Goal: Task Accomplishment & Management: Manage account settings

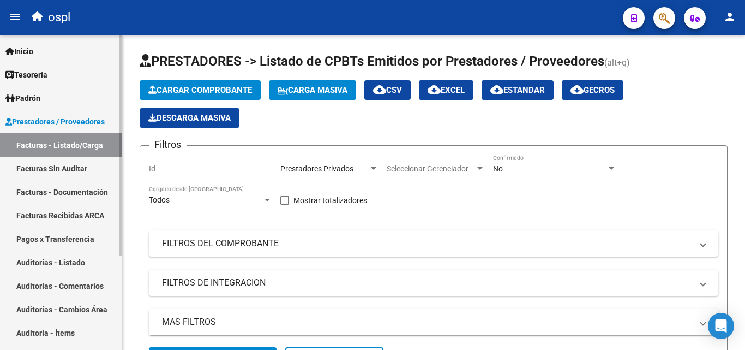
scroll to position [44, 0]
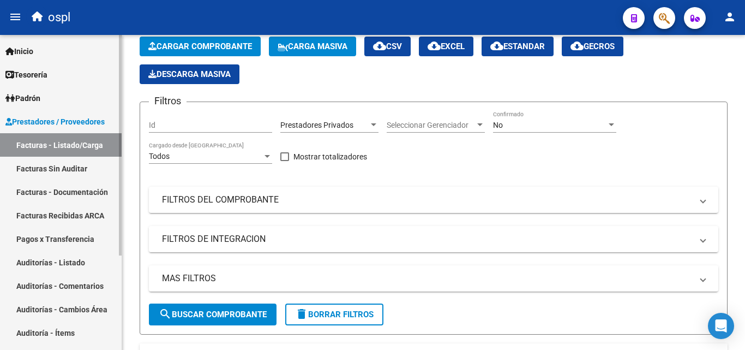
click at [80, 142] on link "Facturas - Listado/Carga" at bounding box center [61, 144] width 122 height 23
click at [238, 201] on mat-panel-title "FILTROS DEL COMPROBANTE" at bounding box center [427, 200] width 530 height 12
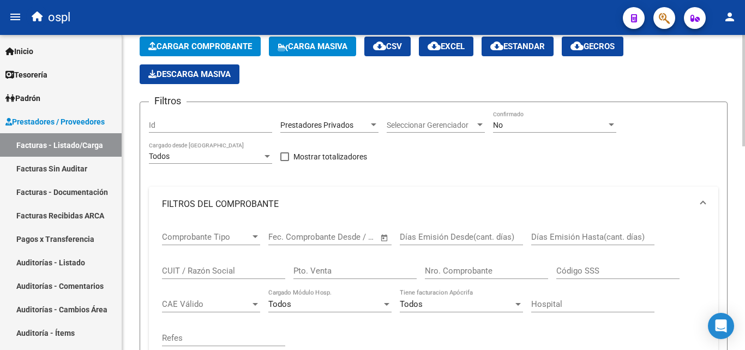
click at [449, 265] on div "Nro. Comprobante" at bounding box center [486, 266] width 123 height 23
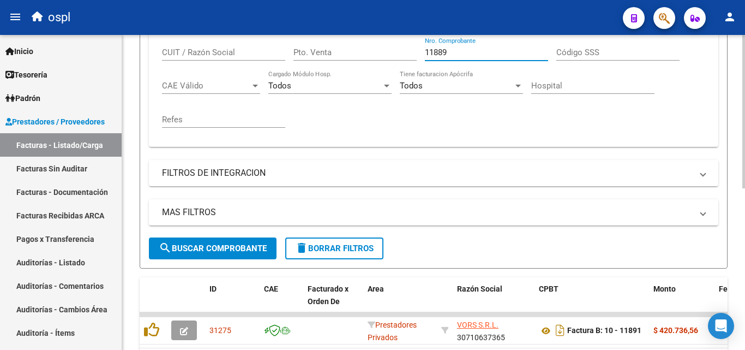
scroll to position [332, 0]
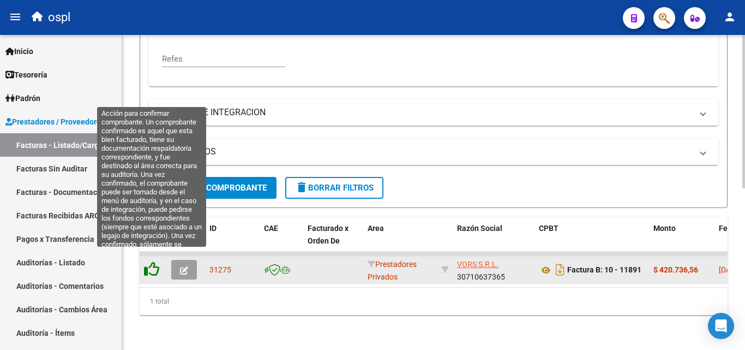
click at [150, 261] on icon at bounding box center [151, 268] width 15 height 15
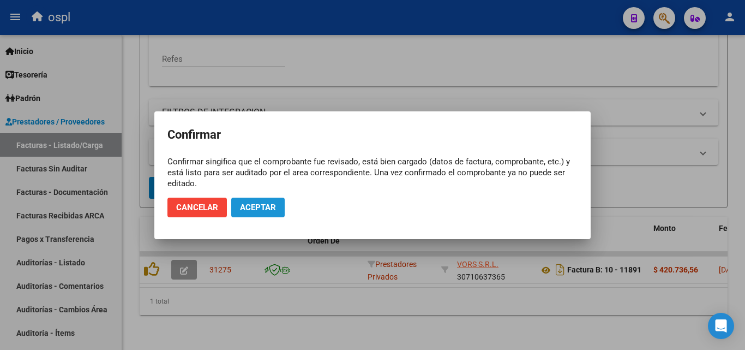
click at [252, 202] on span "Aceptar" at bounding box center [258, 207] width 36 height 10
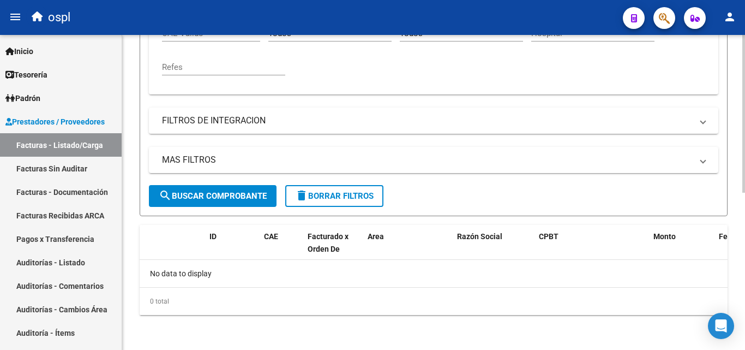
scroll to position [151, 0]
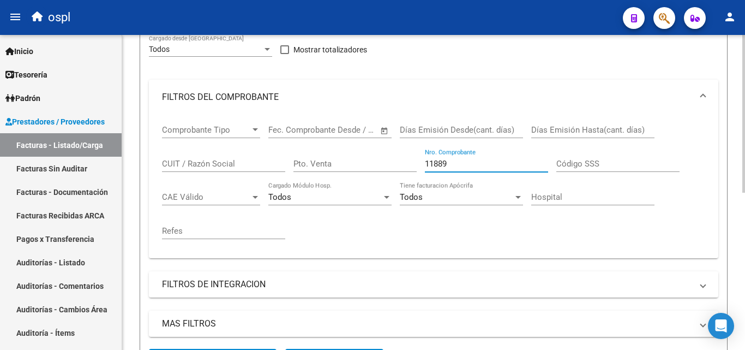
click at [450, 165] on input "11889" at bounding box center [486, 164] width 123 height 10
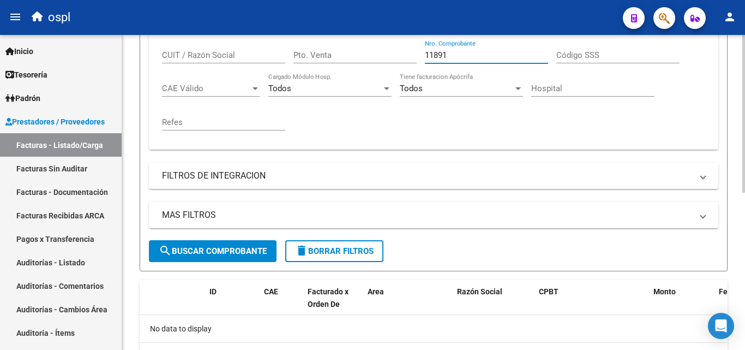
scroll to position [260, 0]
type input "11891"
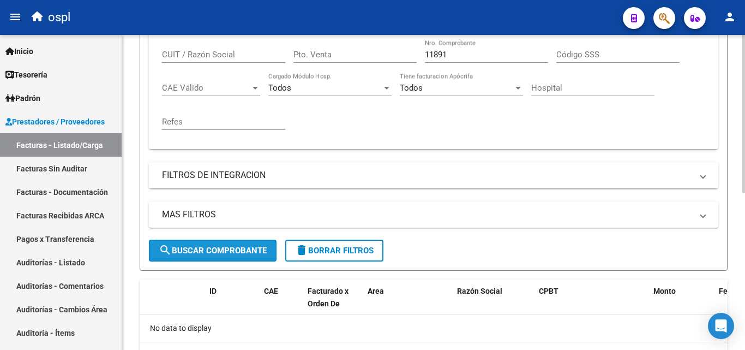
click at [249, 247] on span "search Buscar Comprobante" at bounding box center [213, 251] width 108 height 10
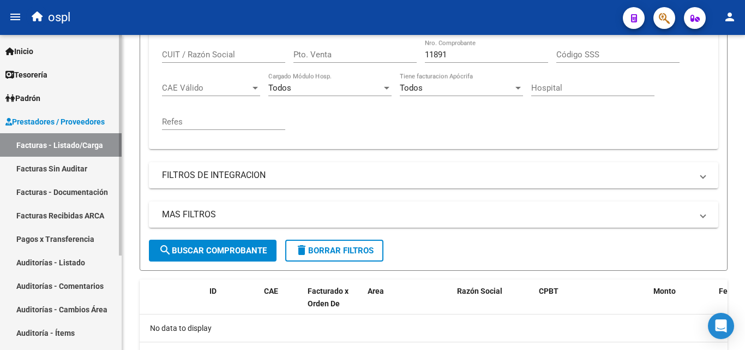
click at [96, 147] on link "Facturas - Listado/Carga" at bounding box center [61, 144] width 122 height 23
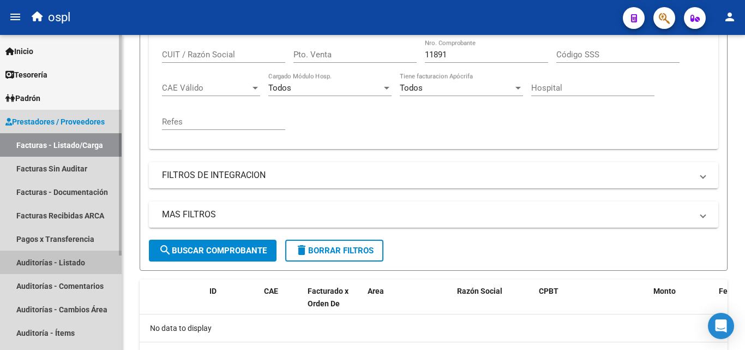
click at [80, 254] on link "Auditorías - Listado" at bounding box center [61, 261] width 122 height 23
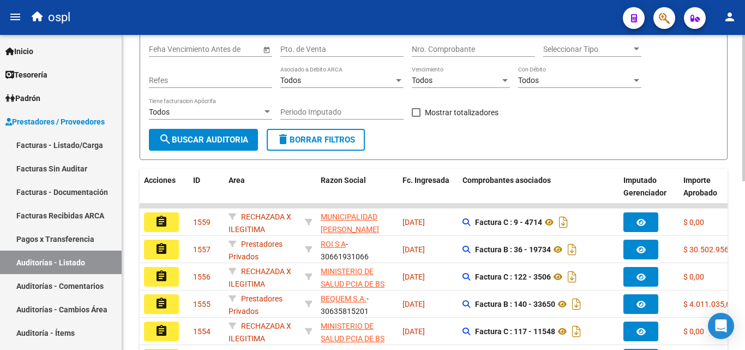
scroll to position [41, 0]
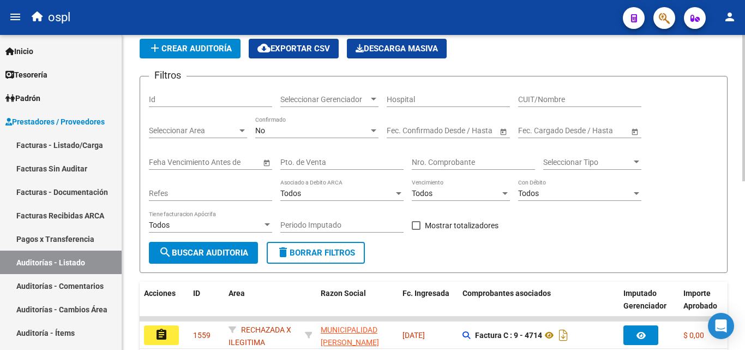
click at [441, 168] on div "Nro. Comprobante" at bounding box center [473, 159] width 123 height 22
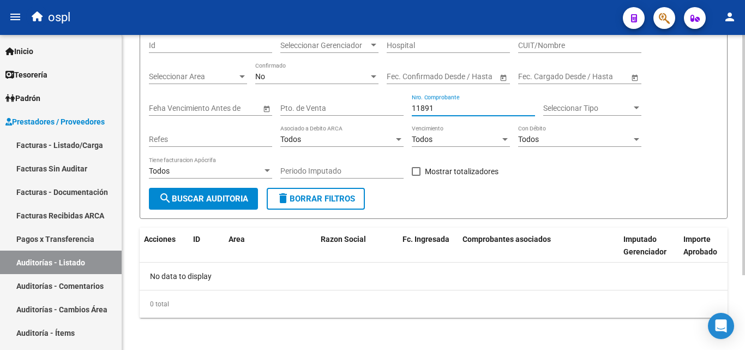
scroll to position [98, 0]
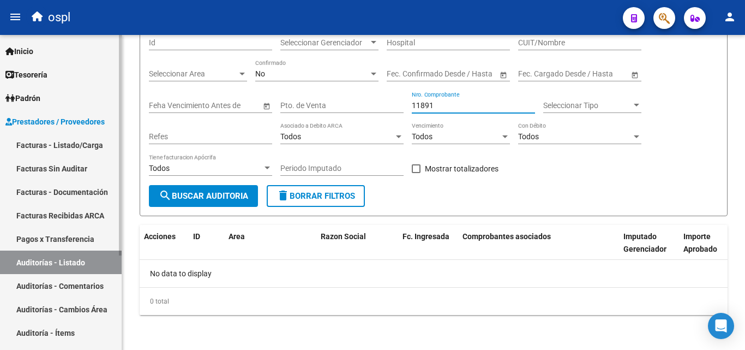
type input "11891"
click at [64, 169] on link "Facturas Sin Auditar" at bounding box center [61, 168] width 122 height 23
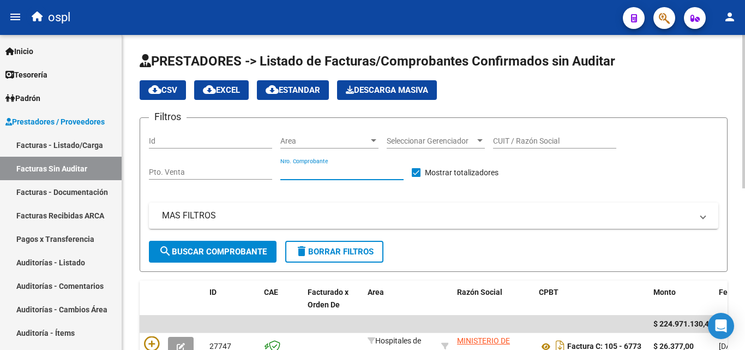
click at [297, 174] on input "Nro. Comprobante" at bounding box center [341, 172] width 123 height 9
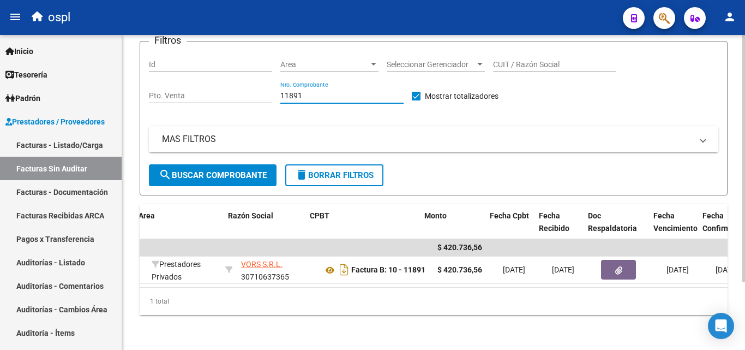
scroll to position [0, 259]
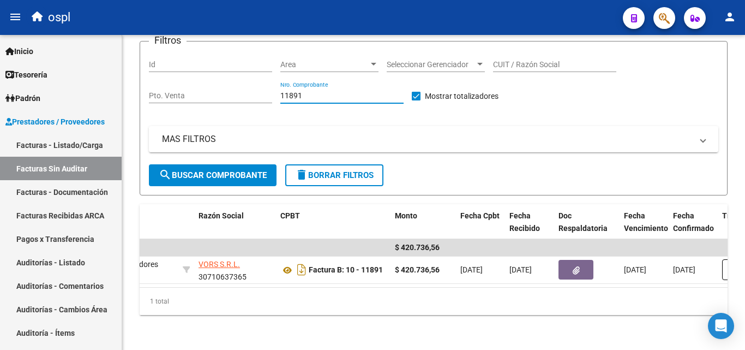
type input "11891"
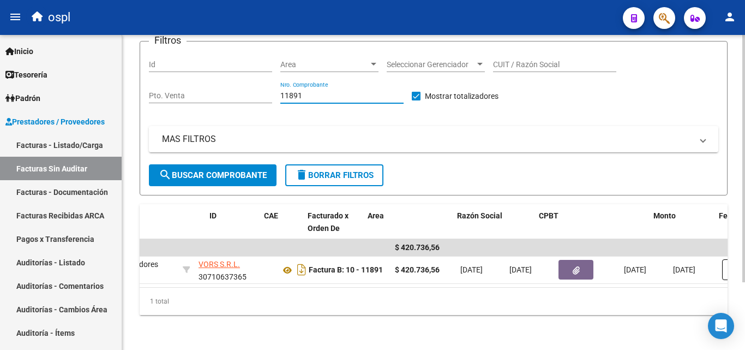
scroll to position [0, 0]
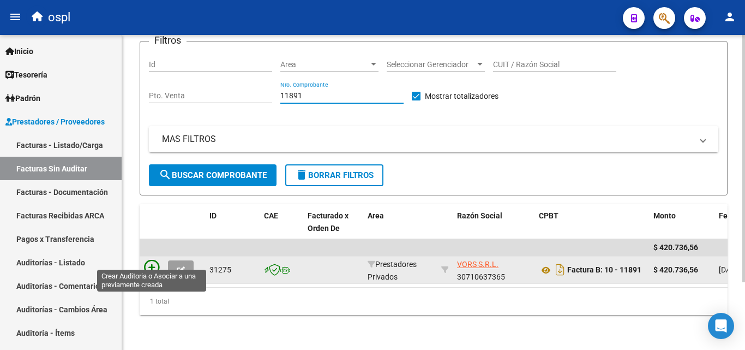
click at [151, 260] on icon at bounding box center [151, 267] width 15 height 15
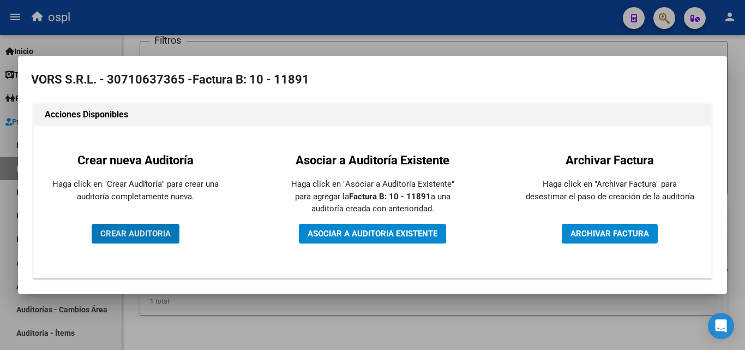
click at [152, 234] on span "CREAR AUDITORIA" at bounding box center [135, 234] width 70 height 10
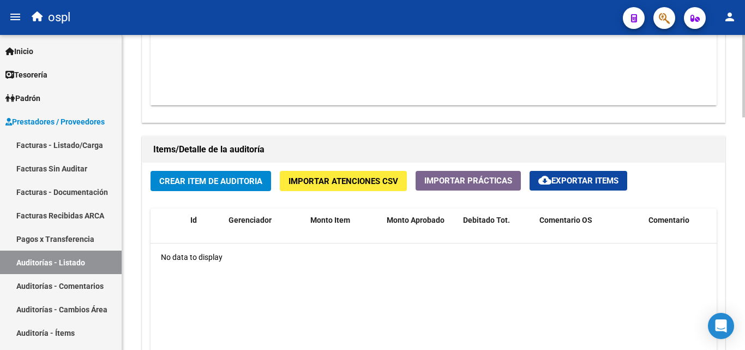
scroll to position [709, 0]
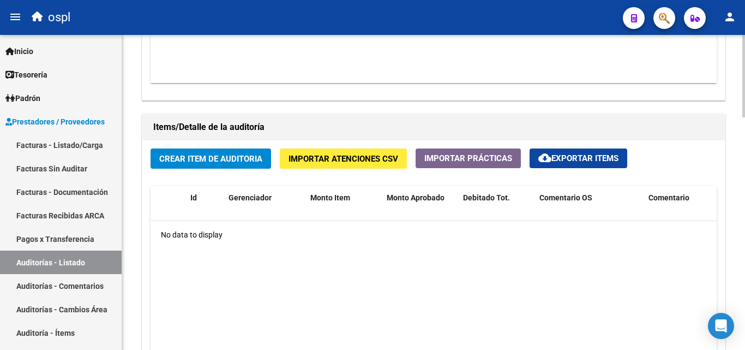
click at [204, 154] on span "Crear Item de Auditoria" at bounding box center [210, 159] width 103 height 10
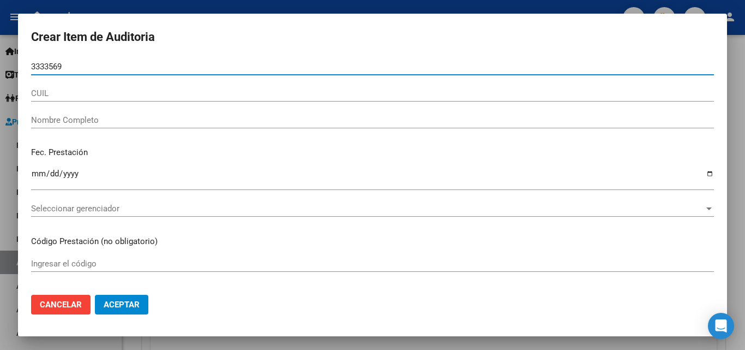
type input "33335698"
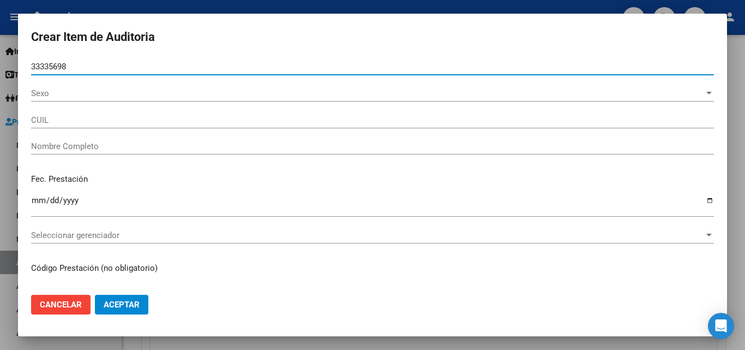
type input "27333356983"
type input "[PERSON_NAME]"
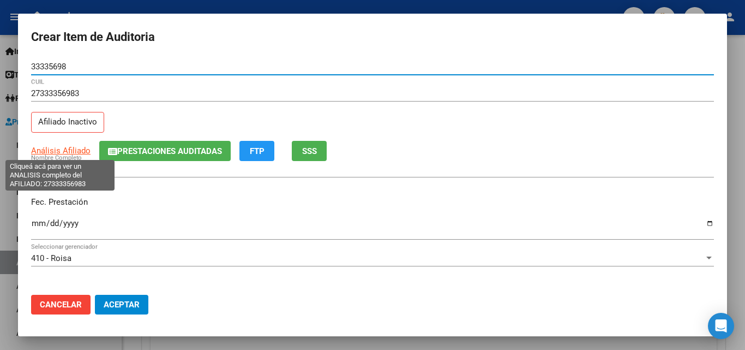
type input "33335698"
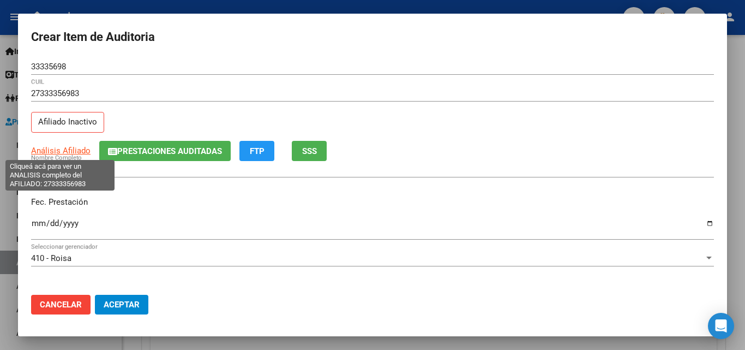
click at [55, 148] on span "Análisis Afiliado" at bounding box center [60, 151] width 59 height 10
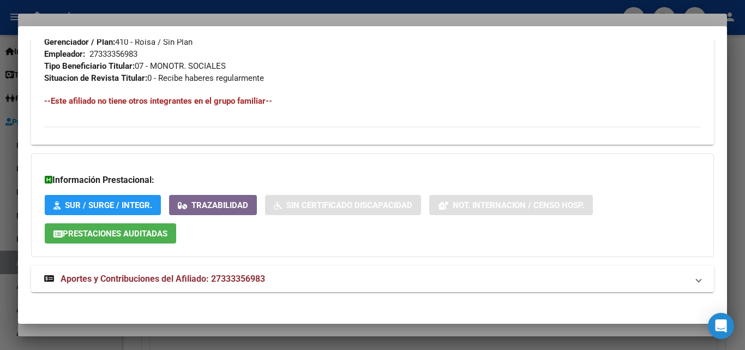
scroll to position [563, 0]
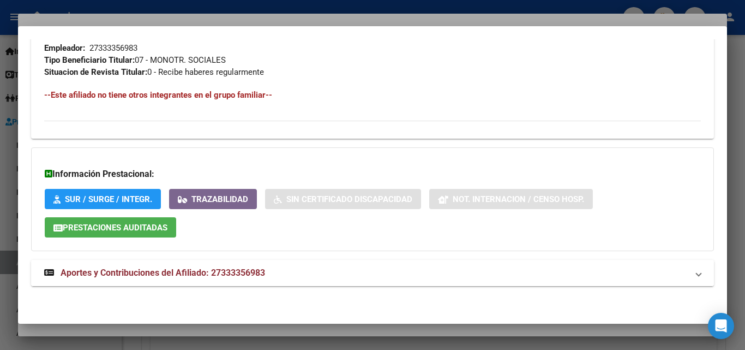
click at [217, 272] on span "Aportes y Contribuciones del Afiliado: 27333356983" at bounding box center [163, 272] width 205 height 10
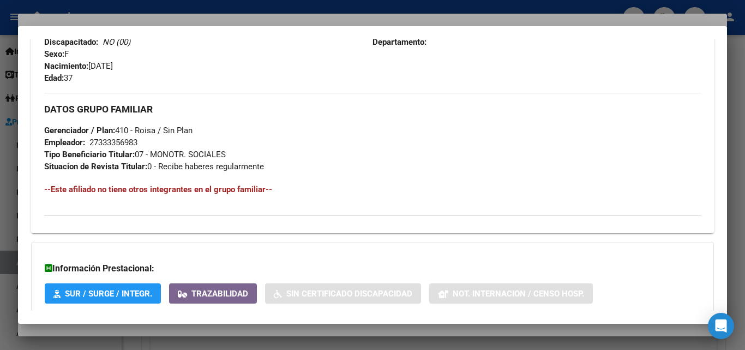
scroll to position [454, 0]
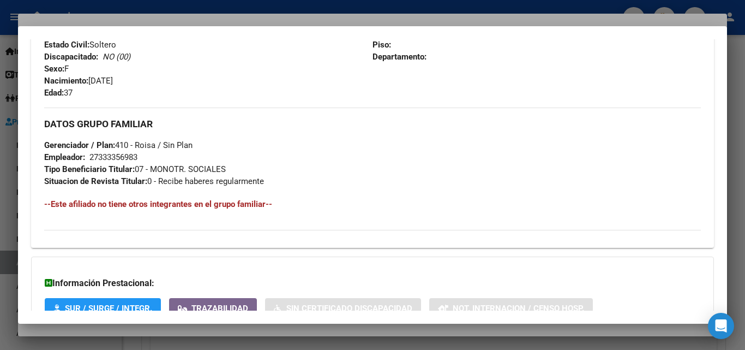
click at [457, 11] on div at bounding box center [372, 175] width 745 height 350
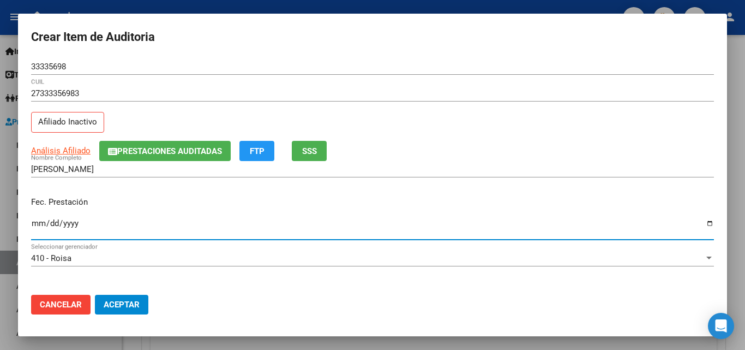
click at [38, 223] on input "Ingresar la fecha" at bounding box center [372, 227] width 683 height 17
type input "[DATE]"
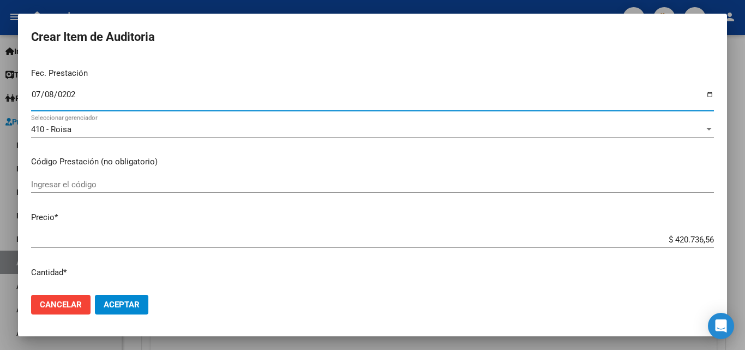
scroll to position [164, 0]
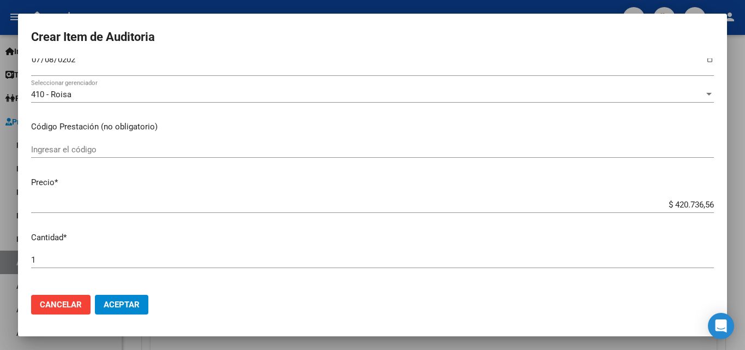
click at [85, 154] on div "Ingresar el código" at bounding box center [372, 149] width 683 height 16
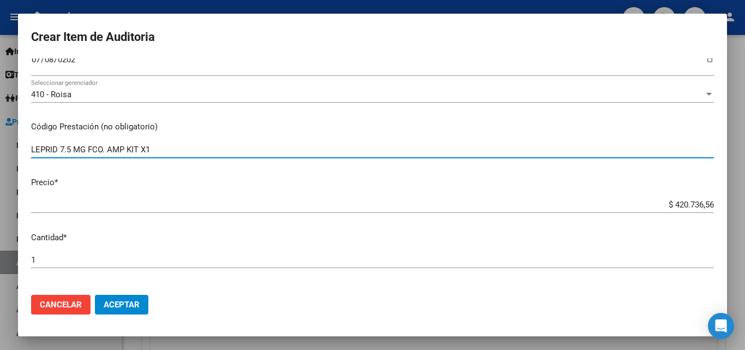
type input "LEPRID 7.5 MG FCO. AMP KIT X1"
click at [656, 206] on input "$ 420.736,56" at bounding box center [372, 205] width 683 height 10
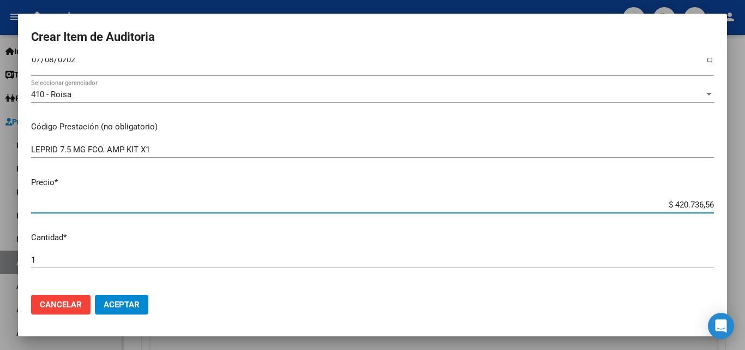
drag, startPoint x: 655, startPoint y: 205, endPoint x: 716, endPoint y: 205, distance: 60.6
click at [716, 205] on mat-dialog-content "33335698 Nro Documento 27333356983 CUIL Afiliado Inactivo Análisis Afiliado Pre…" at bounding box center [372, 172] width 709 height 228
type input "$ 0,01"
type input "$ 0,13"
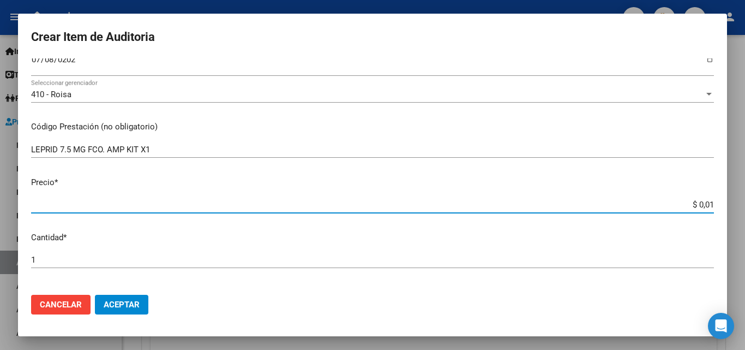
type input "$ 0,13"
type input "$ 1,33"
type input "$ 13,31"
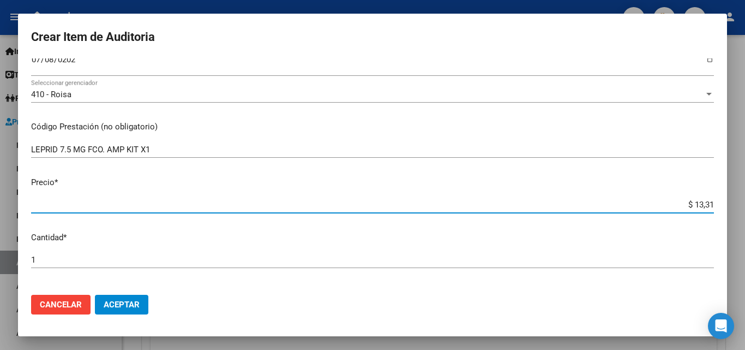
type input "$ 133,10"
type input "$ 1.331,01"
type input "$ 13.310,10"
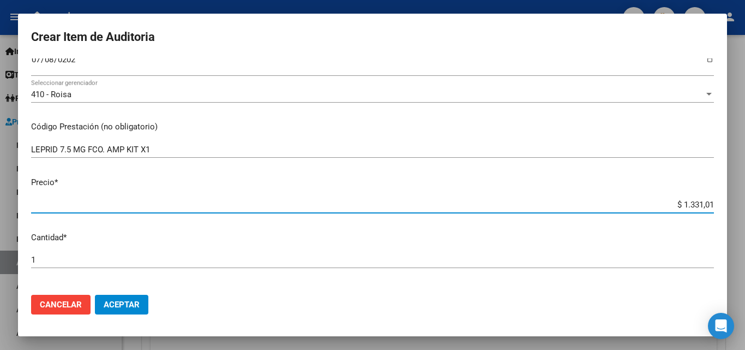
type input "$ 13.310,10"
type input "$ 133.101,02"
click at [92, 257] on input "1" at bounding box center [372, 260] width 683 height 10
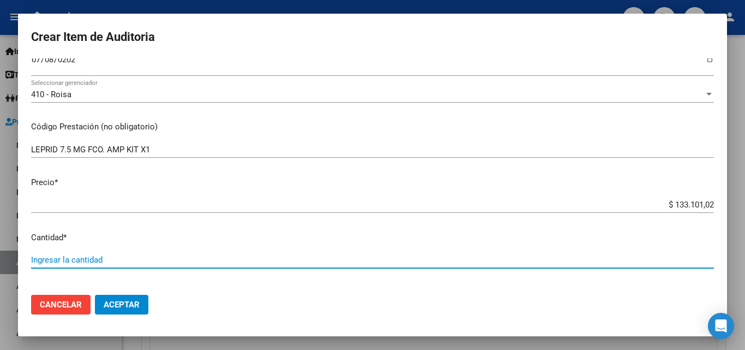
type input "3"
type input "$ 399.303,06"
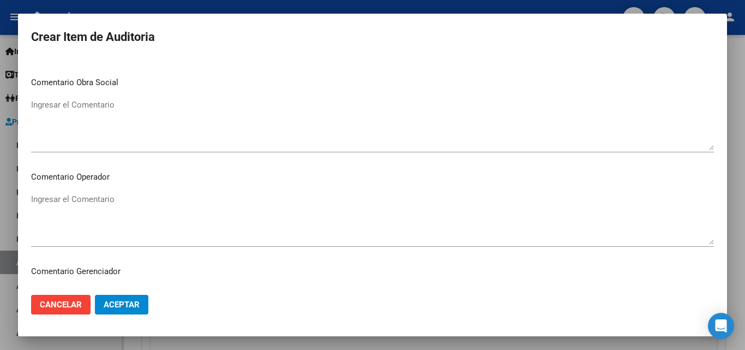
scroll to position [491, 0]
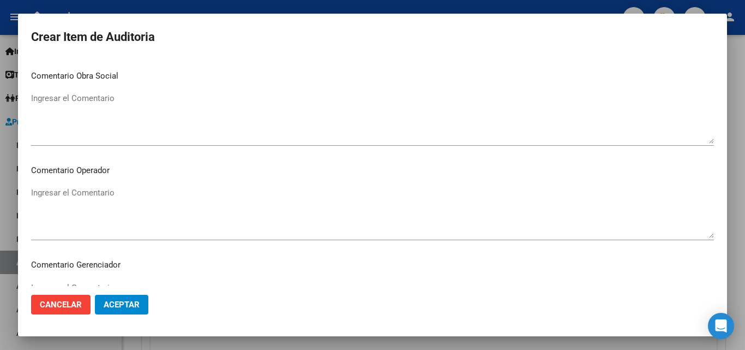
type input "3"
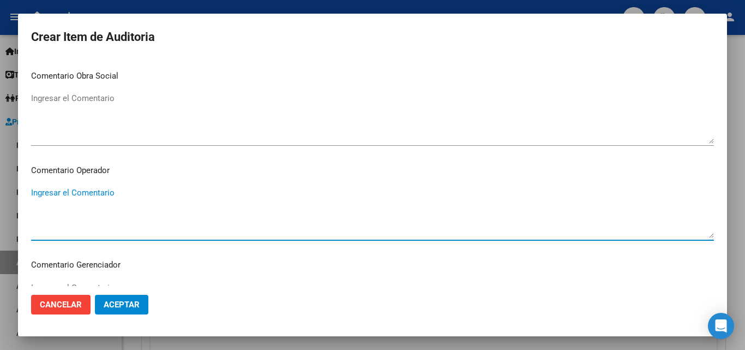
click at [139, 208] on textarea "Ingresar el Comentario" at bounding box center [372, 212] width 683 height 51
click at [149, 196] on textarea "FALTA TRAZA - LEPRID" at bounding box center [372, 212] width 683 height 51
click at [63, 219] on textarea "FALTA TRAZA - LEPRID OK VALOR" at bounding box center [372, 212] width 683 height 51
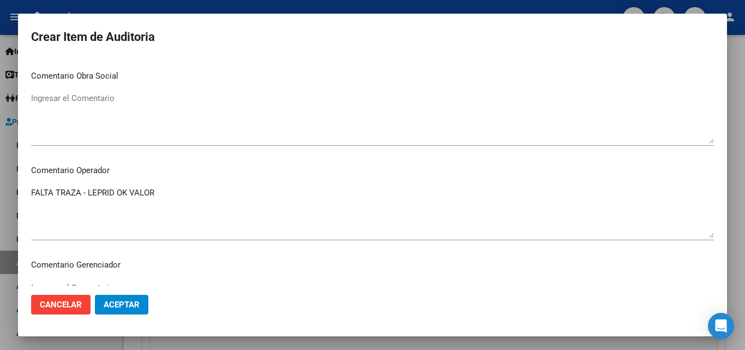
click at [461, 182] on mat-dialog-content "33335698 Nro Documento 27333356983 CUIL Afiliado Inactivo Análisis Afiliado Pre…" at bounding box center [372, 172] width 709 height 228
click at [168, 203] on textarea "FALTA TRAZA - LEPRID OK VALOR" at bounding box center [372, 212] width 683 height 51
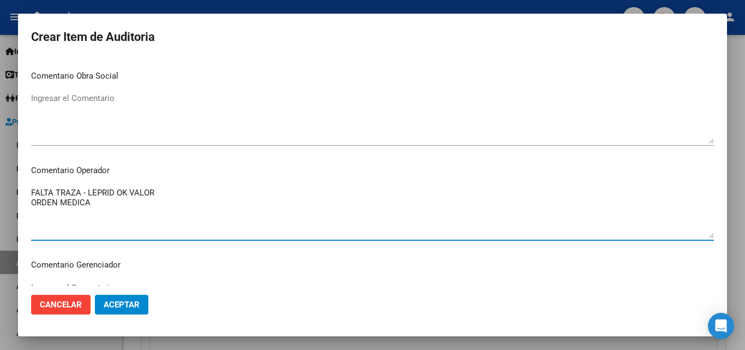
click at [32, 202] on textarea "FALTA TRAZA - LEPRID OK VALOR ORDEN MEDICA" at bounding box center [372, 212] width 683 height 51
click at [112, 202] on textarea "FALTA TRAZA - LEPRID OK VALOR OK_ORDEN MEDICA" at bounding box center [372, 212] width 683 height 51
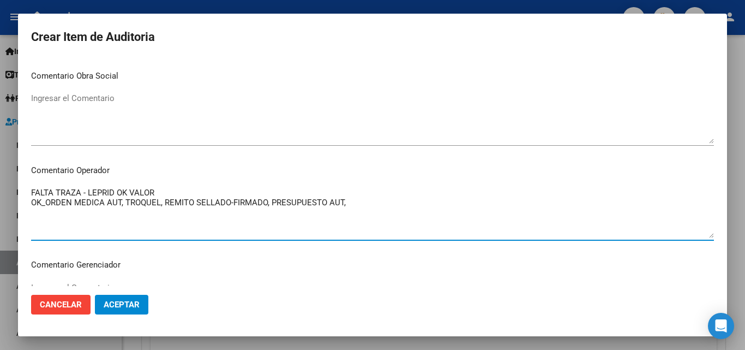
click at [47, 203] on textarea "FALTA TRAZA - LEPRID OK VALOR OK_ORDEN MEDICA AUT, TROQUEL, REMITO SELLADO-FIRM…" at bounding box center [372, 212] width 683 height 51
click at [423, 202] on textarea "FALTA TRAZA - LEPRID OK VALOR OK_AUTORIZACION, ORDEN MEDICA AUT, TROQUEL, REMIT…" at bounding box center [372, 212] width 683 height 51
click at [441, 200] on textarea "FALTA TRAZA - LEPRID OK VALOR OK_AUTORIZACION, ORDEN MEDICA AUT, TROQUEL, REMIT…" at bounding box center [372, 212] width 683 height 51
click at [509, 199] on textarea "FALTA TRAZA - LEPRID OK VALOR OK_AUTORIZACION, ORDEN MEDICA AUT, TROQUEL, REMIT…" at bounding box center [372, 212] width 683 height 51
click at [246, 192] on textarea "FALTA TRAZA - LEPRID OK VALOR OK_AUTORIZACION, ORDEN MEDICA AUT, TROQUEL, REMIT…" at bounding box center [372, 212] width 683 height 51
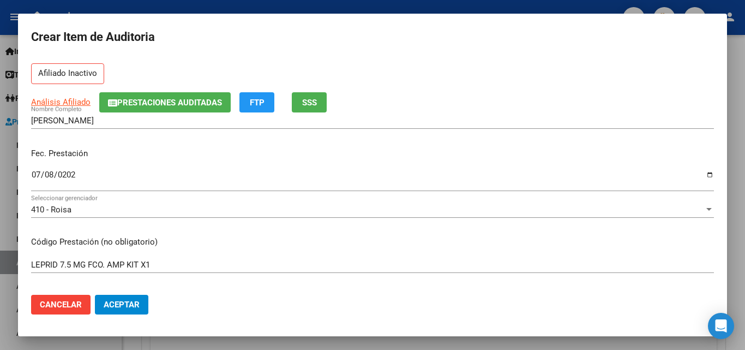
scroll to position [0, 0]
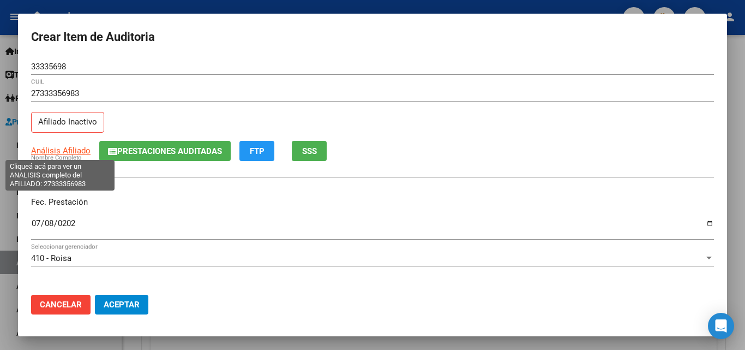
click at [72, 150] on span "Análisis Afiliado" at bounding box center [60, 151] width 59 height 10
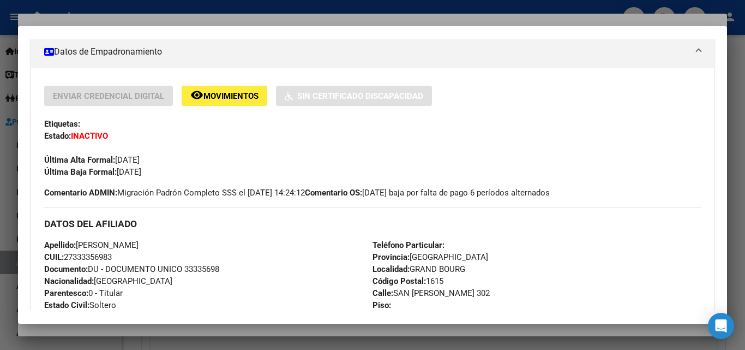
scroll to position [218, 0]
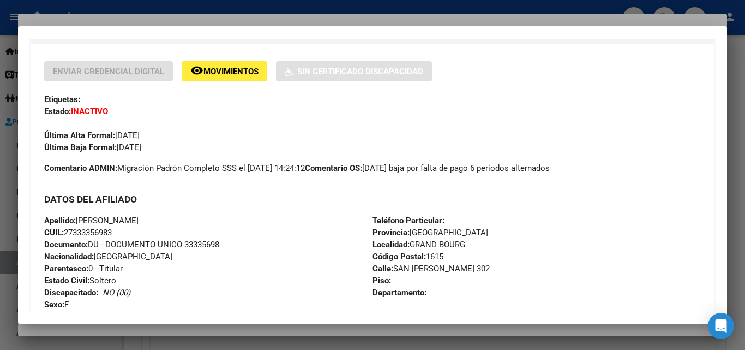
click at [310, 6] on div at bounding box center [372, 175] width 745 height 350
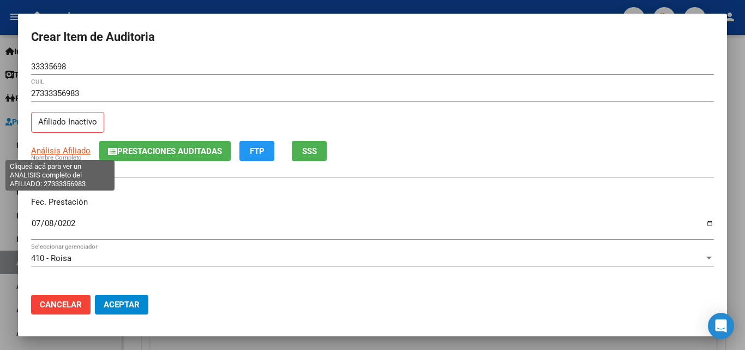
click at [56, 154] on span "Análisis Afiliado" at bounding box center [60, 151] width 59 height 10
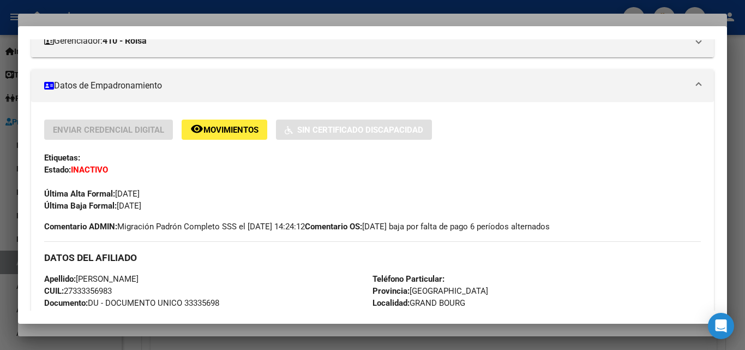
scroll to position [273, 0]
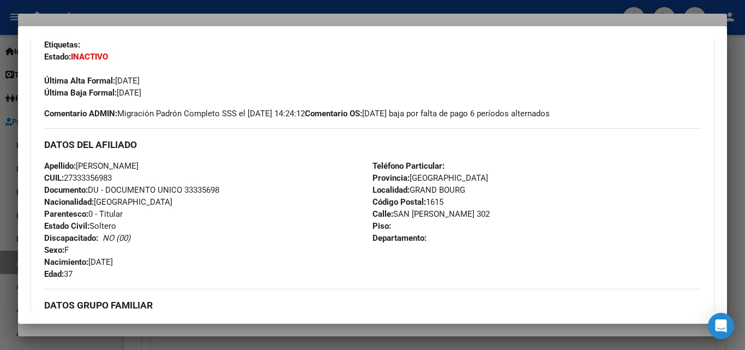
click at [279, 15] on div at bounding box center [372, 175] width 745 height 350
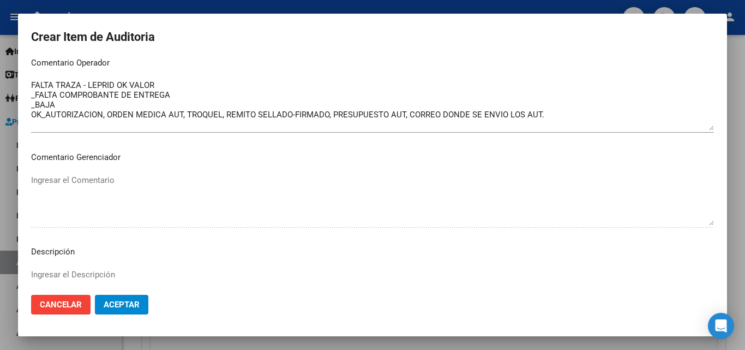
scroll to position [600, 0]
click at [64, 103] on textarea "FALTA TRAZA - LEPRID OK VALOR _FALTA COMPROBANTE DE ENTREGA _BAJA OK_AUTORIZACI…" at bounding box center [372, 102] width 683 height 51
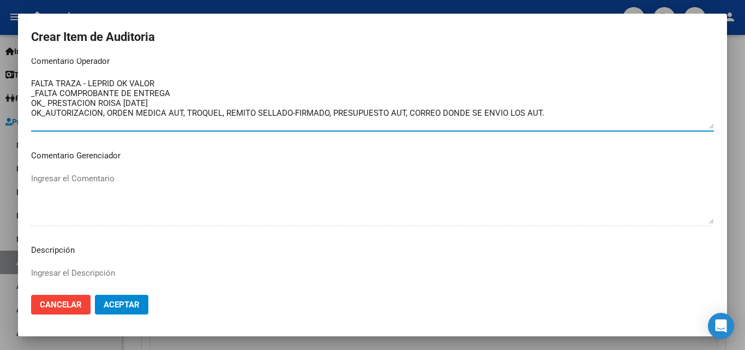
click at [210, 105] on textarea "FALTA TRAZA - LEPRID OK VALOR _FALTA COMPROBANTE DE ENTREGA OK_ PRESTACION ROIS…" at bounding box center [372, 102] width 683 height 51
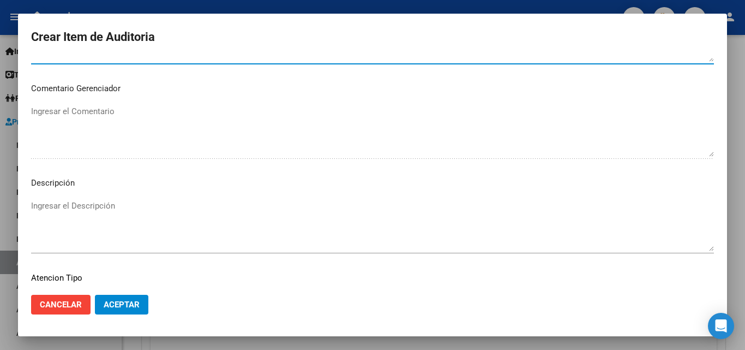
scroll to position [755, 0]
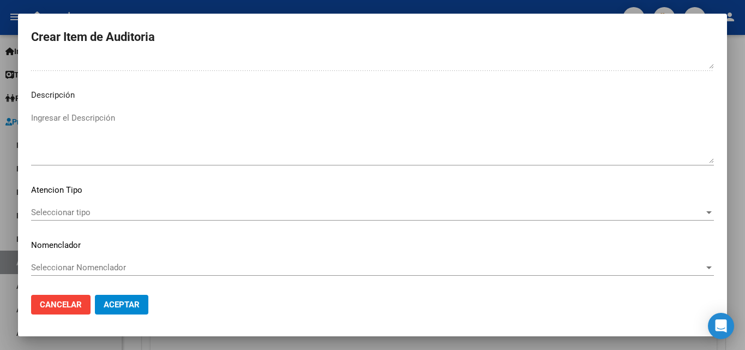
type textarea "FALTA TRAZA - LEPRID OK VALOR _FALTA COMPROBANTE DE ENTREGA OK_ PRESTACION ROIS…"
click at [103, 206] on div "Seleccionar tipo Seleccionar tipo" at bounding box center [372, 212] width 683 height 16
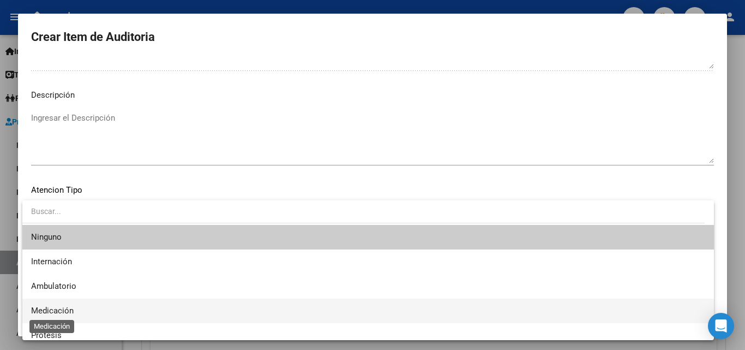
click at [61, 307] on span "Medicación" at bounding box center [52, 311] width 43 height 10
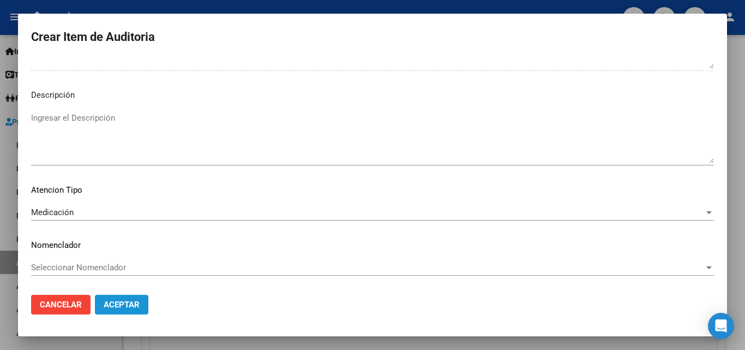
click at [137, 298] on button "Aceptar" at bounding box center [121, 305] width 53 height 20
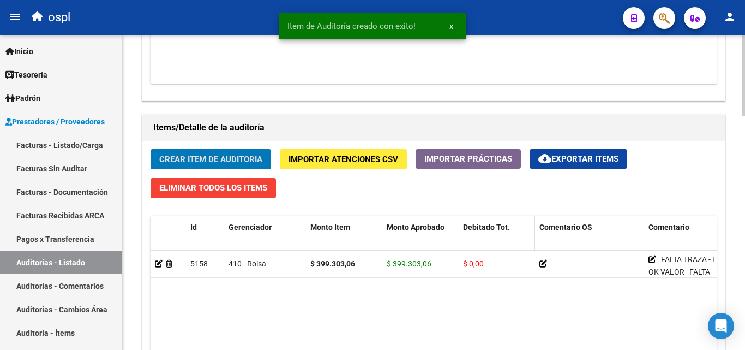
scroll to position [710, 0]
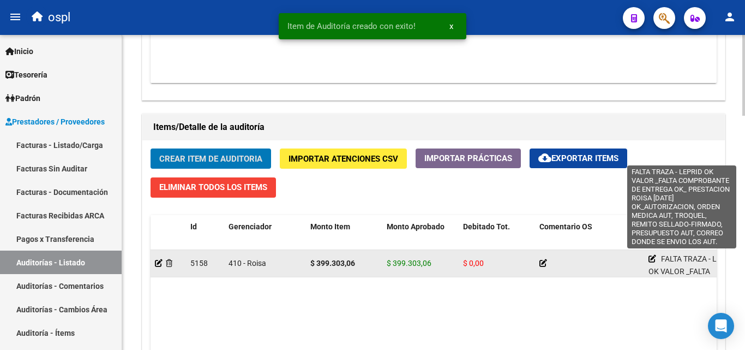
click at [653, 259] on icon at bounding box center [653, 259] width 8 height 8
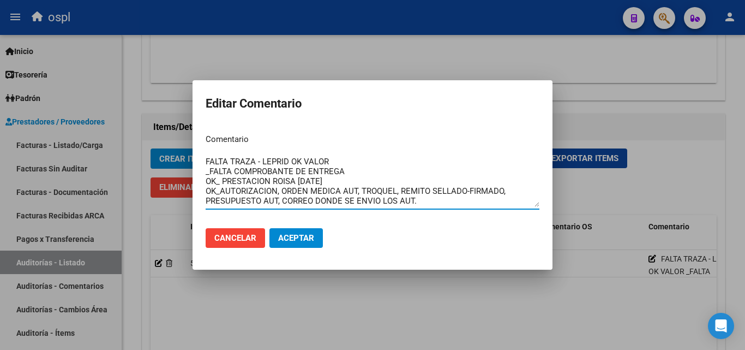
drag, startPoint x: 448, startPoint y: 200, endPoint x: 210, endPoint y: 158, distance: 242.2
click at [202, 155] on mat-dialog-content "Comentario FALTA TRAZA - LEPRID OK VALOR _FALTA COMPROBANTE DE ENTREGA OK_ PRES…" at bounding box center [373, 172] width 360 height 94
click at [308, 169] on textarea "FALTA TRAZA - LEPRID OK VALOR _FALTA COMPROBANTE DE ENTREGA OK_ PRESTACION ROIS…" at bounding box center [373, 181] width 334 height 51
click at [268, 183] on textarea "FALTA TRAZA - LEPRID OK VALOR _FALTA COMPROBANTE DE ENTREGA OK_ PRESTACION ROIS…" at bounding box center [373, 181] width 334 height 51
click at [212, 278] on div at bounding box center [372, 175] width 745 height 350
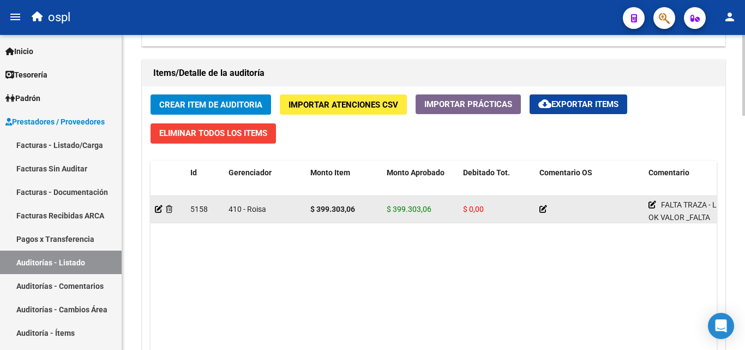
scroll to position [764, 0]
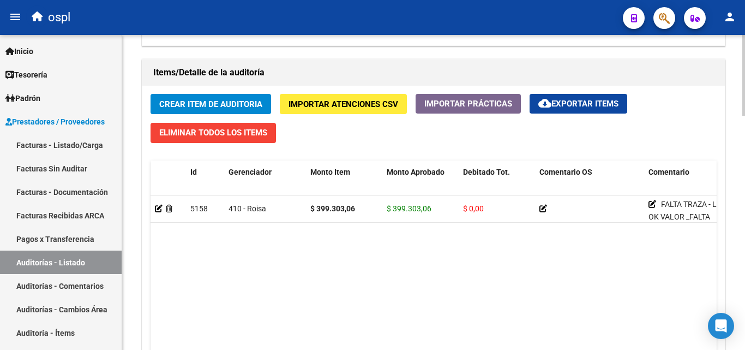
click at [225, 104] on span "Crear Item de Auditoria" at bounding box center [210, 104] width 103 height 10
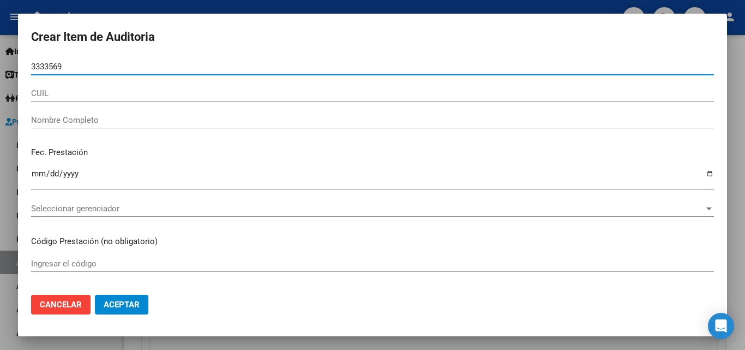
type input "33335698"
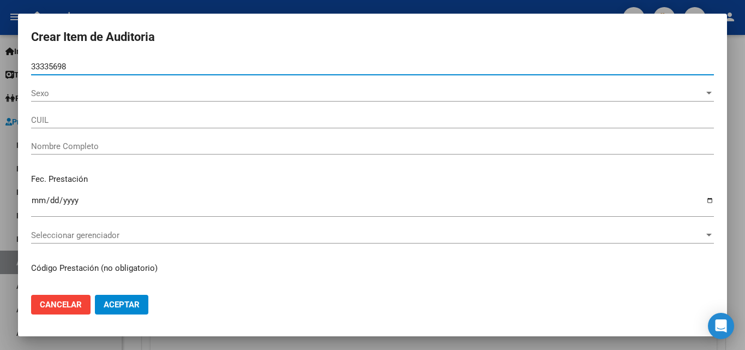
type input "27333356983"
type input "[PERSON_NAME]"
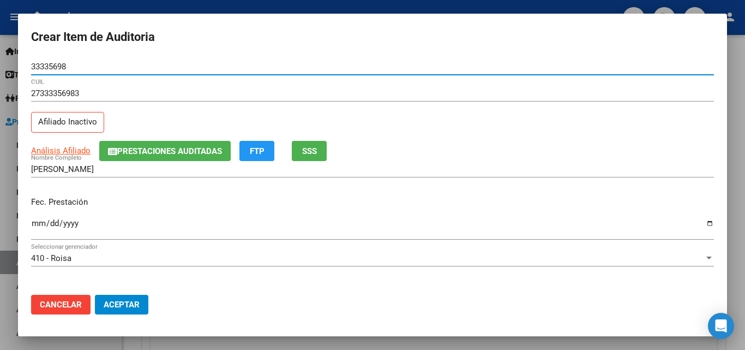
type input "33335698"
click at [35, 220] on input "Ingresar la fecha" at bounding box center [372, 227] width 683 height 17
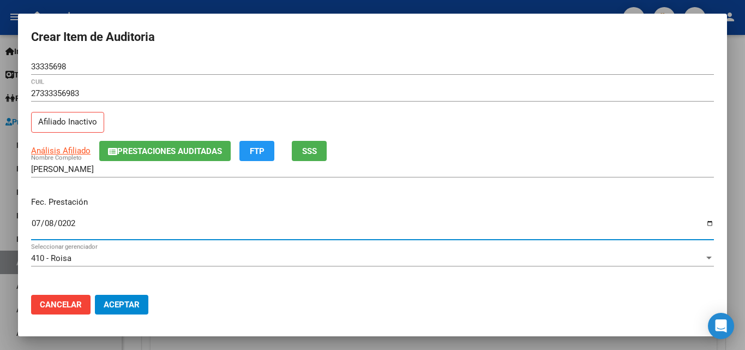
type input "[DATE]"
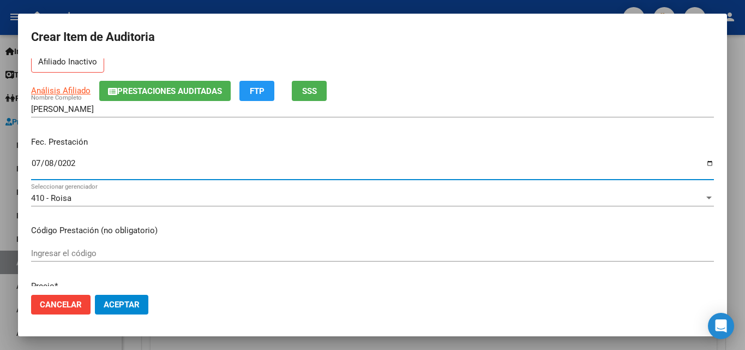
scroll to position [164, 0]
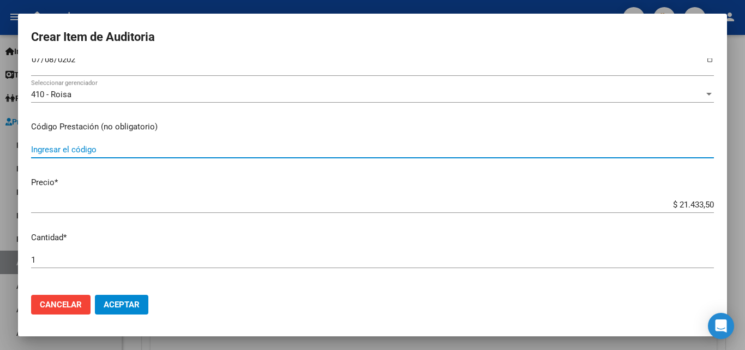
click at [67, 151] on input "Ingresar el código" at bounding box center [372, 150] width 683 height 10
type input "[MEDICAL_DATA] GLENMARK"
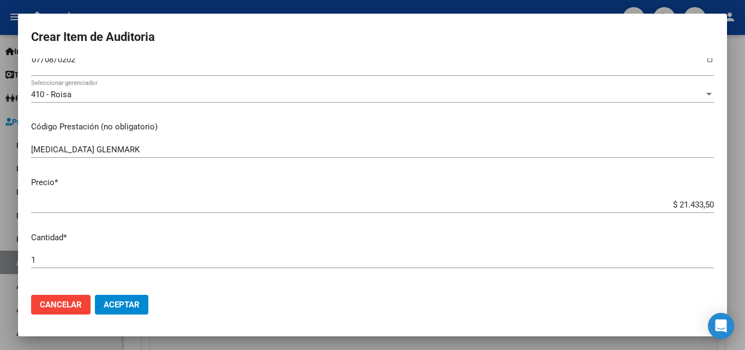
click at [648, 191] on mat-dialog-content "33335698 Nro Documento 27333356983 CUIL Afiliado Inactivo Análisis Afiliado Pre…" at bounding box center [372, 172] width 709 height 228
click at [670, 199] on div "$ 21.433,50 Ingresar el precio" at bounding box center [372, 204] width 683 height 16
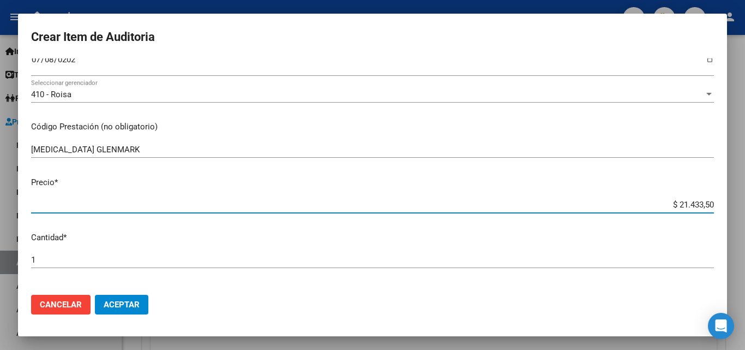
drag, startPoint x: 658, startPoint y: 202, endPoint x: 725, endPoint y: 202, distance: 66.6
click at [725, 202] on mat-dialog-content "33335698 Nro Documento 27333356983 CUIL Afiliado Inactivo Análisis Afiliado Pre…" at bounding box center [372, 172] width 709 height 228
type input "$ 0,07"
type input "$ 0,71"
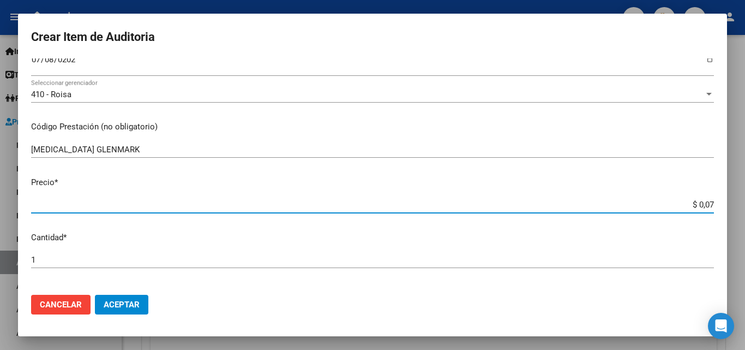
type input "$ 0,71"
type input "$ 7,14"
type input "$ 71,44"
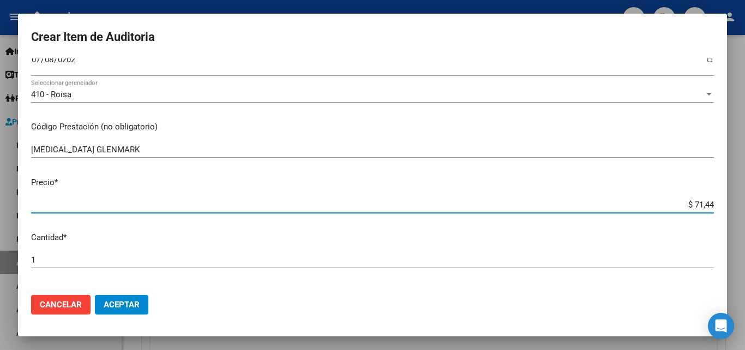
type input "$ 714,45"
type input "$ 7.144,50"
click at [77, 266] on div "1 Ingresar la cantidad" at bounding box center [372, 260] width 683 height 16
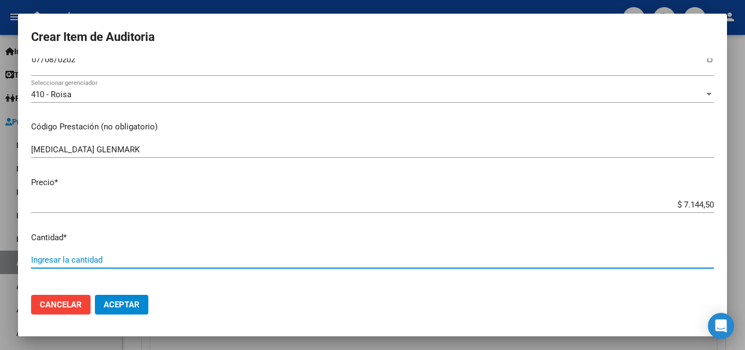
type input "3"
type input "$ 21.433,50"
type input "3"
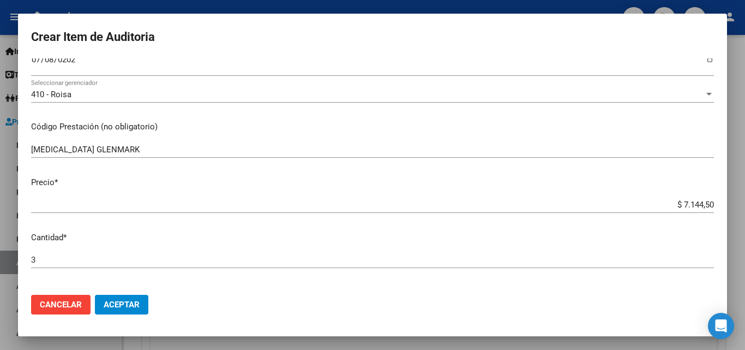
click at [248, 196] on mat-dialog-content "33335698 Nro Documento 27333356983 CUIL Afiliado Inactivo Análisis Afiliado Pre…" at bounding box center [372, 172] width 709 height 228
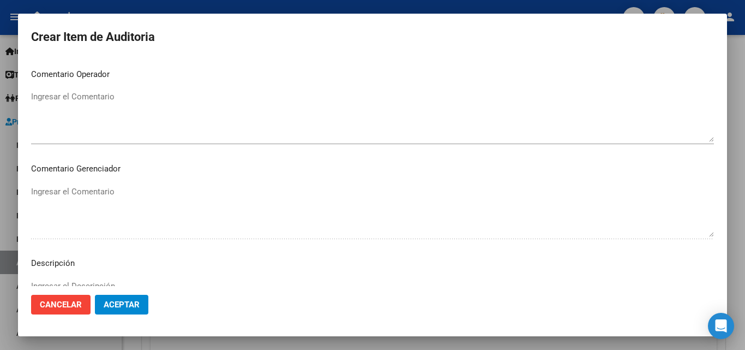
scroll to position [600, 0]
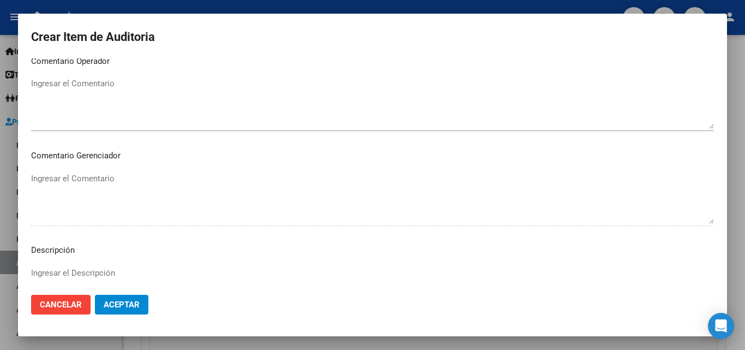
click at [117, 104] on textarea "Ingresar el Comentario" at bounding box center [372, 102] width 683 height 51
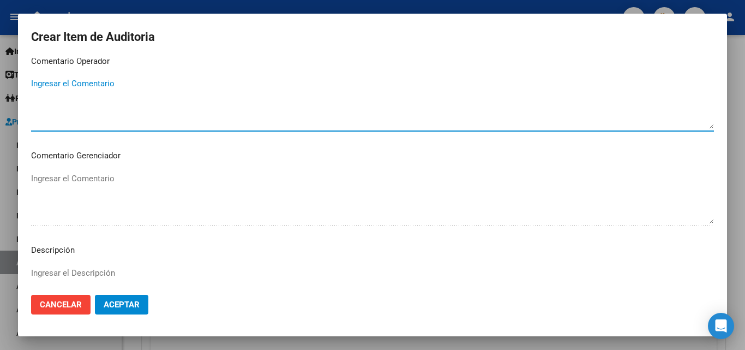
paste textarea "FALTA TRAZA - LEPRID OK VALOR _FALTA COMPROBANTE DE ENTREGA OK_ PRESTACION ROIS…"
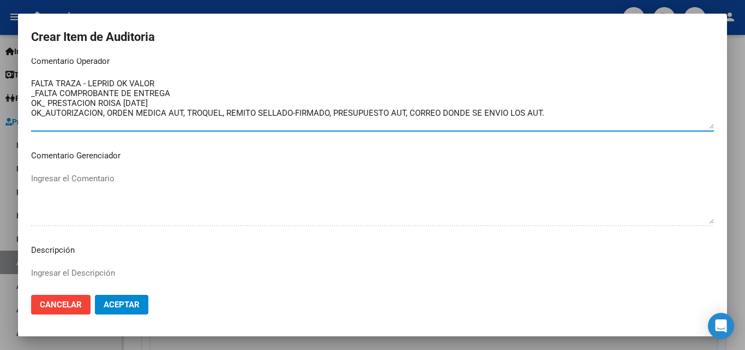
click at [134, 93] on textarea "FALTA TRAZA - LEPRID OK VALOR _FALTA COMPROBANTE DE ENTREGA OK_ PRESTACION ROIS…" at bounding box center [372, 102] width 683 height 51
click at [152, 85] on textarea "FALTA TRAZA - LEPRID OK VALOR _FALTA COMPROBANTE DE ENTREGA OK_ PRESTACION ROIS…" at bounding box center [372, 102] width 683 height 51
click at [112, 79] on textarea "FALTA TRAZA - LEPRID OK VALOR _FALTA COMPROBANTE DE ENTREGA OK_ PRESTACION ROIS…" at bounding box center [372, 102] width 683 height 51
click at [114, 80] on textarea "FALTA TRAZA - LEPRID OK VALOR _FALTA COMPROBANTE DE ENTREGA OK_ PRESTACION ROIS…" at bounding box center [372, 102] width 683 height 51
click at [160, 107] on textarea "FALTA TRAZA - [MEDICAL_DATA] OK VALOR _FALTA COMPROBANTE DE ENTREGA OK_ PRESTAC…" at bounding box center [372, 102] width 683 height 51
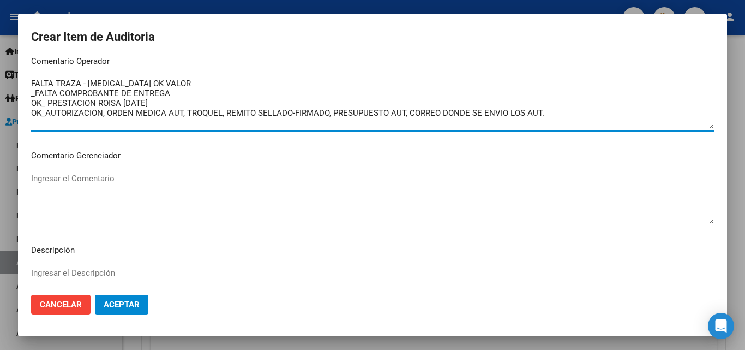
click at [68, 91] on textarea "FALTA TRAZA - [MEDICAL_DATA] OK VALOR _FALTA COMPROBANTE DE ENTREGA OK_ PRESTAC…" at bounding box center [372, 102] width 683 height 51
click at [99, 116] on textarea "FALTA TRAZA - [MEDICAL_DATA] OK VALOR _FALTA COMPROBANTE DE ENTREGA OK_ PRESTAC…" at bounding box center [372, 102] width 683 height 51
click at [104, 115] on textarea "FALTA TRAZA - [MEDICAL_DATA] OK VALOR _FALTA COMPROBANTE DE ENTREGA OK_ PRESTAC…" at bounding box center [372, 102] width 683 height 51
click at [292, 115] on textarea "FALTA TRAZA - [MEDICAL_DATA] OK VALOR _FALTA COMPROBANTE DE ENTREGA OK_ PRESTAC…" at bounding box center [372, 102] width 683 height 51
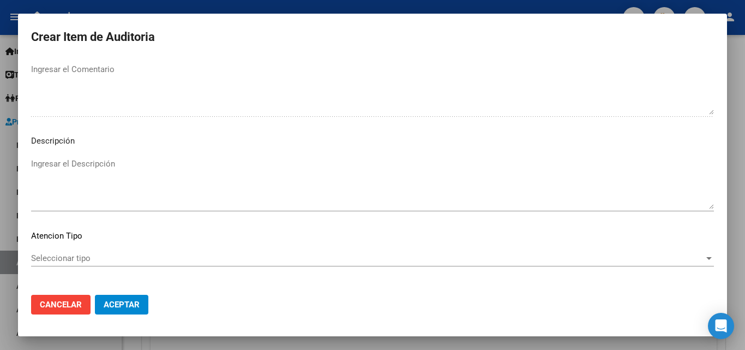
scroll to position [755, 0]
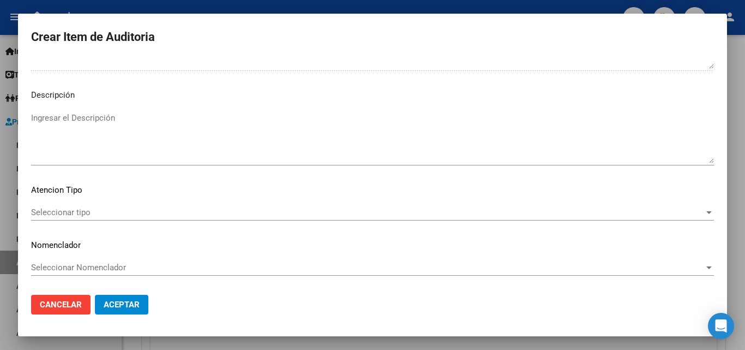
type textarea "FALTA TRAZA - [MEDICAL_DATA] OK VALOR _FALTA COMPROBANTE DE ENTREGA OK_ PRESTAC…"
click at [84, 212] on span "Seleccionar tipo" at bounding box center [367, 212] width 673 height 10
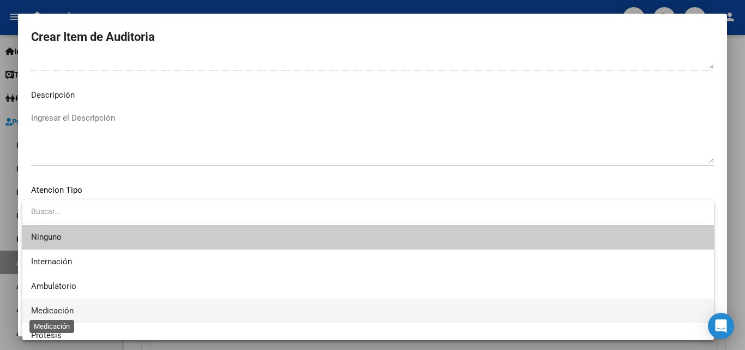
click at [70, 309] on span "Medicación" at bounding box center [52, 311] width 43 height 10
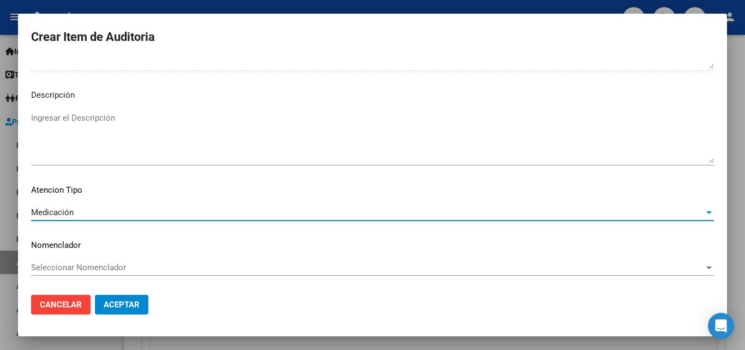
click at [122, 300] on span "Aceptar" at bounding box center [122, 305] width 36 height 10
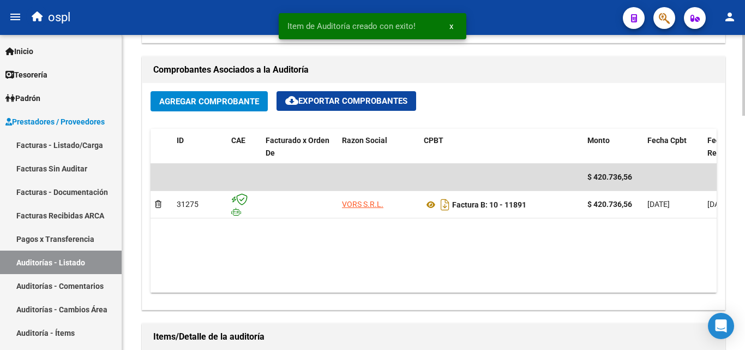
scroll to position [382, 0]
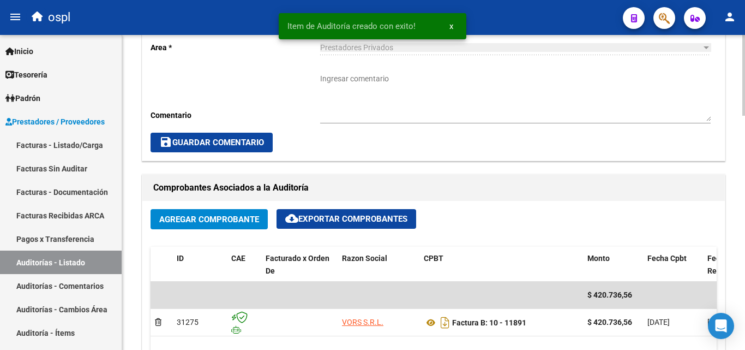
click at [371, 110] on textarea "Ingresar comentario" at bounding box center [515, 97] width 391 height 48
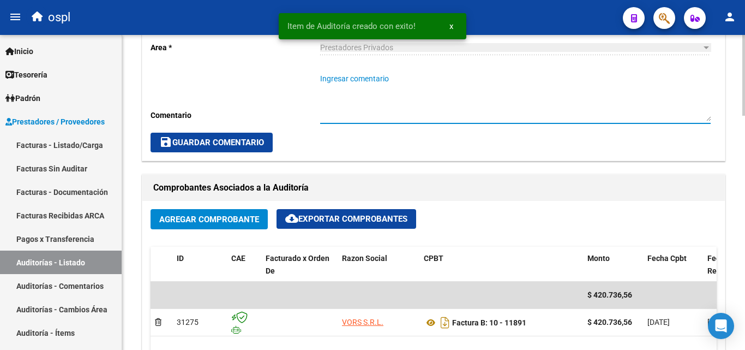
paste textarea "FALTA TRAZA - LEPRID OK VALOR _FALTA COMPROBANTE DE ENTREGA OK_ PRESTACION ROIS…"
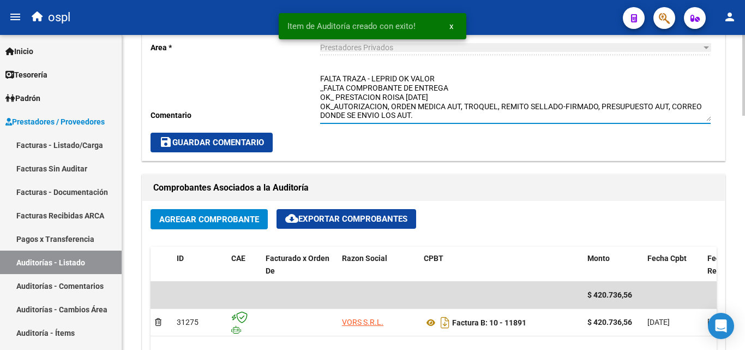
click at [352, 95] on textarea "FALTA TRAZA - LEPRID OK VALOR _FALTA COMPROBANTE DE ENTREGA OK_ PRESTACION ROIS…" at bounding box center [515, 97] width 391 height 48
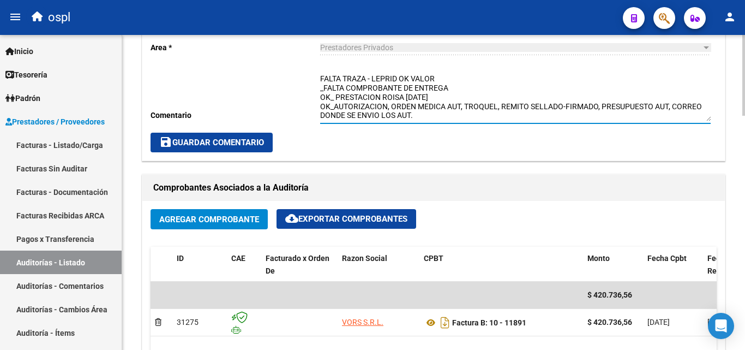
click at [398, 79] on textarea "FALTA TRAZA - LEPRID OK VALOR _FALTA COMPROBANTE DE ENTREGA OK_ PRESTACION ROIS…" at bounding box center [515, 97] width 391 height 48
click at [444, 103] on textarea "FALTA TRAZA - LEPRID, [MEDICAL_DATA] OK VALOR _FALTA COMPROBANTE DE ENTREGA OK_…" at bounding box center [515, 97] width 391 height 48
click at [431, 79] on textarea "FALTA TRAZA - LEPRID, [MEDICAL_DATA] OK VALOR _FALTA COMPROBANTE DE ENTREGA OK_…" at bounding box center [515, 97] width 391 height 48
click at [479, 77] on textarea "FALTA TRAZA - LEPRID, [MEDICAL_DATA] OK VALOR _FALTA COMPROBANTE DE ENTREGA OK_…" at bounding box center [515, 97] width 391 height 48
click at [418, 115] on textarea "FALTA TRAZA - LEPRID, [MEDICAL_DATA] OK VALOR _FALTA COMPROBANTE DE ENTREGA OK_…" at bounding box center [515, 97] width 391 height 48
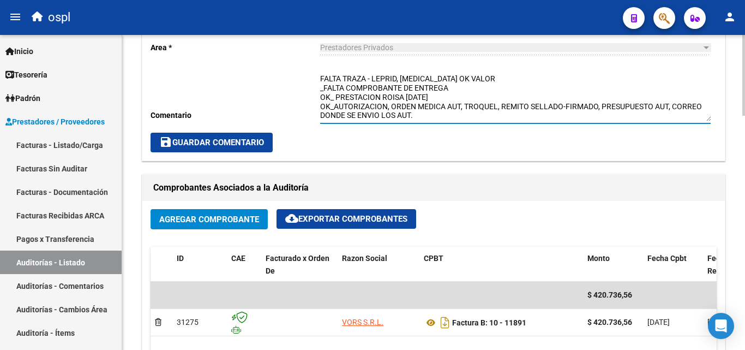
type textarea "FALTA TRAZA - LEPRID, [MEDICAL_DATA] OK VALOR _FALTA COMPROBANTE DE ENTREGA OK_…"
click at [247, 139] on span "save Guardar Comentario" at bounding box center [211, 143] width 105 height 10
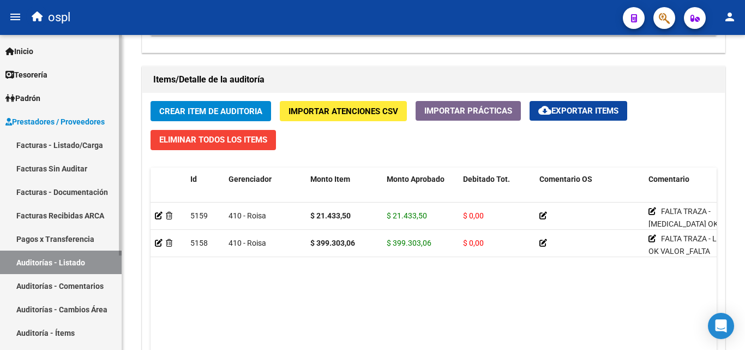
scroll to position [764, 0]
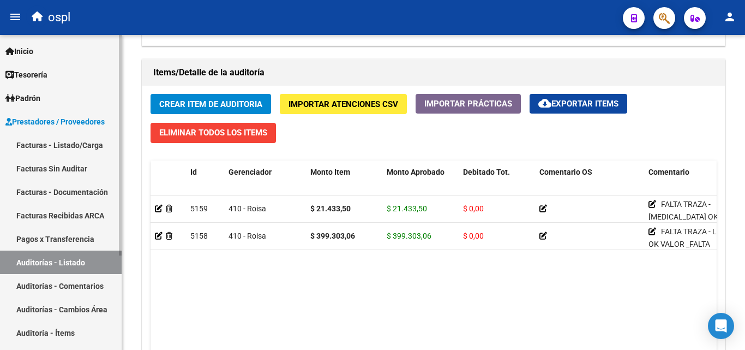
click at [95, 146] on link "Facturas - Listado/Carga" at bounding box center [61, 144] width 122 height 23
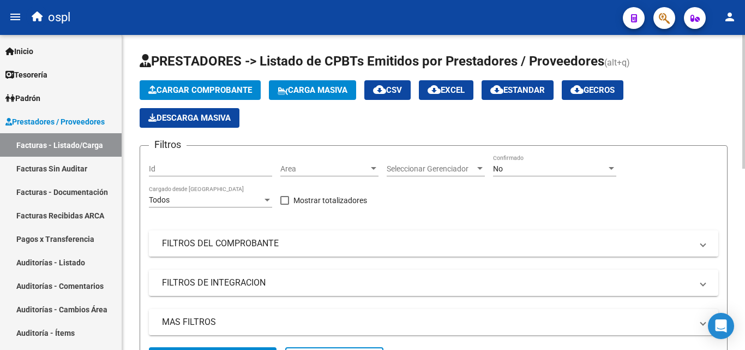
click at [254, 241] on mat-panel-title "FILTROS DEL COMPROBANTE" at bounding box center [427, 243] width 530 height 12
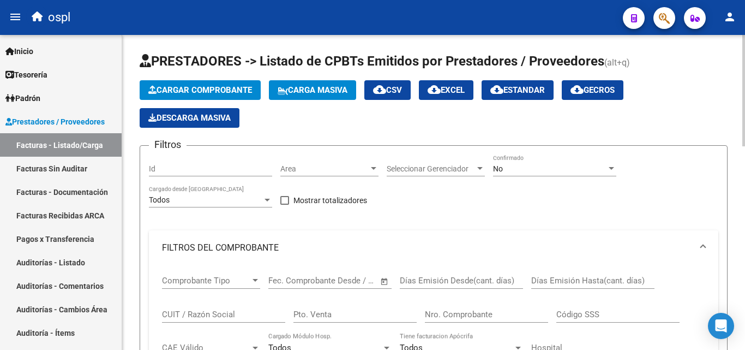
click at [468, 315] on input "Nro. Comprobante" at bounding box center [486, 314] width 123 height 10
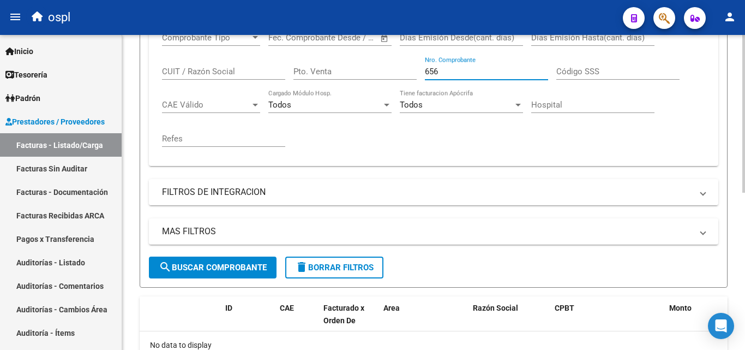
scroll to position [314, 0]
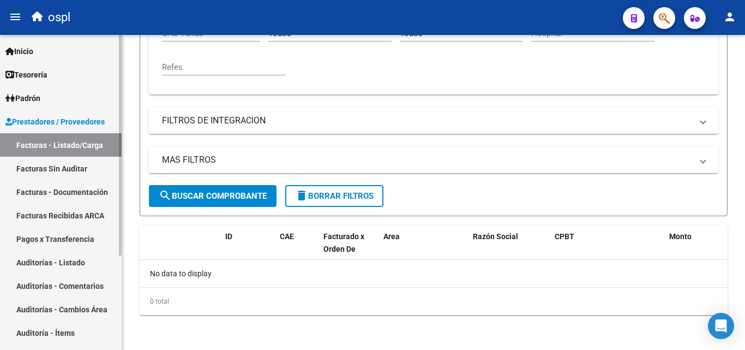
type input "656"
click at [69, 266] on link "Auditorías - Listado" at bounding box center [61, 261] width 122 height 23
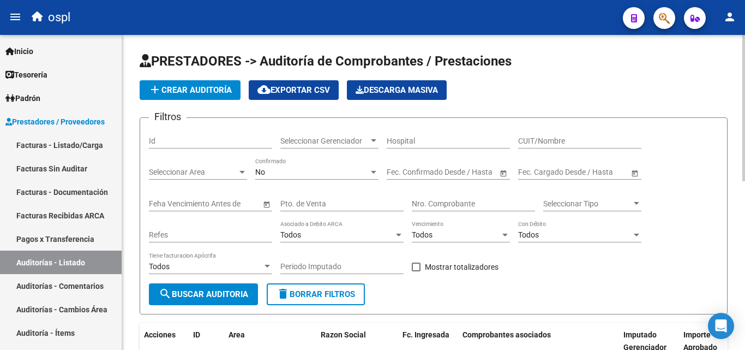
click at [451, 206] on input "Nro. Comprobante" at bounding box center [473, 203] width 123 height 9
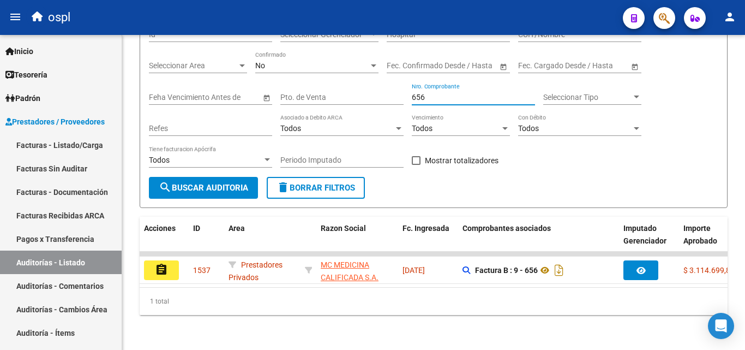
type input "656"
click at [331, 287] on datatable-body "assignment 1537 Prestadores Privados MC MEDICINA CALIFICADA S.A. - 30712582800 …" at bounding box center [434, 269] width 588 height 35
drag, startPoint x: 441, startPoint y: 87, endPoint x: 392, endPoint y: 94, distance: 49.5
click at [392, 94] on div "Filtros Id Seleccionar Gerenciador Seleccionar Gerenciador Hospital CUIT/Nombre…" at bounding box center [434, 98] width 570 height 157
type input "6"
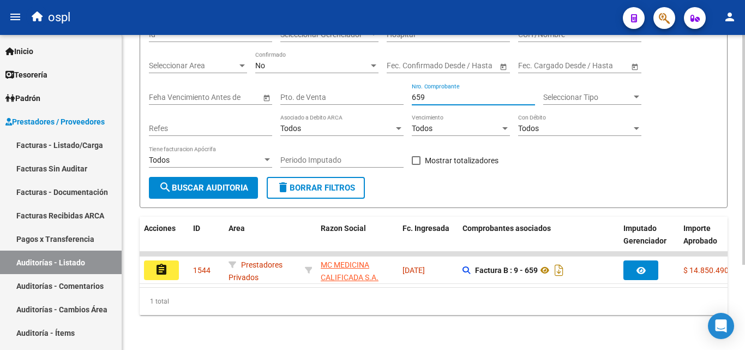
click at [205, 183] on span "search Buscar Auditoria" at bounding box center [203, 188] width 89 height 10
click at [461, 83] on div "659 Nro. Comprobante" at bounding box center [473, 94] width 123 height 22
type input "6"
type input "77"
click at [92, 148] on link "Facturas - Listado/Carga" at bounding box center [61, 144] width 122 height 23
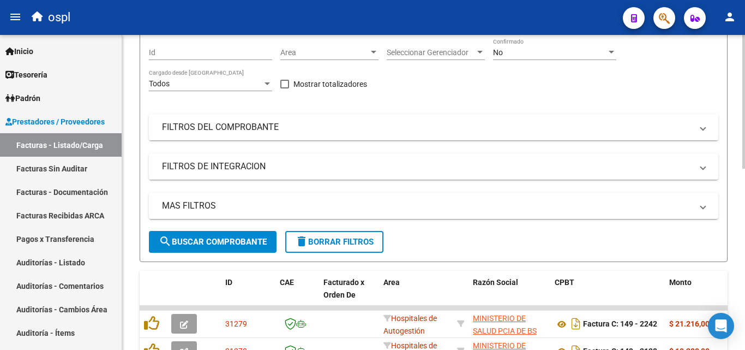
click at [235, 133] on mat-panel-title "FILTROS DEL COMPROBANTE" at bounding box center [427, 127] width 530 height 12
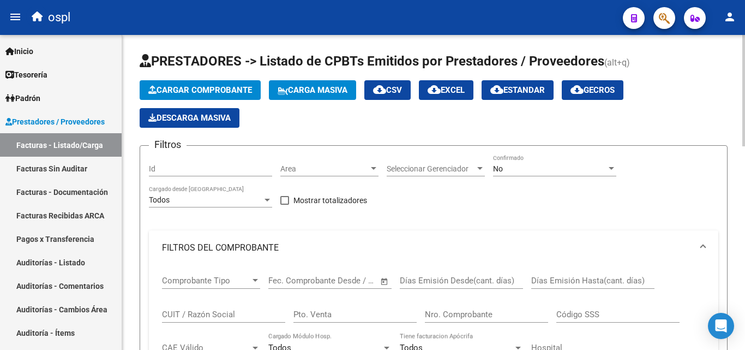
click at [455, 307] on div "Nro. Comprobante" at bounding box center [486, 310] width 123 height 23
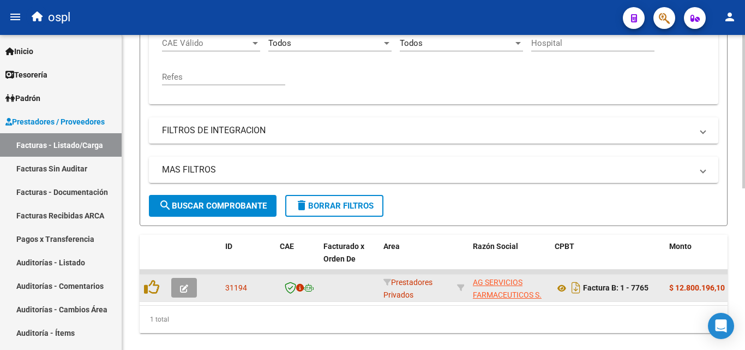
scroll to position [332, 0]
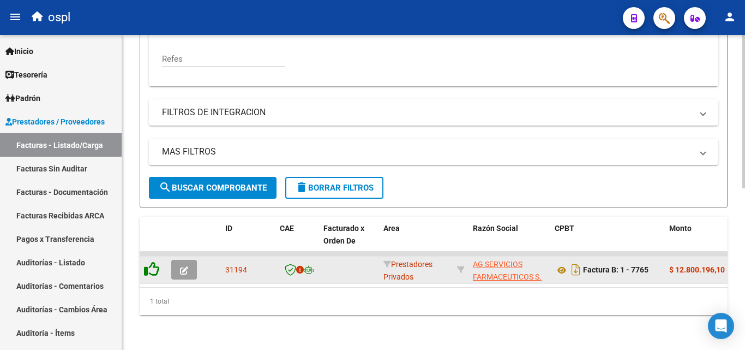
type input "7765"
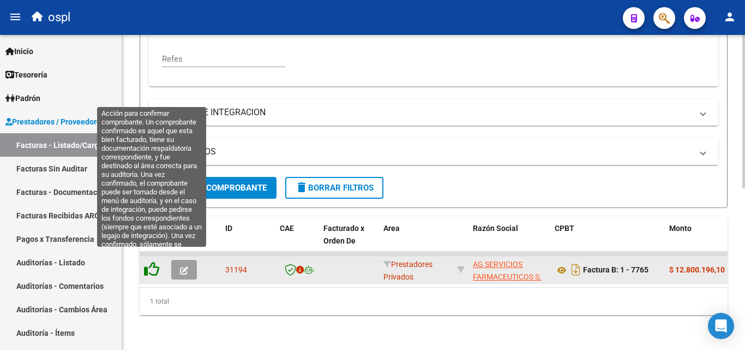
click at [148, 261] on icon at bounding box center [151, 268] width 15 height 15
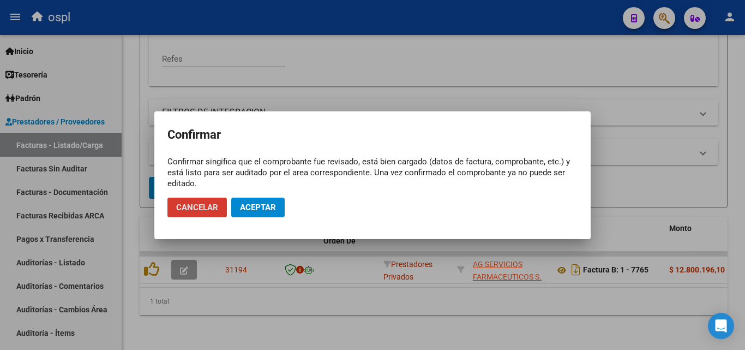
click at [254, 206] on span "Aceptar" at bounding box center [258, 207] width 36 height 10
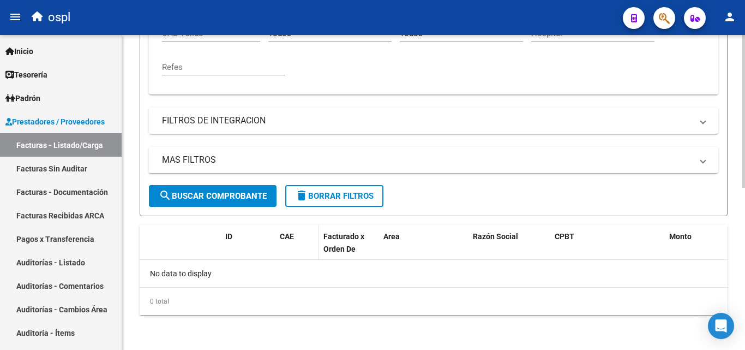
scroll to position [314, 0]
click at [77, 168] on link "Facturas Sin Auditar" at bounding box center [61, 168] width 122 height 23
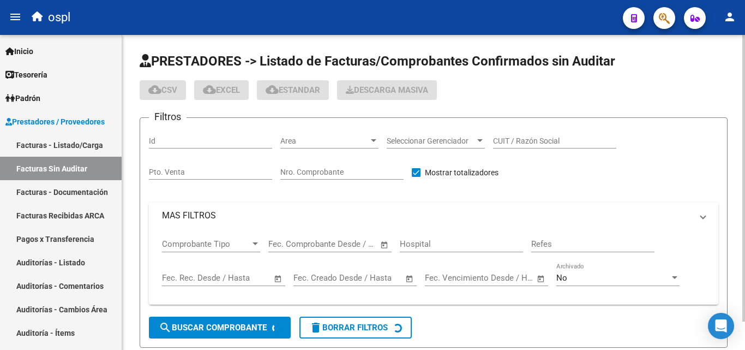
click at [292, 172] on input "Nro. Comprobante" at bounding box center [341, 172] width 123 height 9
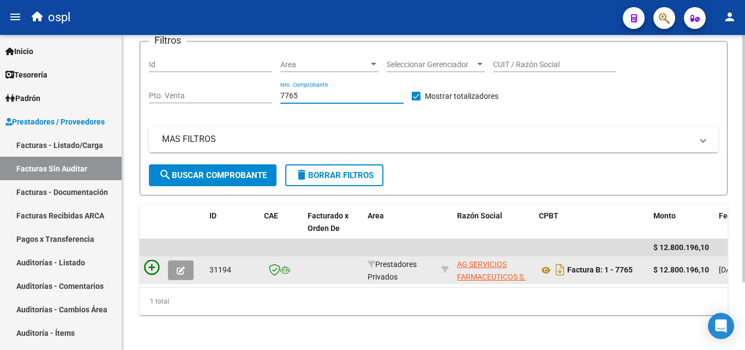
type input "7765"
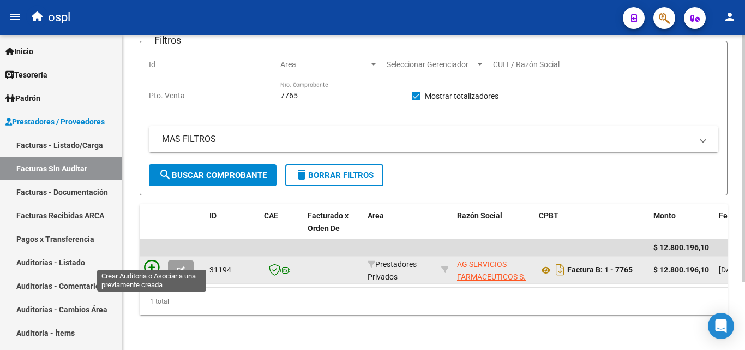
click at [149, 260] on icon at bounding box center [151, 267] width 15 height 15
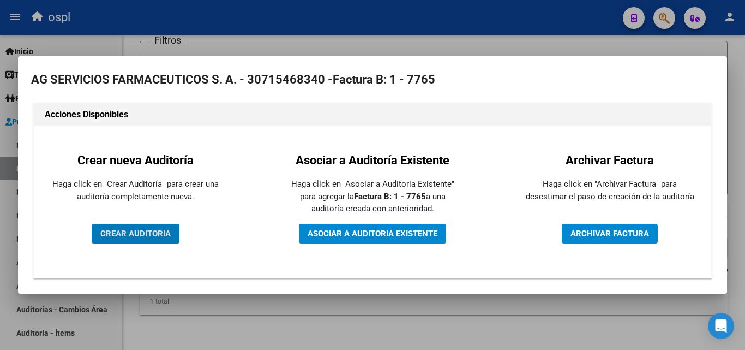
click at [151, 232] on span "CREAR AUDITORIA" at bounding box center [135, 234] width 70 height 10
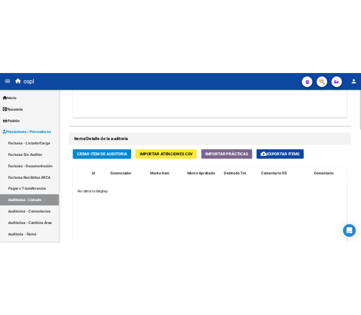
scroll to position [709, 0]
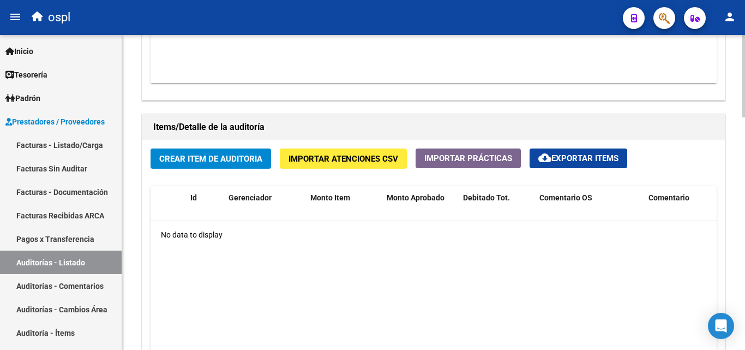
click at [248, 165] on button "Crear Item de Auditoria" at bounding box center [211, 158] width 121 height 20
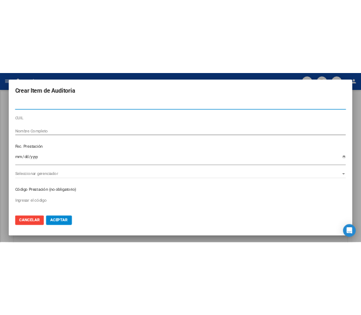
scroll to position [643, 0]
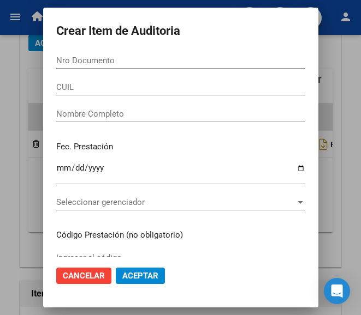
click at [103, 62] on input "Nro Documento" at bounding box center [180, 61] width 249 height 10
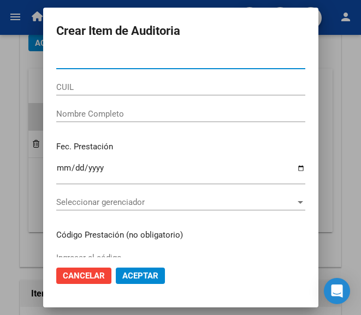
scroll to position [576, 0]
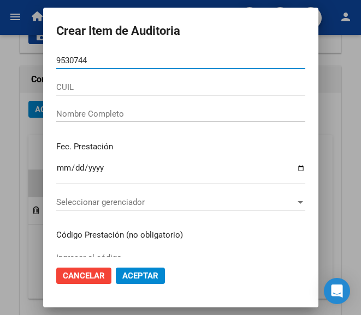
type input "95307442"
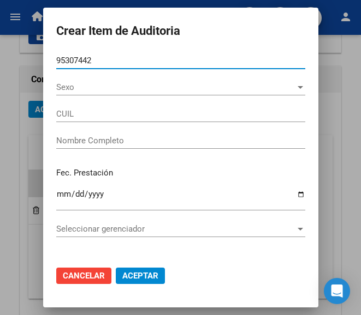
type input "20953074428"
type input "[PERSON_NAME]"
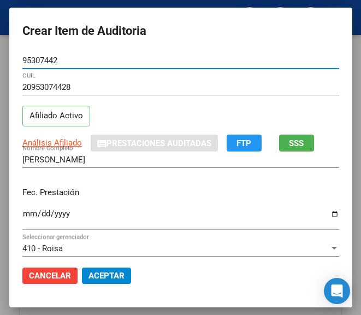
type input "95307442"
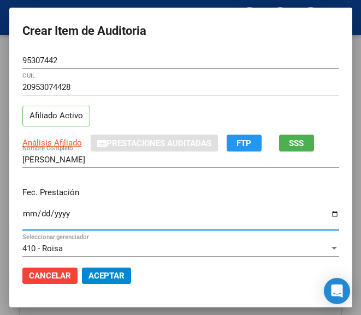
click at [22, 211] on input "Ingresar la fecha" at bounding box center [180, 218] width 316 height 17
type input "[DATE]"
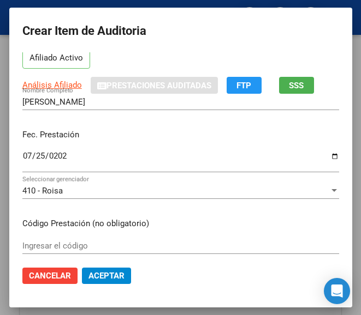
scroll to position [109, 0]
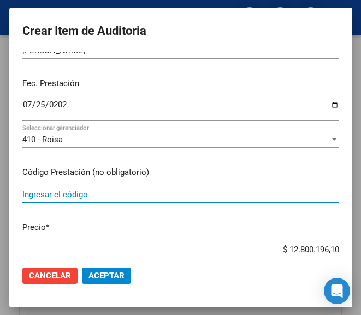
click at [55, 195] on input "Ingresar el código" at bounding box center [180, 195] width 316 height 10
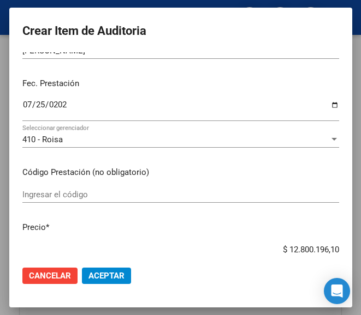
click at [69, 194] on input "Ingresar el código" at bounding box center [180, 195] width 316 height 10
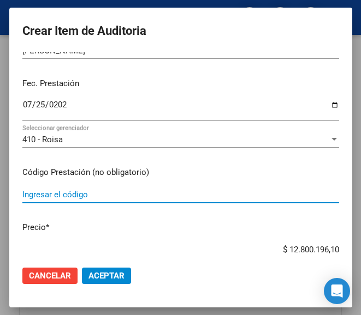
paste input "3804605 OPTAMOX DUO 1 g comp.x 14"
type input "3804605 OPTAMOX DUO 1 g comp.x 14"
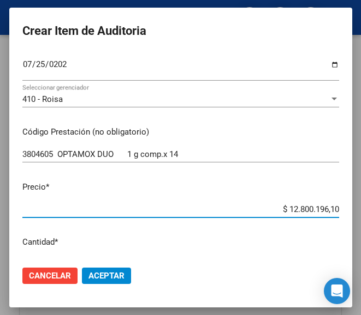
scroll to position [199, 0]
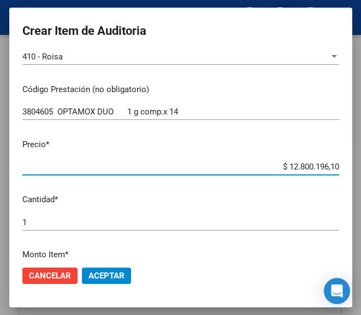
drag, startPoint x: 260, startPoint y: 250, endPoint x: 350, endPoint y: 251, distance: 89.5
click at [350, 251] on mat-dialog-content "95307442 Nro Documento 20953074428 CUIL Afiliado Activo Análisis Afiliado Prest…" at bounding box center [180, 154] width 343 height 205
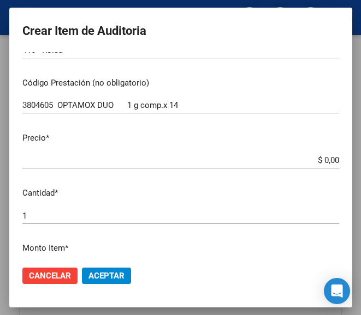
click at [207, 103] on input "3804605 OPTAMOX DUO 1 g comp.x 14" at bounding box center [180, 105] width 316 height 10
click at [328, 159] on input "$ 0,00" at bounding box center [180, 161] width 316 height 10
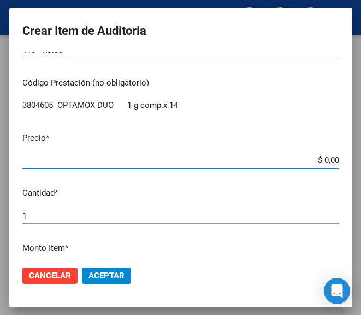
paste input "10164,4"
type input "$ 1.016,44"
type input "$ 10.164,40"
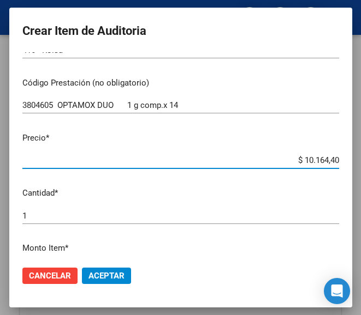
type input "$ 10.164,40"
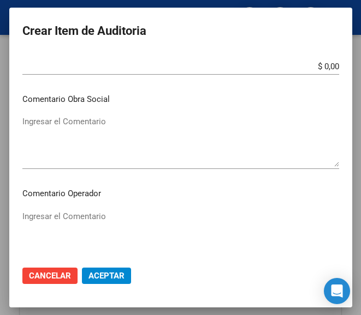
scroll to position [526, 0]
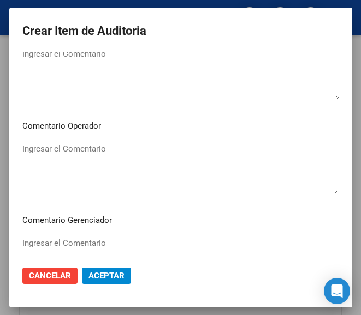
click at [67, 165] on textarea "Ingresar el Comentario" at bounding box center [180, 168] width 316 height 51
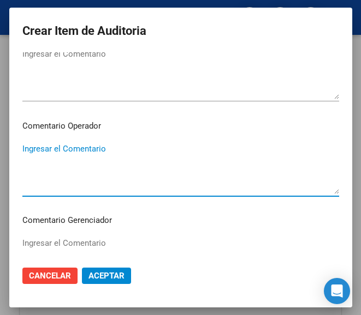
click at [74, 151] on textarea "Ingresar el Comentario" at bounding box center [180, 168] width 316 height 51
paste textarea "40 [PERSON_NAME] 6"
click at [25, 145] on textarea "40 [PERSON_NAME] 6" at bounding box center [180, 168] width 316 height 51
click at [31, 146] on textarea "40 [PERSON_NAME] 6" at bounding box center [180, 168] width 316 height 51
click at [24, 146] on textarea "40 [PERSON_NAME] 6" at bounding box center [180, 168] width 316 height 51
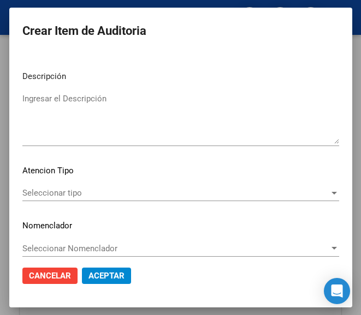
scroll to position [774, 0]
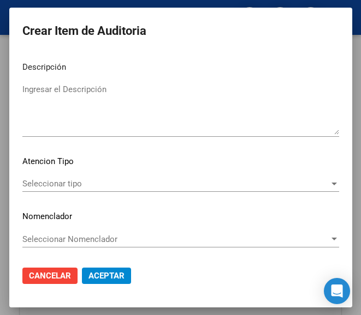
type textarea "40% [PERSON_NAME] 6"
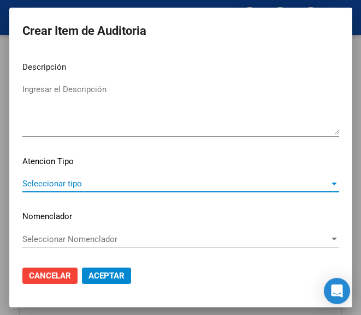
click at [74, 186] on span "Seleccionar tipo" at bounding box center [175, 184] width 307 height 10
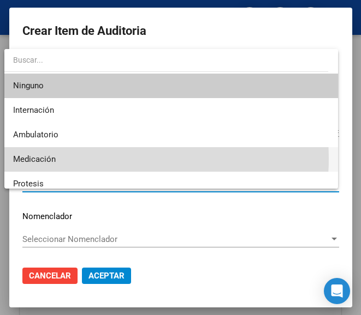
click at [59, 158] on span "Medicación" at bounding box center [170, 159] width 315 height 25
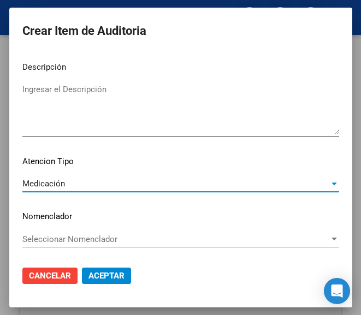
click at [143, 205] on mat-dialog-content "95307442 Nro Documento 20953074428 CUIL Afiliado Activo Análisis Afiliado Prest…" at bounding box center [180, 154] width 343 height 205
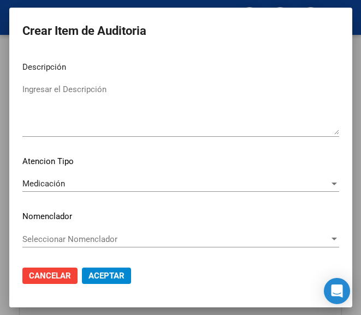
click at [106, 278] on span "Aceptar" at bounding box center [106, 276] width 36 height 10
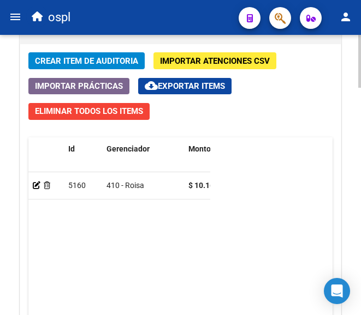
scroll to position [1000, 0]
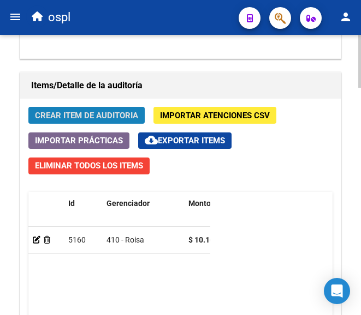
click at [89, 113] on span "Crear Item de Auditoria" at bounding box center [86, 116] width 103 height 10
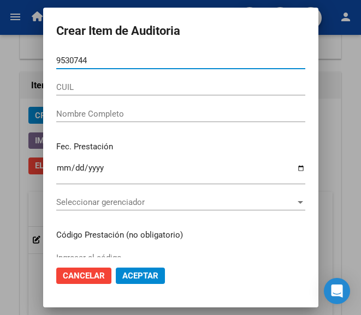
type input "95307442"
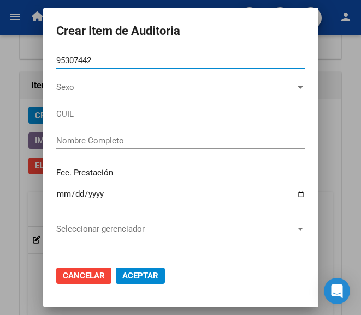
type input "20953074428"
type input "[PERSON_NAME]"
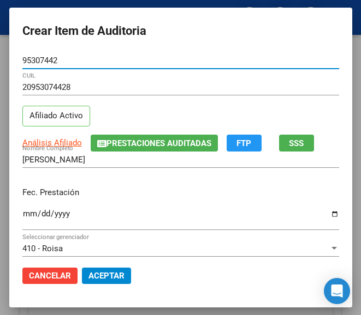
type input "95307442"
click at [22, 209] on div "Ingresar la fecha" at bounding box center [180, 218] width 316 height 23
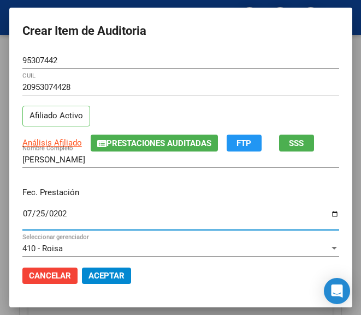
type input "[DATE]"
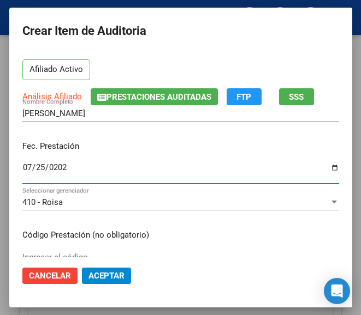
scroll to position [109, 0]
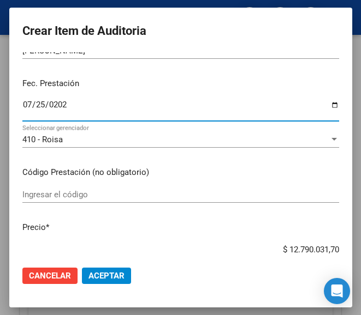
click at [43, 196] on input "Ingresar el código" at bounding box center [180, 195] width 316 height 10
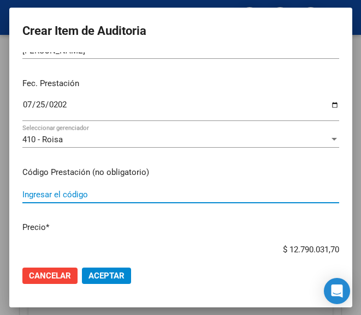
click at [90, 199] on input "Ingresar el código" at bounding box center [180, 195] width 316 height 10
paste input "TAFIROL 1 G comp.ran.x 50 Analgésico Antifebril"
click at [176, 191] on input "TAFIROL 1 G comp.ran.x 50 Analgésico Antifebril" at bounding box center [180, 195] width 316 height 10
type input "TAFIROL 1 G comp.ran.x 50 Analgésico Antifebril"
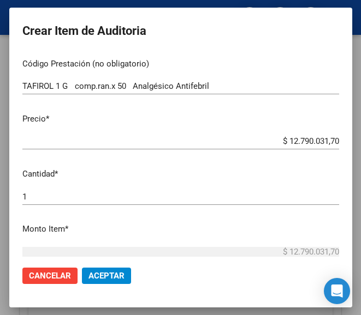
scroll to position [218, 0]
click at [265, 150] on div "$ 12.790.031,70 Ingresar el precio" at bounding box center [180, 146] width 316 height 27
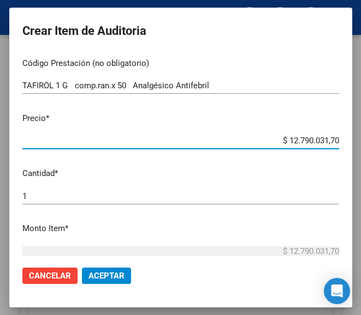
drag, startPoint x: 264, startPoint y: 142, endPoint x: 333, endPoint y: 141, distance: 69.9
click at [333, 141] on app-form-text-field "Precio * $ 12.790.031,70 Ingresar el precio" at bounding box center [184, 129] width 325 height 34
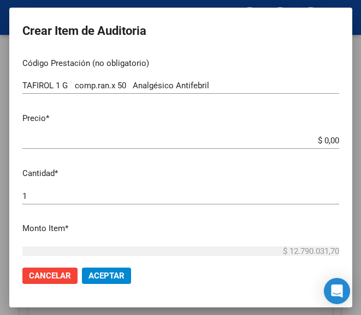
click at [331, 142] on app-form-text-field "Precio * $ 0,00 Ingresar el precio" at bounding box center [184, 129] width 325 height 34
click at [327, 140] on input "$ 0,00" at bounding box center [180, 141] width 316 height 10
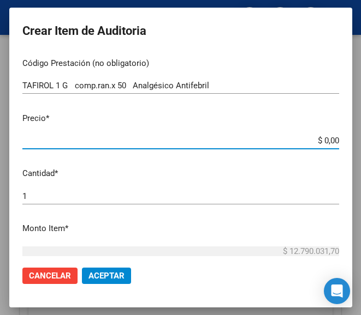
paste input "5201,04"
type input "$ 5.201,04"
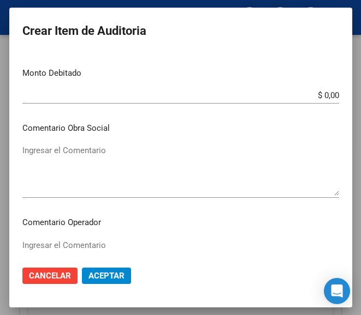
scroll to position [491, 0]
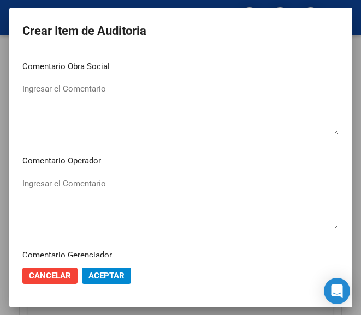
type input "$ 5.201,04"
click at [86, 182] on textarea "Ingresar el Comentario" at bounding box center [180, 203] width 316 height 51
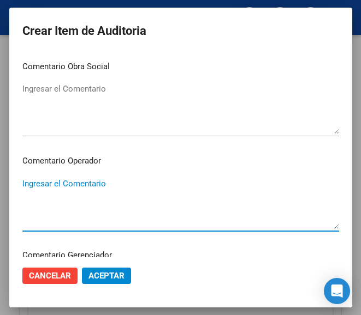
click at [82, 178] on textarea "Ingresar el Comentario" at bounding box center [180, 203] width 316 height 51
paste textarea "40 [PERSON_NAME] 6"
click at [22, 178] on textarea "40 [PERSON_NAME] 6" at bounding box center [180, 203] width 316 height 51
type textarea "40% [PERSON_NAME] 6"
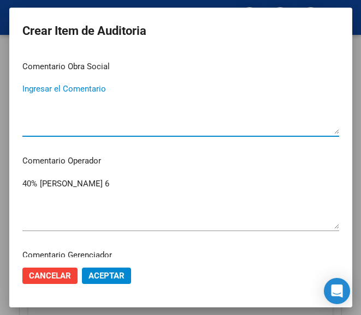
click at [45, 100] on textarea "Ingresar el Comentario" at bounding box center [180, 108] width 316 height 51
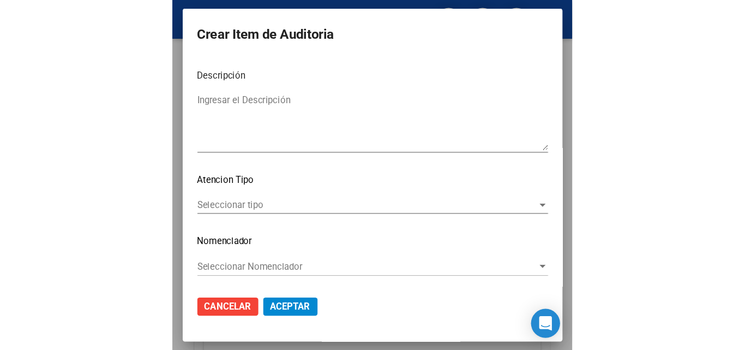
scroll to position [774, 0]
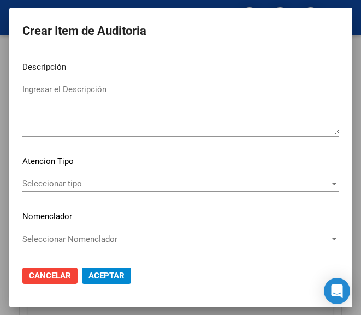
click at [75, 184] on span "Seleccionar tipo" at bounding box center [175, 184] width 307 height 10
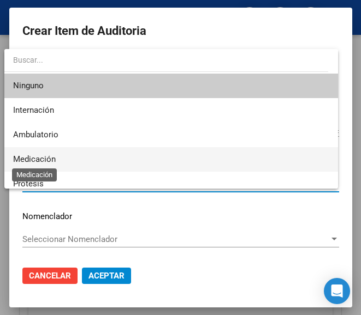
click at [49, 157] on span "Medicación" at bounding box center [34, 159] width 43 height 10
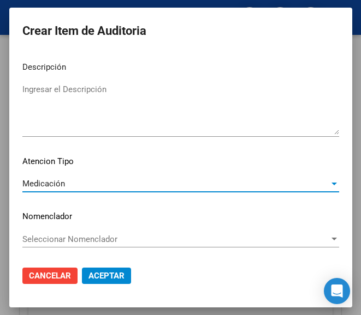
click at [103, 278] on span "Aceptar" at bounding box center [106, 276] width 36 height 10
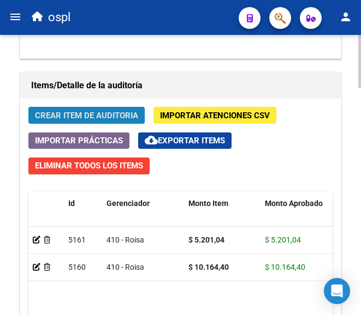
click at [121, 115] on span "Crear Item de Auditoria" at bounding box center [86, 116] width 103 height 10
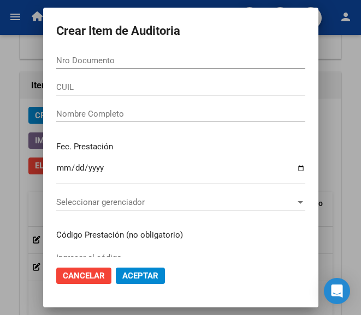
click at [83, 276] on span "Cancelar" at bounding box center [84, 276] width 42 height 10
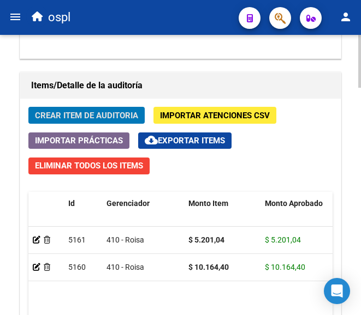
click at [61, 116] on span "Crear Item de Auditoria" at bounding box center [86, 116] width 103 height 10
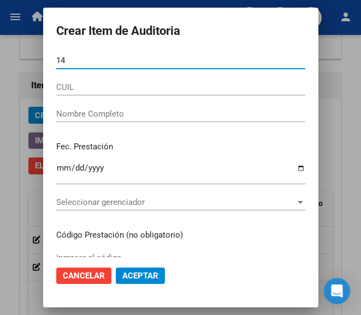
click at [79, 62] on input "14" at bounding box center [180, 61] width 249 height 10
type input "14891586"
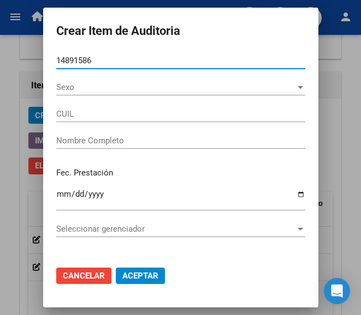
type input "20148915866"
type input "[PERSON_NAME]"
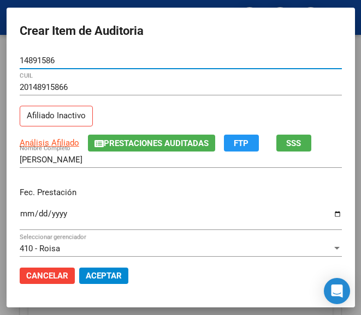
type input "14891586"
click at [20, 211] on input "Ingresar la fecha" at bounding box center [181, 218] width 322 height 17
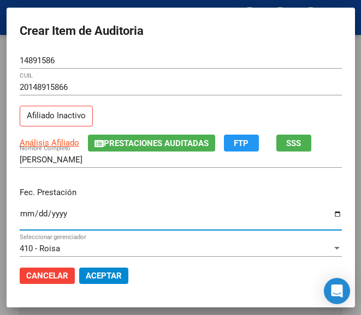
scroll to position [1000, 0]
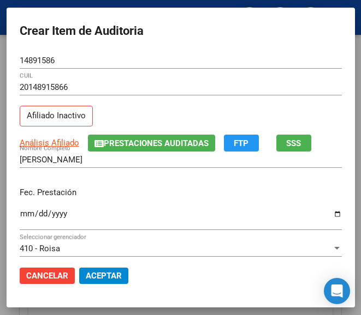
click at [23, 213] on input "Ingresar la fecha" at bounding box center [181, 218] width 322 height 17
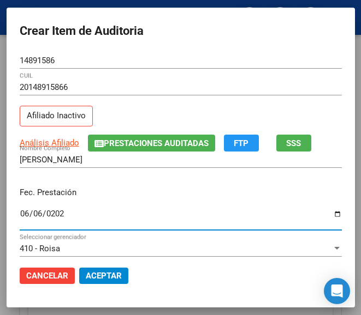
type input "[DATE]"
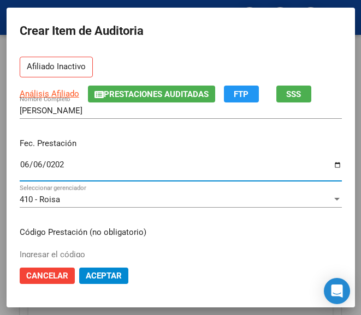
scroll to position [109, 0]
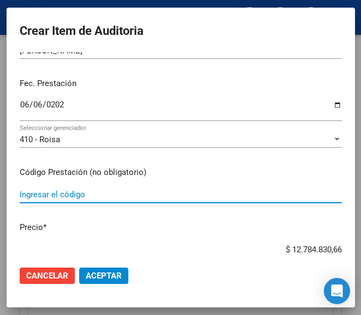
click at [55, 193] on input "Ingresar el código" at bounding box center [181, 195] width 322 height 10
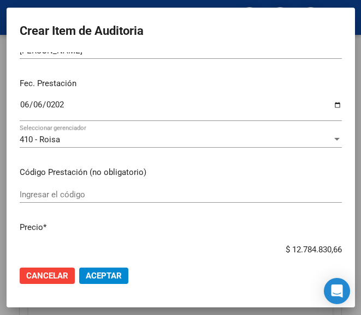
click at [43, 198] on input "Ingresar el código" at bounding box center [181, 195] width 322 height 10
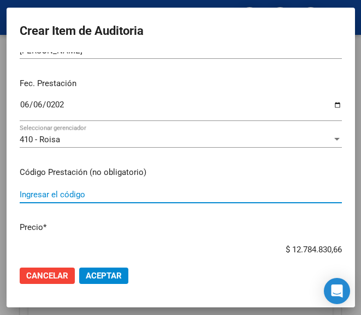
paste input "6262971 FORXIGA 10 mg comp.x 28"
type input "6262971 FORXIGA 10 mg comp.x 28"
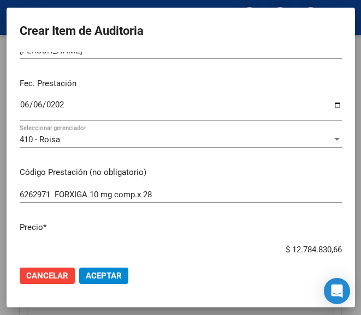
click at [259, 240] on mat-dialog-content "14891586 Nro Documento 20148915866 CUIL Afiliado Inactivo Análisis Afiliado Pre…" at bounding box center [181, 154] width 348 height 205
drag, startPoint x: 263, startPoint y: 247, endPoint x: 340, endPoint y: 245, distance: 77.5
click at [340, 245] on mat-dialog-content "14891586 Nro Documento 20148915866 CUIL Afiliado Inactivo Análisis Afiliado Pre…" at bounding box center [181, 154] width 348 height 205
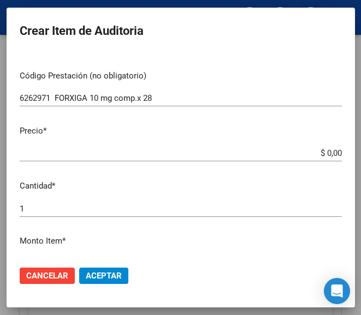
scroll to position [218, 0]
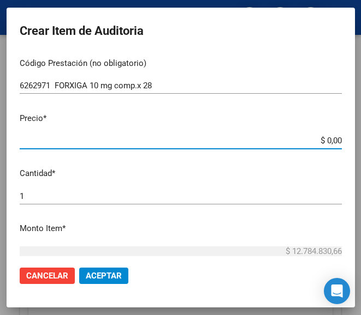
click at [326, 139] on input "$ 0,00" at bounding box center [181, 141] width 322 height 10
click at [327, 139] on input "$ 0,00" at bounding box center [181, 141] width 322 height 10
paste input "32345,82"
type input "$ 32.345,82"
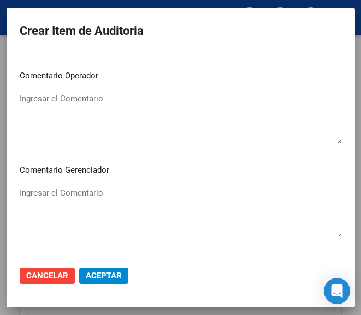
scroll to position [600, 0]
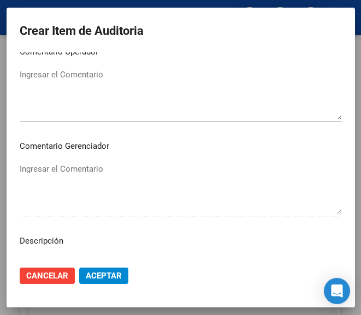
type input "$ 32.345,82"
click at [74, 104] on textarea "Ingresar el Comentario" at bounding box center [181, 94] width 322 height 51
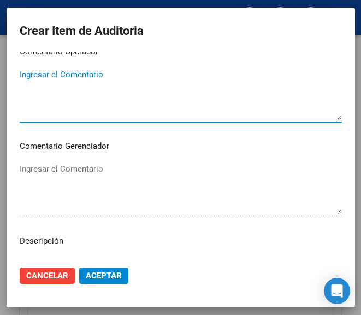
click at [127, 109] on textarea "Ingresar el Comentario" at bounding box center [181, 94] width 322 height 51
paste textarea "40 [PERSON_NAME] 11"
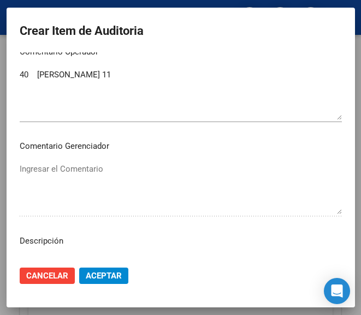
click at [23, 68] on div "40 [PERSON_NAME] 11 Ingresar el Comentario" at bounding box center [181, 95] width 322 height 56
click at [25, 82] on textarea "40 [PERSON_NAME] 11" at bounding box center [181, 94] width 322 height 51
click at [23, 75] on textarea "40 [PERSON_NAME] 11" at bounding box center [181, 94] width 322 height 51
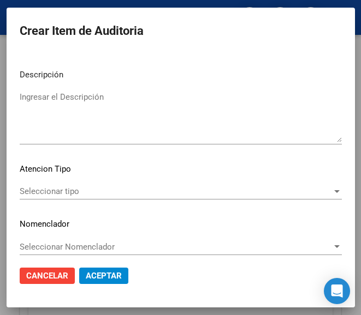
scroll to position [774, 0]
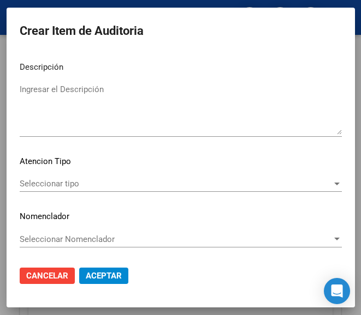
type textarea "40% [PERSON_NAME] 11"
click at [77, 185] on span "Seleccionar tipo" at bounding box center [176, 184] width 312 height 10
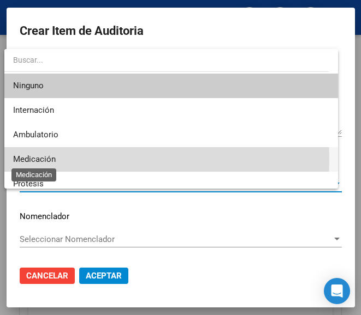
click at [53, 159] on span "Medicación" at bounding box center [34, 159] width 43 height 10
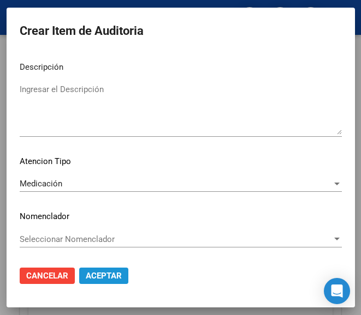
click at [100, 269] on button "Aceptar" at bounding box center [103, 276] width 49 height 16
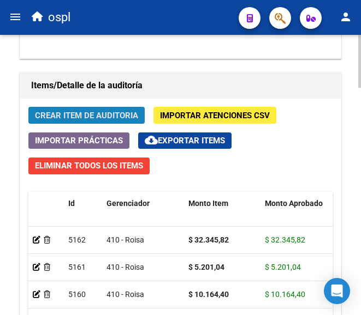
click at [73, 118] on span "Crear Item de Auditoria" at bounding box center [86, 116] width 103 height 10
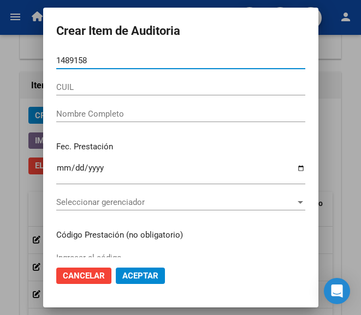
type input "14891586"
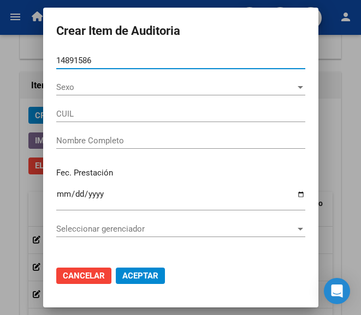
type input "20148915866"
type input "[PERSON_NAME]"
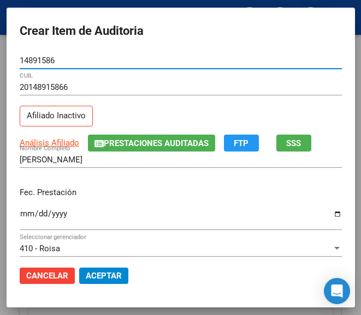
type input "14891586"
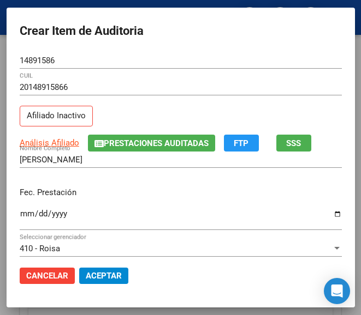
click at [20, 208] on div "Ingresar la fecha" at bounding box center [181, 218] width 322 height 23
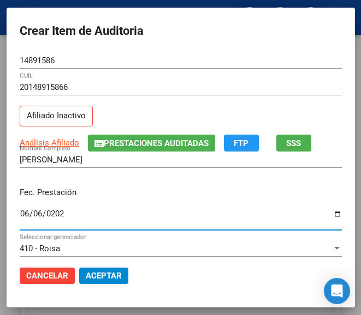
type input "[DATE]"
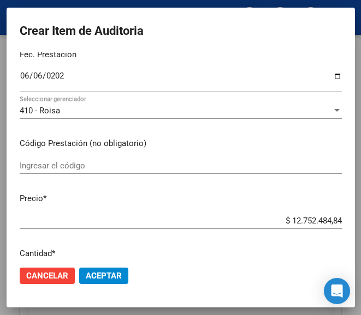
scroll to position [164, 0]
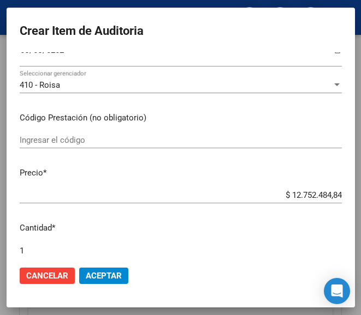
click at [52, 139] on input "Ingresar el código" at bounding box center [181, 140] width 322 height 10
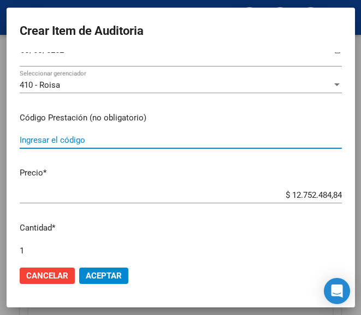
click at [59, 135] on input "Ingresar el código" at bounding box center [181, 140] width 322 height 10
paste input "5465002 TANSILOPROST 0.4 mg cáps.x 30"
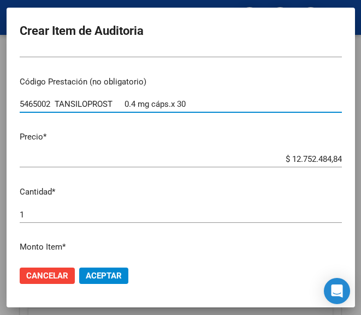
scroll to position [218, 0]
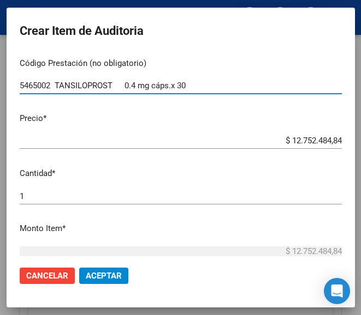
type input "5465002 TANSILOPROST 0.4 mg cáps.x 30"
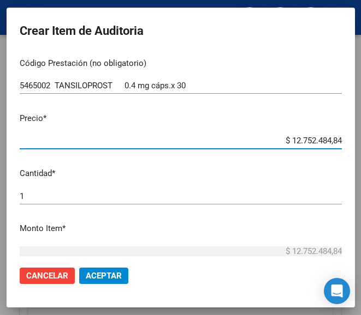
drag, startPoint x: 272, startPoint y: 138, endPoint x: 341, endPoint y: 137, distance: 69.3
click at [341, 137] on mat-dialog-content "14891586 Nro Documento 20148915866 CUIL Afiliado Inactivo Análisis Afiliado Pre…" at bounding box center [181, 154] width 348 height 205
click at [328, 139] on input "$ 0,00" at bounding box center [181, 141] width 322 height 10
paste input "19532,55"
type input "$ 19.532,55"
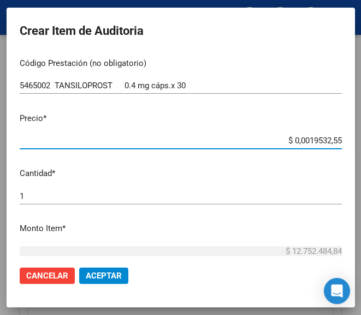
type input "$ 19.532,55"
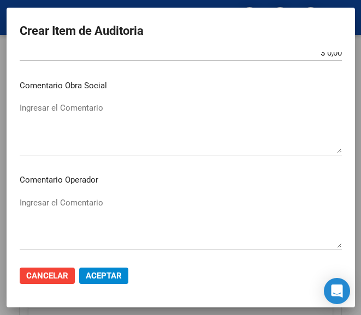
scroll to position [491, 0]
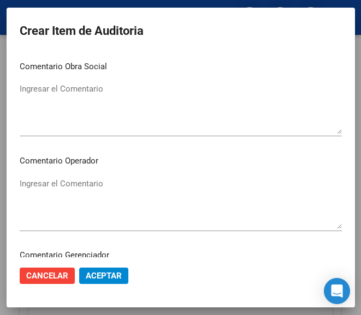
type input "$ 19.532,55"
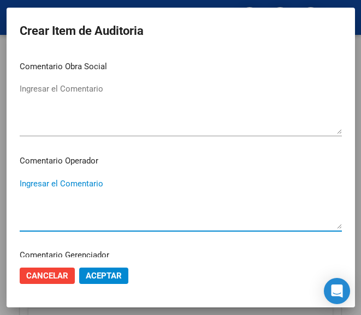
click at [89, 187] on textarea "Ingresar el Comentario" at bounding box center [181, 203] width 322 height 51
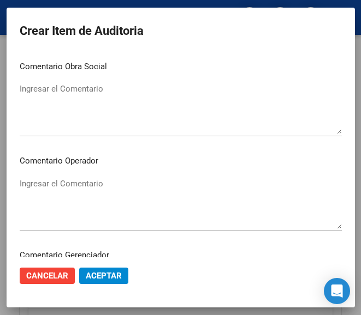
click at [68, 181] on textarea "Ingresar el Comentario" at bounding box center [181, 203] width 322 height 51
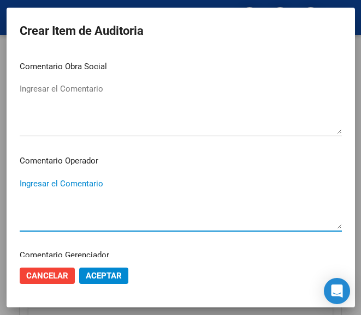
paste textarea "40 [PERSON_NAME] 11"
click at [23, 183] on textarea "40 [PERSON_NAME] 11" at bounding box center [181, 203] width 322 height 51
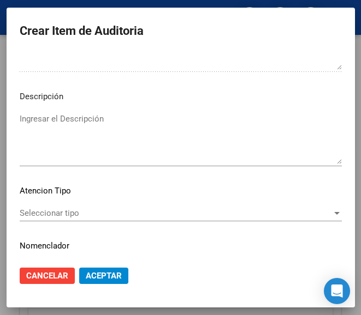
scroll to position [764, 0]
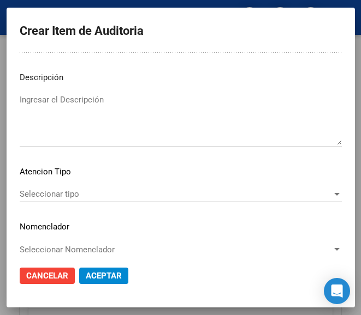
type textarea "40% [PERSON_NAME] 11"
click at [74, 198] on span "Seleccionar tipo" at bounding box center [176, 194] width 312 height 10
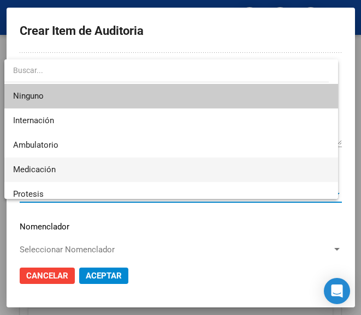
click at [28, 174] on span "Medicación" at bounding box center [34, 170] width 43 height 10
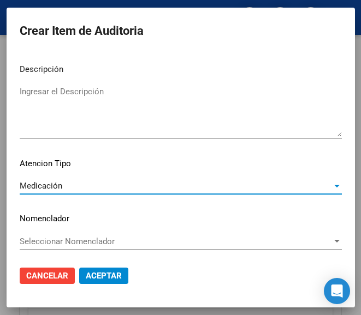
scroll to position [774, 0]
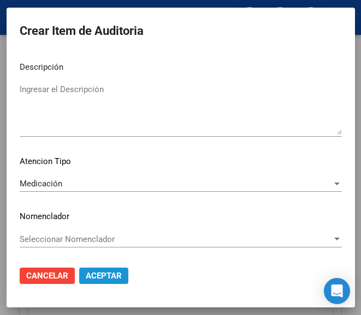
click at [95, 279] on span "Aceptar" at bounding box center [104, 276] width 36 height 10
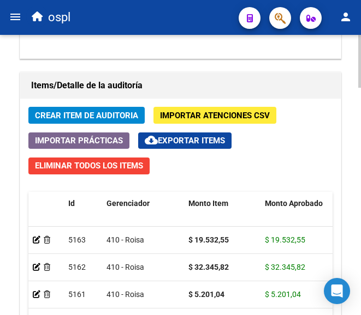
click at [112, 110] on button "Crear Item de Auditoria" at bounding box center [86, 115] width 116 height 17
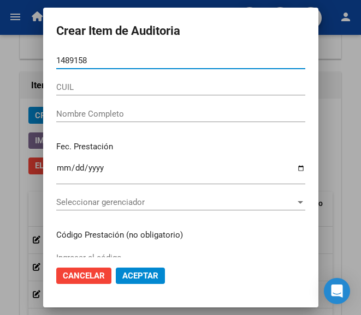
type input "14891586"
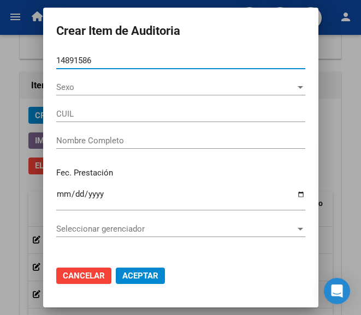
type input "20148915866"
type input "[PERSON_NAME]"
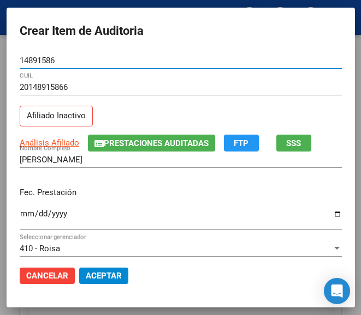
type input "14891586"
click at [20, 212] on input "Ingresar la fecha" at bounding box center [181, 218] width 322 height 17
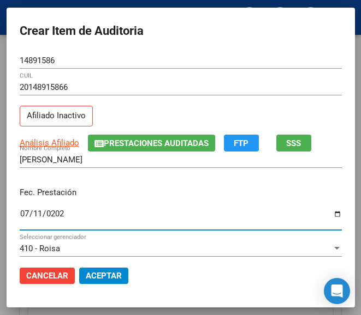
type input "[DATE]"
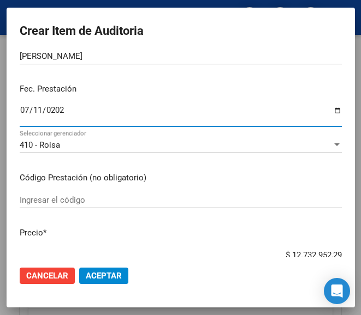
scroll to position [109, 0]
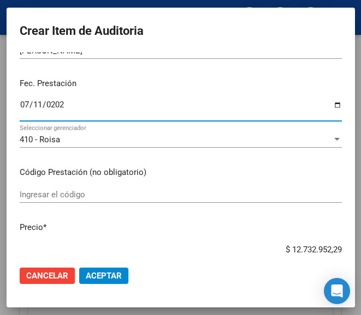
click at [82, 184] on mat-dialog-content "14891586 Nro Documento 20148915866 CUIL Afiliado Inactivo Análisis Afiliado Pre…" at bounding box center [181, 154] width 348 height 205
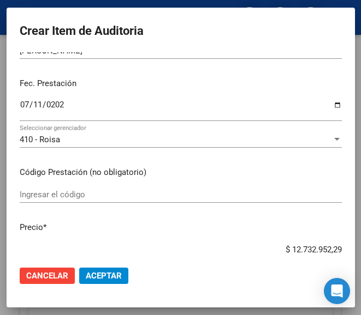
click at [77, 194] on input "Ingresar el código" at bounding box center [181, 195] width 322 height 10
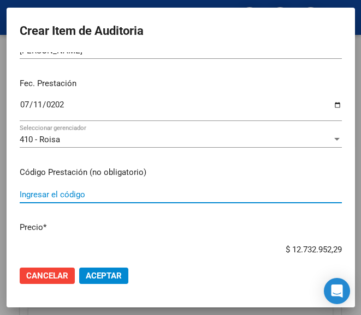
click at [97, 196] on input "Ingresar el código" at bounding box center [181, 195] width 322 height 10
paste input "6262971 FORXIGA 10 mg comp.x 28"
type input "6262971 FORXIGA 10 mg comp.x 28"
click at [254, 250] on input "$ 12.732.952,29" at bounding box center [181, 250] width 322 height 10
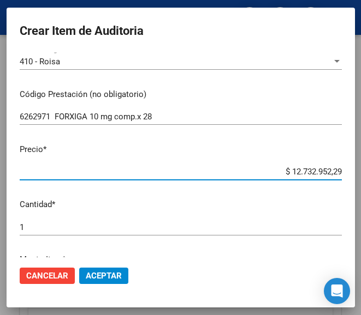
drag, startPoint x: 256, startPoint y: 250, endPoint x: 341, endPoint y: 249, distance: 84.6
click at [341, 249] on mat-dialog-content "14891586 Nro Documento 20148915866 CUIL Afiliado Inactivo Análisis Afiliado Pre…" at bounding box center [181, 154] width 348 height 205
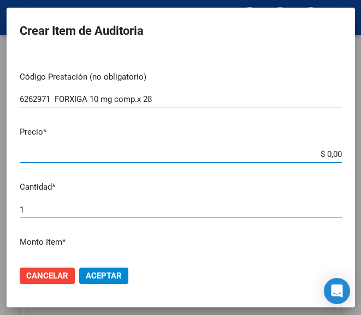
click at [328, 153] on input "$ 0,00" at bounding box center [181, 155] width 322 height 10
click at [329, 151] on app-form-text-field "Precio * $ 0,00 Ingresar el precio" at bounding box center [185, 143] width 331 height 34
click at [329, 152] on app-form-text-field "Precio * $ 0,00 Ingresar el precio" at bounding box center [185, 143] width 331 height 34
click at [329, 153] on app-form-text-field "Precio * $ 0,00 Ingresar el precio" at bounding box center [185, 143] width 331 height 34
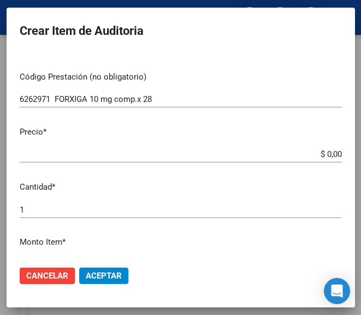
click at [329, 152] on app-form-text-field "Precio * $ 0,00 Ingresar el precio" at bounding box center [185, 143] width 331 height 34
click at [327, 152] on input "$ 0,00" at bounding box center [181, 155] width 322 height 10
paste input "32669,28"
type input "$ 32.669,28"
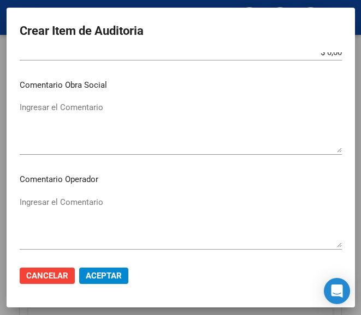
scroll to position [477, 0]
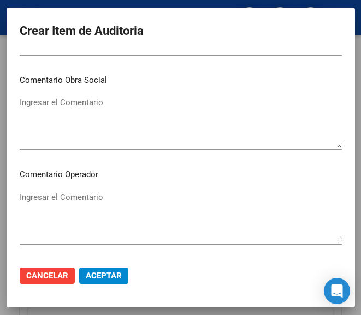
type input "$ 32.669,28"
click at [72, 202] on textarea "Ingresar el Comentario" at bounding box center [181, 217] width 322 height 51
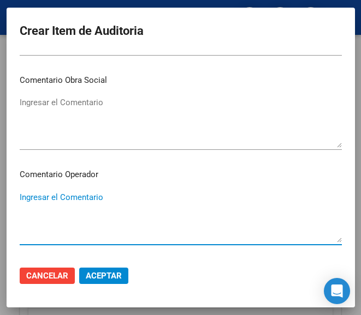
click at [39, 198] on textarea "Ingresar el Comentario" at bounding box center [181, 217] width 322 height 51
paste textarea "40 [PERSON_NAME] 11"
click at [21, 198] on textarea "40 [PERSON_NAME] 11" at bounding box center [181, 217] width 322 height 51
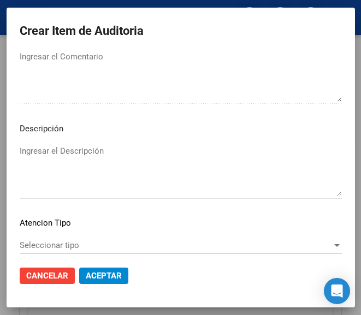
scroll to position [750, 0]
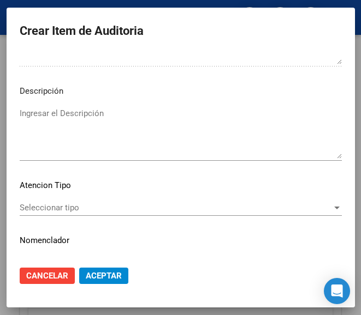
type textarea "40% [PERSON_NAME] 11"
click at [64, 199] on mat-dialog-content "14891586 Nro Documento 20148915866 CUIL Afiliado Inactivo Análisis Afiliado Pre…" at bounding box center [181, 154] width 348 height 205
click at [54, 211] on span "Seleccionar tipo" at bounding box center [176, 208] width 312 height 10
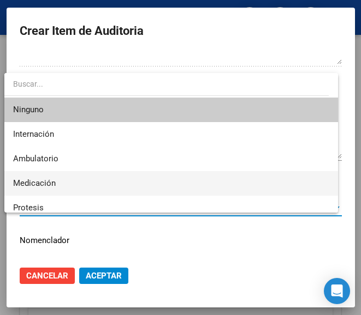
click at [51, 183] on span "Medicación" at bounding box center [34, 183] width 43 height 10
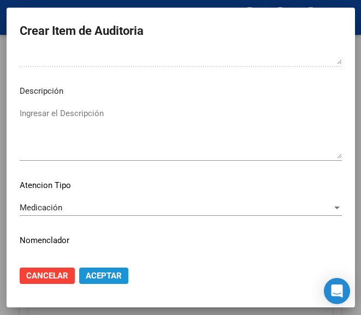
click at [101, 280] on span "Aceptar" at bounding box center [104, 276] width 36 height 10
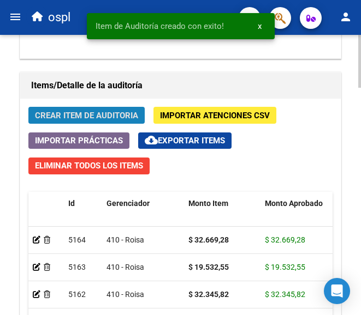
click at [121, 109] on button "Crear Item de Auditoria" at bounding box center [86, 115] width 116 height 17
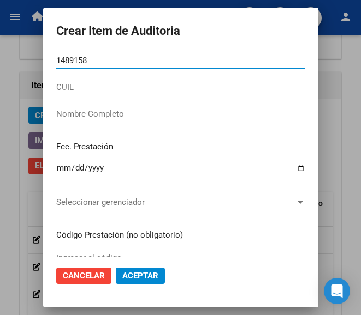
type input "14891586"
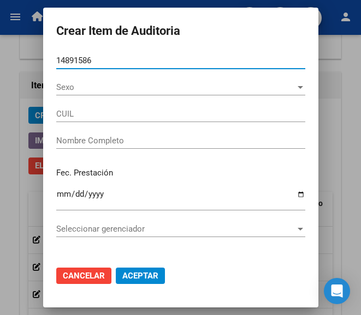
type input "20148915866"
type input "[PERSON_NAME]"
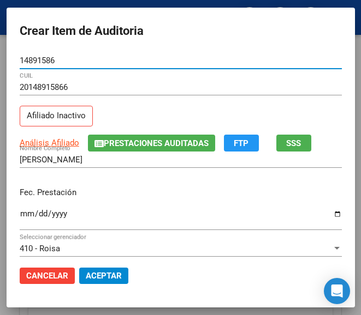
type input "14891586"
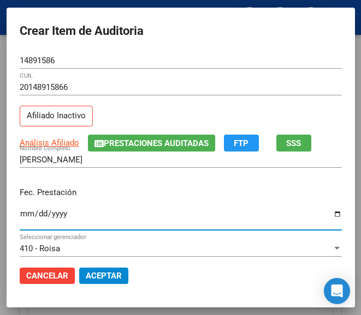
click at [23, 220] on input "Ingresar la fecha" at bounding box center [181, 218] width 322 height 17
type input "[DATE]"
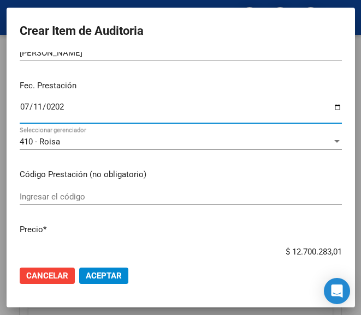
scroll to position [109, 0]
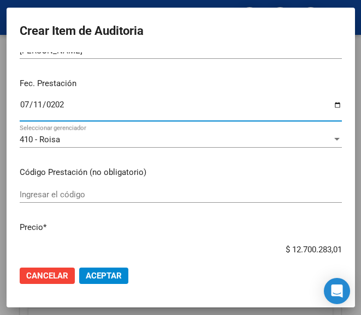
click at [52, 198] on input "Ingresar el código" at bounding box center [181, 195] width 322 height 10
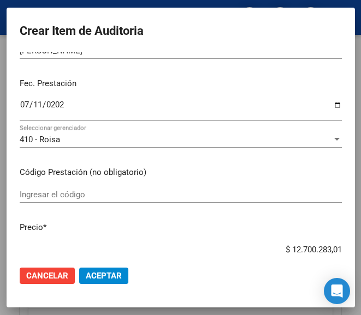
click at [41, 201] on div "Ingresar el código" at bounding box center [181, 195] width 322 height 16
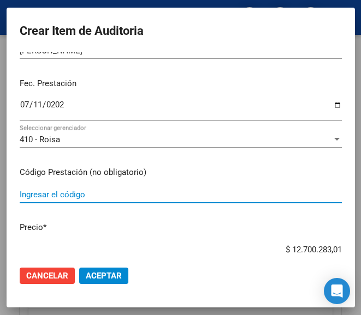
click at [51, 191] on input "Ingresar el código" at bounding box center [181, 195] width 322 height 10
paste input "5465002 TANSILOPROST 0.4 mg cáps.x 30"
type input "5465002 TANSILOPROST 0.4 mg cáps.x 30"
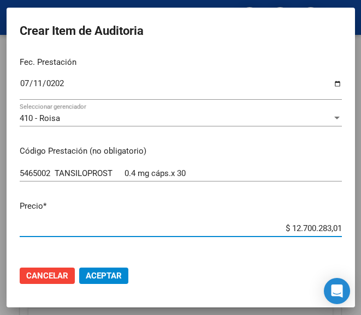
scroll to position [136, 0]
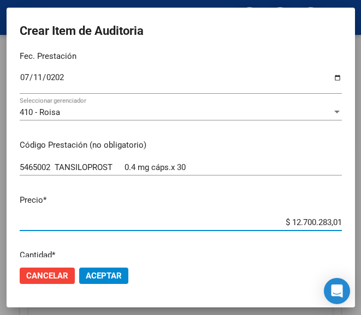
drag, startPoint x: 267, startPoint y: 250, endPoint x: 333, endPoint y: 246, distance: 66.1
click at [333, 246] on mat-dialog-content "14891586 Nro Documento 20148915866 CUIL Afiliado Inactivo Análisis Afiliado Pre…" at bounding box center [181, 154] width 348 height 205
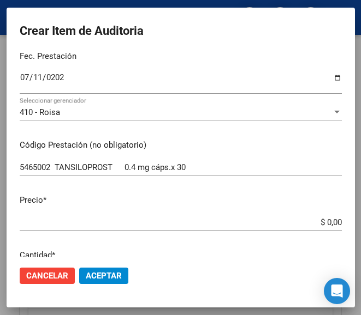
click at [328, 220] on input "$ 0,00" at bounding box center [181, 223] width 322 height 10
paste input "19591,15"
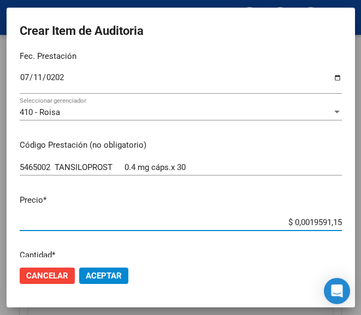
type input "$ 19.591,15"
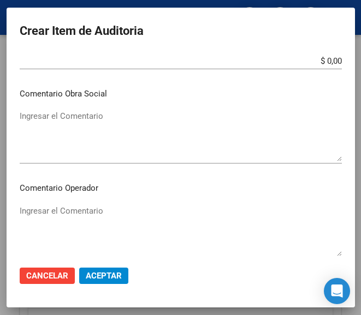
scroll to position [518, 0]
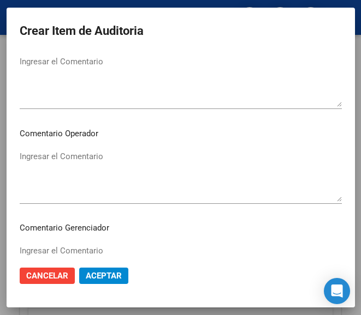
type input "$ 19.591,15"
click at [52, 163] on textarea "Ingresar el Comentario" at bounding box center [181, 176] width 322 height 51
click at [67, 174] on textarea "Ingresar el Comentario" at bounding box center [181, 176] width 322 height 51
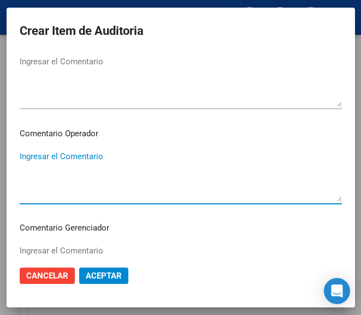
paste textarea "40 [PERSON_NAME] 11"
click at [20, 161] on textarea "40 [PERSON_NAME] 11" at bounding box center [181, 176] width 322 height 51
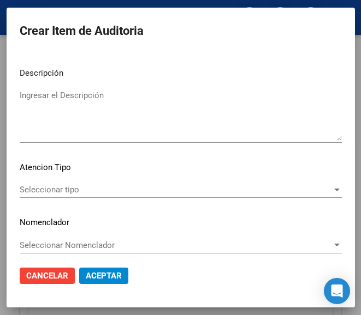
scroll to position [774, 0]
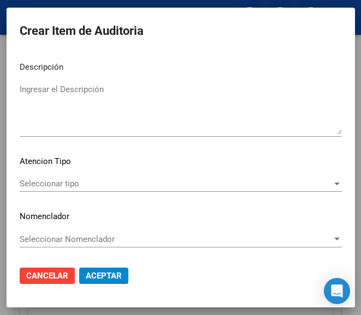
type textarea "40% [PERSON_NAME] 11"
click at [65, 177] on div "Seleccionar tipo Seleccionar tipo" at bounding box center [181, 184] width 322 height 16
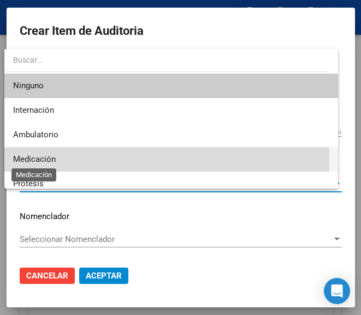
click at [48, 159] on span "Medicación" at bounding box center [34, 159] width 43 height 10
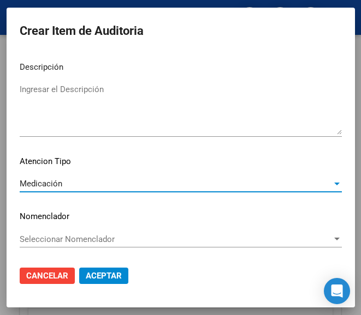
click at [98, 276] on span "Aceptar" at bounding box center [104, 276] width 36 height 10
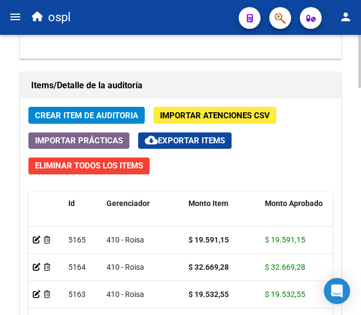
click at [113, 119] on span "Crear Item de Auditoria" at bounding box center [86, 116] width 103 height 10
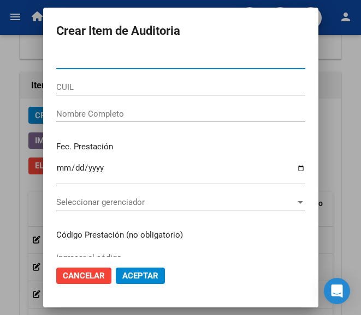
click at [104, 62] on input "Nro Documento" at bounding box center [180, 61] width 249 height 10
type input "92452916"
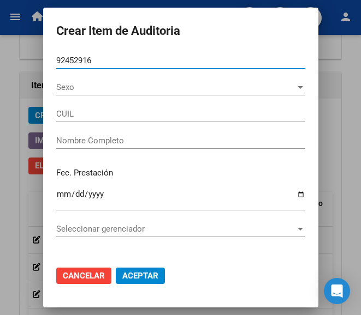
type input "23924529164"
type input "[PERSON_NAME] [PERSON_NAME]"
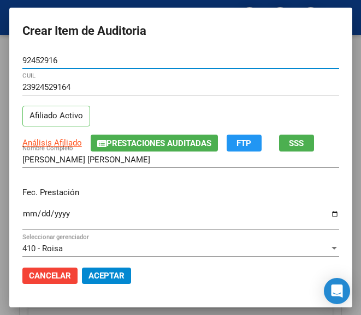
type input "92452916"
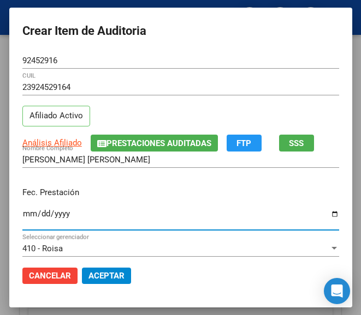
click at [22, 212] on input "Ingresar la fecha" at bounding box center [180, 218] width 316 height 17
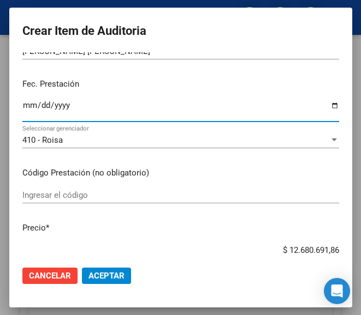
scroll to position [109, 0]
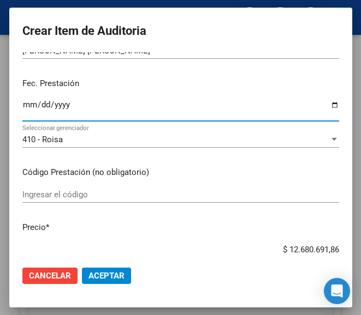
click at [22, 106] on input "[DATE]" at bounding box center [180, 108] width 316 height 17
type input "[DATE]"
click at [43, 193] on input "Ingresar el código" at bounding box center [180, 195] width 316 height 10
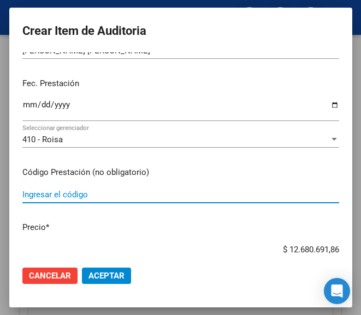
click at [79, 196] on input "Ingresar el código" at bounding box center [180, 195] width 316 height 10
paste input "6335001 ORAVIL GOTAS fco.gotero x 6 ml"
type input "6335001 ORAVIL GOTAS fco.gotero x 6 ml"
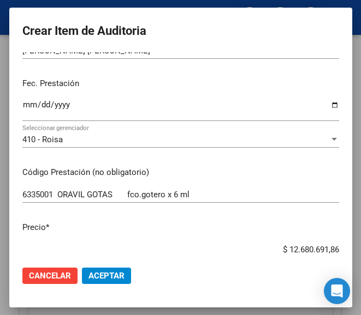
click at [264, 254] on input "$ 12.680.691,86" at bounding box center [180, 250] width 316 height 10
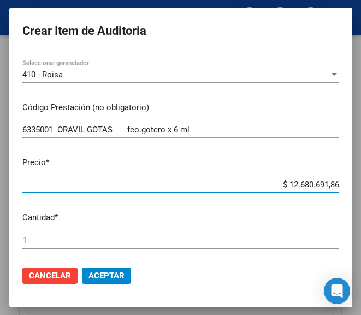
scroll to position [246, 0]
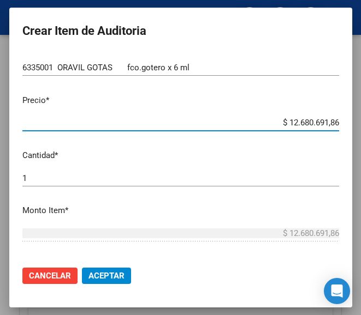
drag, startPoint x: 266, startPoint y: 251, endPoint x: 332, endPoint y: 253, distance: 66.0
click at [332, 253] on mat-dialog-content "92452916 Nro Documento 23924529164 CUIL Afiliado Activo Análisis Afiliado Prest…" at bounding box center [180, 154] width 343 height 205
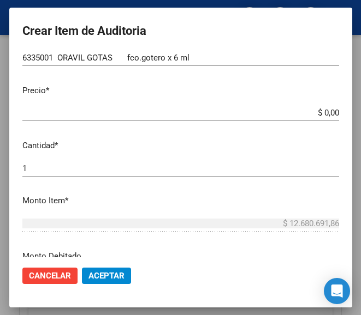
click at [326, 114] on input "$ 0,00" at bounding box center [180, 113] width 316 height 10
click at [329, 113] on app-form-text-field "Precio * $ 0,00 Ingresar el precio" at bounding box center [184, 102] width 325 height 34
click at [328, 113] on input "$ 0,00" at bounding box center [180, 113] width 316 height 10
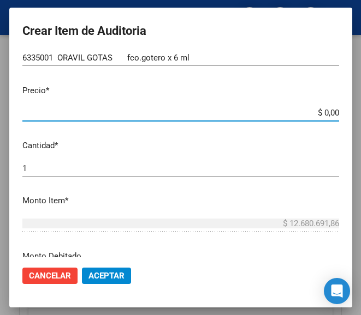
paste input "3840"
type input "$ 38,40"
type input "$ 384,00"
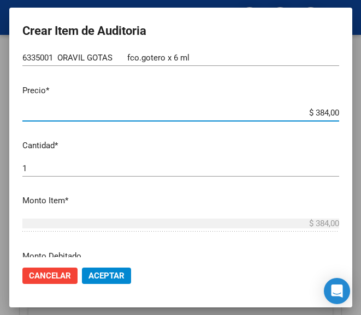
type input "$ 3.840,00"
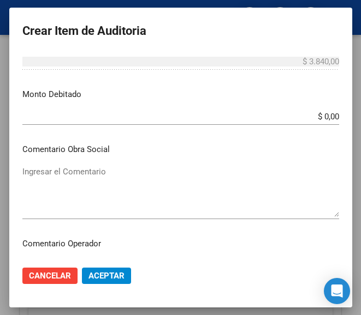
scroll to position [464, 0]
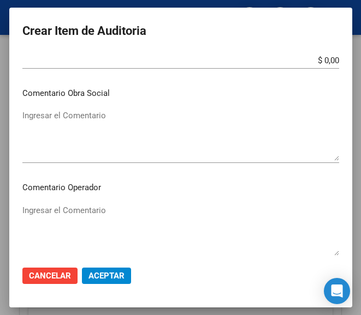
type input "$ 3.840,00"
click at [81, 216] on textarea "Ingresar el Comentario" at bounding box center [180, 230] width 316 height 51
click at [71, 204] on div "Ingresar el Comentario" at bounding box center [180, 230] width 316 height 56
click at [77, 206] on textarea "Ingresar el Comentario" at bounding box center [180, 230] width 316 height 51
paste textarea "40 GUERRA S.C.S."
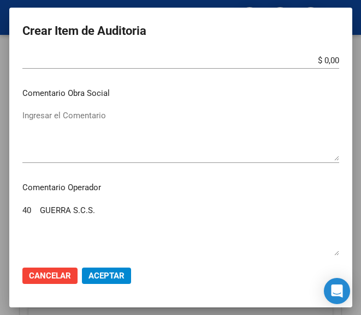
click at [22, 211] on textarea "40 GUERRA S.C.S." at bounding box center [180, 230] width 316 height 51
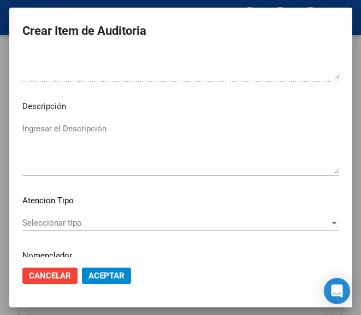
scroll to position [737, 0]
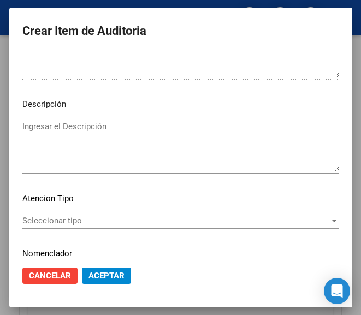
type textarea "40% GUERRA S.C.S."
click at [67, 214] on div "Seleccionar tipo Seleccionar tipo" at bounding box center [180, 221] width 316 height 16
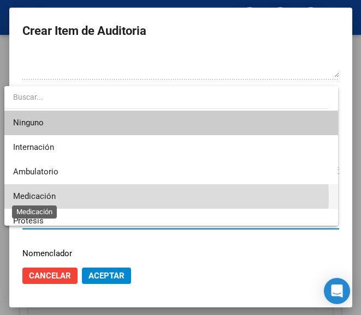
click at [47, 199] on span "Medicación" at bounding box center [34, 197] width 43 height 10
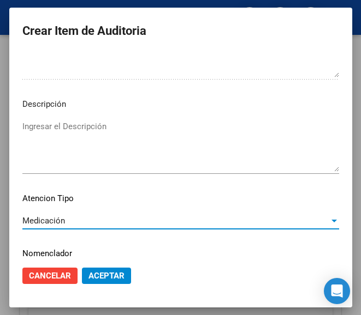
click at [85, 266] on mat-dialog-actions "Cancelar Aceptar" at bounding box center [180, 276] width 316 height 37
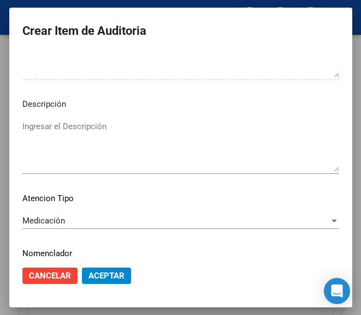
click at [90, 271] on span "Aceptar" at bounding box center [106, 276] width 36 height 10
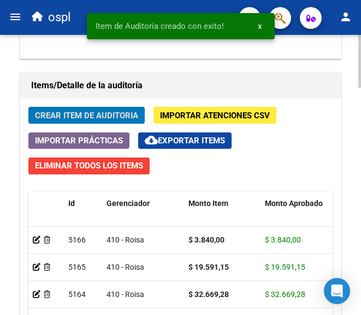
click at [96, 112] on span "Crear Item de Auditoria" at bounding box center [86, 116] width 103 height 10
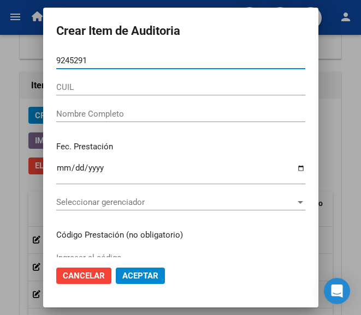
type input "92452916"
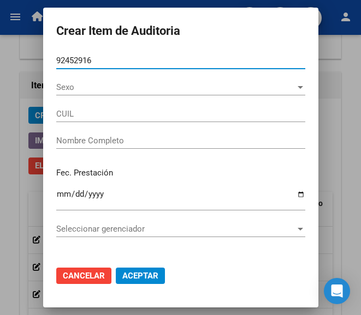
type input "23924529164"
type input "[PERSON_NAME] [PERSON_NAME]"
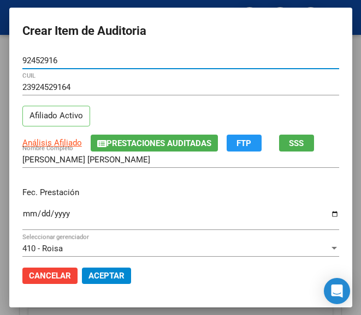
type input "92452916"
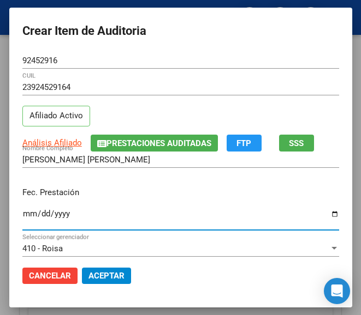
click at [22, 219] on input "Ingresar la fecha" at bounding box center [180, 218] width 316 height 17
type input "[DATE]"
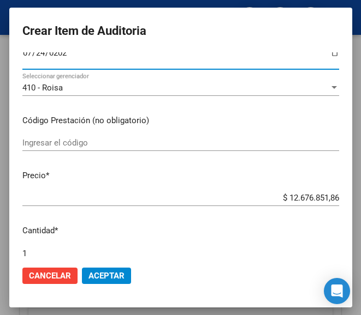
scroll to position [164, 0]
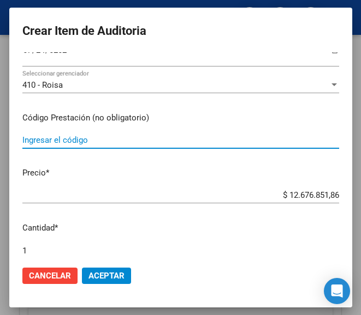
click at [82, 142] on input "Ingresar el código" at bounding box center [180, 140] width 316 height 10
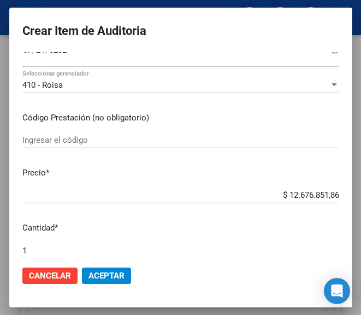
click at [88, 142] on input "Ingresar el código" at bounding box center [180, 140] width 316 height 10
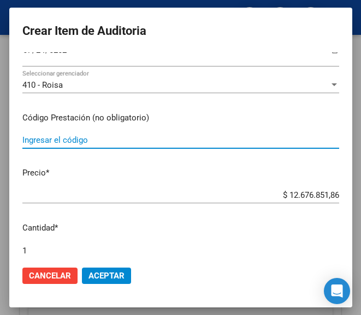
paste input "675137 TRYPTANOL 25 25 mg comp.x 30"
type input "675137 TRYPTANOL 25 25 mg comp.x 30"
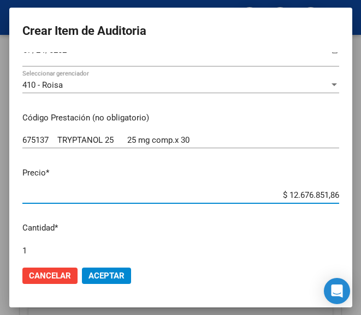
drag, startPoint x: 249, startPoint y: 198, endPoint x: 341, endPoint y: 194, distance: 92.3
click at [341, 194] on mat-dialog-content "92452916 Nro Documento 23924529164 CUIL Afiliado Activo Análisis Afiliado Prest…" at bounding box center [180, 154] width 343 height 205
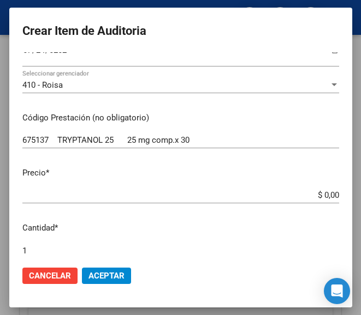
click at [327, 193] on input "$ 0,00" at bounding box center [180, 195] width 316 height 10
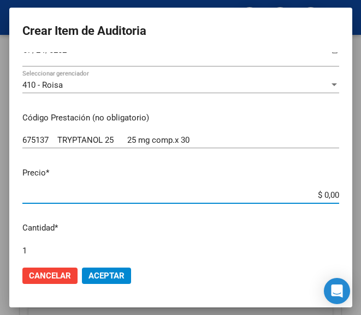
click at [327, 193] on input "$ 0,00" at bounding box center [180, 195] width 316 height 10
paste input "6751,63"
type input "$ 6.751,63"
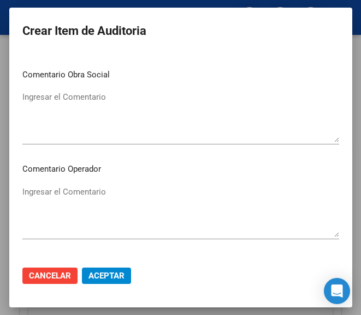
scroll to position [546, 0]
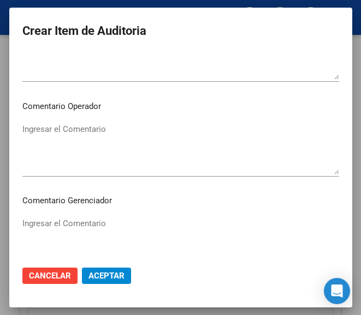
type input "$ 6.751,63"
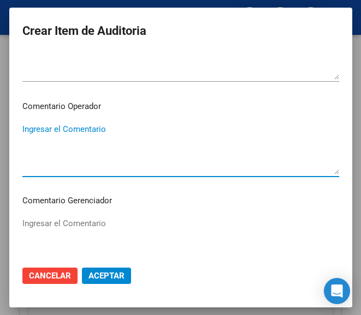
click at [88, 153] on textarea "Ingresar el Comentario" at bounding box center [180, 148] width 316 height 51
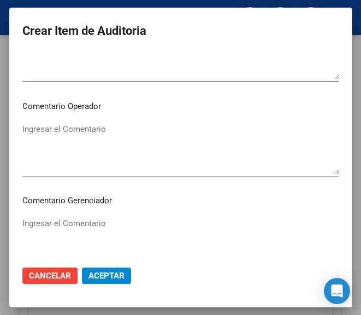
click at [97, 150] on textarea "Ingresar el Comentario" at bounding box center [180, 148] width 316 height 51
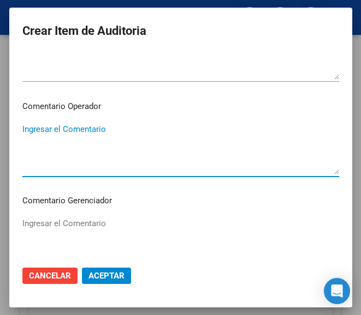
paste textarea "40 GUERRA S.C.S."
click at [23, 130] on textarea "40 GUERRA S.C.S." at bounding box center [180, 148] width 316 height 51
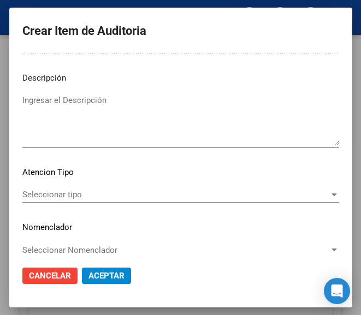
scroll to position [764, 0]
type textarea "40% GUERRA S.C.S."
click at [56, 194] on span "Seleccionar tipo" at bounding box center [175, 194] width 307 height 10
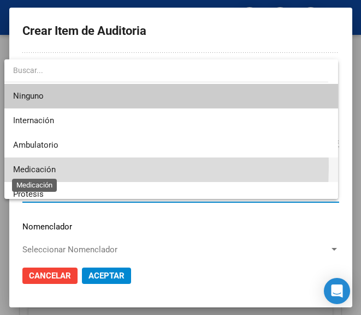
click at [40, 167] on span "Medicación" at bounding box center [34, 170] width 43 height 10
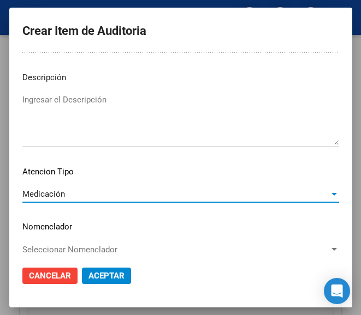
click at [98, 283] on button "Aceptar" at bounding box center [106, 276] width 49 height 16
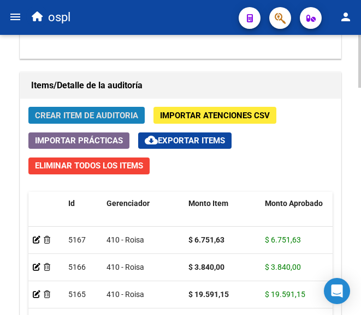
click at [91, 109] on button "Crear Item de Auditoria" at bounding box center [86, 115] width 116 height 17
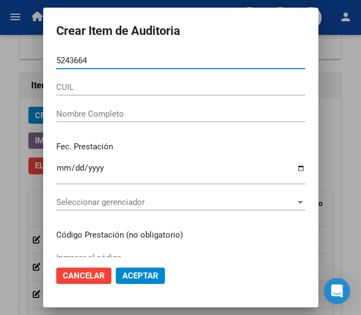
type input "52436646"
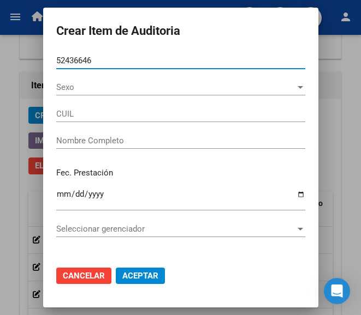
type input "20524366461"
type input "[PERSON_NAME] f"
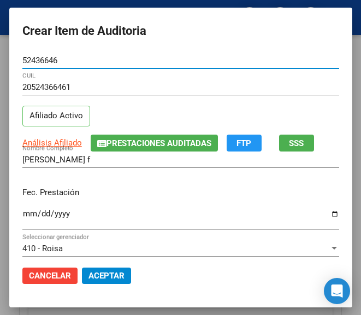
type input "52436646"
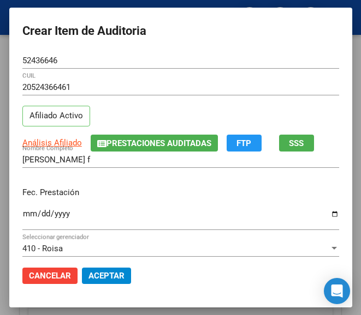
click at [22, 208] on div "Ingresar la fecha" at bounding box center [180, 218] width 316 height 23
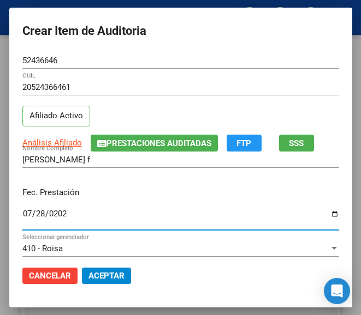
type input "[DATE]"
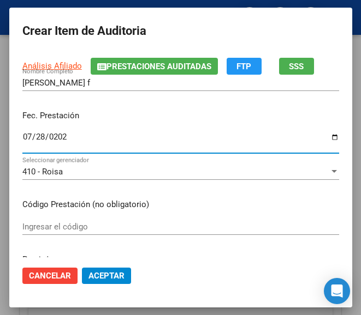
scroll to position [109, 0]
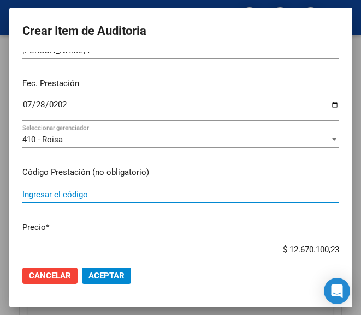
click at [85, 199] on input "Ingresar el código" at bounding box center [180, 195] width 316 height 10
click at [82, 197] on input "Ingresar el código" at bounding box center [180, 195] width 316 height 10
paste input "6401001 CRADA sol.oral x 2 ml"
type input "6401001 CRADA sol.oral x 2 ml"
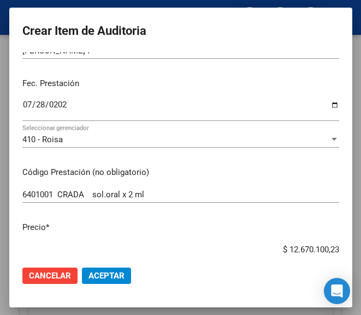
click at [270, 246] on input "$ 12.670.100,23" at bounding box center [180, 250] width 316 height 10
drag, startPoint x: 267, startPoint y: 247, endPoint x: 346, endPoint y: 243, distance: 79.8
click at [346, 243] on mat-dialog-content "52436646 Nro Documento 20524366461 CUIL Afiliado Activo Análisis Afiliado Prest…" at bounding box center [180, 154] width 343 height 205
click at [327, 253] on input "$ 0,00" at bounding box center [180, 250] width 316 height 10
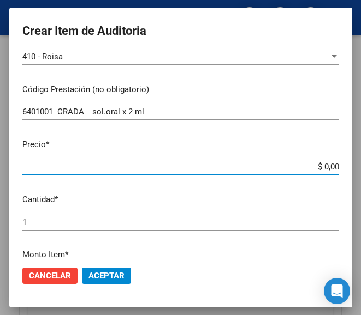
scroll to position [218, 0]
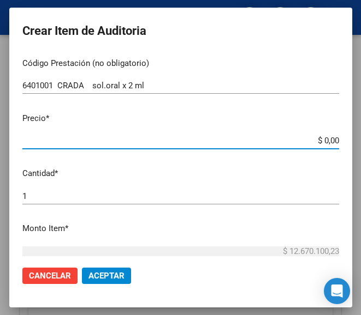
click at [327, 141] on input "$ 0,00" at bounding box center [180, 141] width 316 height 10
paste input "3406,51"
type input "$ 3.406,51"
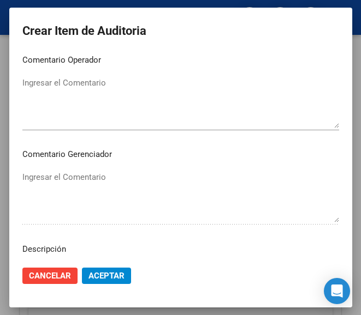
scroll to position [600, 0]
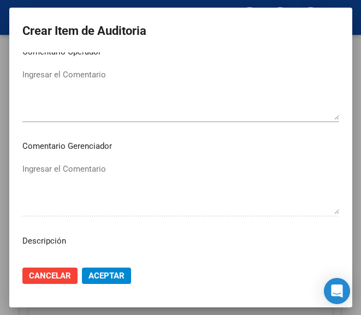
type input "$ 3.406,51"
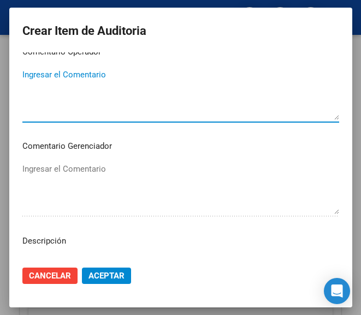
click at [86, 89] on textarea "Ingresar el Comentario" at bounding box center [180, 94] width 316 height 51
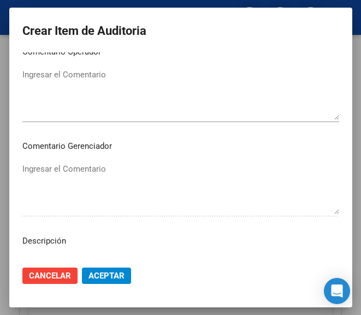
click at [112, 95] on textarea "Ingresar el Comentario" at bounding box center [180, 94] width 316 height 51
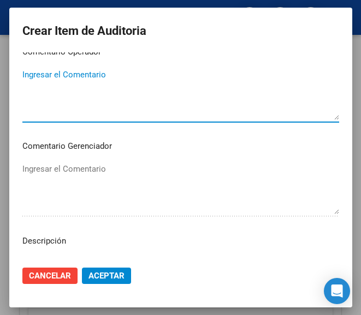
paste textarea "40 PUNTO DE SALUD TWENTY S.C.S."
click at [23, 77] on textarea "40 PUNTO DE SALUD TWENTY S.C.S." at bounding box center [180, 94] width 316 height 51
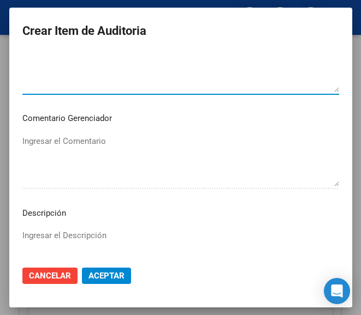
scroll to position [709, 0]
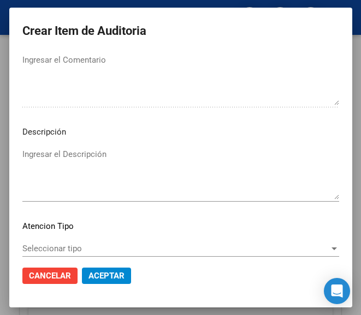
type textarea "40% PUNTO DE SALUD TWENTY S.C.S."
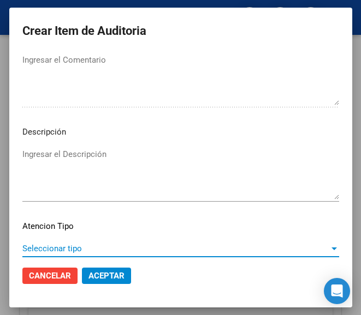
click at [58, 244] on span "Seleccionar tipo" at bounding box center [175, 249] width 307 height 10
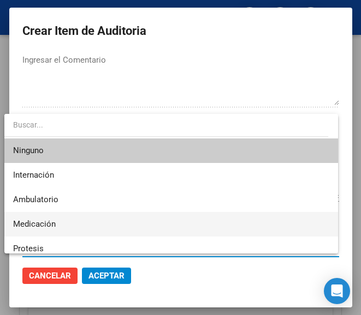
click at [56, 219] on span "Medicación" at bounding box center [170, 224] width 315 height 25
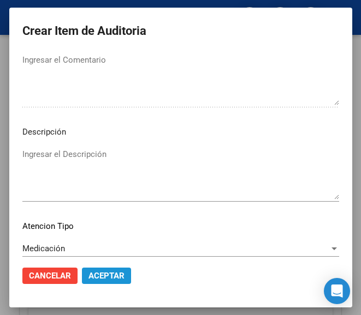
click at [88, 272] on span "Aceptar" at bounding box center [106, 276] width 36 height 10
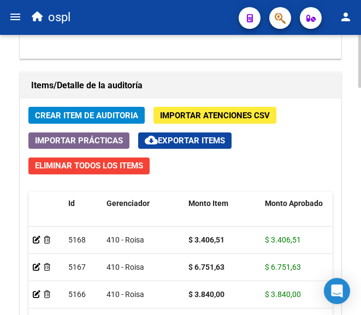
click at [79, 106] on div "Crear Item de Auditoria Importar Atenciones CSV Importar Prácticas cloud_downlo…" at bounding box center [180, 273] width 320 height 349
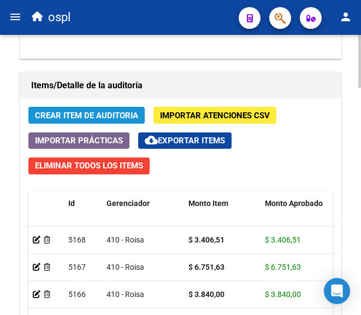
click at [85, 112] on span "Crear Item de Auditoria" at bounding box center [86, 116] width 103 height 10
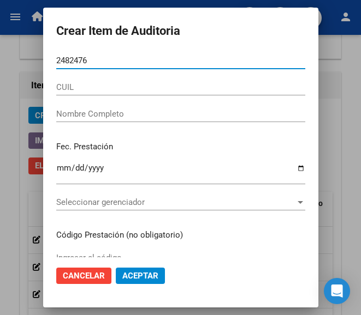
type input "24824768"
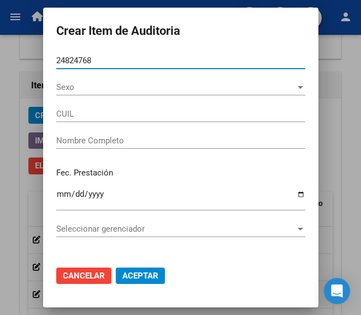
type input "27248247687"
type input "[PERSON_NAME]"
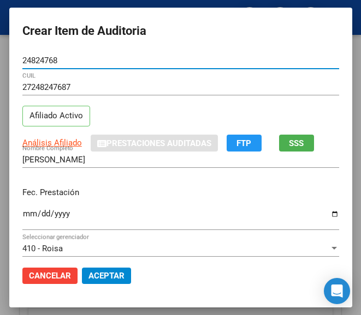
type input "24824768"
click at [22, 210] on input "Ingresar la fecha" at bounding box center [180, 218] width 316 height 17
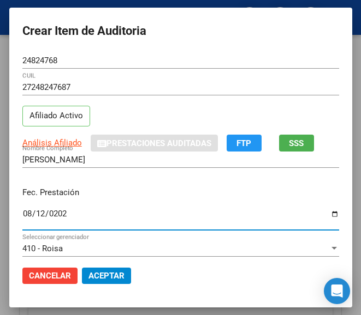
type input "[DATE]"
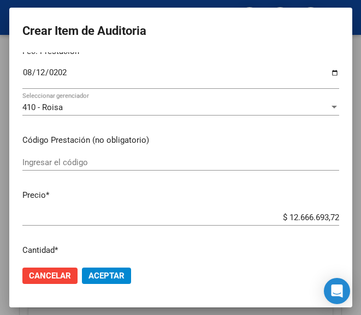
scroll to position [164, 0]
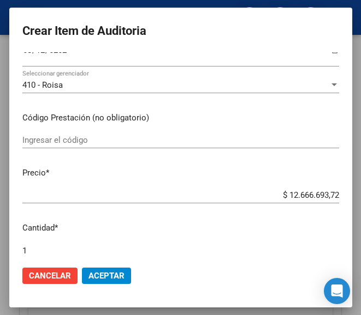
click at [74, 139] on input "Ingresar el código" at bounding box center [180, 140] width 316 height 10
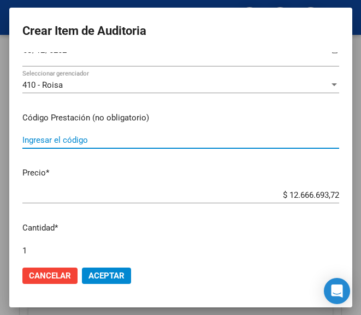
click at [83, 138] on input "Ingresar el código" at bounding box center [180, 140] width 316 height 10
paste input "3804605 OPTAMOX DUO 1 g comp.x 14"
type input "3804605 OPTAMOX DUO 1 g comp.x 14"
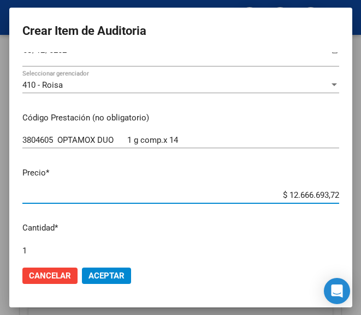
drag, startPoint x: 264, startPoint y: 192, endPoint x: 344, endPoint y: 193, distance: 79.7
click at [344, 193] on mat-dialog-content "24824768 Nro Documento 27248247687 CUIL Afiliado Activo Análisis Afiliado Prest…" at bounding box center [180, 154] width 343 height 205
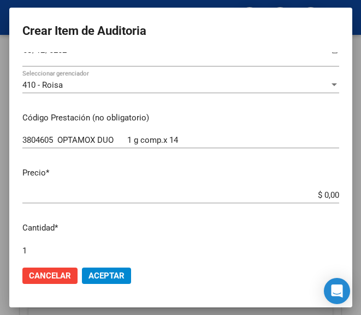
click at [329, 197] on app-form-text-field "Precio * $ 0,00 Ingresar el precio" at bounding box center [184, 184] width 325 height 34
click at [329, 194] on app-form-text-field "Precio * $ 0,00 Ingresar el precio" at bounding box center [184, 184] width 325 height 34
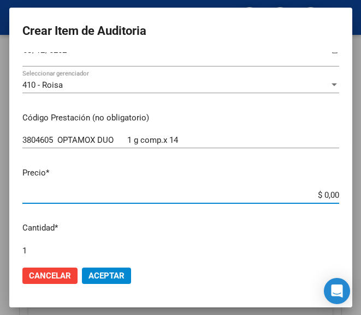
click at [328, 193] on input "$ 0,00" at bounding box center [180, 195] width 316 height 10
paste input "10164,4"
type input "$ 1.016,44"
type input "$ 10.164,40"
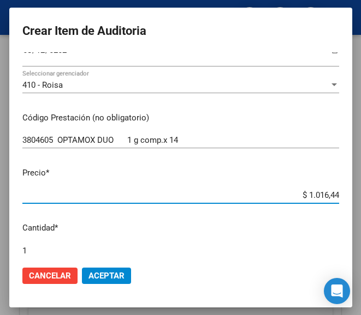
type input "$ 10.164,40"
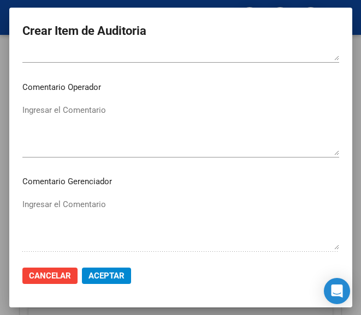
scroll to position [546, 0]
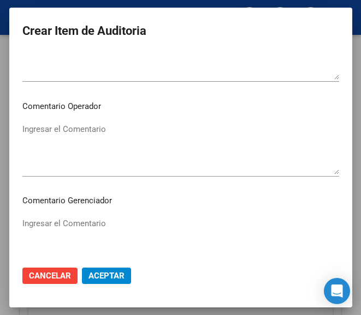
type input "$ 10.164,40"
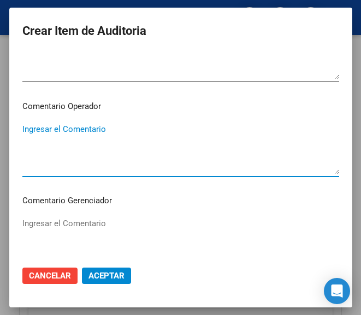
click at [79, 135] on textarea "Ingresar el Comentario" at bounding box center [180, 148] width 316 height 51
click at [87, 142] on textarea "Ingresar el Comentario" at bounding box center [180, 148] width 316 height 51
paste textarea "40 [GEOGRAPHIC_DATA]"
click at [23, 136] on textarea "40 [GEOGRAPHIC_DATA]" at bounding box center [180, 148] width 316 height 51
click at [23, 129] on textarea "40 [GEOGRAPHIC_DATA]" at bounding box center [180, 148] width 316 height 51
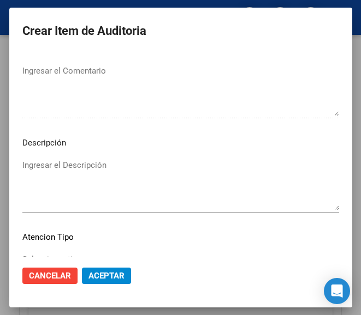
scroll to position [764, 0]
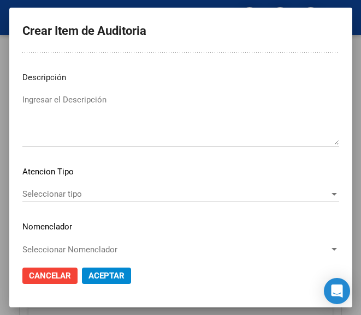
type textarea "40% [GEOGRAPHIC_DATA]"
click at [74, 188] on div "Seleccionar tipo Seleccionar tipo" at bounding box center [180, 194] width 316 height 16
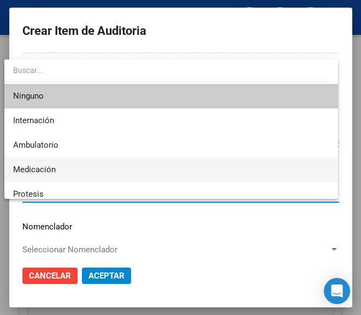
click at [52, 170] on span "Medicación" at bounding box center [34, 170] width 43 height 10
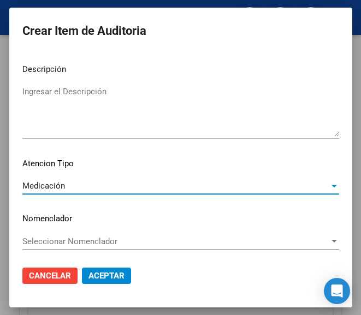
scroll to position [774, 0]
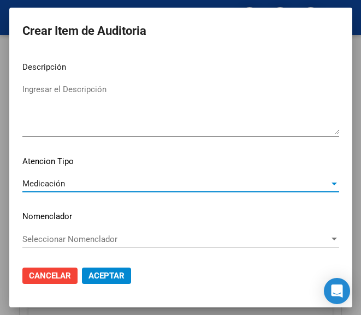
click at [100, 275] on span "Aceptar" at bounding box center [106, 276] width 36 height 10
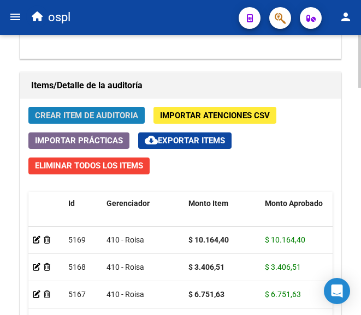
click at [106, 117] on span "Crear Item de Auditoria" at bounding box center [86, 116] width 103 height 10
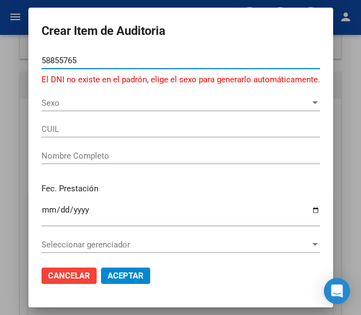
type input "58855765"
click at [46, 104] on span "Sexo" at bounding box center [175, 103] width 268 height 10
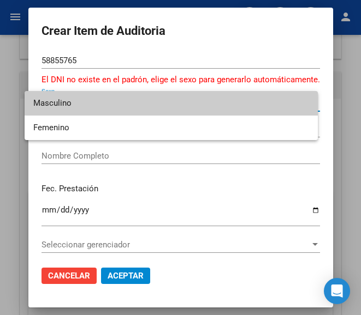
click at [56, 106] on span "Masculino" at bounding box center [171, 103] width 276 height 25
type input "20588557651"
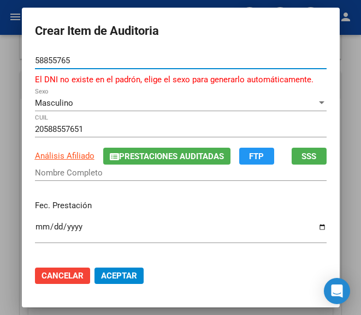
click at [70, 60] on input "58855765" at bounding box center [180, 61] width 291 height 10
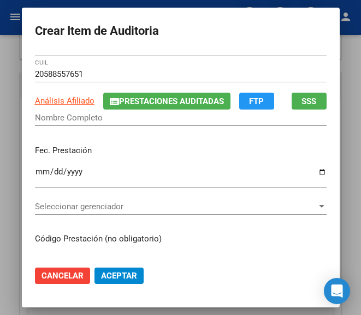
scroll to position [55, 0]
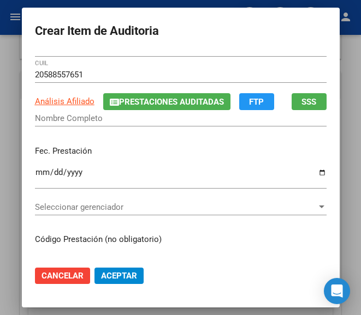
click at [70, 122] on input "Nombre Completo" at bounding box center [180, 118] width 291 height 10
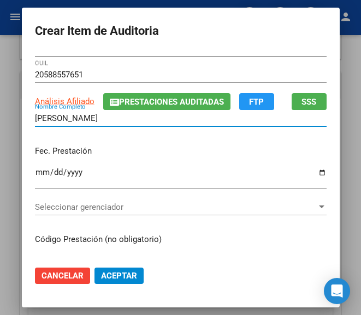
type input "[PERSON_NAME]"
click at [35, 175] on input "Ingresar la fecha" at bounding box center [180, 176] width 291 height 17
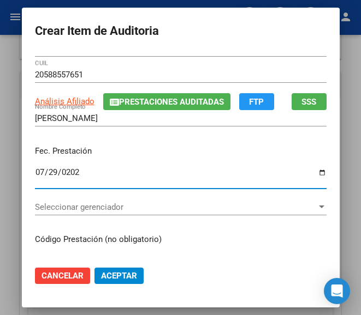
type input "[DATE]"
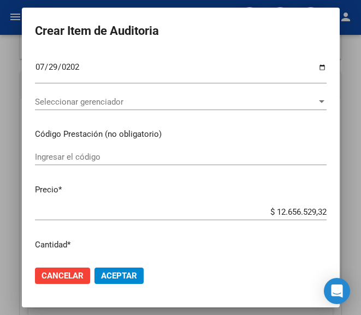
scroll to position [164, 0]
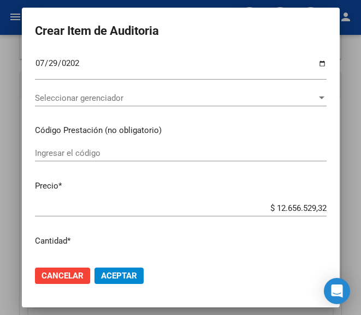
click at [75, 159] on div "Ingresar el código" at bounding box center [180, 153] width 291 height 16
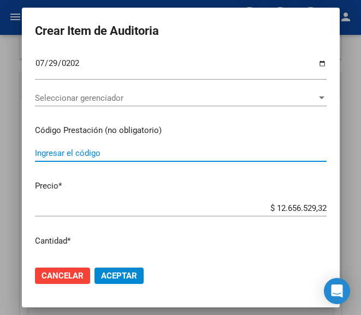
click at [76, 150] on input "Ingresar el código" at bounding box center [180, 153] width 291 height 10
paste input "227732 SINCERUM gts.x 5 ml"
type input "227732 SINCERUM gts.x 5 ml"
click at [252, 212] on input "$ 12.656.529,32" at bounding box center [180, 209] width 291 height 10
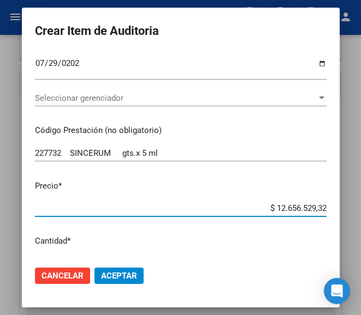
drag, startPoint x: 253, startPoint y: 209, endPoint x: 319, endPoint y: 211, distance: 66.1
click at [319, 211] on app-form-text-field "Precio * $ 12.656.529,32 Ingresar el precio" at bounding box center [185, 197] width 300 height 34
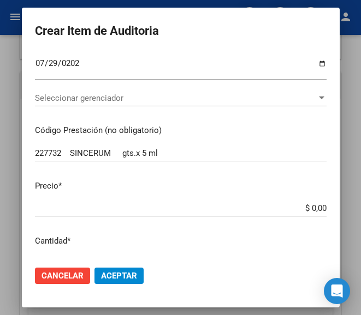
click at [320, 206] on app-form-text-field "Precio * $ 0,00 Ingresar el precio" at bounding box center [185, 197] width 300 height 34
click at [316, 206] on input "$ 0,00" at bounding box center [180, 209] width 291 height 10
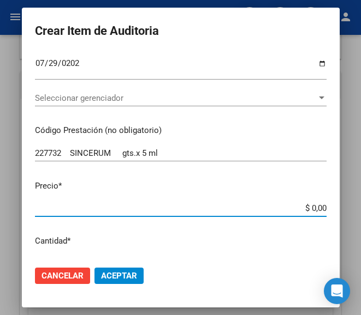
paste input "2980,19"
type input "$ 2.980,19"
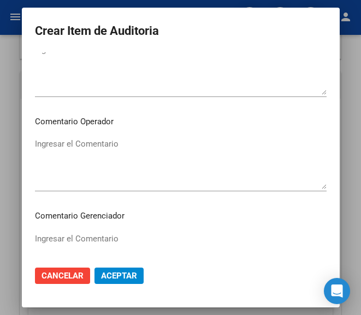
scroll to position [546, 0]
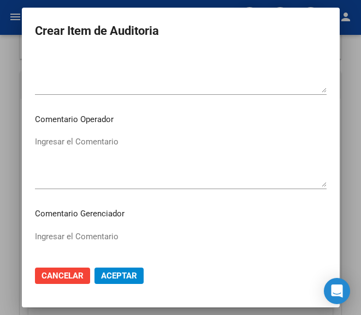
type input "$ 2.980,19"
click at [89, 148] on textarea "Ingresar el Comentario" at bounding box center [180, 161] width 291 height 51
click at [68, 134] on div "Ingresar el Comentario" at bounding box center [180, 162] width 291 height 56
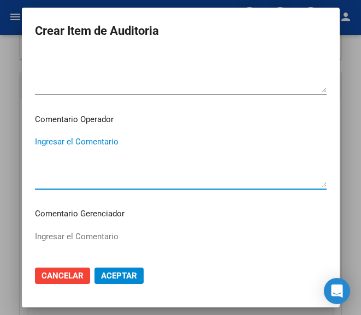
paste textarea "40 MALVINAS"
click at [35, 144] on textarea "40 MALVINAS" at bounding box center [180, 161] width 291 height 51
click at [35, 143] on textarea "40 MALVINAS" at bounding box center [180, 161] width 291 height 51
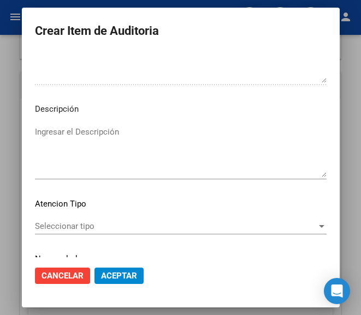
scroll to position [764, 0]
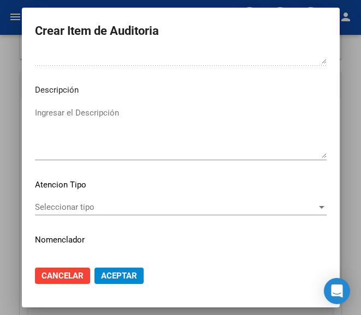
type textarea "40% MALVINAS"
click at [64, 213] on div "Seleccionar tipo Seleccionar tipo" at bounding box center [180, 207] width 291 height 16
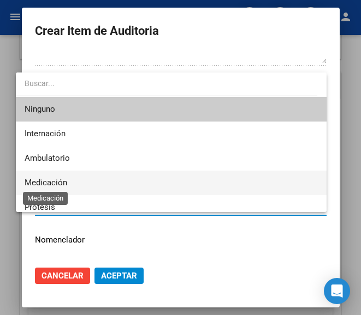
click at [61, 182] on span "Medicación" at bounding box center [46, 183] width 43 height 10
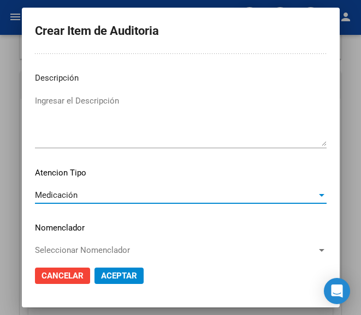
scroll to position [787, 0]
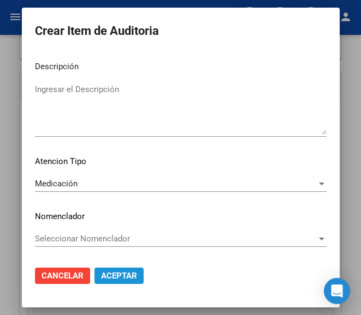
click at [104, 276] on span "Aceptar" at bounding box center [119, 276] width 36 height 10
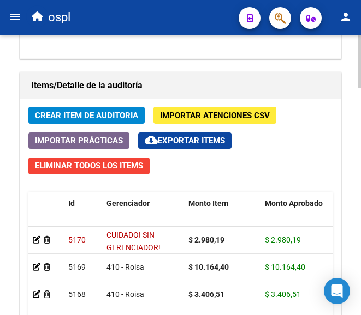
click at [71, 109] on button "Crear Item de Auditoria" at bounding box center [86, 115] width 116 height 17
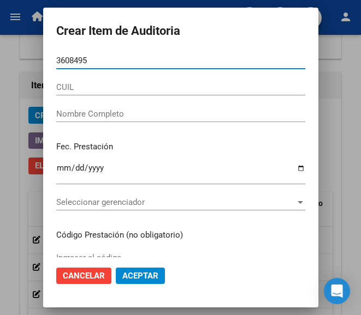
type input "36084954"
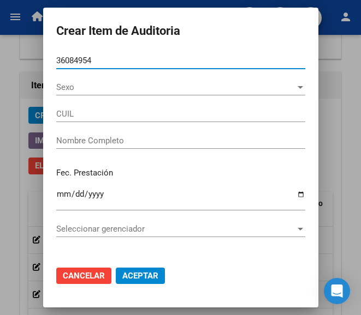
type input "27360849541"
type input "[PERSON_NAME] ANDR"
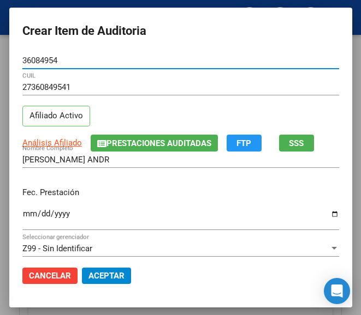
type input "36084954"
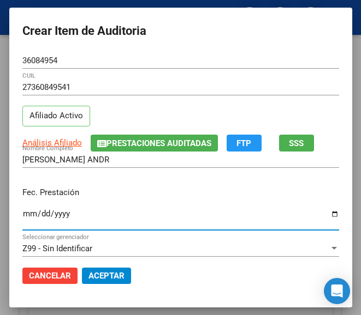
click at [22, 220] on input "Ingresar la fecha" at bounding box center [180, 218] width 316 height 17
type input "[DATE]"
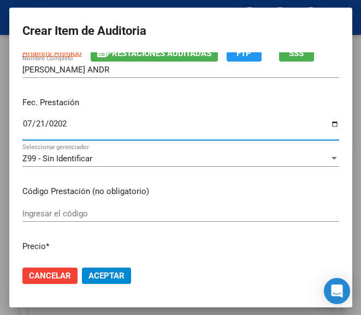
scroll to position [109, 0]
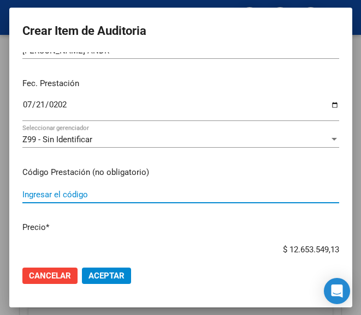
click at [95, 196] on input "Ingresar el código" at bounding box center [180, 195] width 316 height 10
click at [83, 198] on input "Ingresar el código" at bounding box center [180, 195] width 316 height 10
paste input "4962855 AMOXIDAL 500 mg comp.rec.x 21"
type input "4962855 AMOXIDAL 500 mg comp.rec.x 21"
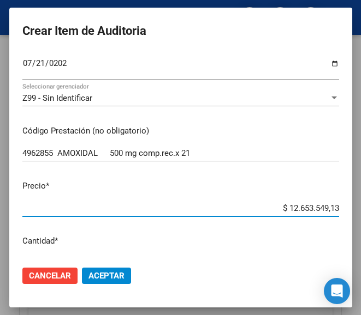
scroll to position [181, 0]
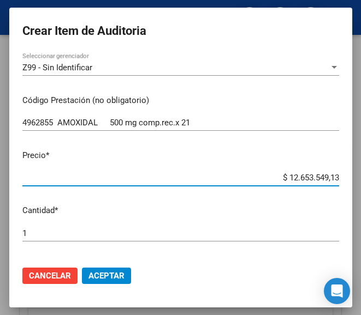
drag, startPoint x: 268, startPoint y: 250, endPoint x: 338, endPoint y: 248, distance: 69.3
click at [338, 248] on mat-dialog-content "36084954 Nro Documento 27360849541 CUIL Afiliado Activo Análisis Afiliado Prest…" at bounding box center [180, 154] width 343 height 205
click at [328, 176] on input "$ 0,00" at bounding box center [180, 178] width 316 height 10
paste input "3520,4"
type input "$ 352,04"
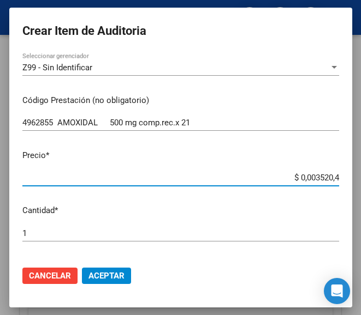
type input "$ 352,04"
type input "$ 3.520,40"
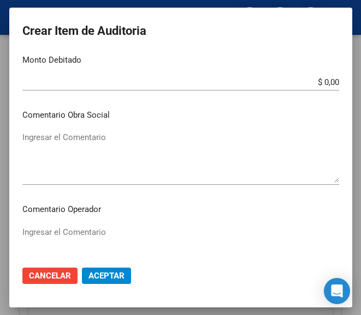
scroll to position [454, 0]
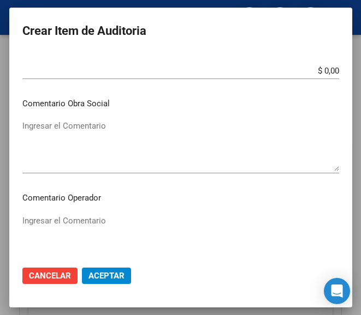
type input "$ 3.520,40"
click at [85, 222] on textarea "Ingresar el Comentario" at bounding box center [180, 240] width 316 height 51
click at [58, 217] on textarea "Ingresar el Comentario" at bounding box center [180, 240] width 316 height 51
paste textarea "40 NUEVA TEMPERLEY - RED XXI"
click at [25, 225] on textarea "40 NUEVA TEMPERLEY - RED XXI" at bounding box center [180, 240] width 316 height 51
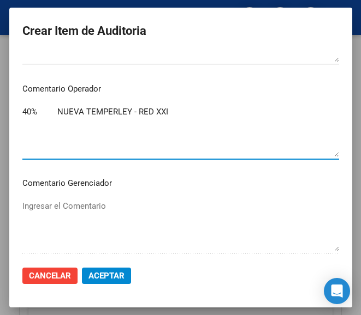
scroll to position [618, 0]
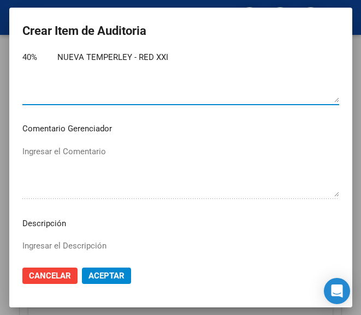
click at [40, 61] on textarea "40% NUEVA TEMPERLEY - RED XXI" at bounding box center [180, 76] width 316 height 51
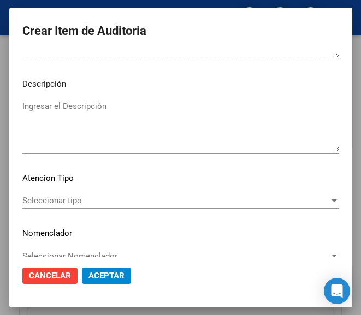
scroll to position [774, 0]
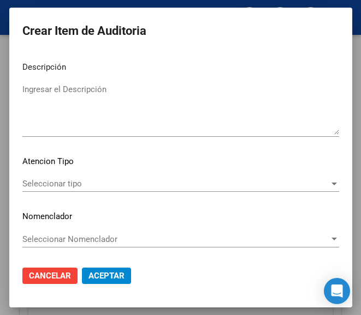
type textarea "40% NUEVA TEMPERLEY - RED XXI"
click at [97, 175] on mat-dialog-content "36084954 Nro Documento 27360849541 CUIL Afiliado Activo Análisis Afiliado Prest…" at bounding box center [180, 154] width 343 height 205
click at [62, 177] on div "Seleccionar tipo Seleccionar tipo" at bounding box center [180, 184] width 316 height 16
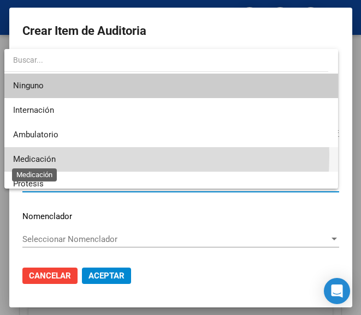
click at [49, 156] on span "Medicación" at bounding box center [34, 159] width 43 height 10
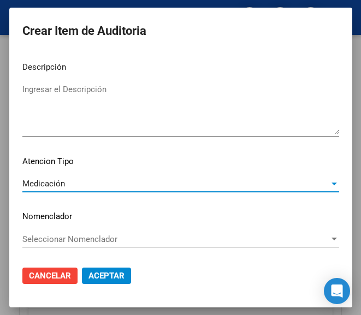
click at [103, 274] on span "Aceptar" at bounding box center [106, 276] width 36 height 10
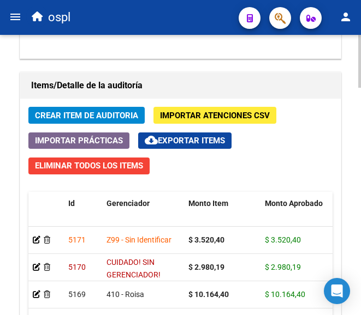
click at [122, 115] on span "Crear Item de Auditoria" at bounding box center [86, 116] width 103 height 10
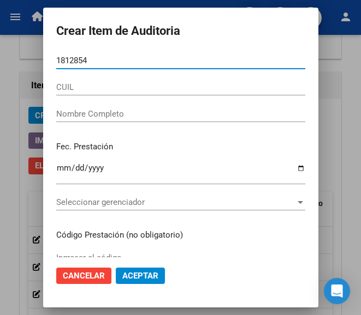
type input "18128545"
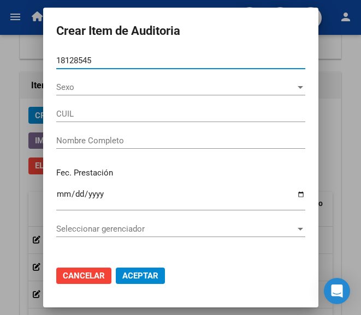
type input "27181285457"
type input "CABEZAS [PERSON_NAME]"
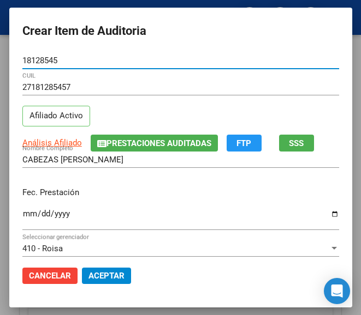
type input "18128545"
click at [26, 210] on input "Ingresar la fecha" at bounding box center [180, 218] width 316 height 17
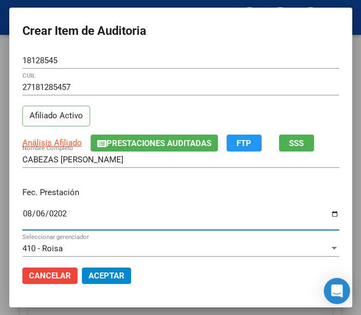
type input "[DATE]"
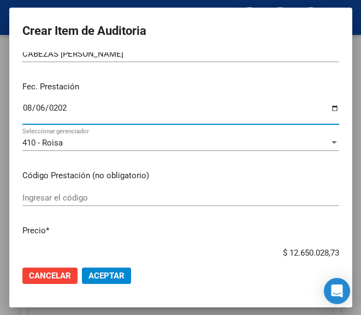
scroll to position [109, 0]
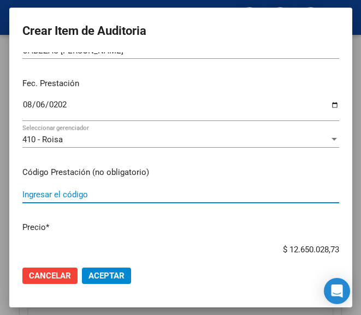
click at [77, 193] on input "Ingresar el código" at bounding box center [180, 195] width 316 height 10
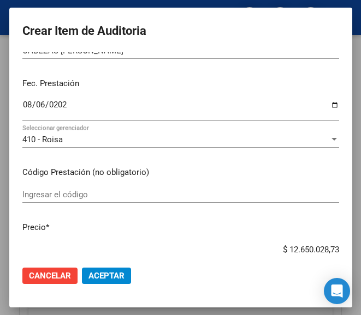
click at [43, 198] on input "Ingresar el código" at bounding box center [180, 195] width 316 height 10
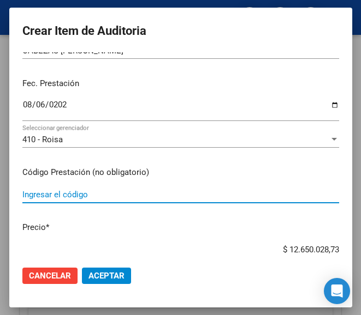
paste input "5209545 ROVARTAL 10 mg comp.rec.x 30"
type input "5209545 ROVARTAL 10 mg comp.rec.x 30"
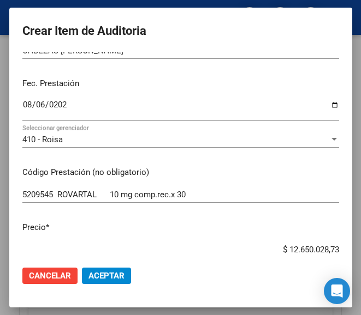
drag, startPoint x: 253, startPoint y: 247, endPoint x: 336, endPoint y: 246, distance: 83.5
click at [336, 246] on app-form-text-field "Precio * $ 12.650.028,73 Ingresar el precio" at bounding box center [184, 239] width 325 height 34
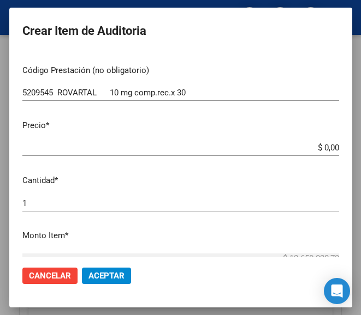
scroll to position [218, 0]
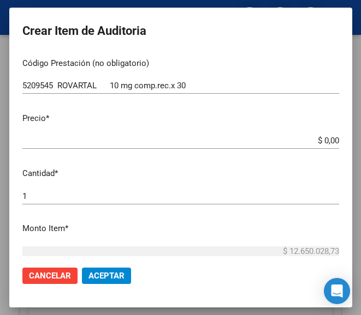
click at [326, 139] on input "$ 0,00" at bounding box center [180, 141] width 316 height 10
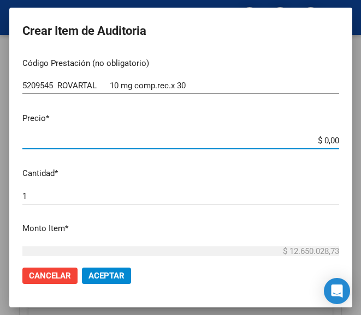
click at [327, 139] on input "$ 0,00" at bounding box center [180, 141] width 316 height 10
paste input "8744,8"
type input "$ 874,48"
type input "$ 8.744,80"
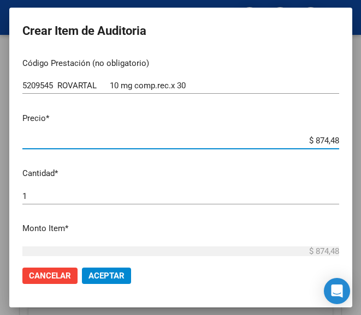
type input "$ 8.744,80"
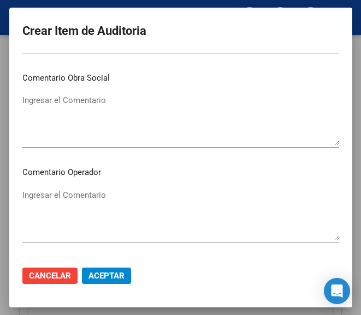
scroll to position [546, 0]
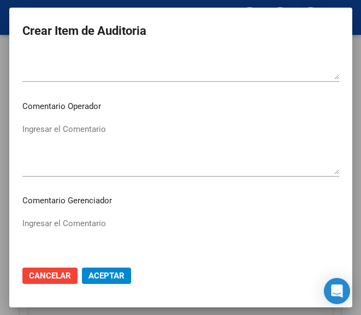
type input "$ 8.744,80"
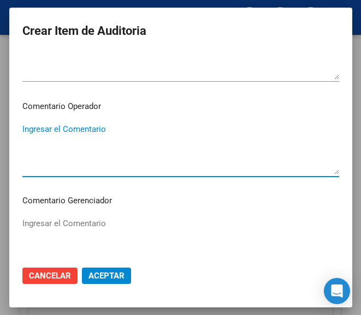
click at [75, 141] on textarea "Ingresar el Comentario" at bounding box center [180, 148] width 316 height 51
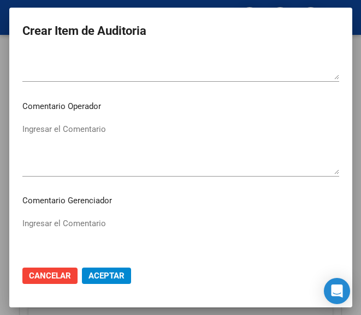
click at [76, 141] on textarea "Ingresar el Comentario" at bounding box center [180, 148] width 316 height 51
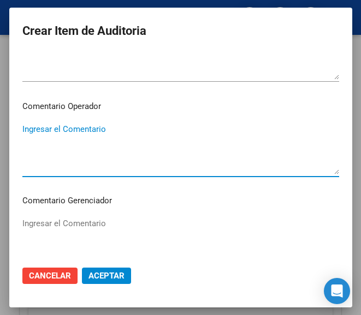
paste textarea "40 DE LA BAHIA S.C.S."
click at [22, 132] on textarea "40 DE LA BAHIA S.C.S." at bounding box center [180, 148] width 316 height 51
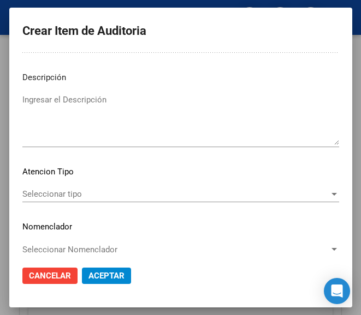
scroll to position [774, 0]
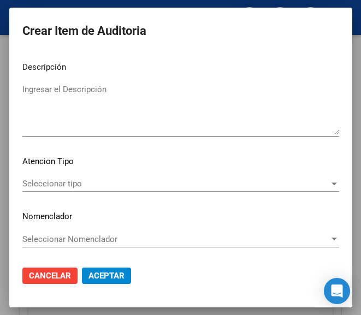
type textarea "40% DE LA BAHIA S.C.S."
click at [67, 178] on div "Seleccionar tipo Seleccionar tipo" at bounding box center [180, 184] width 316 height 16
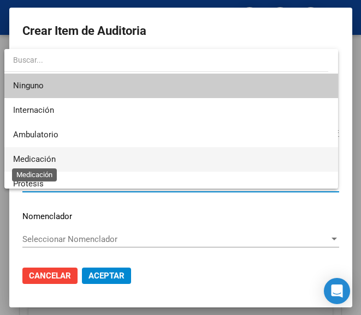
click at [46, 156] on span "Medicación" at bounding box center [34, 159] width 43 height 10
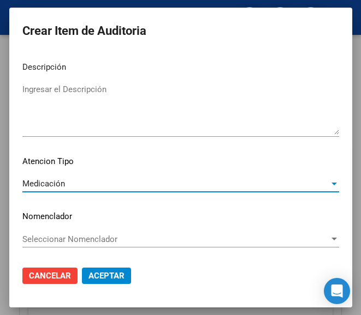
click at [100, 274] on span "Aceptar" at bounding box center [106, 276] width 36 height 10
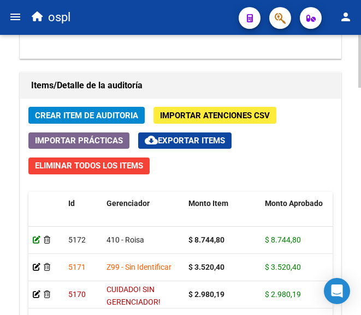
click at [38, 240] on icon at bounding box center [37, 240] width 8 height 8
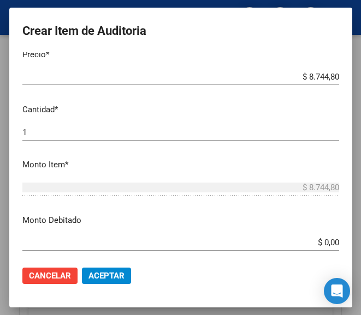
scroll to position [382, 0]
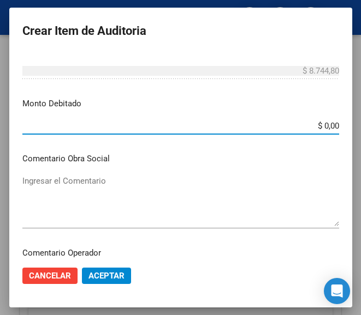
click at [327, 127] on input "$ 0,00" at bounding box center [180, 126] width 316 height 10
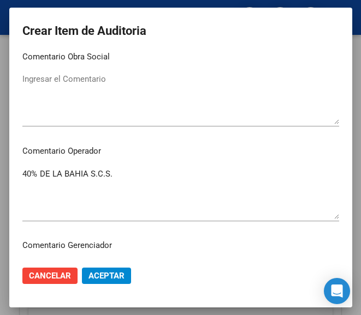
scroll to position [491, 0]
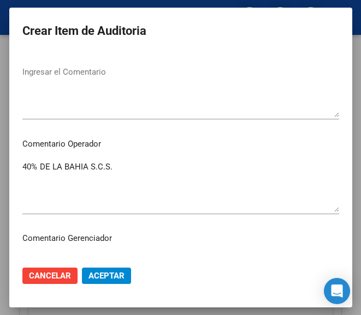
click at [116, 172] on textarea "40% DE LA BAHIA S.C.S." at bounding box center [180, 186] width 316 height 51
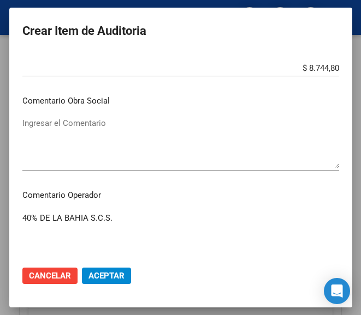
scroll to position [437, 0]
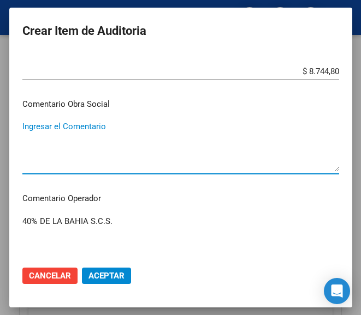
click at [93, 144] on textarea "Ingresar el Comentario" at bounding box center [180, 146] width 316 height 51
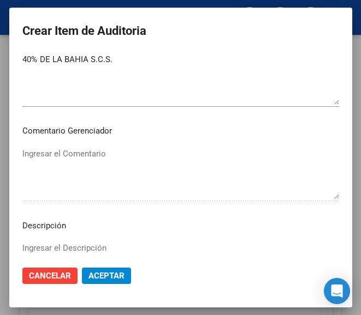
scroll to position [757, 0]
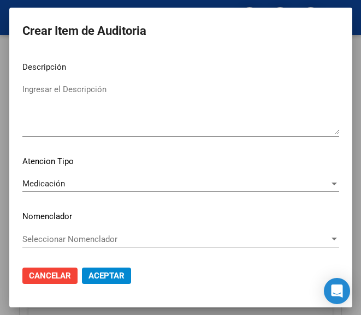
click at [100, 277] on span "Aceptar" at bounding box center [106, 276] width 36 height 10
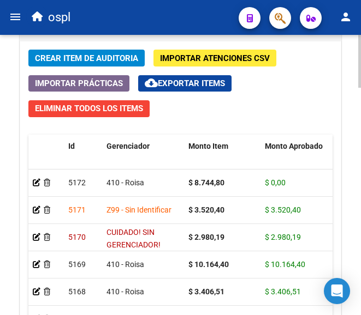
scroll to position [1091, 0]
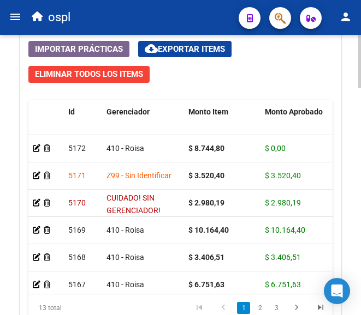
click at [231, 147] on div "$ 8.744,80" at bounding box center [222, 148] width 68 height 13
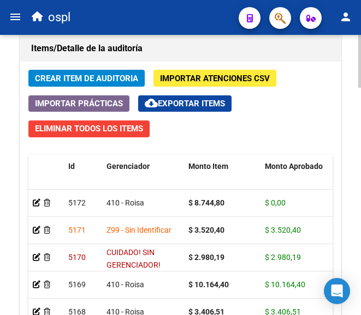
scroll to position [982, 0]
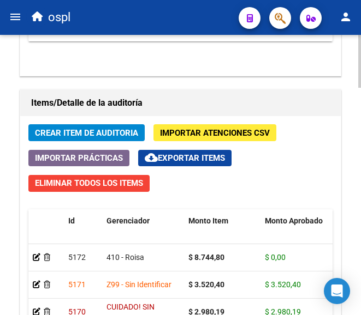
click at [102, 134] on span "Crear Item de Auditoria" at bounding box center [86, 133] width 103 height 10
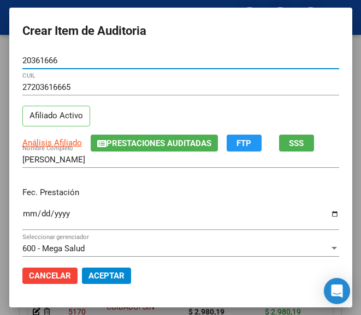
click at [22, 222] on input "Ingresar la fecha" at bounding box center [180, 218] width 316 height 17
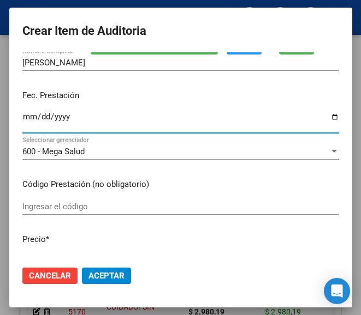
scroll to position [109, 0]
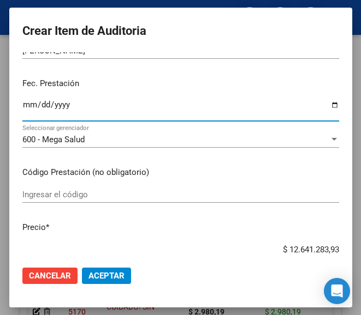
click at [104, 201] on div "Ingresar el código" at bounding box center [180, 195] width 316 height 16
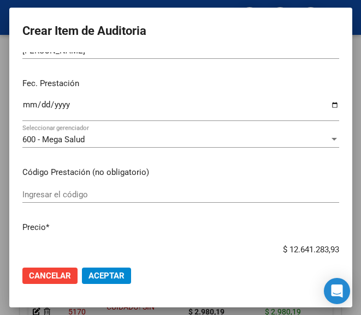
click at [51, 195] on input "Ingresar el código" at bounding box center [180, 195] width 316 height 10
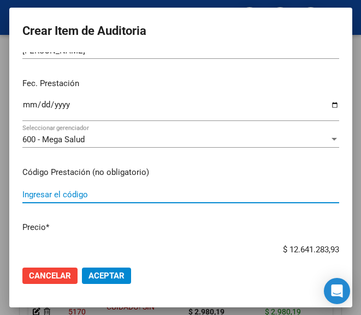
paste input "4888003 INSERTEC 100 100 mg comp.ran.x 30"
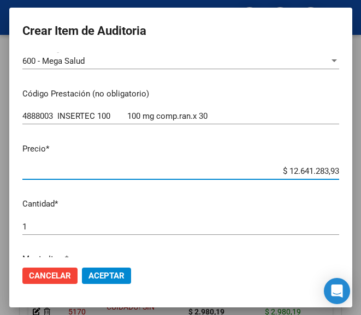
drag, startPoint x: 273, startPoint y: 249, endPoint x: 356, endPoint y: 249, distance: 83.5
click at [352, 249] on mat-dialog-container "Crear Item de Auditoria 20361666 Nro Documento 27203616665 CUIL Afiliado Activo…" at bounding box center [180, 158] width 343 height 300
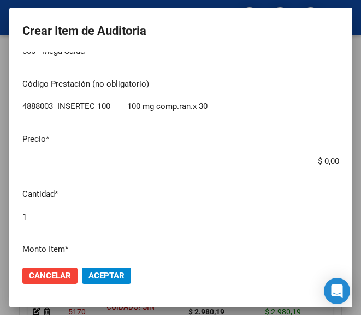
click at [328, 160] on input "$ 0,00" at bounding box center [180, 162] width 316 height 10
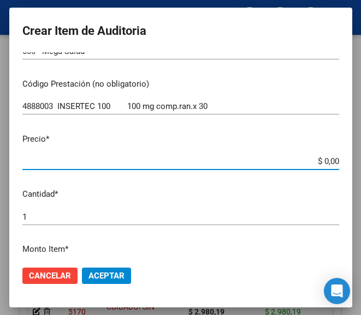
paste input "18129,66"
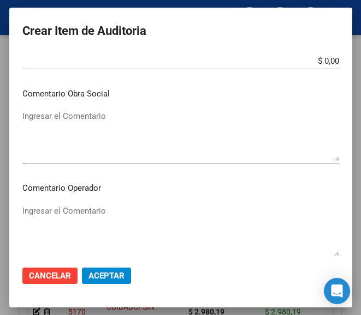
scroll to position [470, 0]
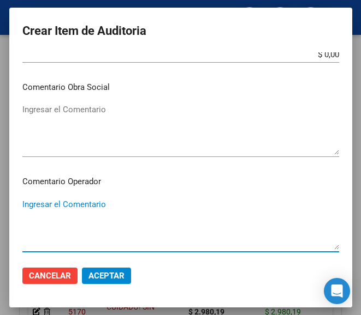
drag, startPoint x: 80, startPoint y: 203, endPoint x: 94, endPoint y: 206, distance: 14.0
click at [79, 203] on textarea "Ingresar el Comentario" at bounding box center [180, 224] width 316 height 51
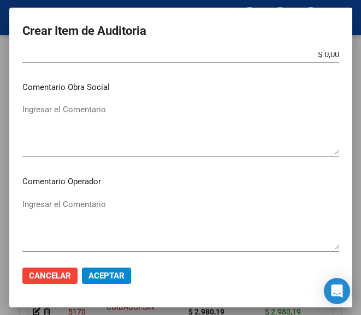
click at [41, 194] on mat-dialog-content "20361666 Nro Documento 27203616665 CUIL Afiliado Activo Análisis Afiliado Prest…" at bounding box center [180, 154] width 343 height 205
click at [51, 204] on textarea "Ingresar el Comentario" at bounding box center [180, 224] width 316 height 51
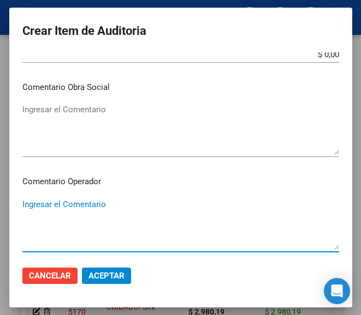
paste textarea "40 MUTUAL A.MU.R. GUALEGUAYCHU"
click at [24, 200] on textarea "40 MUTUAL A.MU.R. GUALEGUAYCHU" at bounding box center [180, 224] width 316 height 51
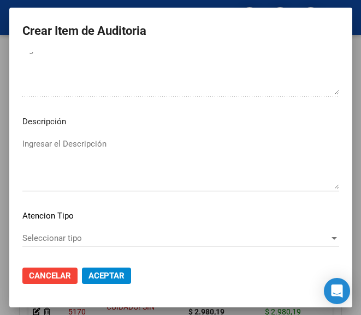
scroll to position [774, 0]
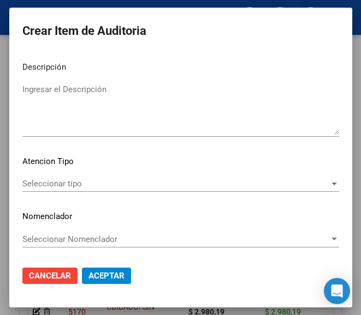
click at [52, 177] on div "Seleccionar tipo Seleccionar tipo" at bounding box center [180, 184] width 316 height 16
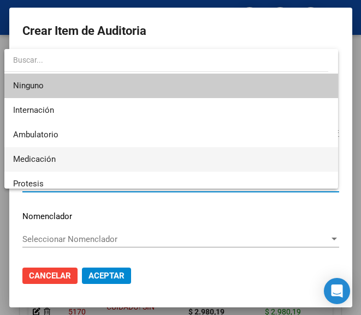
click at [67, 150] on span "Medicación" at bounding box center [170, 159] width 315 height 25
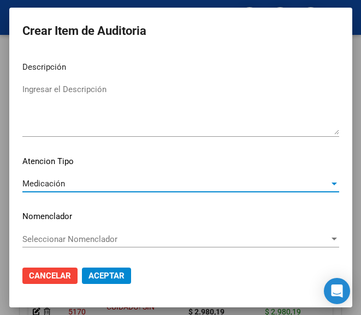
click at [103, 276] on span "Aceptar" at bounding box center [106, 276] width 36 height 10
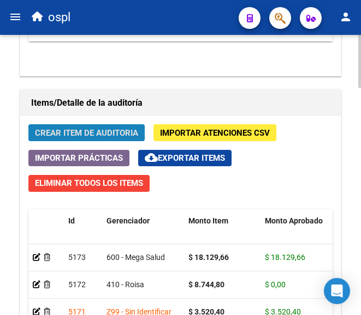
click at [113, 136] on span "Crear Item de Auditoria" at bounding box center [86, 133] width 103 height 10
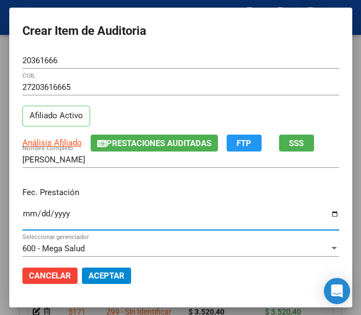
click at [22, 213] on input "Ingresar la fecha" at bounding box center [180, 218] width 316 height 17
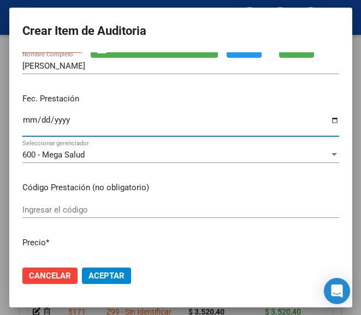
scroll to position [109, 0]
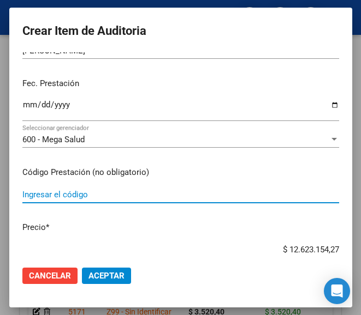
click at [76, 194] on input "Ingresar el código" at bounding box center [180, 195] width 316 height 10
click at [77, 194] on input "Ingresar el código" at bounding box center [180, 195] width 316 height 10
paste input "3213817 ALPLAX 1 mg comp.x 60"
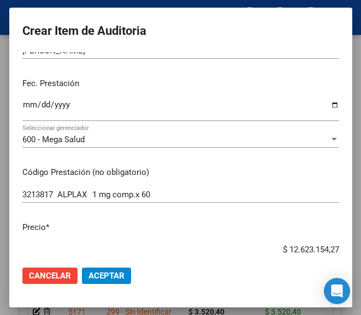
drag, startPoint x: 253, startPoint y: 244, endPoint x: 353, endPoint y: 244, distance: 99.9
click at [352, 244] on mat-dialog-container "Crear Item de Auditoria 20361666 Nro Documento 27203616665 CUIL Afiliado Activo…" at bounding box center [180, 158] width 343 height 300
click at [330, 248] on app-form-text-field "Precio * $ 12.623.154,27 Ingresar el precio" at bounding box center [184, 239] width 325 height 34
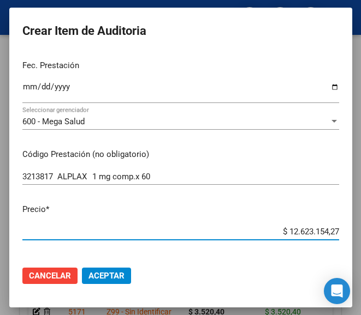
drag, startPoint x: 277, startPoint y: 252, endPoint x: 337, endPoint y: 246, distance: 60.8
click at [337, 246] on mat-dialog-content "20361666 Nro Documento 27203616665 CUIL Afiliado Activo Análisis Afiliado Prest…" at bounding box center [180, 154] width 343 height 205
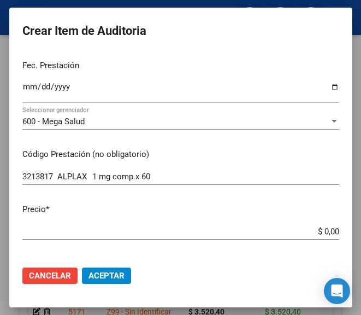
click at [328, 233] on input "$ 0,00" at bounding box center [180, 232] width 316 height 10
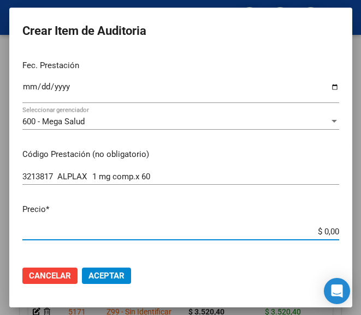
paste input "7624,12"
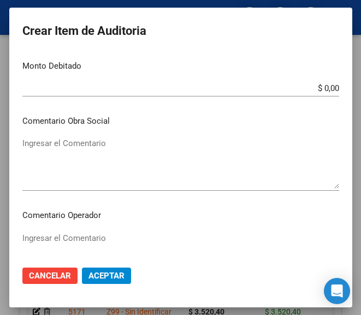
scroll to position [509, 0]
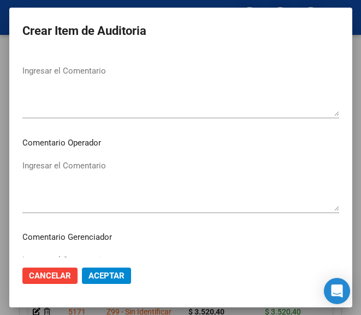
click at [98, 175] on textarea "Ingresar el Comentario" at bounding box center [180, 185] width 316 height 51
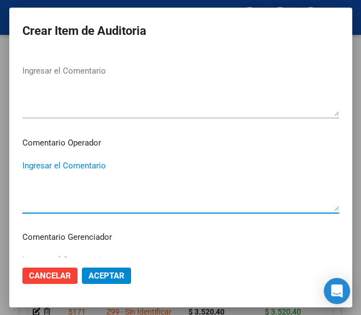
click at [82, 168] on textarea "Ingresar el Comentario" at bounding box center [180, 185] width 316 height 51
paste textarea "40 MUTUAL A.MU.R. GUALEGUAYCHU"
click at [22, 169] on textarea "40 MUTUAL A.MU.R. GUALEGUAYCHU" at bounding box center [180, 185] width 316 height 51
click at [22, 168] on textarea "40 MUTUAL A.MU.R. GUALEGUAYCHU" at bounding box center [180, 185] width 316 height 51
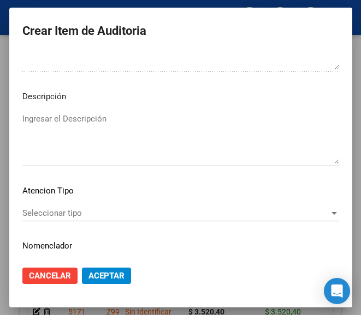
scroll to position [774, 0]
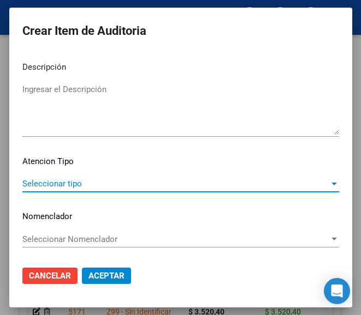
click at [92, 183] on span "Seleccionar tipo" at bounding box center [175, 184] width 307 height 10
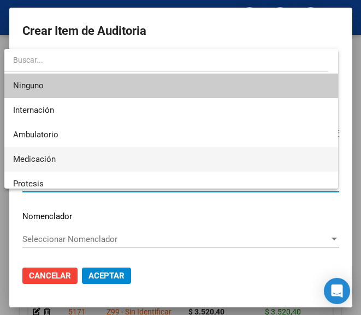
click at [94, 154] on span "Medicación" at bounding box center [170, 159] width 315 height 25
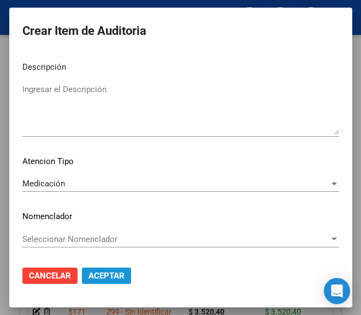
click at [111, 272] on span "Aceptar" at bounding box center [106, 276] width 36 height 10
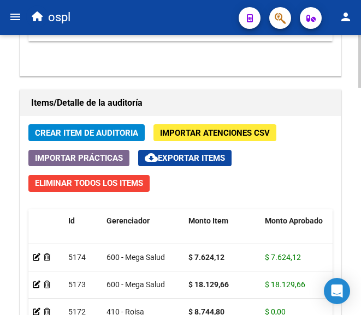
scroll to position [0, 0]
click at [100, 129] on span "Crear Item de Auditoria" at bounding box center [86, 133] width 103 height 10
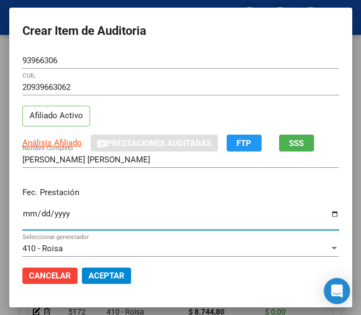
click at [22, 217] on input "Ingresar la fecha" at bounding box center [180, 218] width 316 height 17
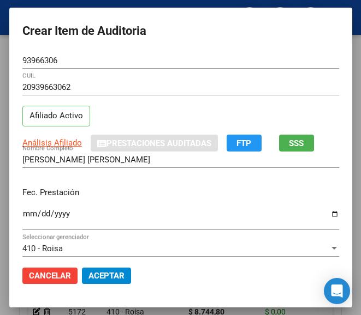
click at [41, 218] on input "Ingresar la fecha" at bounding box center [180, 218] width 316 height 17
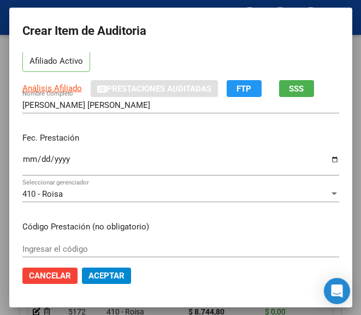
scroll to position [109, 0]
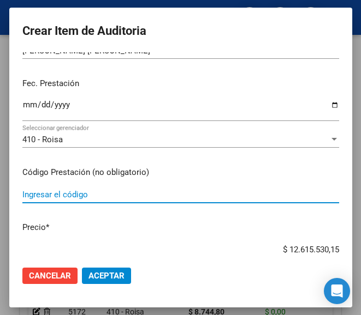
click at [68, 199] on input "Ingresar el código" at bounding box center [180, 195] width 316 height 10
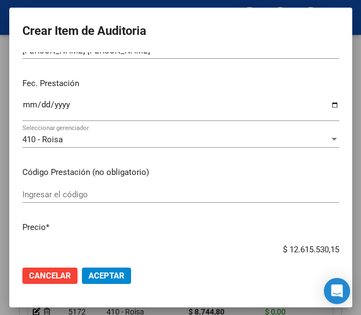
click at [83, 200] on input "Ingresar el código" at bounding box center [180, 195] width 316 height 10
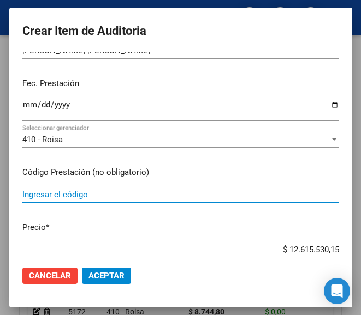
paste input "3804605 OPTAMOX DUO 1 g comp.x 14"
click at [267, 245] on input "$ 12.615.530,15" at bounding box center [180, 250] width 316 height 10
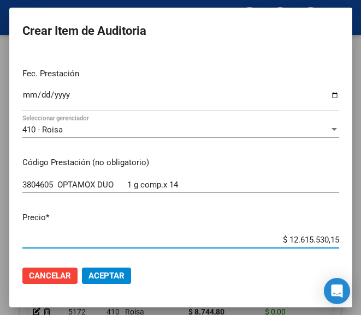
drag, startPoint x: 268, startPoint y: 246, endPoint x: 345, endPoint y: 248, distance: 77.0
click at [345, 248] on mat-dialog-content "93966306 Nro Documento 20939663062 CUIL Afiliado Activo Análisis Afiliado Prest…" at bounding box center [180, 154] width 343 height 205
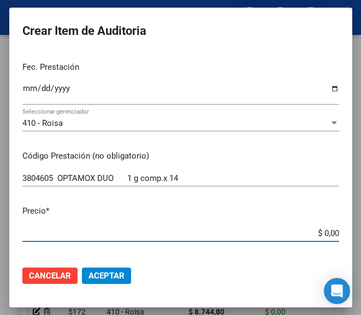
click at [328, 230] on input "$ 0,00" at bounding box center [180, 234] width 316 height 10
paste input "10164,4"
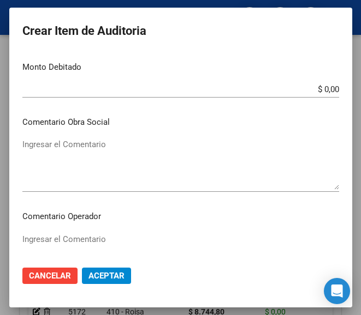
scroll to position [453, 0]
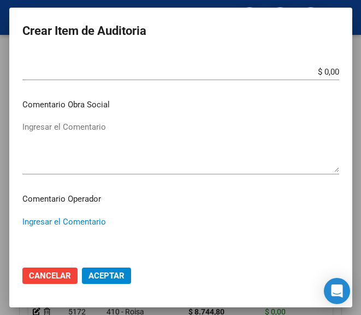
click at [86, 216] on textarea "Ingresar el Comentario" at bounding box center [180, 241] width 316 height 51
click at [71, 222] on textarea "Ingresar el Comentario" at bounding box center [180, 241] width 316 height 51
paste textarea "40 NUEVA CANNING S.C.S."
click at [25, 219] on textarea "40 NUEVA CANNING S.C.S." at bounding box center [180, 241] width 316 height 51
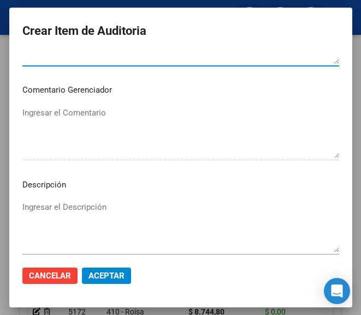
scroll to position [774, 0]
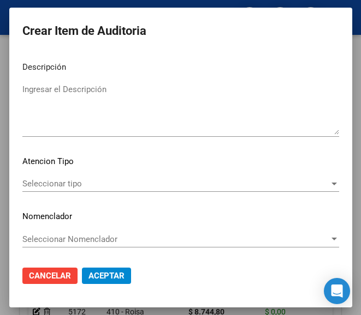
click at [83, 179] on span "Seleccionar tipo" at bounding box center [175, 184] width 307 height 10
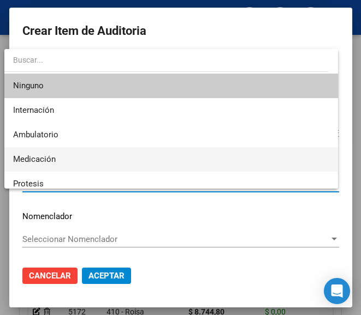
click at [42, 149] on span "Medicación" at bounding box center [170, 159] width 315 height 25
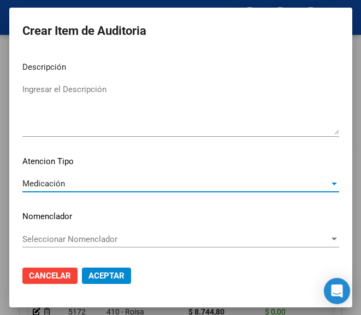
click at [104, 274] on span "Aceptar" at bounding box center [106, 276] width 36 height 10
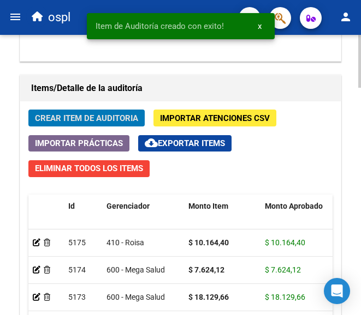
scroll to position [982, 0]
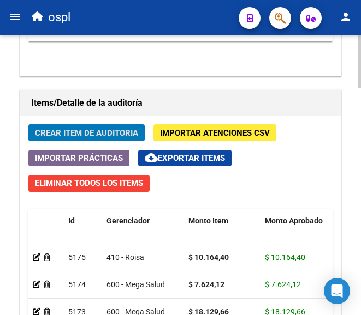
click at [130, 129] on span "Crear Item de Auditoria" at bounding box center [86, 133] width 103 height 10
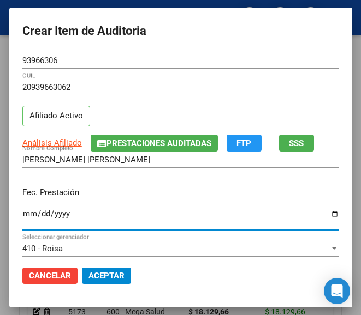
click at [22, 212] on input "Ingresar la fecha" at bounding box center [180, 218] width 316 height 17
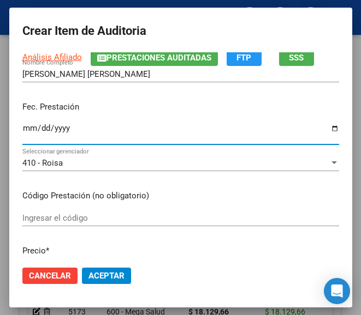
scroll to position [109, 0]
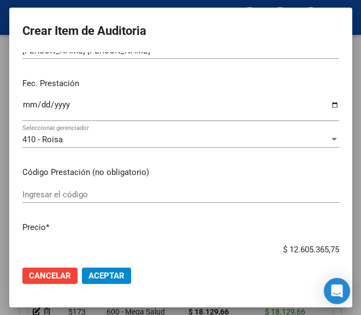
click at [110, 189] on div "Ingresar el código" at bounding box center [180, 195] width 316 height 16
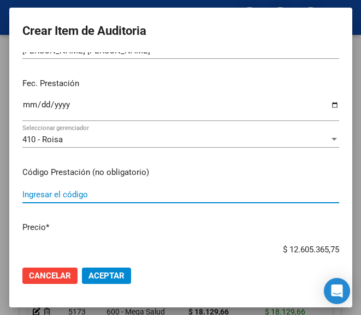
click at [122, 194] on input "Ingresar el código" at bounding box center [180, 195] width 316 height 10
paste input "5653713 FRENALER CORT (NO ESTA) comp.rec.x 10"
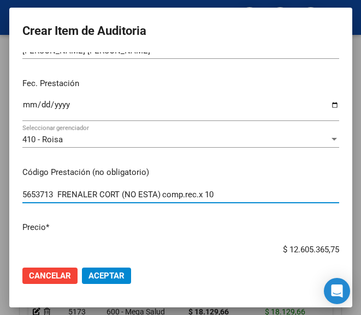
drag, startPoint x: 171, startPoint y: 194, endPoint x: 130, endPoint y: 193, distance: 41.5
click at [130, 193] on input "5653713 FRENALER CORT (NO ESTA) comp.rec.x 10" at bounding box center [180, 195] width 316 height 10
click at [240, 247] on input "$ 12.605.365,75" at bounding box center [180, 250] width 316 height 10
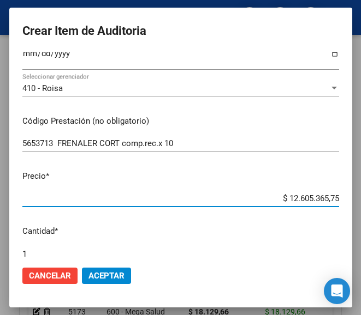
drag, startPoint x: 259, startPoint y: 246, endPoint x: 362, endPoint y: 249, distance: 103.2
click at [361, 249] on html "menu ospl person Firma Express Inicio Calendario SSS Instructivos Contacto OS T…" at bounding box center [180, 157] width 361 height 315
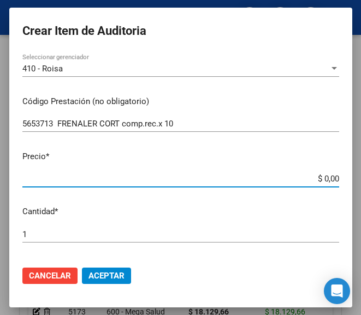
click at [327, 183] on input "$ 0,00" at bounding box center [180, 179] width 316 height 10
paste input "4008,8"
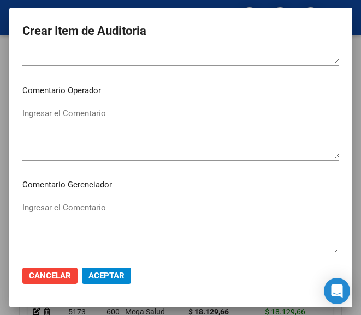
scroll to position [562, 0]
click at [94, 120] on textarea "Ingresar el Comentario" at bounding box center [180, 132] width 316 height 51
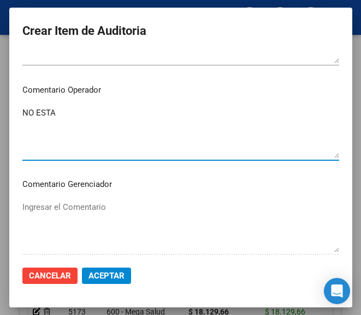
click at [72, 115] on textarea "NO ESTA" at bounding box center [180, 132] width 316 height 51
paste textarea "40 NUEVA CANNING S.C.S."
click at [57, 113] on textarea "NO ESTA 40 NUEVA CANNING S.C.S." at bounding box center [180, 132] width 316 height 51
click at [43, 113] on textarea "NO ESTA 40% NUEVA CANNING S.C.S." at bounding box center [180, 132] width 316 height 51
click at [47, 113] on textarea "NO ESTA 40% NUEVA CANNING S.C.S." at bounding box center [180, 132] width 316 height 51
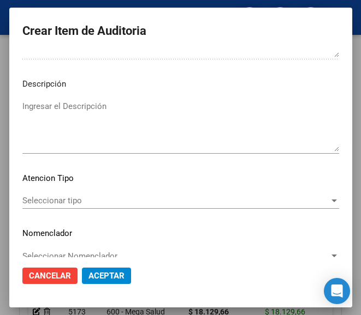
scroll to position [774, 0]
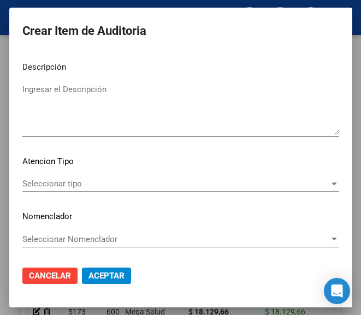
click at [67, 188] on span "Seleccionar tipo" at bounding box center [175, 184] width 307 height 10
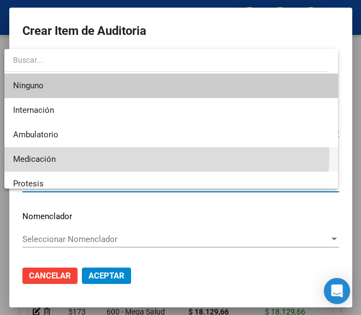
click at [48, 154] on span "Medicación" at bounding box center [170, 159] width 315 height 25
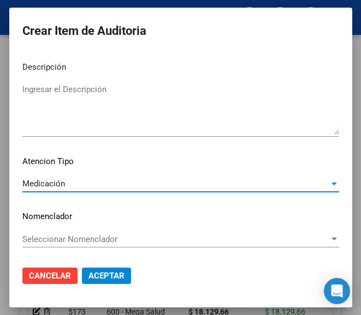
click at [110, 277] on span "Aceptar" at bounding box center [106, 276] width 36 height 10
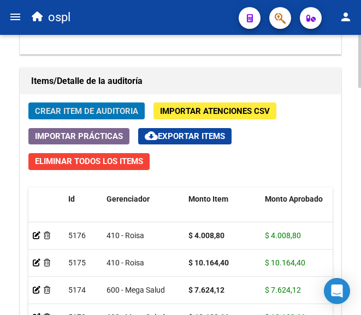
scroll to position [982, 0]
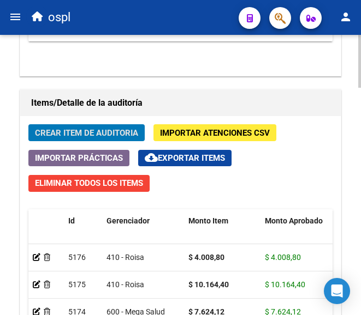
click at [95, 132] on span "Crear Item de Auditoria" at bounding box center [86, 133] width 103 height 10
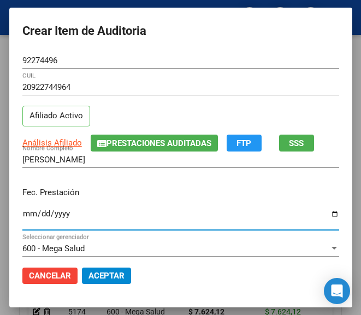
click at [22, 217] on input "Ingresar la fecha" at bounding box center [180, 218] width 316 height 17
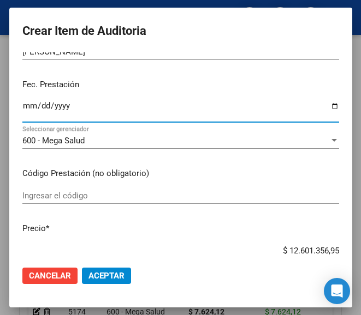
scroll to position [109, 0]
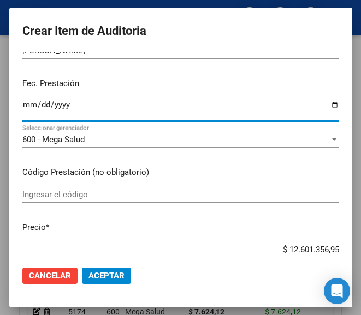
click at [117, 193] on input "Ingresar el código" at bounding box center [180, 195] width 316 height 10
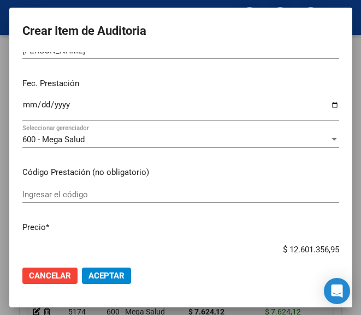
click at [95, 200] on input "Ingresar el código" at bounding box center [180, 195] width 316 height 10
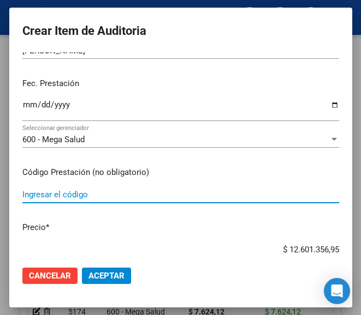
paste input "3772691 ARTRODAR 50 mg cáps.x 30"
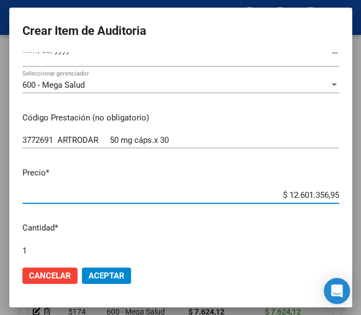
drag, startPoint x: 258, startPoint y: 198, endPoint x: 342, endPoint y: 197, distance: 83.5
click at [342, 197] on mat-dialog-content "92274496 Nro Documento 20922744964 CUIL Afiliado Activo Análisis Afiliado Prest…" at bounding box center [180, 154] width 343 height 205
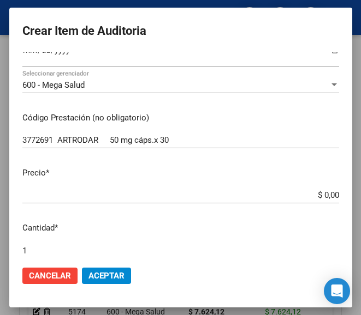
click at [330, 193] on app-form-text-field "Precio * $ 0,00 Ingresar el precio" at bounding box center [184, 184] width 325 height 34
click at [328, 193] on input "$ 0,00" at bounding box center [180, 195] width 316 height 10
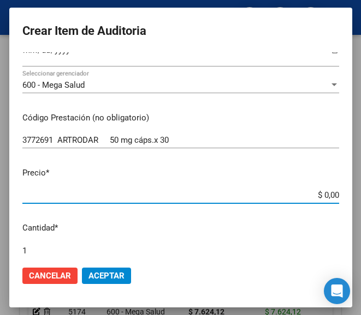
paste input "12342"
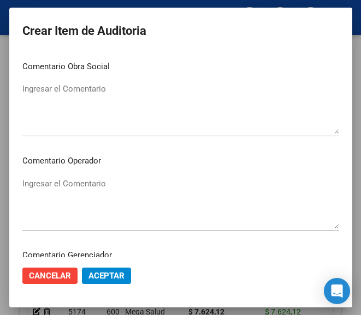
scroll to position [546, 0]
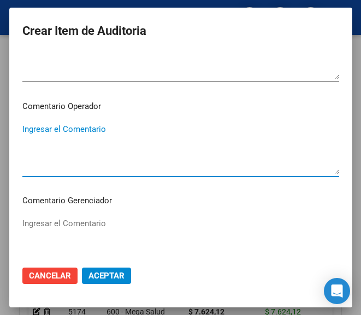
click at [75, 145] on textarea "Ingresar el Comentario" at bounding box center [180, 148] width 316 height 51
click at [39, 124] on textarea "Ingresar el Comentario" at bounding box center [180, 148] width 316 height 51
paste textarea "40 MUTUAL A.MU.R. GUALEGUAYCHU"
click at [23, 134] on textarea "40 MUTUAL A.MU.R. GUALEGUAYCHU" at bounding box center [180, 148] width 316 height 51
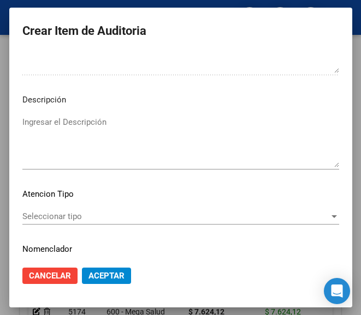
scroll to position [774, 0]
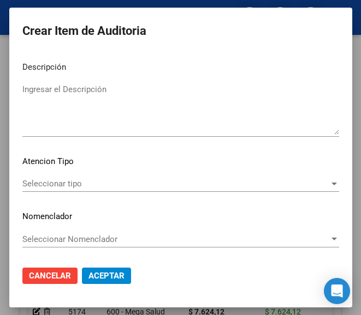
click at [71, 181] on span "Seleccionar tipo" at bounding box center [175, 184] width 307 height 10
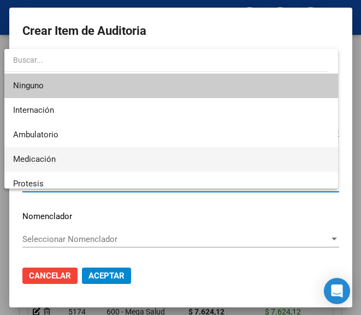
click at [59, 165] on span "Medicación" at bounding box center [170, 159] width 315 height 25
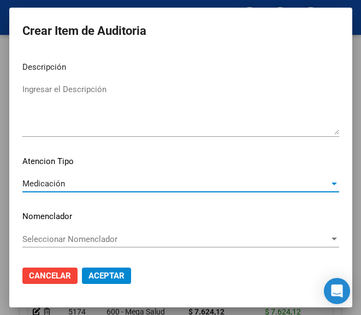
click at [101, 278] on span "Aceptar" at bounding box center [106, 276] width 36 height 10
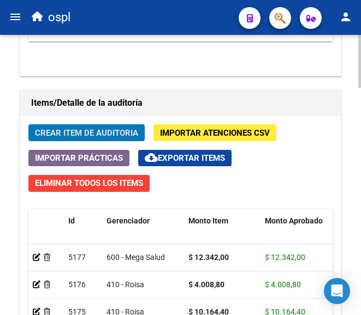
click at [132, 133] on span "Crear Item de Auditoria" at bounding box center [86, 133] width 103 height 10
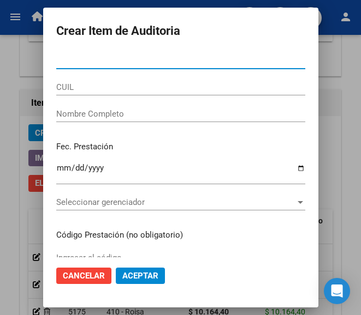
click at [86, 60] on input "Nro Documento" at bounding box center [180, 61] width 249 height 10
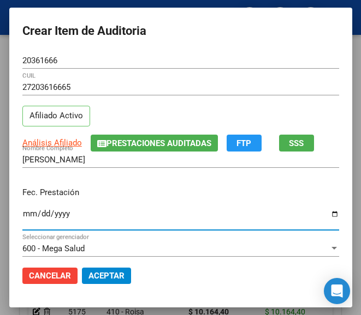
click at [22, 212] on input "Ingresar la fecha" at bounding box center [180, 218] width 316 height 17
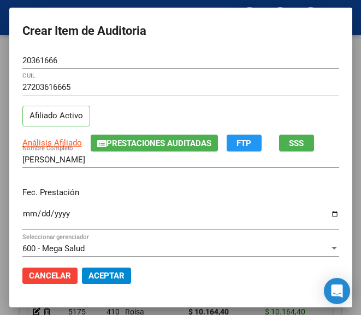
scroll to position [109, 0]
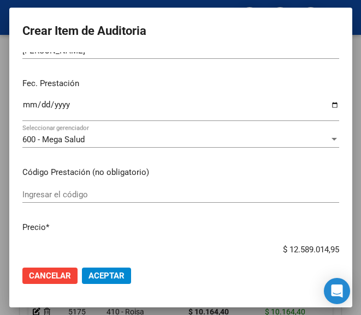
click at [38, 194] on input "Ingresar el código" at bounding box center [180, 195] width 316 height 10
click at [62, 206] on div "Ingresar el código" at bounding box center [180, 200] width 316 height 27
click at [62, 198] on input "Ingresar el código" at bounding box center [180, 195] width 316 height 10
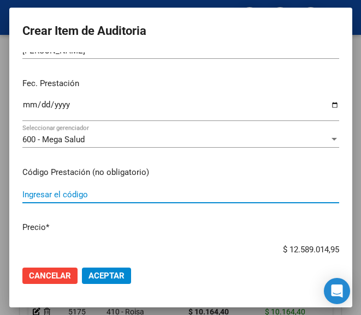
paste input "3607512 ATENIX 100 mg comp.ran.x 30"
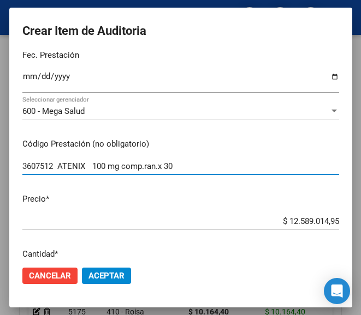
scroll to position [164, 0]
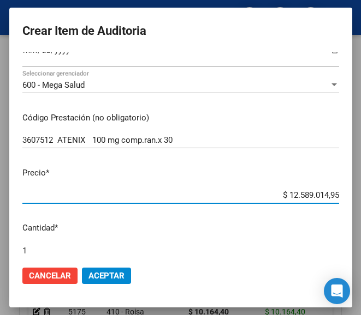
drag, startPoint x: 266, startPoint y: 193, endPoint x: 343, endPoint y: 192, distance: 76.9
click at [343, 192] on mat-dialog-content "20361666 Nro Documento 27203616665 CUIL Afiliado Activo Análisis Afiliado Prest…" at bounding box center [180, 154] width 343 height 205
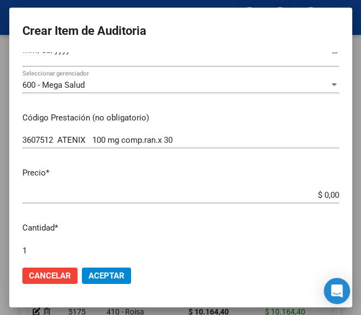
click at [328, 195] on input "$ 0,00" at bounding box center [180, 195] width 316 height 10
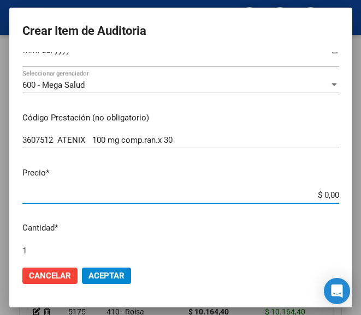
paste input "18669,26"
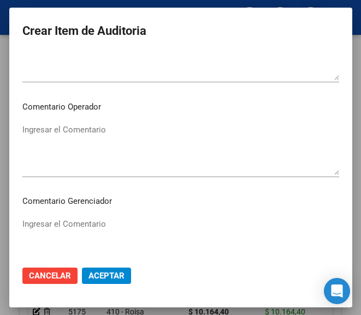
scroll to position [546, 0]
click at [70, 142] on textarea "Ingresar el Comentario" at bounding box center [180, 148] width 316 height 51
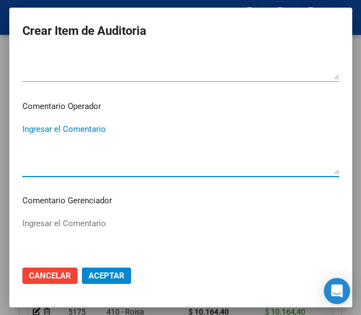
click at [90, 140] on textarea "Ingresar el Comentario" at bounding box center [180, 148] width 316 height 51
paste textarea "40 MUTUAL A.MU.R. GUALEGUAYCHU"
click at [25, 125] on textarea "40 MUTUAL A.MU.R. GUALEGUAYCHU" at bounding box center [180, 148] width 316 height 51
click at [214, 150] on textarea "40% MUTUAL A.MU.R. GUALEGUAYCHU" at bounding box center [180, 148] width 316 height 51
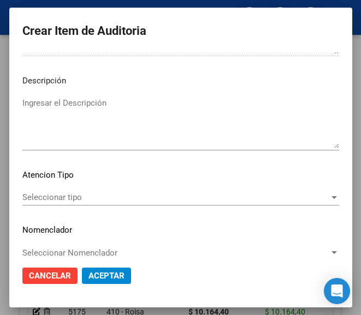
scroll to position [764, 0]
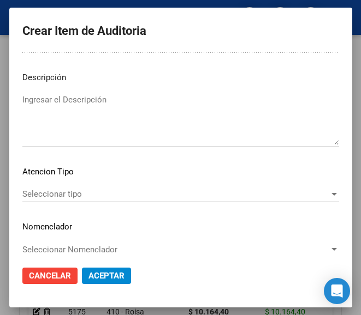
click at [90, 191] on span "Seleccionar tipo" at bounding box center [175, 194] width 307 height 10
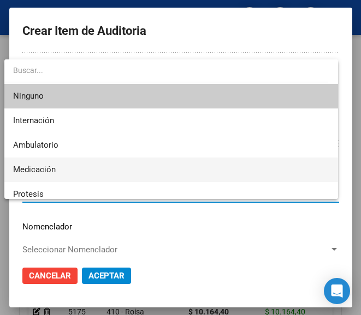
click at [56, 168] on span "Medicación" at bounding box center [170, 170] width 315 height 25
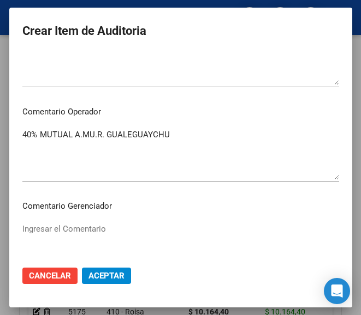
scroll to position [556, 0]
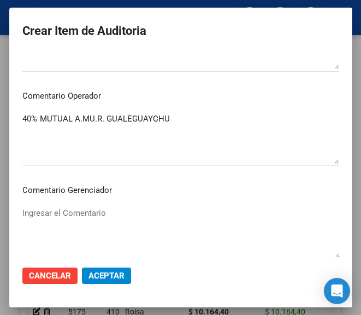
click at [22, 121] on textarea "40% MUTUAL A.MU.R. GUALEGUAYCHU" at bounding box center [180, 138] width 316 height 51
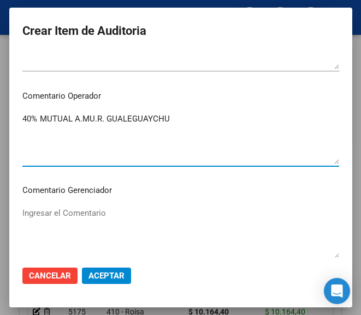
click at [181, 118] on textarea "40% MUTUAL A.MU.R. GUALEGUAYCHU" at bounding box center [180, 138] width 316 height 51
click at [114, 146] on textarea "40% MUTUAL A.MU.R. GUALEGUAYCHU LABORATORIO VADEMECUM:" at bounding box center [180, 138] width 316 height 51
click at [98, 138] on textarea "40% MUTUAL A.MU.R. GUALEGUAYCHU LABORATORIO VADEMECUM:" at bounding box center [180, 138] width 316 height 51
click at [22, 142] on textarea "40% MUTUAL A.MU.R. GUALEGUAYCHU LABORATORIO VADEMECUM: EXCEL" at bounding box center [180, 138] width 316 height 51
click at [22, 140] on textarea "40% MUTUAL A.MU.R. GUALEGUAYCHU LABORATORIO VADEMECUM: EXCEL" at bounding box center [180, 138] width 316 height 51
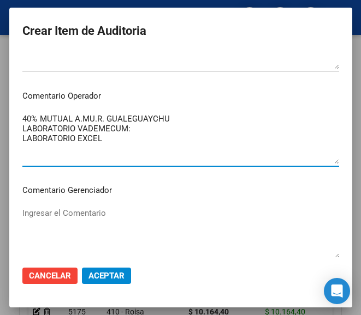
click at [101, 144] on textarea "40% MUTUAL A.MU.R. GUALEGUAYCHU LABORATORIO VADEMECUM: LABORATORIO EXCEL" at bounding box center [180, 138] width 316 height 51
click at [96, 142] on textarea "40% MUTUAL A.MU.R. GUALEGUAYCHU LABORATORIO VADEMECUM: LABORATORIO EXCEL" at bounding box center [180, 138] width 316 height 51
click at [127, 130] on textarea "40% MUTUAL A.MU.R. GUALEGUAYCHU LABORATORIO VADEMECUM: LABORATORIO EXCEL:" at bounding box center [180, 138] width 316 height 51
click at [135, 138] on textarea "40% MUTUAL A.MU.R. GUALEGUAYCHU LABORATORIO VADEMECUM: [PERSON_NAME] LABORATORI…" at bounding box center [180, 138] width 316 height 51
click at [145, 154] on textarea "40% MUTUAL A.MU.R. GUALEGUAYCHU LABORATORIO VADEMECUM: [PERSON_NAME] LABORATORI…" at bounding box center [180, 138] width 316 height 51
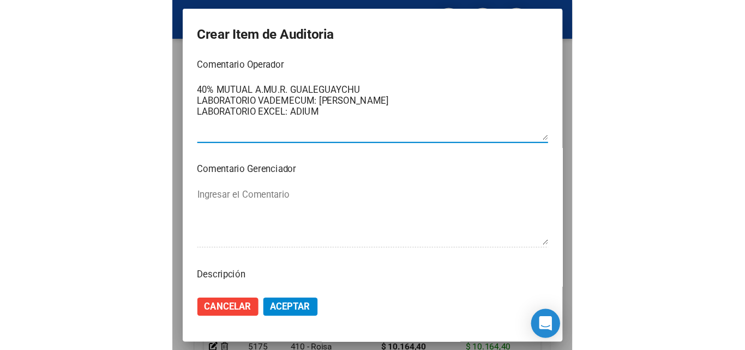
scroll to position [774, 0]
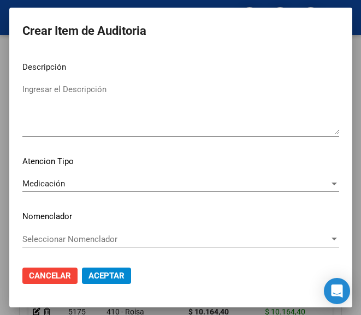
click at [97, 275] on span "Aceptar" at bounding box center [106, 276] width 36 height 10
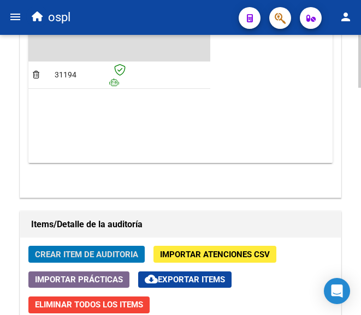
scroll to position [926, 0]
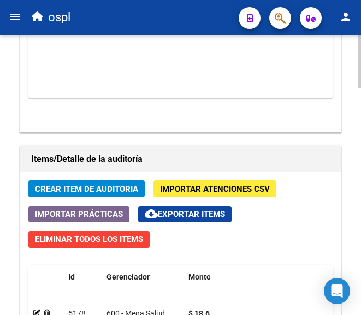
click at [127, 190] on span "Crear Item de Auditoria" at bounding box center [86, 189] width 103 height 10
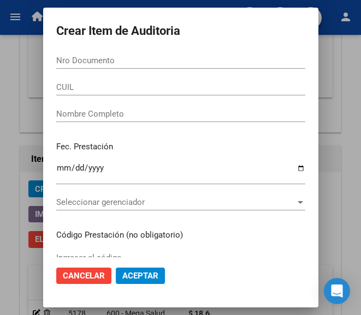
click at [92, 67] on div "Nro Documento" at bounding box center [180, 60] width 249 height 16
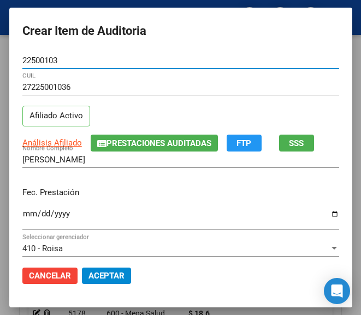
click at [22, 216] on input "Ingresar la fecha" at bounding box center [180, 218] width 316 height 17
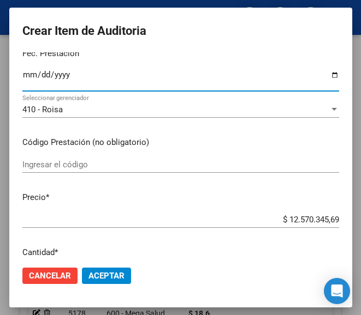
scroll to position [164, 0]
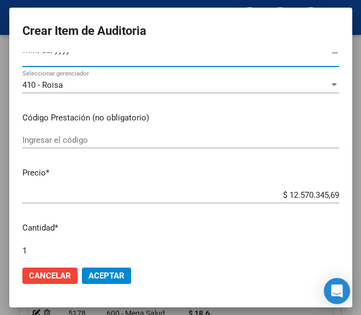
click at [83, 142] on input "Ingresar el código" at bounding box center [180, 140] width 316 height 10
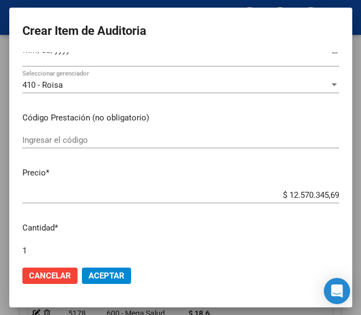
click at [57, 138] on input "Ingresar el código" at bounding box center [180, 140] width 316 height 10
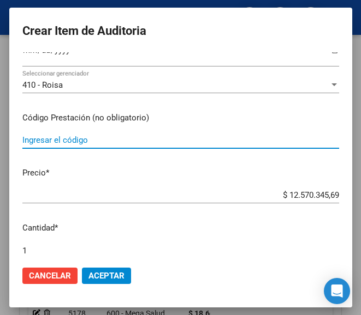
paste input "3367601 T4 MONTPELLIER 100 100 mcg comp.x 50"
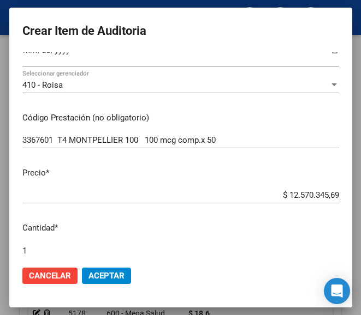
drag, startPoint x: 258, startPoint y: 188, endPoint x: 271, endPoint y: 188, distance: 12.5
click at [271, 188] on div "$ 12.570.345,69 Ingresar el precio" at bounding box center [180, 195] width 316 height 16
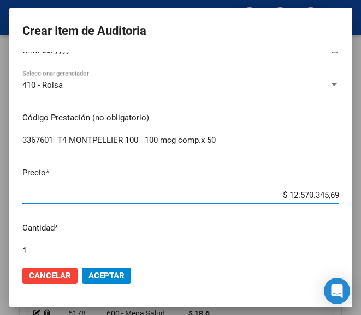
drag, startPoint x: 266, startPoint y: 195, endPoint x: 396, endPoint y: 199, distance: 130.5
click at [361, 199] on html "menu ospl person Firma Express Inicio Calendario SSS Instructivos Contacto OS T…" at bounding box center [180, 157] width 361 height 315
click at [328, 193] on input "$ 0,00" at bounding box center [180, 195] width 316 height 10
paste input "9395,29"
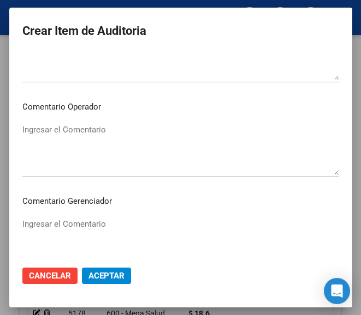
scroll to position [546, 0]
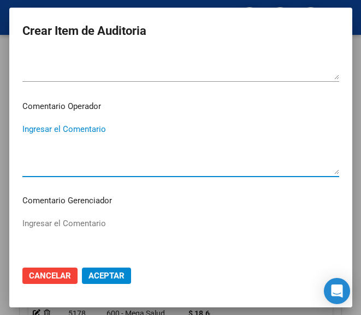
click at [67, 144] on textarea "Ingresar el Comentario" at bounding box center [180, 148] width 316 height 51
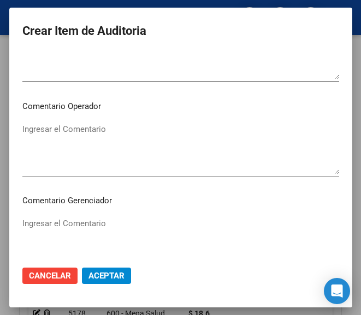
click at [87, 147] on textarea "Ingresar el Comentario" at bounding box center [180, 148] width 316 height 51
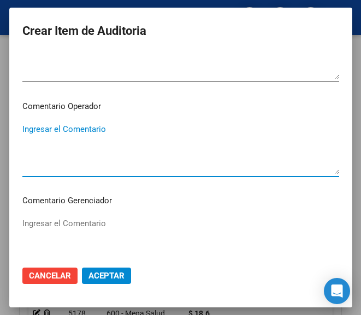
paste textarea "40 [PERSON_NAME] DE LOS POLVORINES"
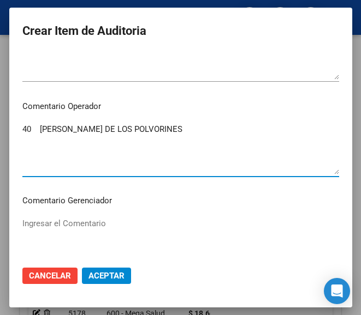
click at [23, 127] on textarea "40 [PERSON_NAME] DE LOS POLVORINES" at bounding box center [180, 148] width 316 height 51
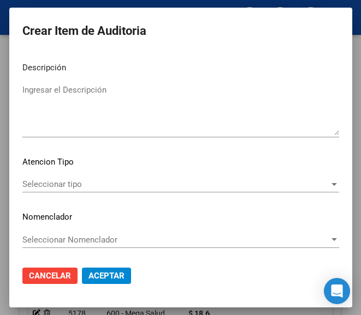
scroll to position [774, 0]
click at [87, 186] on span "Seleccionar tipo" at bounding box center [175, 184] width 307 height 10
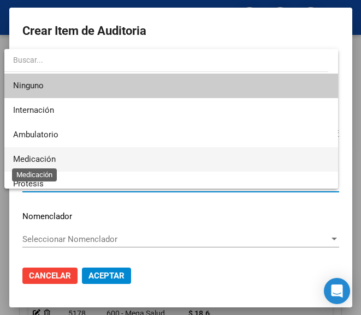
click at [45, 159] on span "Medicación" at bounding box center [34, 159] width 43 height 10
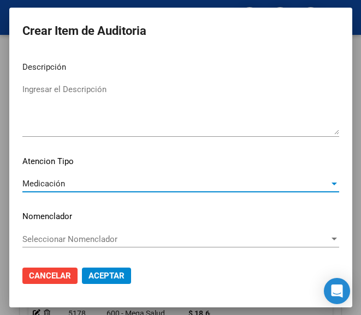
click at [97, 274] on span "Aceptar" at bounding box center [106, 276] width 36 height 10
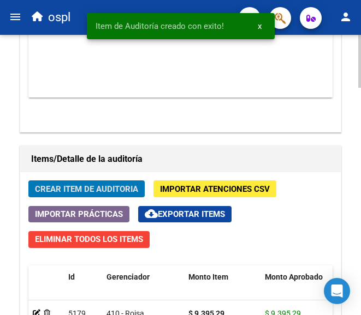
scroll to position [1035, 0]
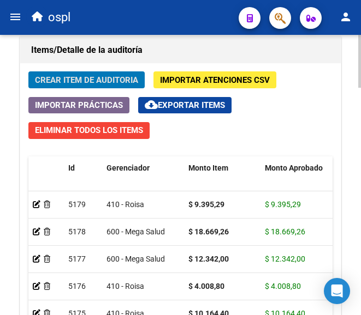
click at [109, 75] on span "Crear Item de Auditoria" at bounding box center [86, 80] width 103 height 10
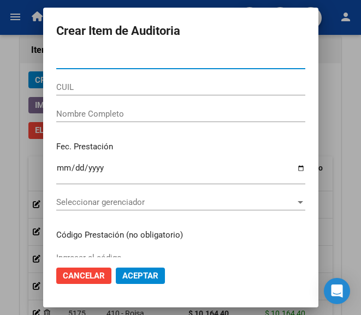
click at [89, 273] on span "Cancelar" at bounding box center [84, 276] width 42 height 10
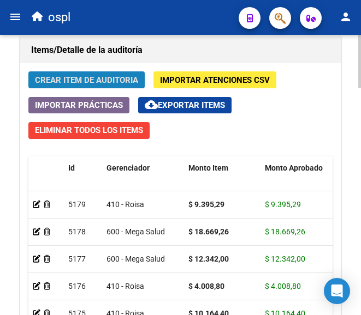
click at [97, 79] on span "Crear Item de Auditoria" at bounding box center [86, 80] width 103 height 10
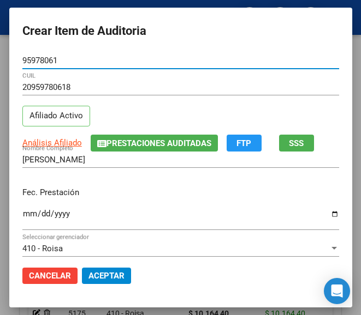
click at [22, 217] on input "Ingresar la fecha" at bounding box center [180, 218] width 316 height 17
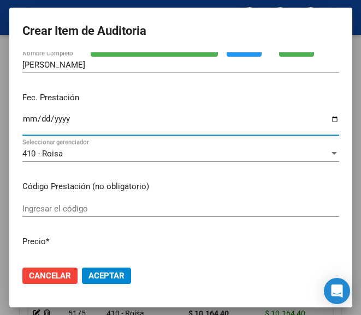
scroll to position [164, 0]
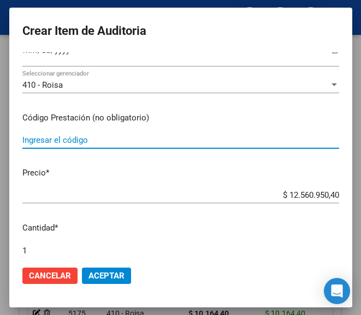
click at [83, 144] on input "Ingresar el código" at bounding box center [180, 140] width 316 height 10
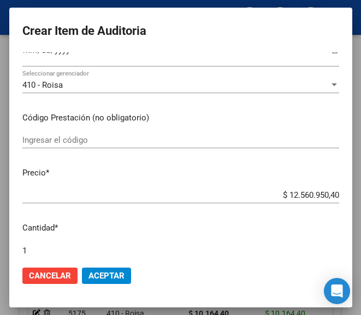
click at [46, 141] on input "Ingresar el código" at bounding box center [180, 140] width 316 height 10
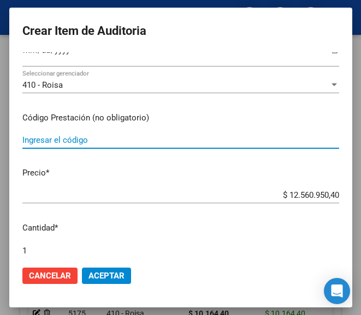
paste input "5553392 CEGLUTION XR comp.x 60"
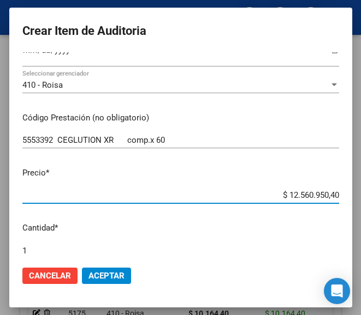
drag, startPoint x: 263, startPoint y: 196, endPoint x: 357, endPoint y: 197, distance: 93.9
click at [352, 197] on mat-dialog-container "Crear Item de Auditoria 95978061 Nro Documento 20959780618 CUIL Afiliado Activo…" at bounding box center [180, 158] width 343 height 300
click at [328, 198] on input "$ 0,00" at bounding box center [180, 195] width 316 height 10
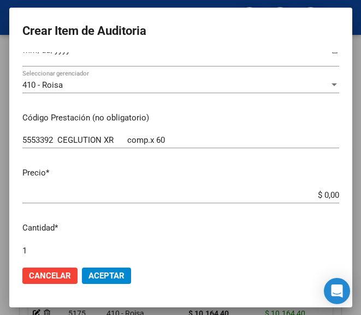
drag, startPoint x: 328, startPoint y: 198, endPoint x: 272, endPoint y: 165, distance: 64.3
click at [272, 165] on mat-dialog-content "95978061 Nro Documento 20959780618 CUIL Afiliado Activo Análisis Afiliado Prest…" at bounding box center [180, 154] width 343 height 205
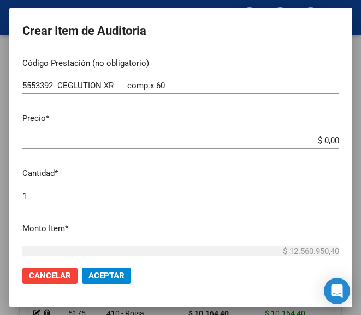
click at [330, 139] on app-form-text-field "Precio * $ 0,00 Ingresar el precio" at bounding box center [184, 129] width 325 height 34
click at [328, 139] on input "$ 0,00" at bounding box center [180, 141] width 316 height 10
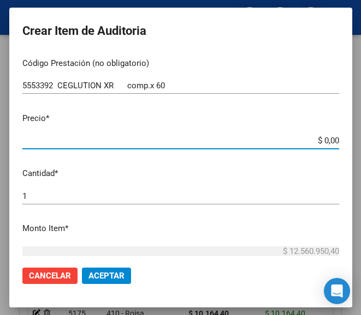
paste input "44638,61"
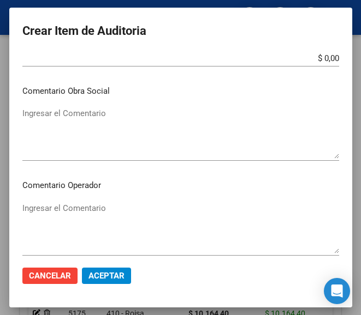
scroll to position [491, 0]
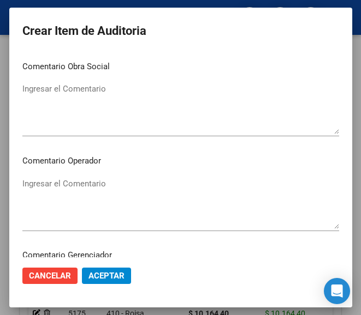
click at [114, 189] on textarea "Ingresar el Comentario" at bounding box center [180, 203] width 316 height 51
click at [70, 182] on textarea "Ingresar el Comentario" at bounding box center [180, 203] width 316 height 51
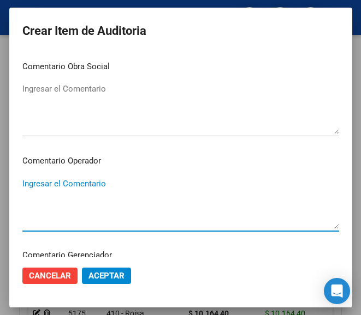
paste textarea "40 MEGASOL Q S.C.S."
click at [25, 183] on textarea "40 MEGASOL Q S.C.S." at bounding box center [180, 203] width 316 height 51
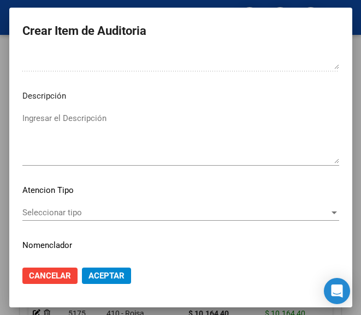
scroll to position [764, 0]
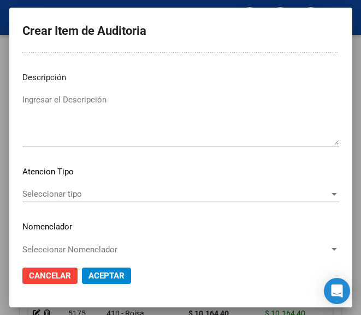
click at [53, 185] on mat-dialog-content "95978061 Nro Documento 20959780618 CUIL Afiliado Activo Análisis Afiliado Prest…" at bounding box center [180, 154] width 343 height 205
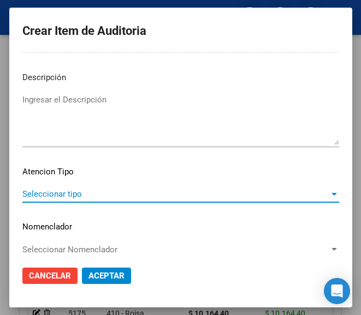
click at [53, 191] on span "Seleccionar tipo" at bounding box center [175, 194] width 307 height 10
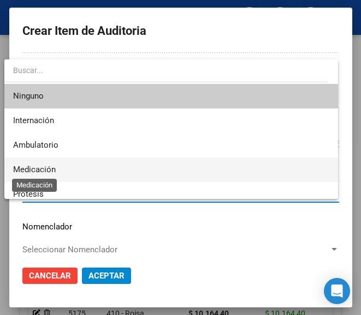
click at [57, 163] on span "Medicación" at bounding box center [170, 170] width 315 height 25
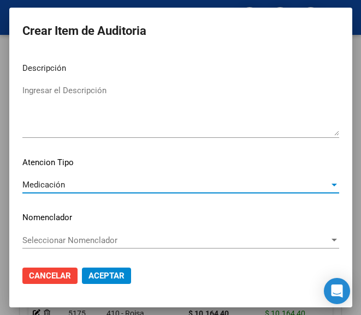
scroll to position [774, 0]
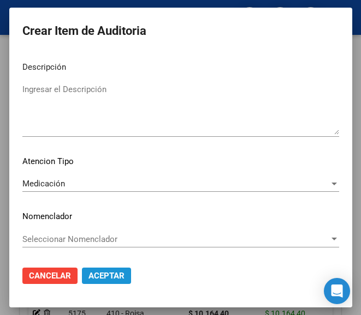
click at [89, 271] on span "Aceptar" at bounding box center [106, 276] width 36 height 10
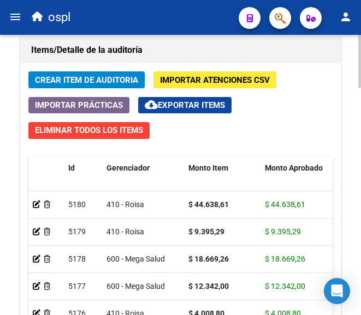
click at [87, 81] on span "Crear Item de Auditoria" at bounding box center [86, 80] width 103 height 10
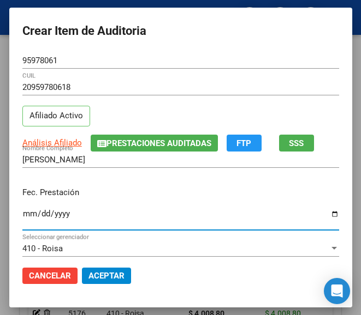
click at [22, 212] on input "Ingresar la fecha" at bounding box center [180, 218] width 316 height 17
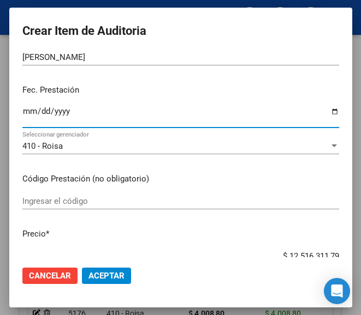
scroll to position [109, 0]
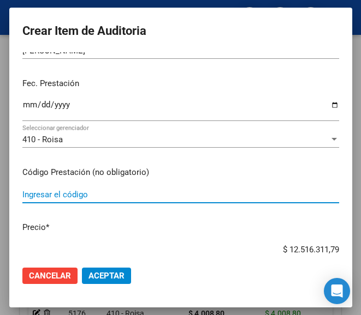
click at [51, 194] on input "Ingresar el código" at bounding box center [180, 195] width 316 height 10
click at [64, 191] on input "Ingresar el código" at bounding box center [180, 195] width 316 height 10
paste input "5360842 IRAZEM (NO ESTA) 5 mg comp.x 30"
click at [133, 192] on input "5360842 IRAZEM (NO ESTA) 5 mg comp.x 30" at bounding box center [180, 195] width 316 height 10
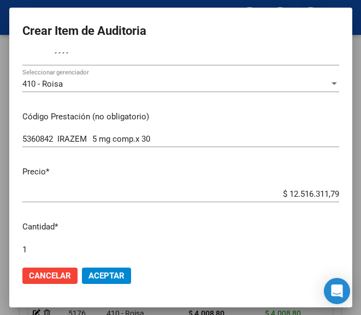
scroll to position [218, 0]
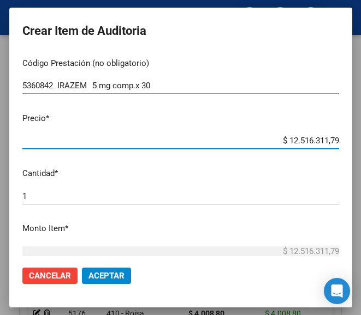
click at [262, 146] on input "$ 12.516.311,79" at bounding box center [180, 141] width 316 height 10
drag, startPoint x: 262, startPoint y: 141, endPoint x: 354, endPoint y: 148, distance: 91.9
click at [352, 147] on mat-dialog-container "Crear Item de Auditoria 95978061 Nro Documento 20959780618 CUIL Afiliado Activo…" at bounding box center [180, 158] width 343 height 300
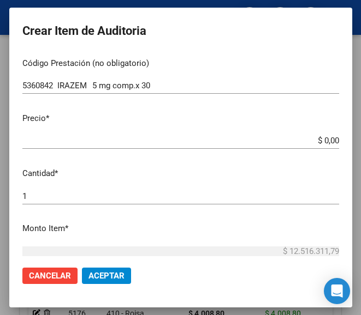
click at [327, 142] on input "$ 0,00" at bounding box center [180, 141] width 316 height 10
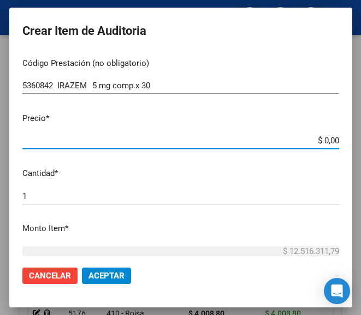
paste input "9546,77"
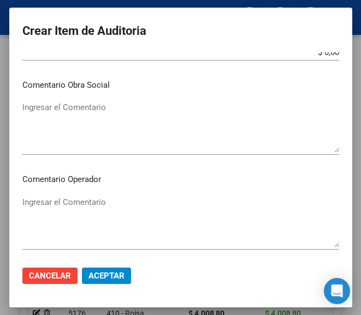
scroll to position [491, 0]
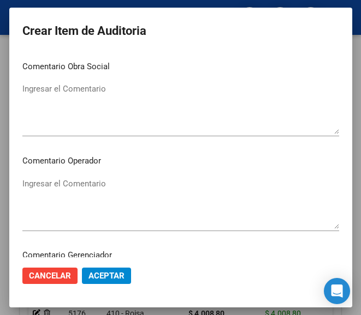
click at [94, 189] on textarea "Ingresar el Comentario" at bounding box center [180, 203] width 316 height 51
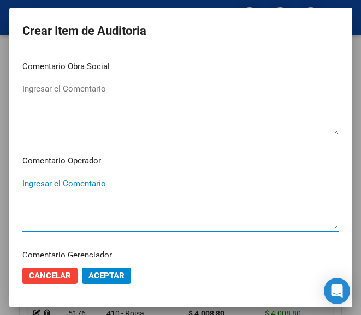
click at [68, 200] on textarea "Ingresar el Comentario" at bounding box center [180, 203] width 316 height 51
paste textarea "40 MEGASOL Q S.C.S."
click at [24, 187] on textarea "40 MEGASOL Q S.C.S." at bounding box center [180, 203] width 316 height 51
click at [116, 182] on textarea "40% MEGASOL Q S.C.S." at bounding box center [180, 203] width 316 height 51
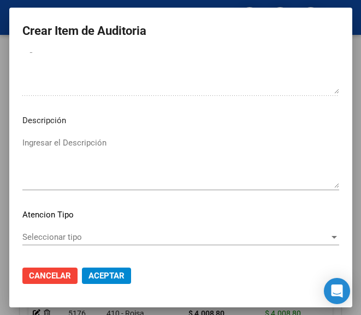
scroll to position [764, 0]
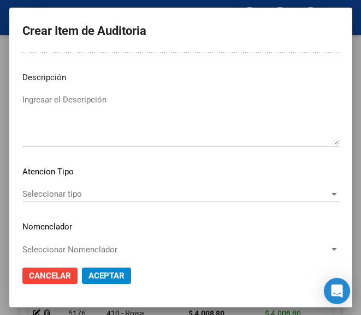
click at [99, 191] on span "Seleccionar tipo" at bounding box center [175, 194] width 307 height 10
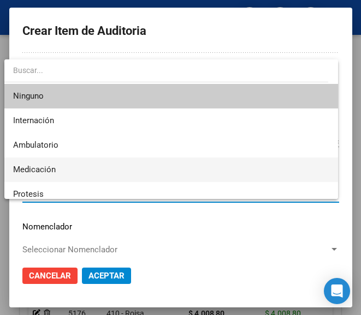
click at [61, 163] on span "Medicación" at bounding box center [170, 170] width 315 height 25
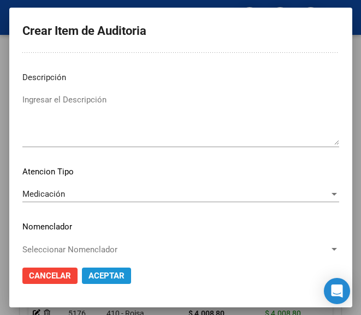
click at [113, 279] on span "Aceptar" at bounding box center [106, 276] width 36 height 10
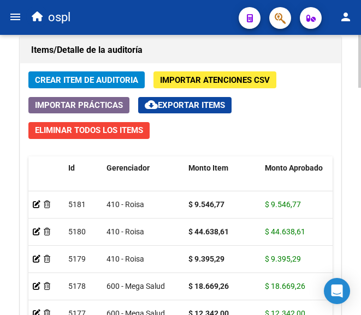
click at [116, 80] on span "Crear Item de Auditoria" at bounding box center [86, 80] width 103 height 10
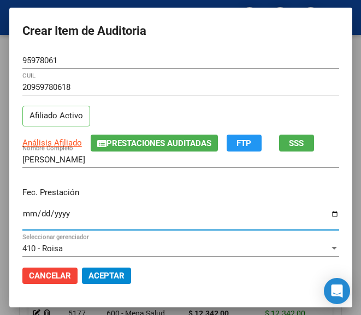
click at [22, 214] on input "Ingresar la fecha" at bounding box center [180, 218] width 316 height 17
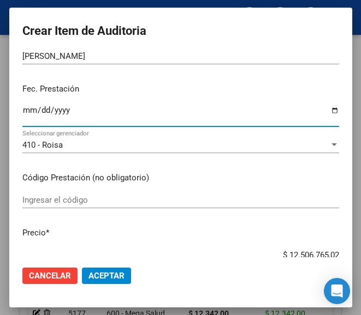
scroll to position [109, 0]
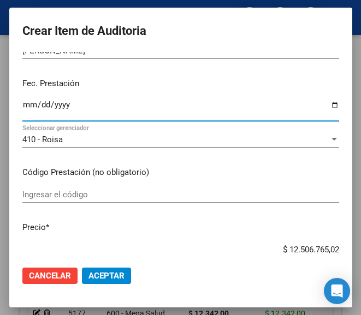
click at [72, 200] on div "Ingresar el código" at bounding box center [180, 195] width 316 height 16
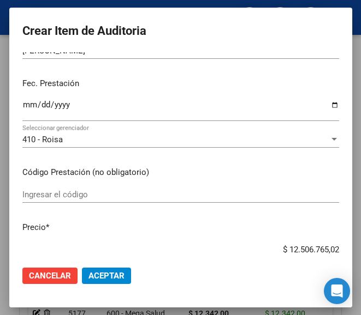
click at [57, 195] on input "Ingresar el código" at bounding box center [180, 195] width 316 height 10
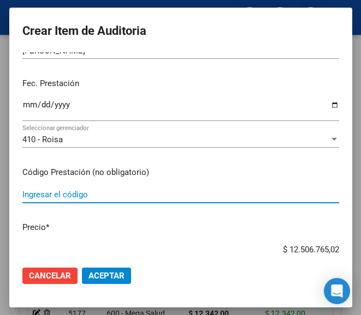
paste input "6041135 IXIUM 100 mg comp.lib.prol.x30"
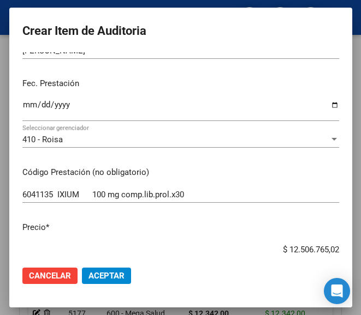
drag, startPoint x: 264, startPoint y: 246, endPoint x: 343, endPoint y: 246, distance: 79.1
click at [342, 246] on mat-dialog-content "95978061 Nro Documento 20959780618 CUIL Afiliado Activo Análisis Afiliado Prest…" at bounding box center [180, 154] width 343 height 205
click at [329, 247] on app-form-text-field "Precio * $ 0,00 Ingresar el precio" at bounding box center [184, 239] width 325 height 34
click at [328, 247] on input "$ 0,00" at bounding box center [180, 250] width 316 height 10
drag, startPoint x: 328, startPoint y: 247, endPoint x: 286, endPoint y: 178, distance: 80.3
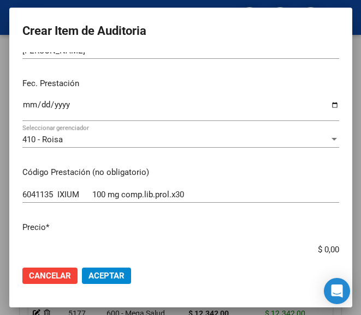
click at [286, 178] on p "Código Prestación (no obligatorio)" at bounding box center [180, 172] width 316 height 13
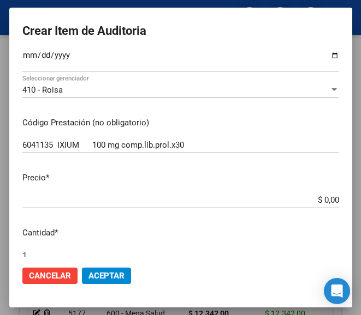
scroll to position [218, 0]
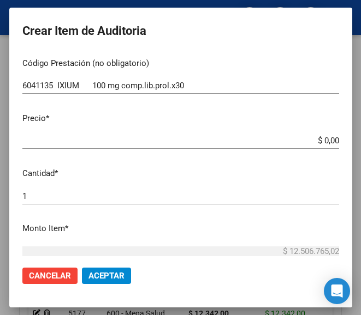
click at [330, 138] on app-form-text-field "Precio * $ 0,00 Ingresar el precio" at bounding box center [184, 129] width 325 height 34
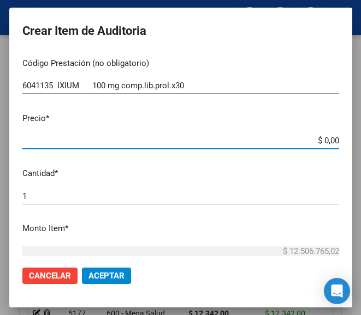
click at [328, 140] on input "$ 0,00" at bounding box center [180, 141] width 316 height 10
paste input "19359,8"
click at [327, 143] on input "$ 1.935,98" at bounding box center [180, 141] width 316 height 10
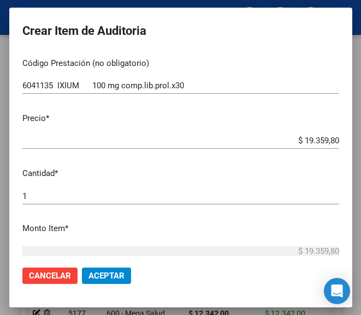
click at [300, 148] on div "$ 19.359,80 Ingresar el precio" at bounding box center [180, 141] width 316 height 16
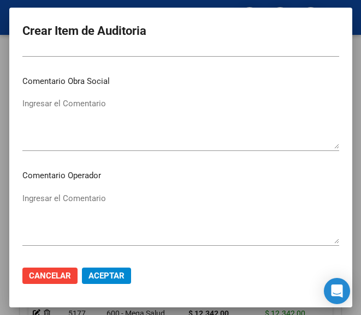
scroll to position [491, 0]
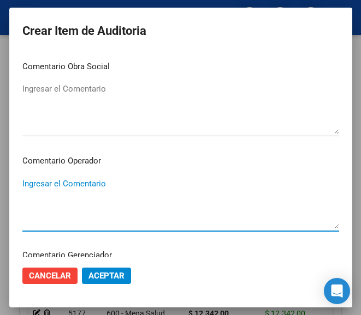
click at [85, 183] on textarea "Ingresar el Comentario" at bounding box center [180, 203] width 316 height 51
click at [62, 194] on textarea "Ingresar el Comentario" at bounding box center [180, 203] width 316 height 51
paste textarea "40 MEGASOL Q S.C.S."
click at [26, 186] on textarea "40 MEGASOL Q S.C.S." at bounding box center [180, 203] width 316 height 51
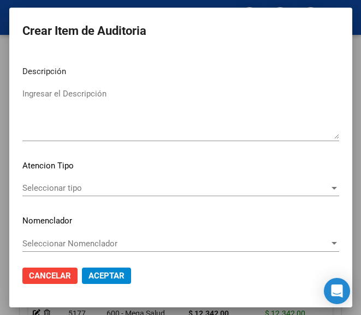
scroll to position [774, 0]
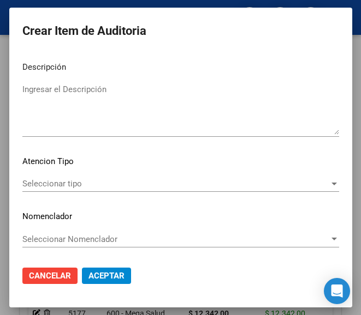
click at [59, 188] on span "Seleccionar tipo" at bounding box center [175, 184] width 307 height 10
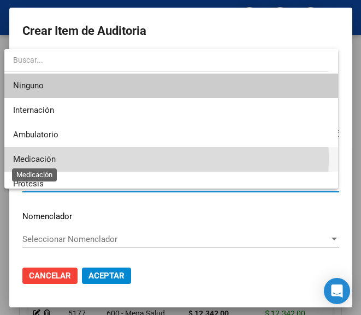
click at [51, 159] on span "Medicación" at bounding box center [34, 159] width 43 height 10
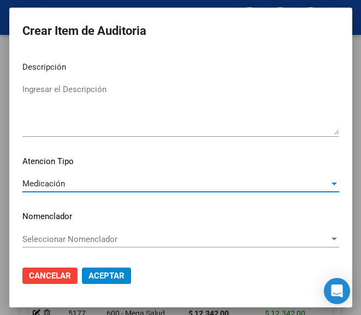
click at [99, 278] on span "Aceptar" at bounding box center [106, 276] width 36 height 10
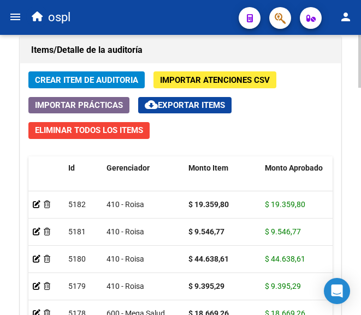
click at [70, 75] on span "Crear Item de Auditoria" at bounding box center [86, 80] width 103 height 10
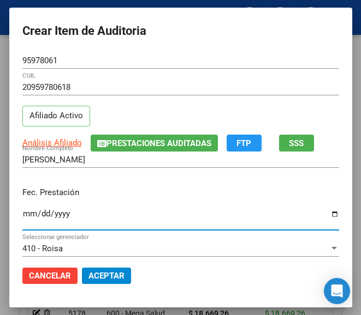
click at [22, 215] on input "Ingresar la fecha" at bounding box center [180, 218] width 316 height 17
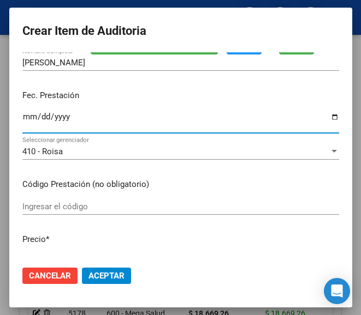
scroll to position [109, 0]
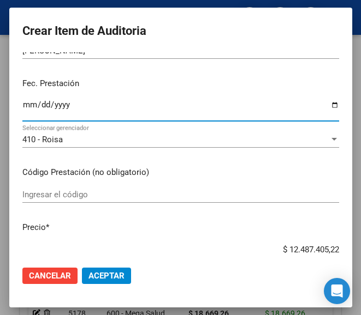
click at [71, 187] on div "Ingresar el código" at bounding box center [180, 195] width 316 height 16
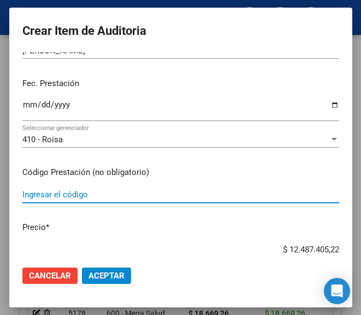
click at [76, 192] on input "Ingresar el código" at bounding box center [180, 195] width 316 height 10
click at [62, 196] on input "Ingresar el código" at bounding box center [180, 195] width 316 height 10
paste input "5553392 CEGLUTION XR comp.x 60"
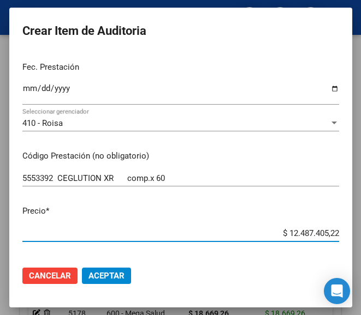
drag, startPoint x: 260, startPoint y: 247, endPoint x: 343, endPoint y: 248, distance: 82.9
click at [343, 248] on mat-dialog-content "95978061 Nro Documento 20959780618 CUIL Afiliado Activo Análisis Afiliado Prest…" at bounding box center [180, 154] width 343 height 205
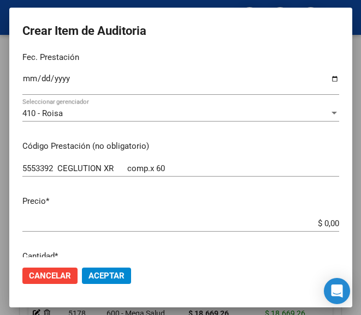
click at [288, 209] on mat-dialog-content "95978061 Nro Documento 20959780618 CUIL Afiliado Activo Análisis Afiliado Prest…" at bounding box center [180, 154] width 343 height 205
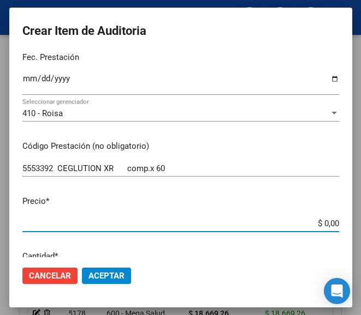
click at [327, 222] on input "$ 0,00" at bounding box center [180, 224] width 316 height 10
drag, startPoint x: 327, startPoint y: 222, endPoint x: 294, endPoint y: 210, distance: 34.9
click at [294, 210] on mat-dialog-content "95978061 Nro Documento 20959780618 CUIL Afiliado Activo Análisis Afiliado Prest…" at bounding box center [180, 154] width 343 height 205
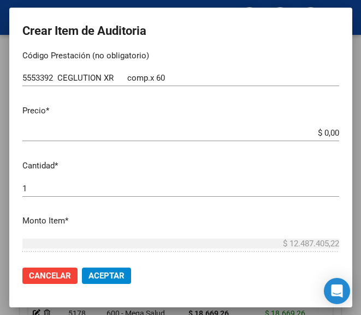
scroll to position [244, 0]
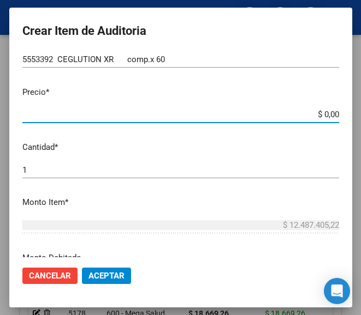
click at [327, 117] on input "$ 0,00" at bounding box center [180, 115] width 316 height 10
paste input "44638,61"
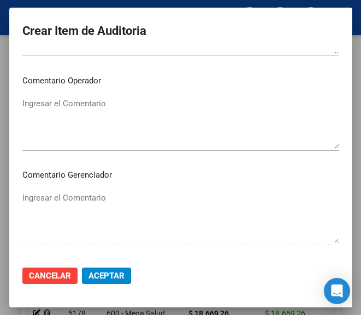
scroll to position [572, 0]
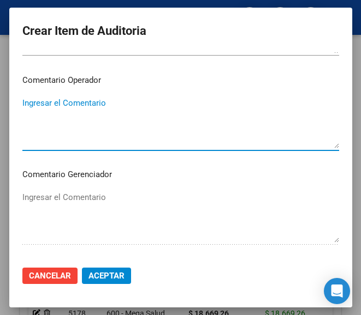
click at [89, 121] on textarea "Ingresar el Comentario" at bounding box center [180, 122] width 316 height 51
click at [59, 118] on textarea "Ingresar el Comentario" at bounding box center [180, 122] width 316 height 51
paste textarea "40 MEGASOL Q S.C.S."
click at [26, 108] on textarea "40 MEGASOL Q S.C.S." at bounding box center [180, 122] width 316 height 51
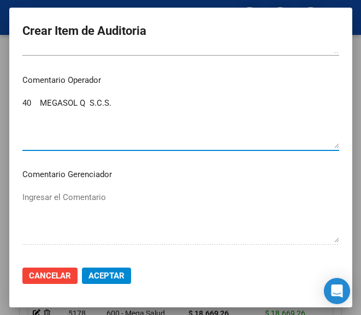
click at [23, 100] on textarea "40 MEGASOL Q S.C.S." at bounding box center [180, 122] width 316 height 51
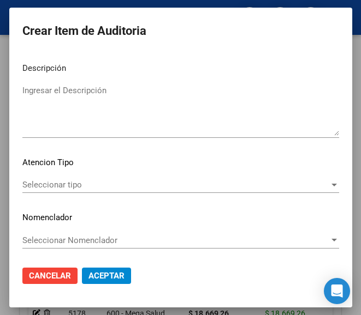
scroll to position [774, 0]
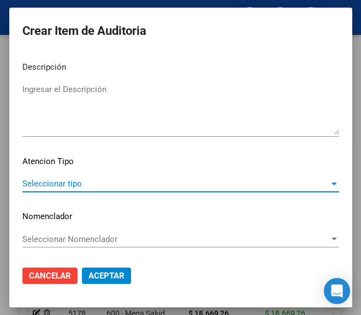
click at [92, 185] on span "Seleccionar tipo" at bounding box center [175, 184] width 307 height 10
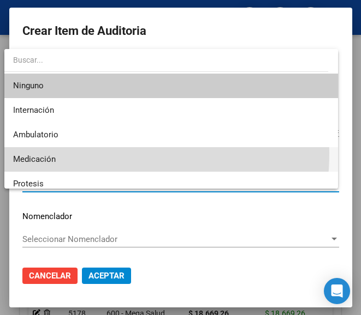
click at [67, 153] on span "Medicación" at bounding box center [170, 159] width 315 height 25
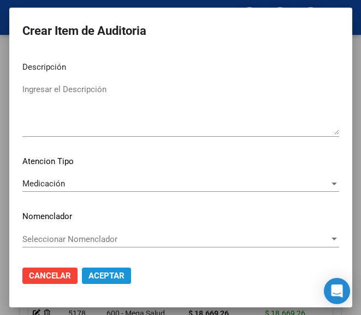
click at [113, 277] on span "Aceptar" at bounding box center [106, 276] width 36 height 10
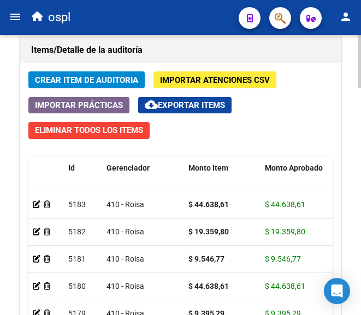
click at [121, 70] on div "Crear Item de Auditoria Importar Atenciones CSV Importar Prácticas cloud_downlo…" at bounding box center [180, 237] width 320 height 349
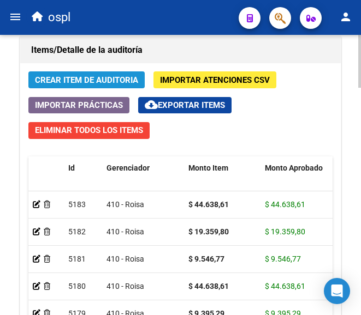
click at [124, 79] on span "Crear Item de Auditoria" at bounding box center [86, 80] width 103 height 10
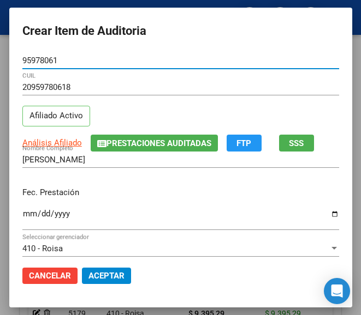
click at [22, 218] on input "Ingresar la fecha" at bounding box center [180, 218] width 316 height 17
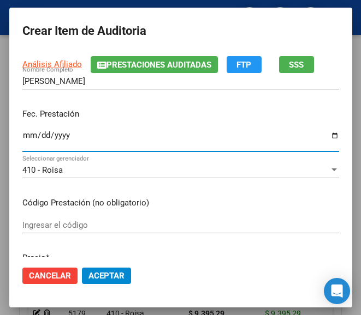
scroll to position [109, 0]
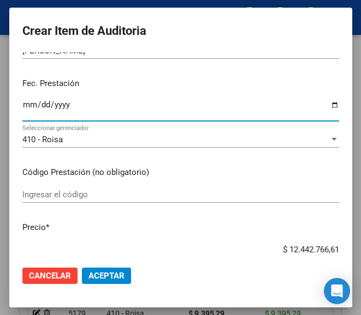
click at [80, 205] on div "Ingresar el código" at bounding box center [180, 200] width 316 height 27
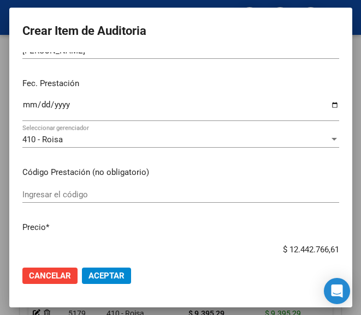
click at [82, 198] on input "Ingresar el código" at bounding box center [180, 195] width 316 height 10
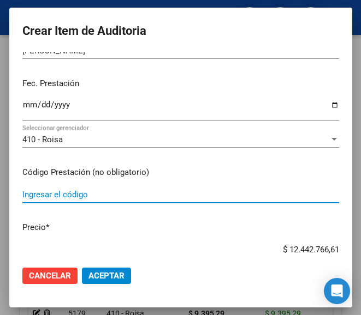
click at [56, 192] on input "Ingresar el código" at bounding box center [180, 195] width 316 height 10
paste input "5360842 IRAZEM (NO ESTA) 5 mg comp.x 30"
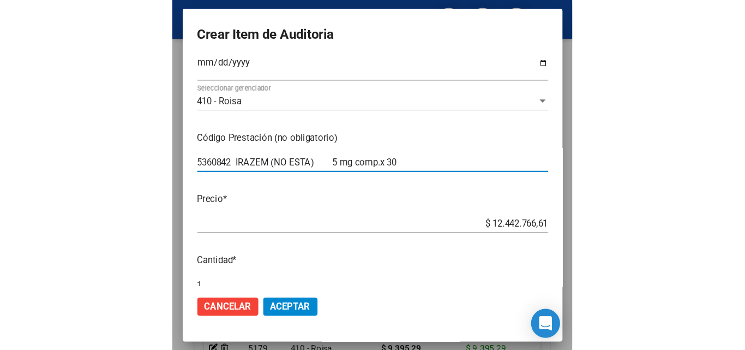
scroll to position [164, 0]
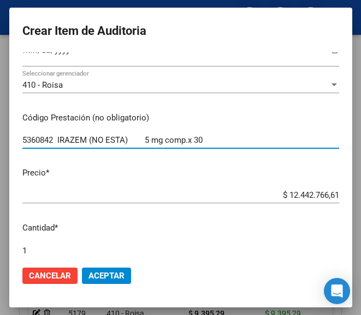
click at [136, 141] on input "5360842 IRAZEM (NO ESTA) 5 mg comp.x 30" at bounding box center [180, 140] width 316 height 10
click at [140, 140] on input "5360842 IRAZEM (NO ESTA) 5 mg comp.x 30" at bounding box center [180, 140] width 316 height 10
click at [287, 208] on div "$ 12.442.766,61 Ingresar el precio" at bounding box center [180, 200] width 316 height 27
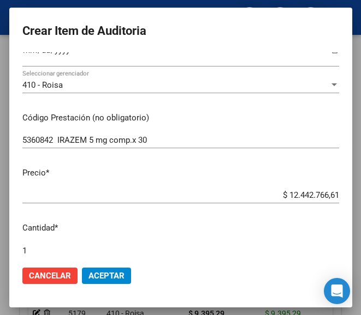
click at [273, 194] on input "$ 12.442.766,61" at bounding box center [180, 195] width 316 height 10
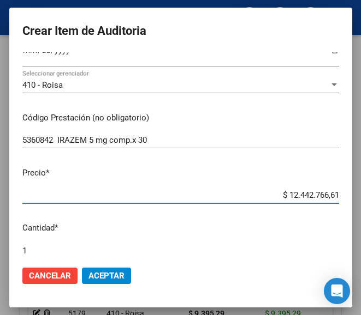
drag, startPoint x: 273, startPoint y: 194, endPoint x: 330, endPoint y: 198, distance: 57.4
click at [330, 198] on app-form-text-field "Precio * $ 12.442.766,61 Ingresar el precio" at bounding box center [184, 184] width 325 height 34
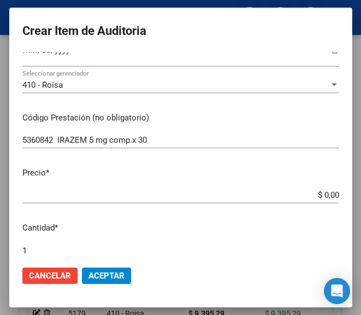
click at [328, 195] on input "$ 0,00" at bounding box center [180, 195] width 316 height 10
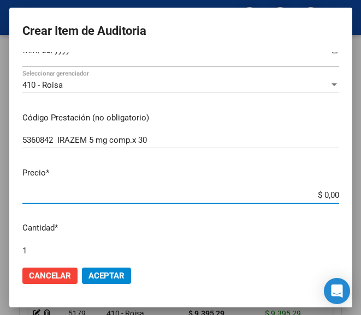
drag, startPoint x: 328, startPoint y: 195, endPoint x: 296, endPoint y: 163, distance: 45.1
click at [296, 163] on mat-dialog-content "95978061 Nro Documento 20959780618 CUIL Afiliado Activo Análisis Afiliado Prest…" at bounding box center [180, 154] width 343 height 205
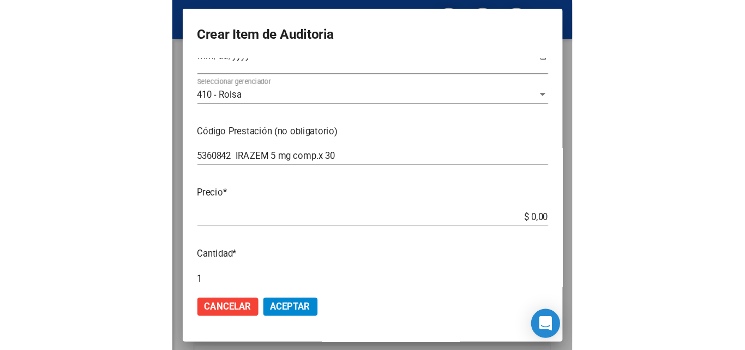
scroll to position [1035, 0]
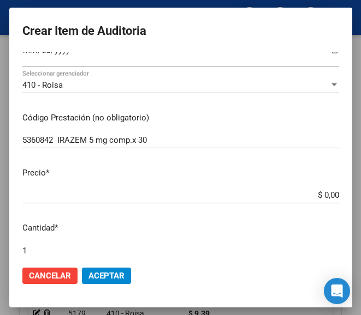
click at [327, 195] on input "$ 0,00" at bounding box center [180, 195] width 316 height 10
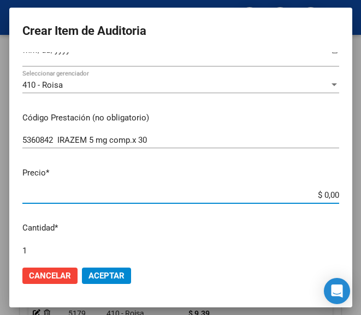
paste input "9546,77"
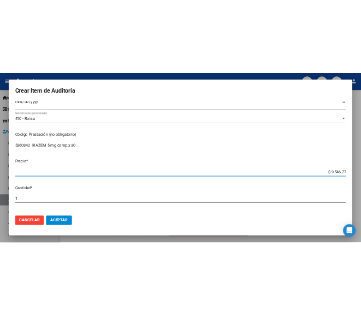
scroll to position [787, 0]
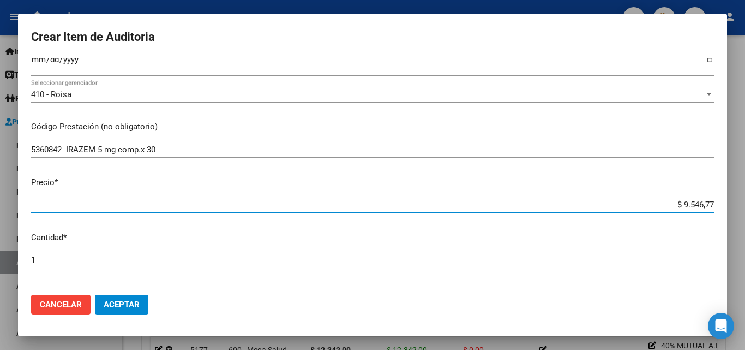
click at [192, 146] on input "5360842 IRAZEM 5 mg comp.x 30" at bounding box center [372, 150] width 683 height 10
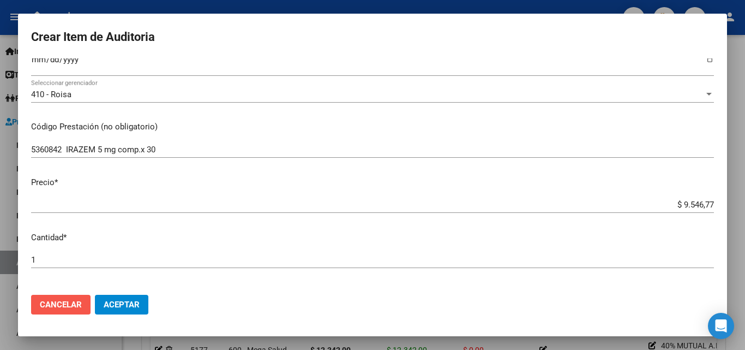
click at [71, 297] on button "Cancelar" at bounding box center [60, 305] width 59 height 20
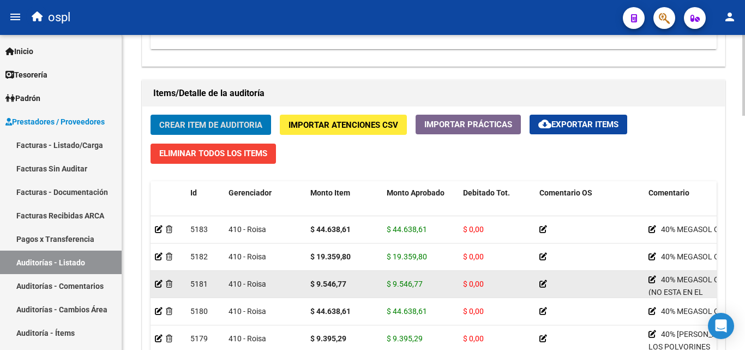
scroll to position [798, 0]
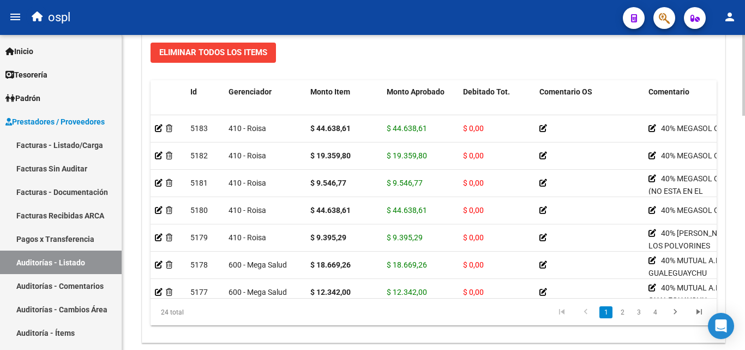
click at [745, 271] on div at bounding box center [744, 291] width 3 height 81
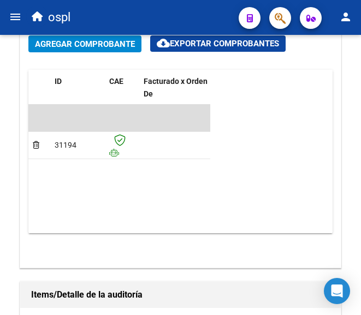
scroll to position [1038, 0]
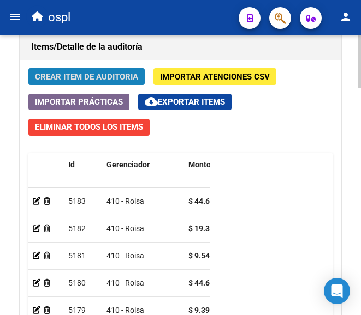
click at [102, 69] on button "Crear Item de Auditoria" at bounding box center [86, 76] width 116 height 17
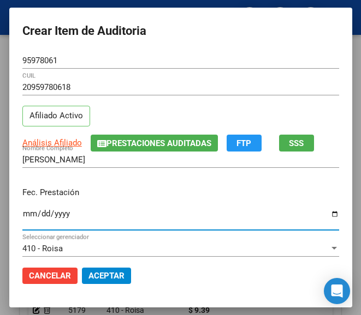
click at [22, 215] on input "Ingresar la fecha" at bounding box center [180, 218] width 316 height 17
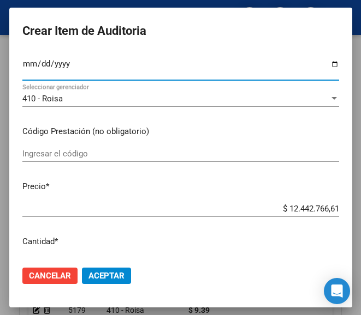
scroll to position [164, 0]
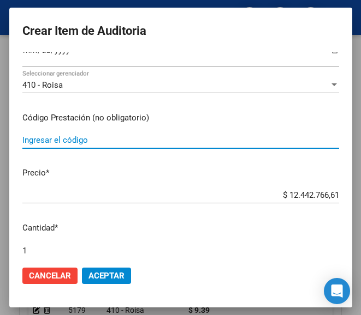
click at [74, 142] on input "Ingresar el código" at bounding box center [180, 140] width 316 height 10
click at [124, 139] on input "Ingresar el código" at bounding box center [180, 140] width 316 height 10
paste input "5360842 IRAZEM (NO ESTA) 5 mg comp.x 30"
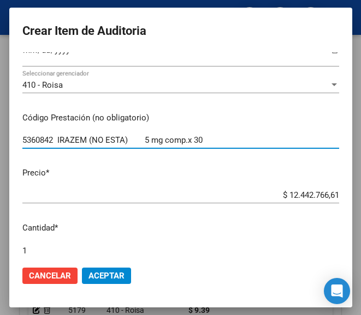
click at [132, 145] on input "5360842 IRAZEM (NO ESTA) 5 mg comp.x 30" at bounding box center [180, 140] width 316 height 10
click at [140, 142] on input "5360842 IRAZEM (NO ESTA) 5 mg comp.x 30" at bounding box center [180, 140] width 316 height 10
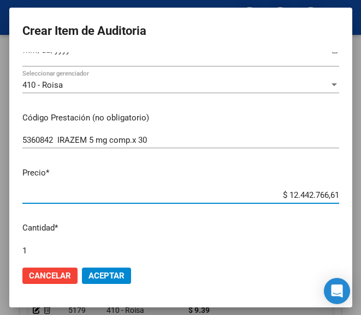
click at [248, 194] on input "$ 12.442.766,61" at bounding box center [180, 195] width 316 height 10
drag, startPoint x: 256, startPoint y: 193, endPoint x: 343, endPoint y: 192, distance: 87.3
click at [343, 192] on mat-dialog-content "95978061 Nro Documento 20959780618 CUIL Afiliado Activo Análisis Afiliado Prest…" at bounding box center [180, 154] width 343 height 205
click at [327, 195] on input "$ 0,00" at bounding box center [180, 195] width 316 height 10
paste input "9546,77"
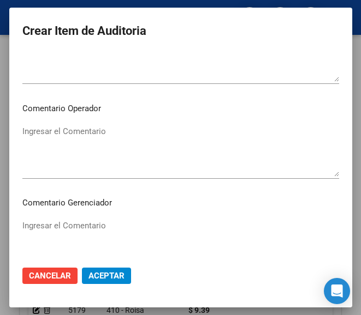
scroll to position [546, 0]
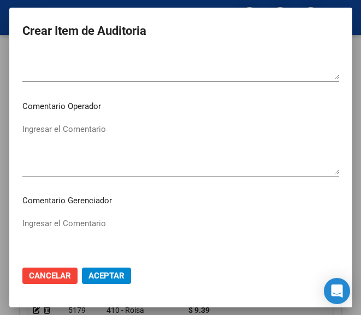
click at [88, 139] on textarea "Ingresar el Comentario" at bounding box center [180, 148] width 316 height 51
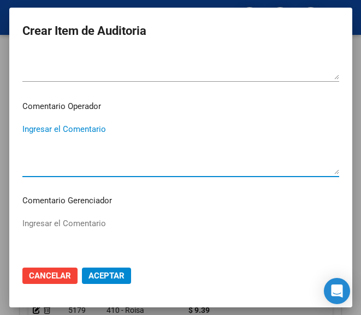
click at [85, 135] on textarea "Ingresar el Comentario" at bounding box center [180, 148] width 316 height 51
paste textarea "40 MEGASOL Q S.C.S."
click at [25, 132] on textarea "40 MEGASOL Q S.C.S." at bounding box center [180, 148] width 316 height 51
click at [104, 133] on textarea "40% MEGASOL Q S.C.S." at bounding box center [180, 148] width 316 height 51
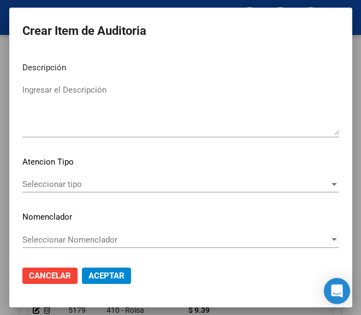
scroll to position [774, 0]
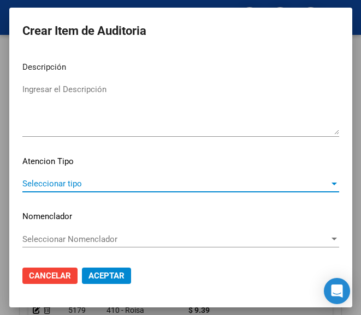
click at [82, 182] on span "Seleccionar tipo" at bounding box center [175, 184] width 307 height 10
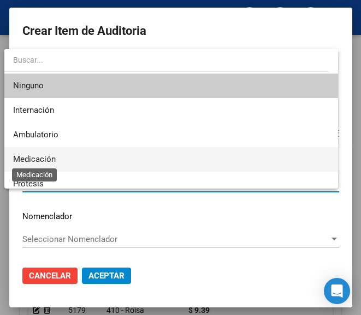
click at [53, 159] on span "Medicación" at bounding box center [34, 159] width 43 height 10
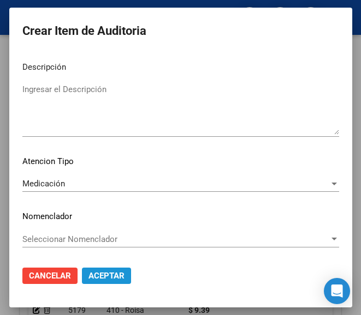
click at [111, 269] on button "Aceptar" at bounding box center [106, 276] width 49 height 16
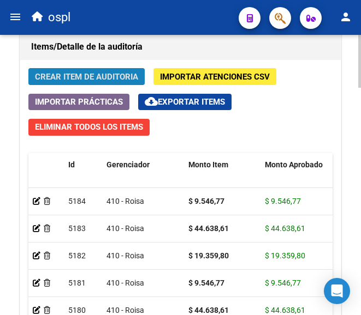
click at [109, 77] on span "Crear Item de Auditoria" at bounding box center [86, 77] width 103 height 10
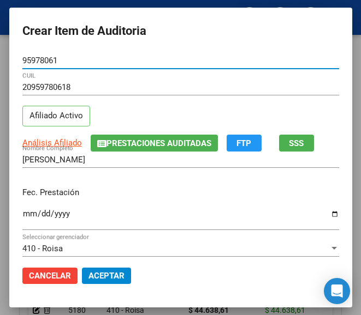
click at [22, 219] on input "Ingresar la fecha" at bounding box center [180, 218] width 316 height 17
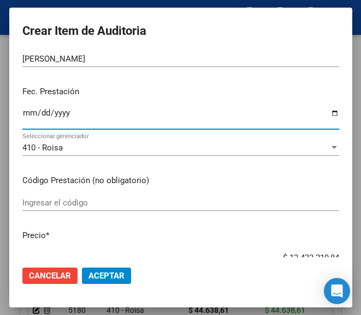
scroll to position [109, 0]
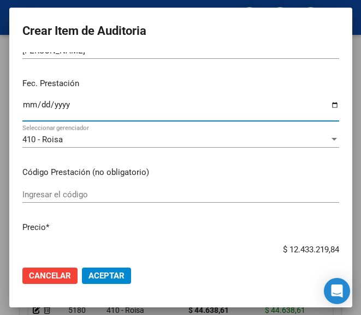
click at [80, 188] on div "Ingresar el código" at bounding box center [180, 195] width 316 height 16
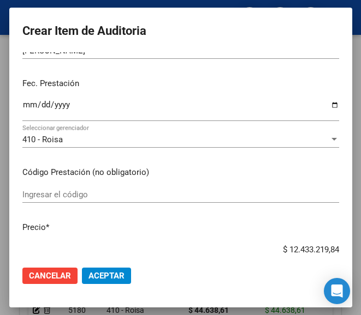
click at [87, 200] on div "Ingresar el código" at bounding box center [180, 195] width 316 height 16
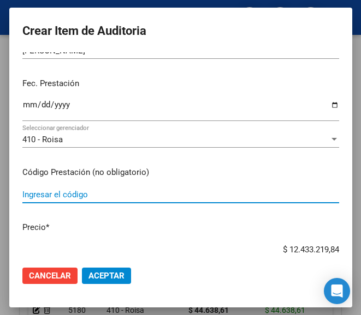
paste input "6041135 IXIUM 100 mg comp.lib.prol.x30"
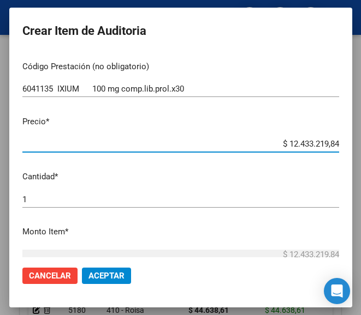
drag, startPoint x: 270, startPoint y: 251, endPoint x: 333, endPoint y: 246, distance: 63.5
click at [333, 246] on mat-dialog-content "95978061 Nro Documento 20959780618 CUIL Afiliado Activo Análisis Afiliado Prest…" at bounding box center [180, 154] width 343 height 205
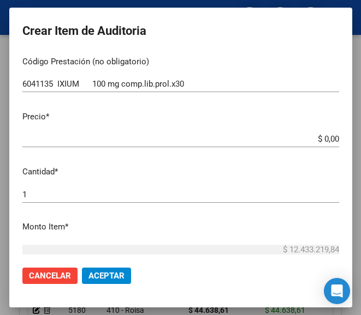
click at [327, 140] on input "$ 0,00" at bounding box center [180, 139] width 316 height 10
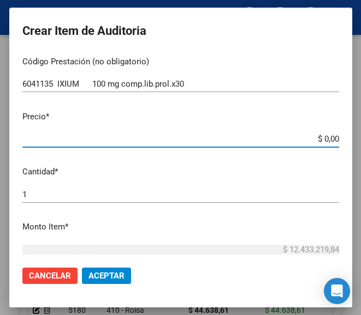
paste input "19359,8"
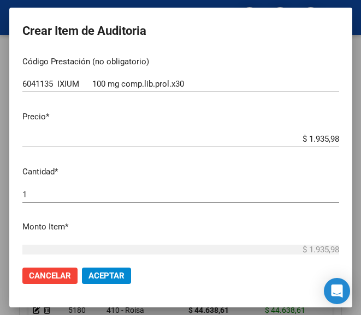
click at [300, 206] on div "1 Ingresar la cantidad" at bounding box center [180, 200] width 316 height 27
click at [328, 135] on input "$ 1.935,98" at bounding box center [180, 139] width 316 height 10
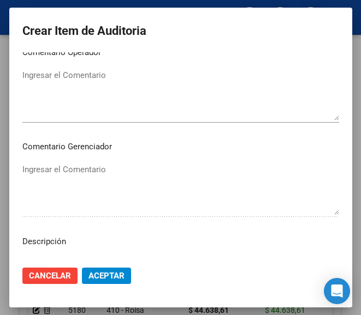
scroll to position [602, 0]
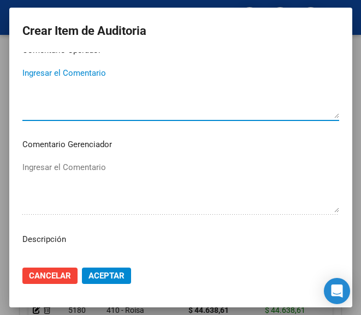
click at [73, 88] on textarea "Ingresar el Comentario" at bounding box center [180, 92] width 316 height 51
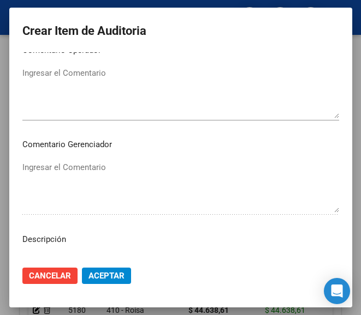
scroll to position [547, 0]
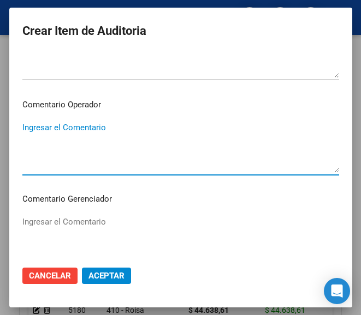
click at [86, 142] on textarea "Ingresar el Comentario" at bounding box center [180, 147] width 316 height 51
paste textarea "40 MEGASOL Q S.C.S."
click at [23, 135] on textarea "40 MEGASOL Q S.C.S." at bounding box center [180, 147] width 316 height 51
click at [23, 129] on textarea "40 MEGASOL Q S.C.S." at bounding box center [180, 147] width 316 height 51
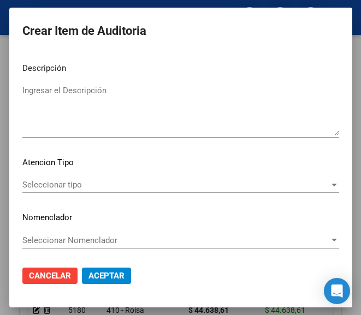
scroll to position [774, 0]
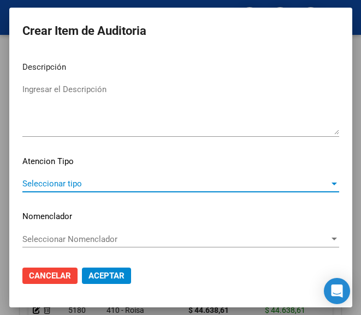
click at [57, 181] on span "Seleccionar tipo" at bounding box center [175, 184] width 307 height 10
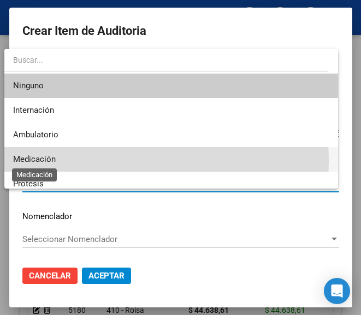
click at [53, 160] on span "Medicación" at bounding box center [34, 159] width 43 height 10
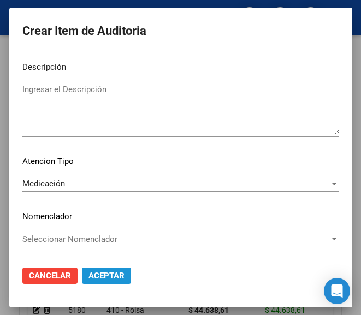
click at [101, 274] on span "Aceptar" at bounding box center [106, 276] width 36 height 10
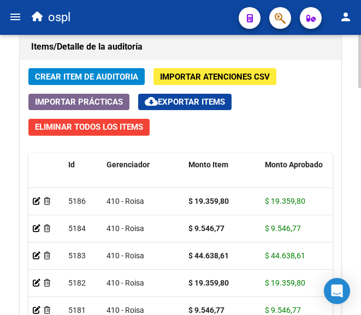
click at [75, 74] on span "Crear Item de Auditoria" at bounding box center [86, 77] width 103 height 10
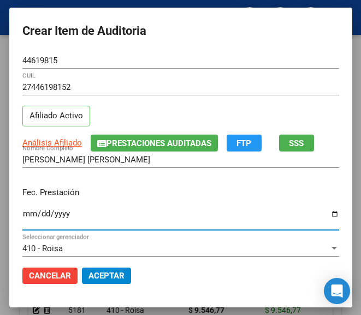
click at [22, 212] on input "Ingresar la fecha" at bounding box center [180, 218] width 316 height 17
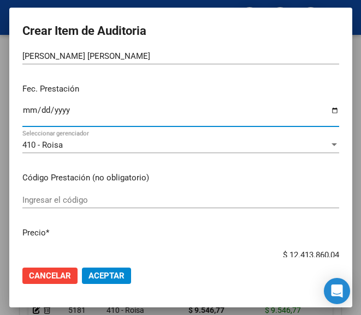
scroll to position [109, 0]
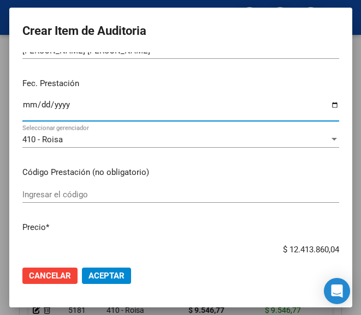
click at [55, 194] on input "Ingresar el código" at bounding box center [180, 195] width 316 height 10
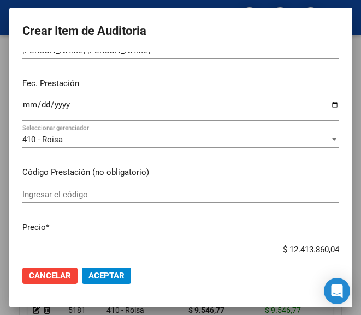
click at [51, 198] on input "Ingresar el código" at bounding box center [180, 195] width 316 height 10
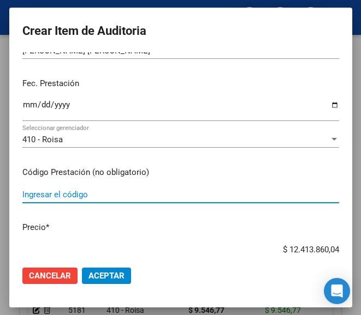
paste input "5217951 AMIXEN CLAVULANICO 1 G 1 g comp.rec.x 14"
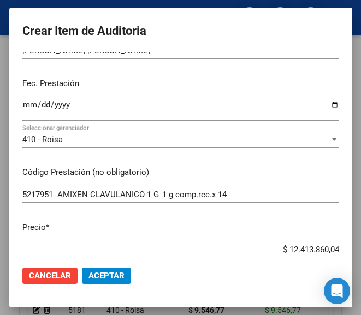
click at [243, 218] on mat-dialog-content "44619815 Nro Documento 27446198152 CUIL Afiliado Activo Análisis Afiliado Prest…" at bounding box center [180, 154] width 343 height 205
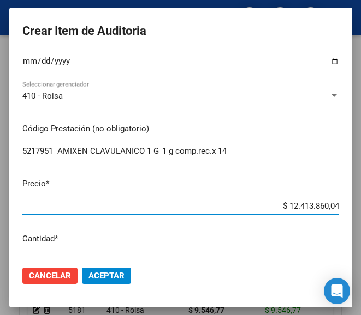
drag, startPoint x: 272, startPoint y: 248, endPoint x: 331, endPoint y: 250, distance: 59.5
click at [331, 250] on mat-dialog-content "44619815 Nro Documento 27446198152 CUIL Afiliado Activo Análisis Afiliado Prest…" at bounding box center [180, 154] width 343 height 205
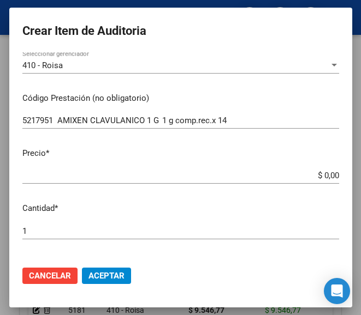
click at [328, 174] on input "$ 0,00" at bounding box center [180, 176] width 316 height 10
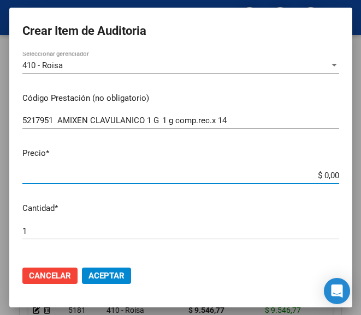
paste input "9546,16"
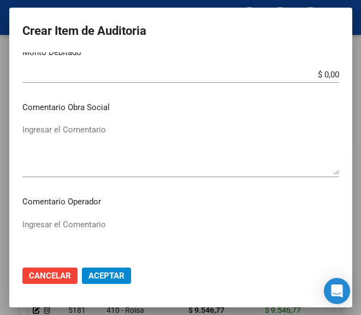
scroll to position [456, 0]
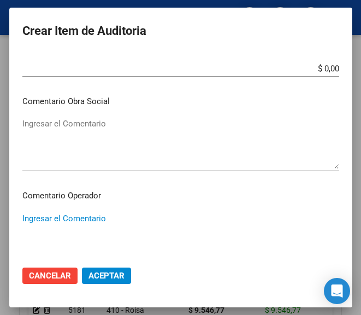
click at [81, 222] on textarea "Ingresar el Comentario" at bounding box center [180, 238] width 316 height 51
click at [61, 135] on textarea "Ingresar el Comentario" at bounding box center [180, 143] width 316 height 51
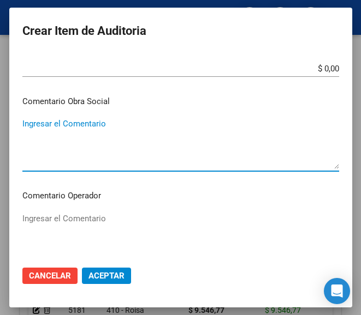
paste textarea "40 MEGASOL Q S.C.S."
click at [22, 120] on textarea "40 MEGASOL Q S.C.S." at bounding box center [180, 143] width 316 height 51
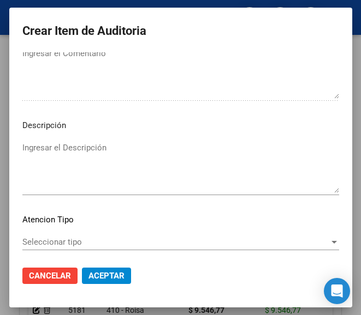
scroll to position [729, 0]
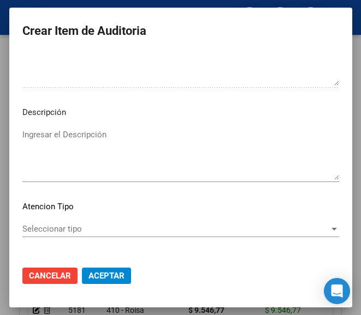
click at [60, 225] on span "Seleccionar tipo" at bounding box center [175, 229] width 307 height 10
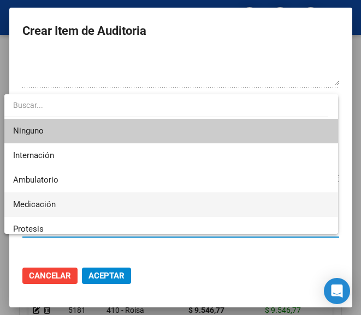
click at [56, 208] on span "Medicación" at bounding box center [170, 205] width 315 height 25
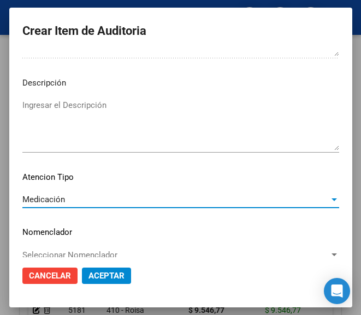
scroll to position [774, 0]
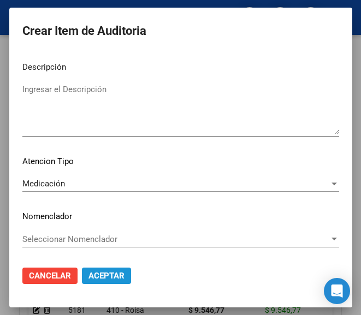
click at [103, 273] on span "Aceptar" at bounding box center [106, 276] width 36 height 10
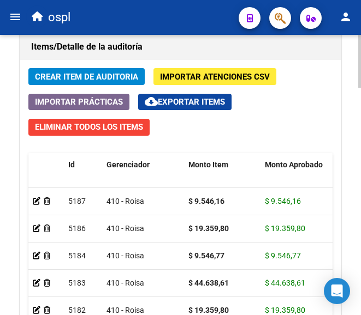
click at [109, 75] on span "Crear Item de Auditoria" at bounding box center [86, 77] width 103 height 10
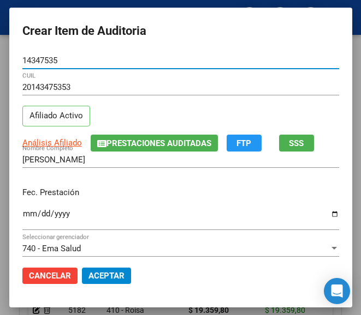
click at [22, 217] on input "Ingresar la fecha" at bounding box center [180, 218] width 316 height 17
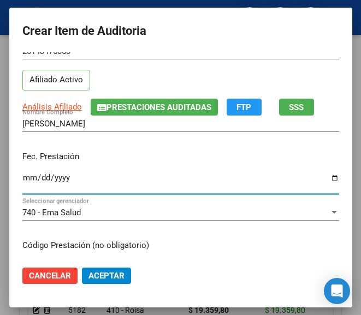
scroll to position [109, 0]
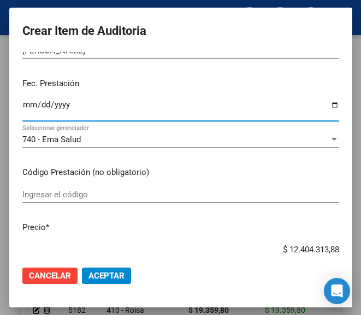
click at [53, 195] on input "Ingresar el código" at bounding box center [180, 195] width 316 height 10
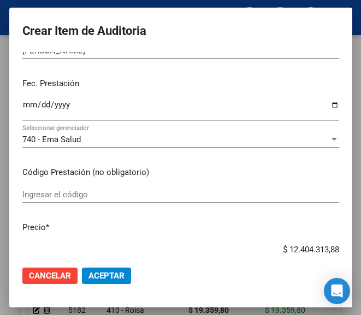
click at [79, 188] on div "Ingresar el código" at bounding box center [180, 195] width 316 height 16
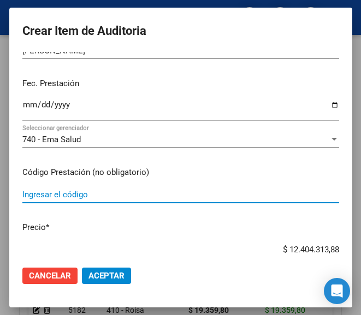
click at [77, 190] on input "Ingresar el código" at bounding box center [180, 195] width 316 height 10
paste input "5714843 SARVAL 320 mg comp.rec.x 30"
click at [249, 246] on input "$ 12.404.313,88" at bounding box center [180, 250] width 316 height 10
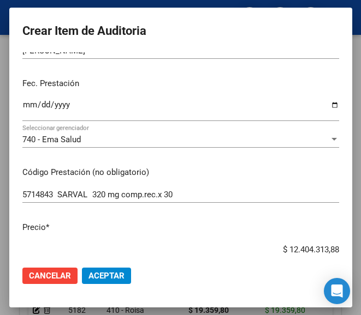
scroll to position [122, 0]
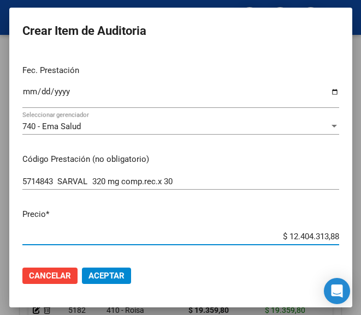
drag, startPoint x: 260, startPoint y: 249, endPoint x: 340, endPoint y: 246, distance: 79.7
click at [340, 246] on mat-dialog-content "14347535 Nro Documento 20143475353 CUIL Afiliado Activo Análisis Afiliado Prest…" at bounding box center [180, 154] width 343 height 205
click at [327, 234] on input "$ 0,00" at bounding box center [180, 237] width 316 height 10
drag, startPoint x: 327, startPoint y: 234, endPoint x: 295, endPoint y: 227, distance: 33.0
click at [295, 227] on mat-dialog-content "14347535 Nro Documento 20143475353 CUIL Afiliado Activo Análisis Afiliado Prest…" at bounding box center [180, 154] width 343 height 205
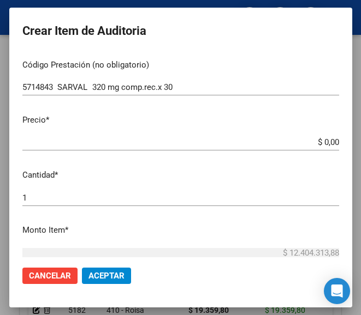
scroll to position [231, 0]
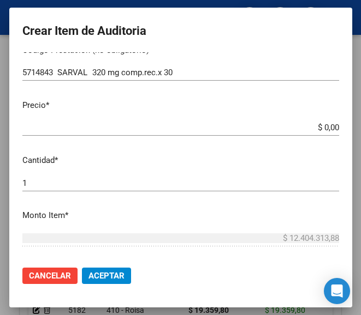
click at [328, 124] on input "$ 0,00" at bounding box center [180, 128] width 316 height 10
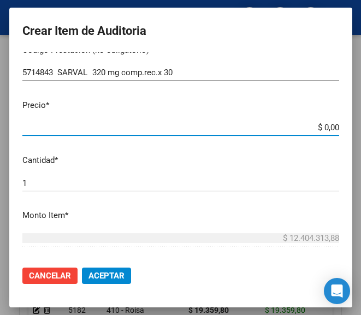
paste input "14545,44"
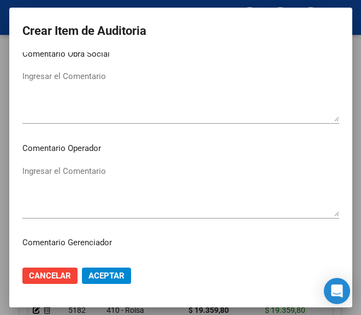
scroll to position [504, 0]
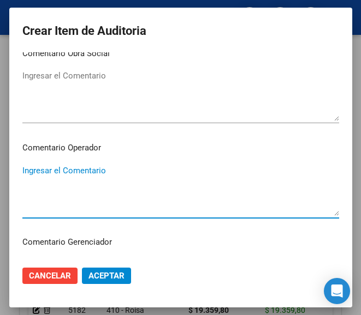
click at [92, 175] on textarea "Ingresar el Comentario" at bounding box center [180, 190] width 316 height 51
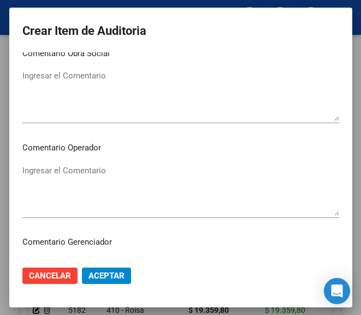
click at [104, 175] on textarea "Ingresar el Comentario" at bounding box center [180, 190] width 316 height 51
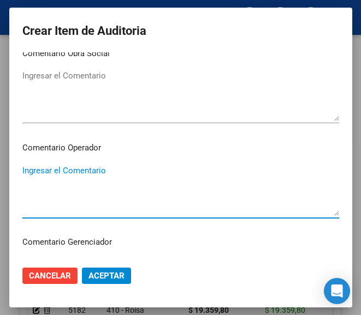
paste textarea "40 [PERSON_NAME]"
click at [23, 169] on textarea "40 [PERSON_NAME]" at bounding box center [180, 190] width 316 height 51
click at [93, 175] on textarea "40% [PERSON_NAME]" at bounding box center [180, 190] width 316 height 51
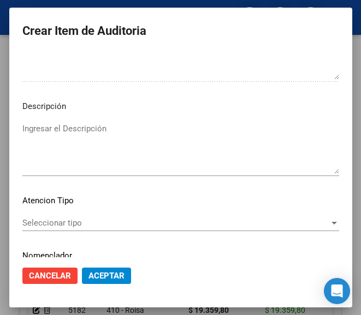
scroll to position [774, 0]
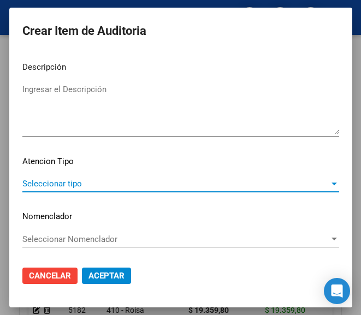
click at [82, 186] on span "Seleccionar tipo" at bounding box center [175, 184] width 307 height 10
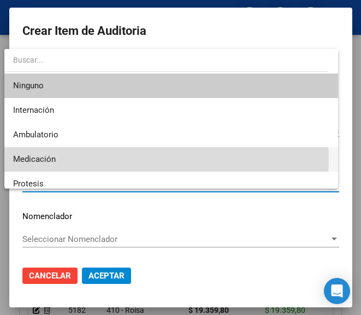
click at [59, 160] on span "Medicación" at bounding box center [170, 159] width 315 height 25
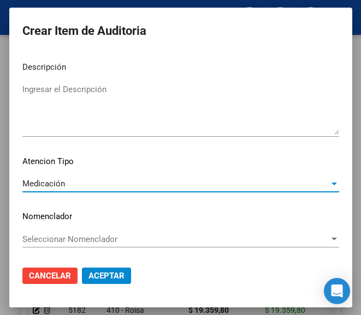
click at [106, 275] on span "Aceptar" at bounding box center [106, 276] width 36 height 10
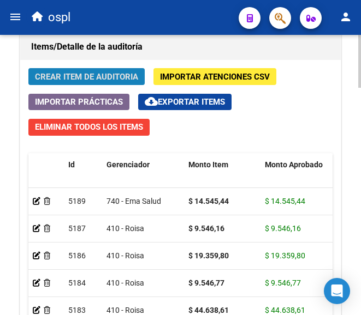
click at [120, 68] on button "Crear Item de Auditoria" at bounding box center [86, 76] width 116 height 17
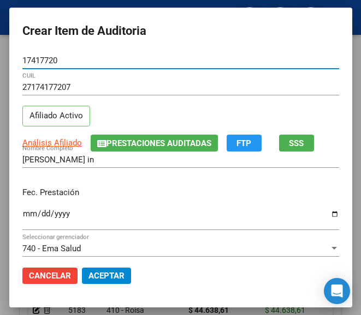
click at [22, 218] on input "Ingresar la fecha" at bounding box center [180, 218] width 316 height 17
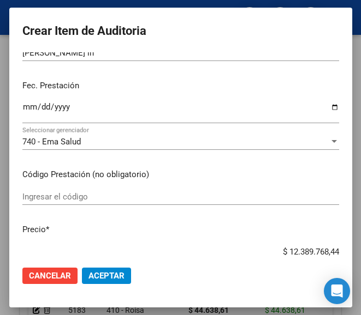
scroll to position [109, 0]
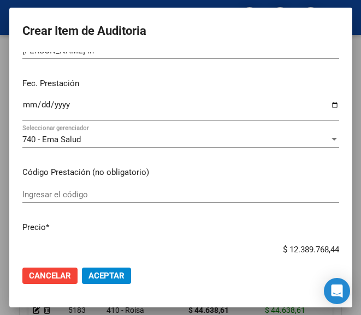
click at [82, 187] on div "Ingresar el código" at bounding box center [180, 195] width 316 height 16
click at [47, 196] on input "Ingresar el código" at bounding box center [180, 195] width 316 height 10
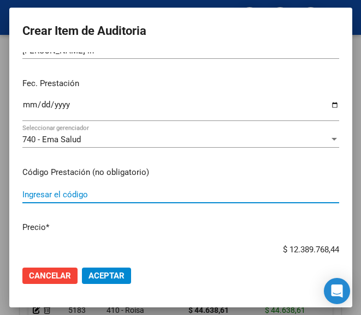
paste input "5143711 T4 MONTPELLIER 125 125 mcg comp.x 50"
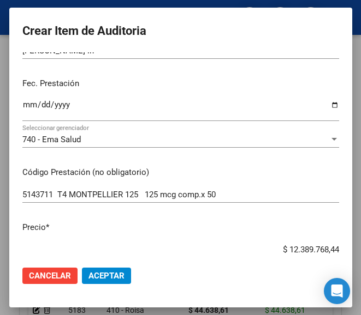
scroll to position [130, 0]
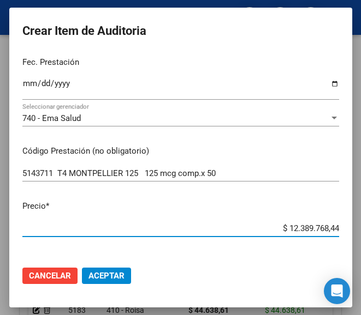
drag, startPoint x: 262, startPoint y: 250, endPoint x: 342, endPoint y: 246, distance: 80.3
click at [342, 246] on mat-dialog-content "17417720 Nro Documento 27174177207 CUIL Afiliado Activo Análisis Afiliado Prest…" at bounding box center [180, 154] width 343 height 205
click at [328, 230] on input "$ 0,00" at bounding box center [180, 229] width 316 height 10
drag, startPoint x: 328, startPoint y: 230, endPoint x: 263, endPoint y: 258, distance: 71.1
click at [261, 263] on mat-dialog-actions "Cancelar Aceptar" at bounding box center [180, 276] width 316 height 37
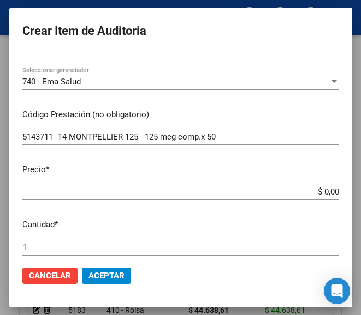
scroll to position [185, 0]
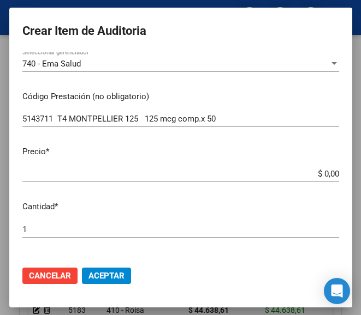
click at [329, 168] on mat-dialog-content "17417720 Nro Documento 27174177207 CUIL Afiliado Activo Análisis Afiliado Prest…" at bounding box center [180, 154] width 343 height 205
click at [327, 175] on input "$ 0,00" at bounding box center [180, 174] width 316 height 10
paste input "11541,88"
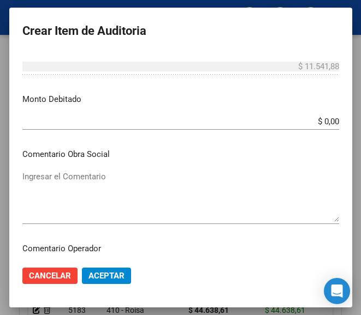
scroll to position [458, 0]
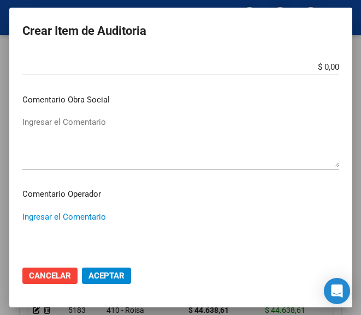
click at [75, 212] on textarea "Ingresar el Comentario" at bounding box center [180, 236] width 316 height 51
click at [50, 209] on div "Ingresar el Comentario" at bounding box center [180, 237] width 316 height 56
paste textarea "40 [PERSON_NAME]"
click at [25, 218] on textarea "40 [PERSON_NAME]" at bounding box center [180, 236] width 316 height 51
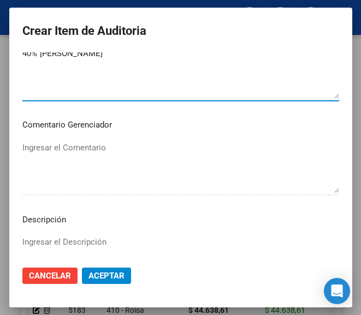
scroll to position [731, 0]
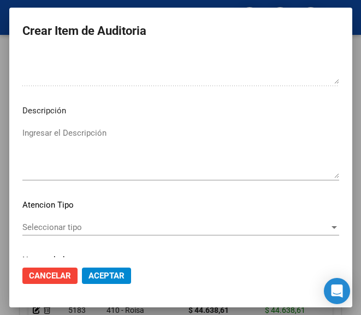
click at [53, 223] on span "Seleccionar tipo" at bounding box center [175, 228] width 307 height 10
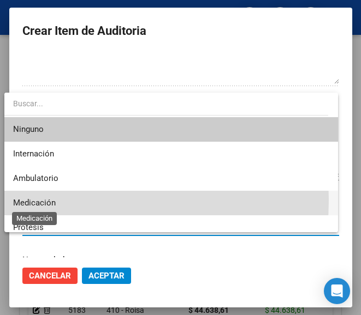
click at [49, 200] on span "Medicación" at bounding box center [34, 203] width 43 height 10
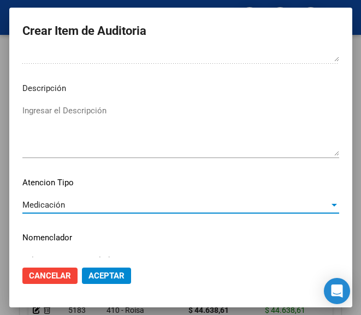
scroll to position [774, 0]
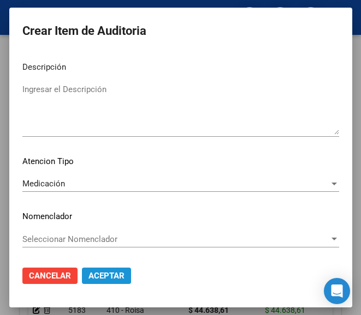
click at [89, 272] on span "Aceptar" at bounding box center [106, 276] width 36 height 10
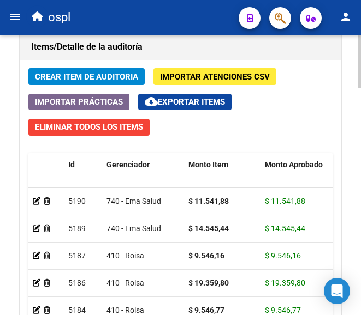
click at [101, 76] on span "Crear Item de Auditoria" at bounding box center [86, 77] width 103 height 10
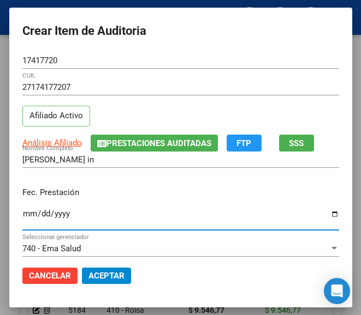
click at [22, 216] on input "Ingresar la fecha" at bounding box center [180, 218] width 316 height 17
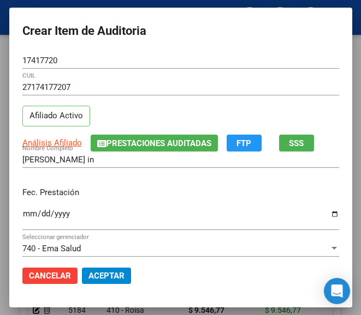
scroll to position [109, 0]
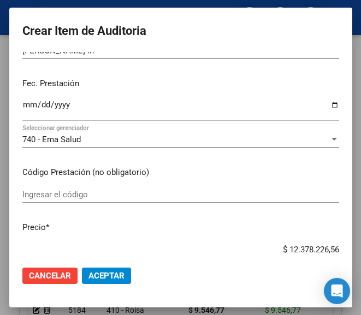
click at [70, 200] on input "Ingresar el código" at bounding box center [180, 195] width 316 height 10
click at [132, 202] on div "Ingresar el código" at bounding box center [180, 195] width 316 height 16
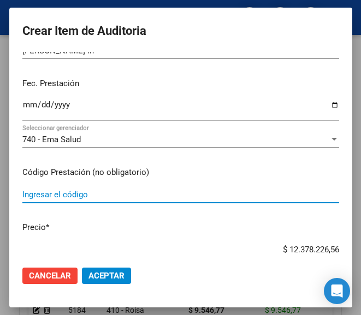
paste input "2844804 LOTRIAL 20 mg comp.x 60"
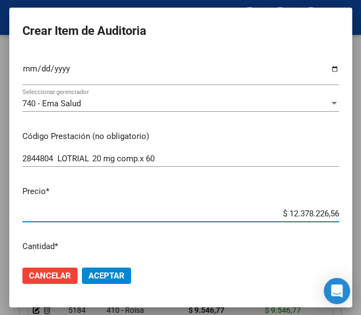
scroll to position [194, 0]
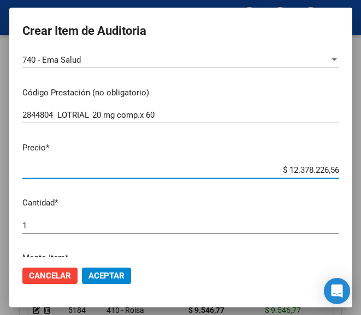
drag, startPoint x: 271, startPoint y: 254, endPoint x: 339, endPoint y: 246, distance: 69.2
click at [339, 249] on mat-dialog-content "17417720 Nro Documento 27174177207 CUIL Afiliado Activo Análisis Afiliado Prest…" at bounding box center [180, 154] width 343 height 205
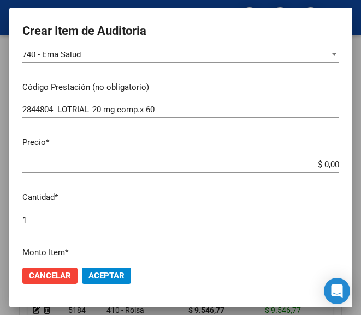
click at [328, 165] on input "$ 0,00" at bounding box center [180, 165] width 316 height 10
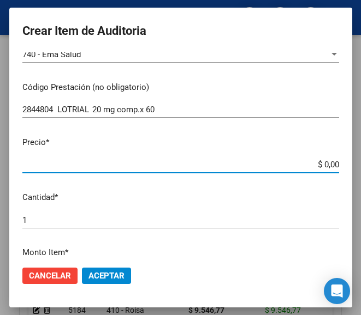
paste input "8238"
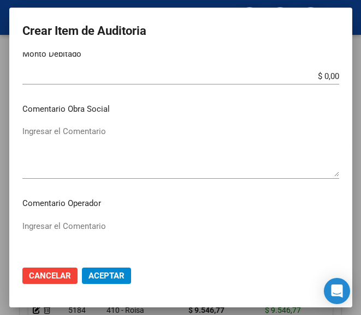
scroll to position [467, 0]
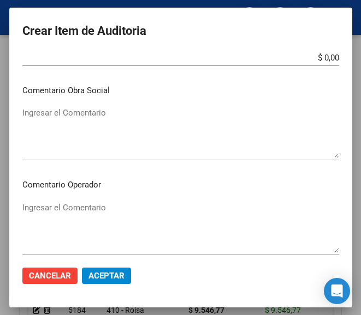
click at [72, 207] on textarea "Ingresar el Comentario" at bounding box center [180, 227] width 316 height 51
click at [22, 203] on textarea "Ingresar el Comentario" at bounding box center [180, 227] width 316 height 51
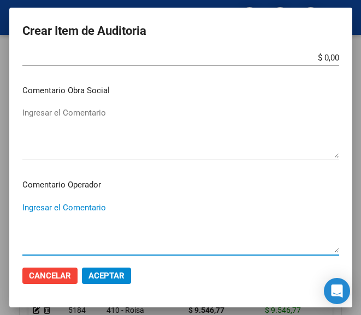
paste textarea "40 [PERSON_NAME]"
click at [27, 205] on textarea "40 [PERSON_NAME]" at bounding box center [180, 227] width 316 height 51
click at [22, 207] on textarea "40 [PERSON_NAME]" at bounding box center [180, 227] width 316 height 51
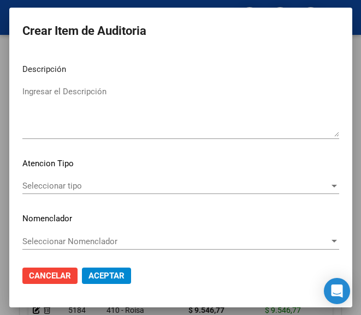
scroll to position [774, 0]
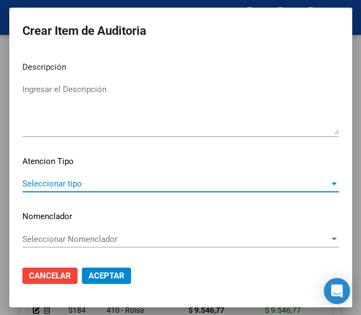
click at [66, 180] on span "Seleccionar tipo" at bounding box center [175, 184] width 307 height 10
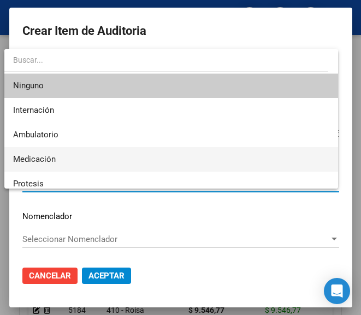
click at [53, 152] on span "Medicación" at bounding box center [170, 159] width 315 height 25
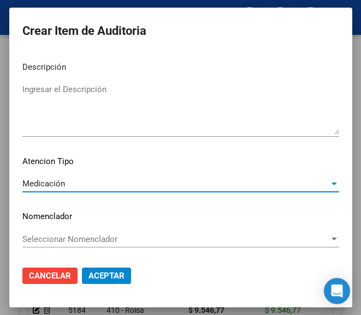
click at [102, 275] on span "Aceptar" at bounding box center [106, 276] width 36 height 10
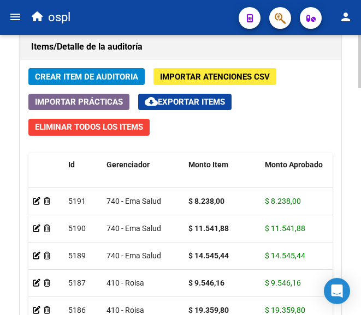
click at [122, 71] on span "Crear Item de Auditoria" at bounding box center [86, 76] width 103 height 10
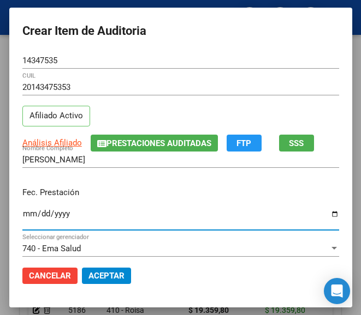
click at [23, 210] on input "Ingresar la fecha" at bounding box center [180, 218] width 316 height 17
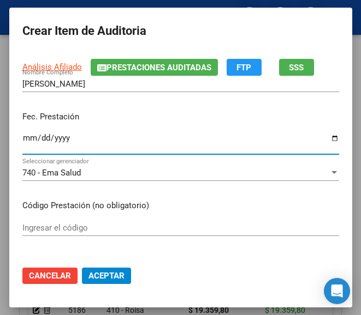
scroll to position [164, 0]
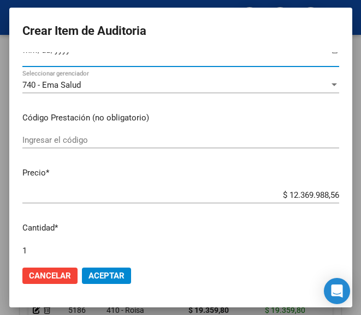
click at [95, 136] on input "Ingresar el código" at bounding box center [180, 140] width 316 height 10
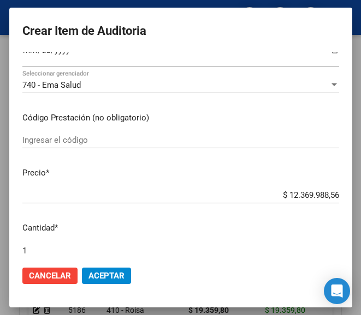
click at [99, 140] on input "Ingresar el código" at bounding box center [180, 140] width 316 height 10
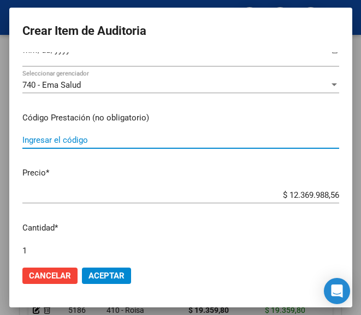
paste input "5209615 ROVARTAL 20 mg comp.rec.x 30"
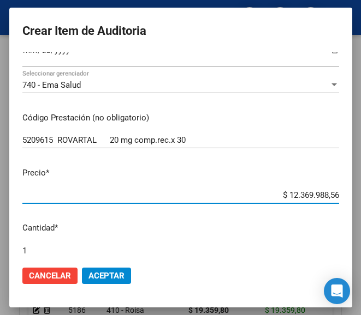
drag, startPoint x: 267, startPoint y: 194, endPoint x: 334, endPoint y: 193, distance: 67.7
click at [334, 193] on app-form-text-field "Precio * $ 12.369.988,56 Ingresar el precio" at bounding box center [184, 184] width 325 height 34
click at [327, 192] on input "$ 0,00" at bounding box center [180, 195] width 316 height 10
drag, startPoint x: 327, startPoint y: 192, endPoint x: 318, endPoint y: 154, distance: 38.8
click at [318, 154] on div "5209615 ROVARTAL 20 mg comp.rec.x 30 Ingresar el código" at bounding box center [180, 145] width 316 height 27
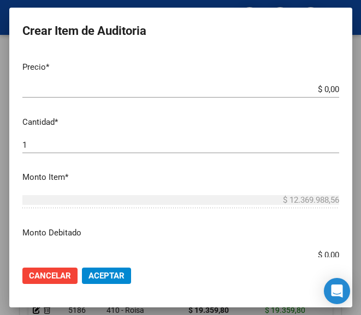
scroll to position [273, 0]
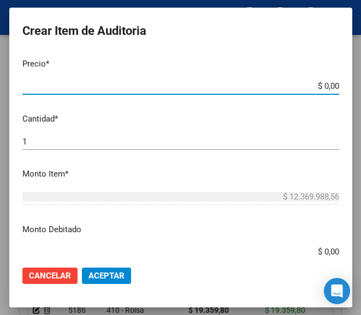
click at [326, 85] on input "$ 0,00" at bounding box center [180, 86] width 316 height 10
click at [328, 85] on input "$ 0,00" at bounding box center [180, 86] width 316 height 10
paste input "15415,94"
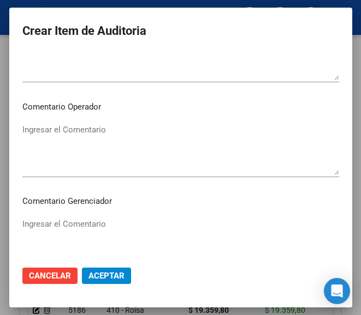
scroll to position [546, 0]
click at [95, 134] on textarea "Ingresar el Comentario" at bounding box center [180, 148] width 316 height 51
click at [138, 121] on mat-dialog-content "14347535 Nro Documento 20143475353 CUIL Afiliado Activo Análisis Afiliado Prest…" at bounding box center [180, 154] width 343 height 205
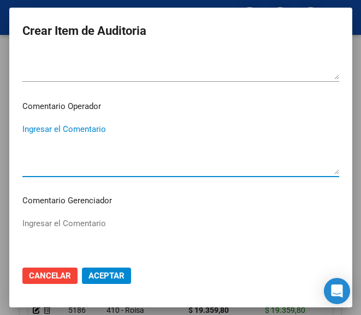
click at [106, 136] on textarea "Ingresar el Comentario" at bounding box center [180, 148] width 316 height 51
paste textarea "40 [PERSON_NAME]"
click at [22, 123] on div "40 [PERSON_NAME] Ingresar el Comentario" at bounding box center [180, 149] width 316 height 56
click at [22, 126] on textarea "40 [PERSON_NAME]" at bounding box center [180, 148] width 316 height 51
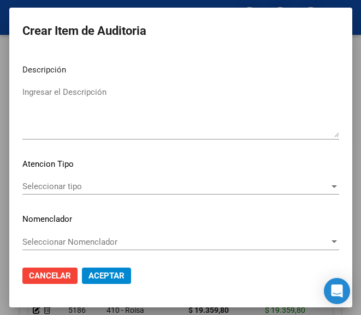
scroll to position [774, 0]
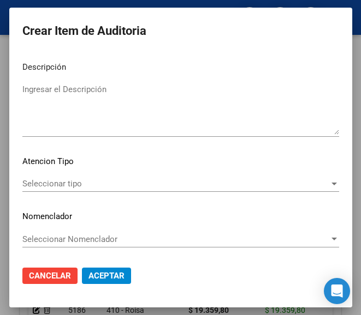
click at [66, 184] on span "Seleccionar tipo" at bounding box center [175, 184] width 307 height 10
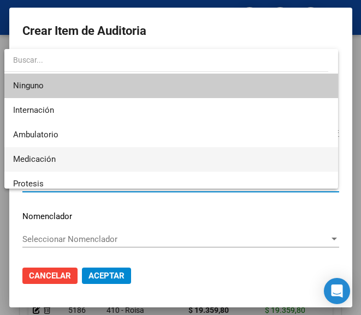
click at [62, 162] on span "Medicación" at bounding box center [170, 159] width 315 height 25
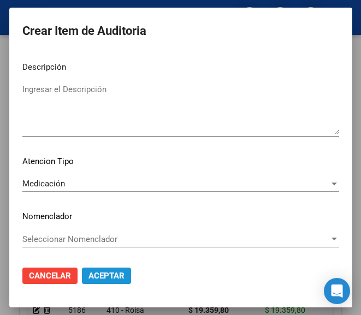
click at [103, 277] on span "Aceptar" at bounding box center [106, 276] width 36 height 10
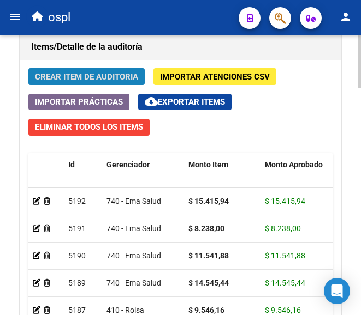
click at [104, 80] on span "Crear Item de Auditoria" at bounding box center [86, 77] width 103 height 10
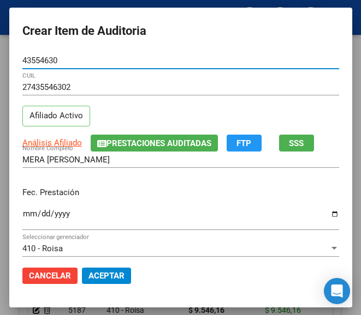
click at [22, 219] on input "Ingresar la fecha" at bounding box center [180, 218] width 316 height 17
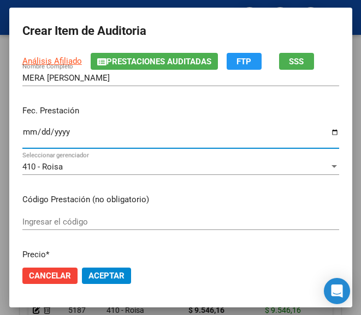
scroll to position [109, 0]
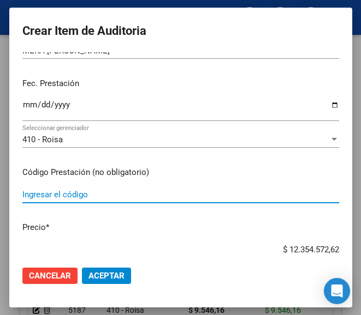
click at [75, 190] on input "Ingresar el código" at bounding box center [180, 195] width 316 height 10
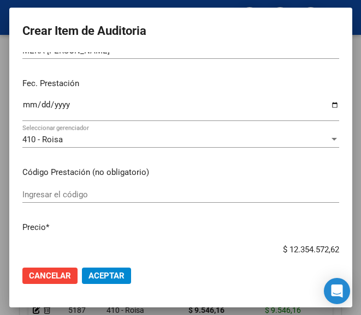
click at [67, 192] on input "Ingresar el código" at bounding box center [180, 195] width 316 height 10
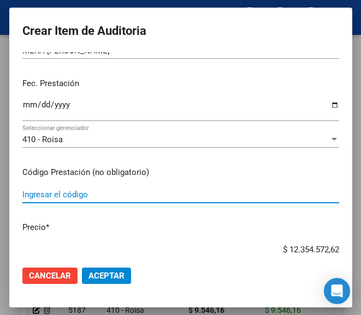
paste input "5601421 KALA MD comp.rec.x 28"
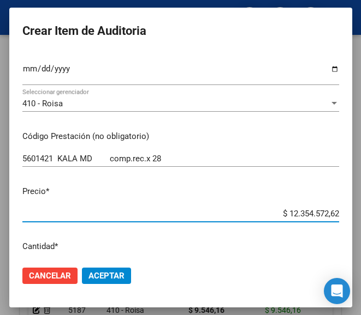
drag, startPoint x: 267, startPoint y: 249, endPoint x: 324, endPoint y: 249, distance: 56.2
click at [324, 249] on mat-dialog-content "43554630 Nro Documento 27435546302 CUIL Afiliado Activo Análisis Afiliado Prest…" at bounding box center [180, 154] width 343 height 205
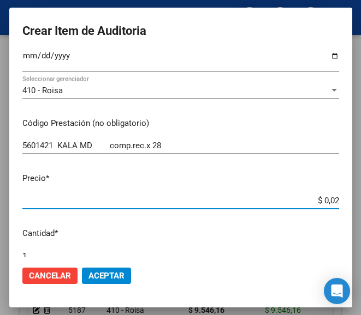
click at [328, 200] on input "$ 0,02" at bounding box center [180, 201] width 316 height 10
click at [330, 198] on app-form-text-field "Precio * $ 0,00 Ingresar el precio" at bounding box center [184, 189] width 325 height 34
click at [328, 198] on input "$ 0,00" at bounding box center [180, 201] width 316 height 10
drag, startPoint x: 327, startPoint y: 198, endPoint x: 274, endPoint y: 186, distance: 54.8
click at [274, 186] on mat-dialog-content "43554630 Nro Documento 27435546302 CUIL Afiliado Activo Análisis Afiliado Prest…" at bounding box center [180, 154] width 343 height 205
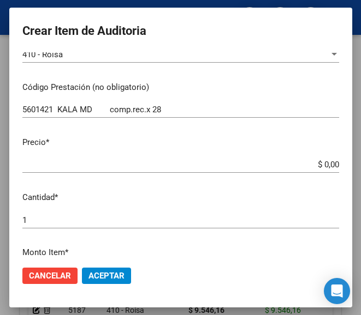
scroll to position [213, 0]
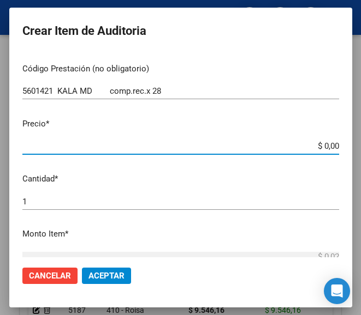
click at [328, 145] on input "$ 0,00" at bounding box center [180, 146] width 316 height 10
paste input "11405,82"
click at [289, 163] on div "$ 11.405,82 Ingresar el precio" at bounding box center [180, 151] width 316 height 27
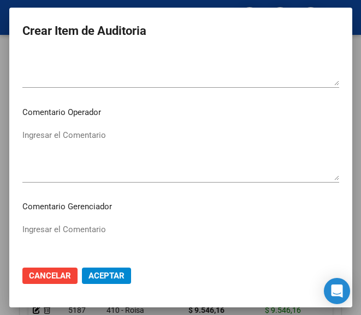
scroll to position [540, 0]
click at [81, 150] on textarea "Ingresar el Comentario" at bounding box center [180, 154] width 316 height 51
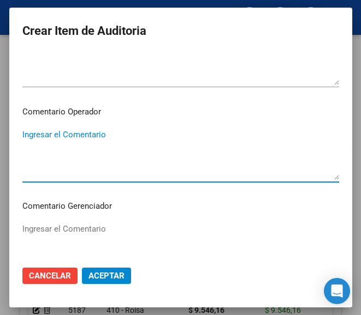
click at [25, 151] on textarea "Ingresar el Comentario" at bounding box center [180, 154] width 316 height 51
paste textarea "40 [PERSON_NAME] S.C.S."
click at [25, 138] on textarea "40 [PERSON_NAME] S.C.S." at bounding box center [180, 154] width 316 height 51
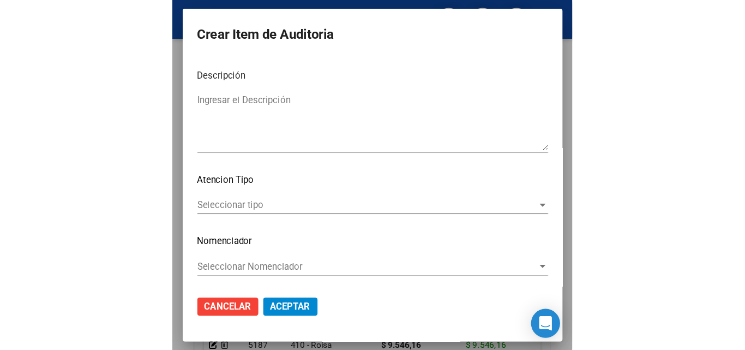
scroll to position [774, 0]
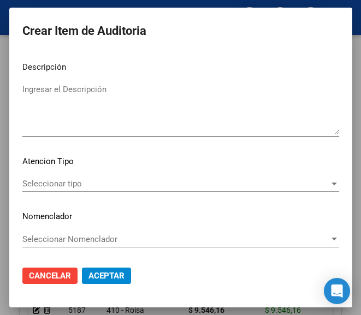
click at [51, 179] on div "Seleccionar tipo Seleccionar tipo" at bounding box center [180, 184] width 316 height 16
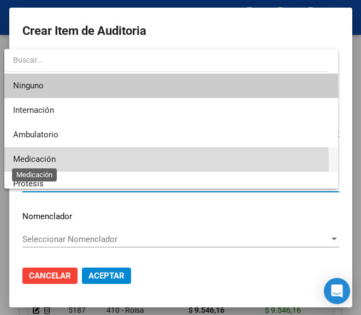
click at [38, 163] on span "Medicación" at bounding box center [34, 159] width 43 height 10
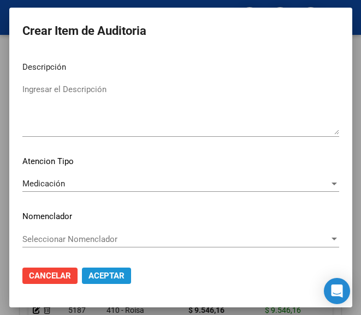
click at [103, 272] on span "Aceptar" at bounding box center [106, 276] width 36 height 10
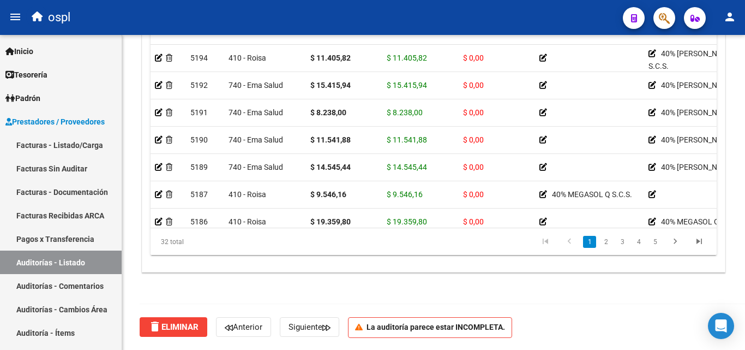
scroll to position [790, 0]
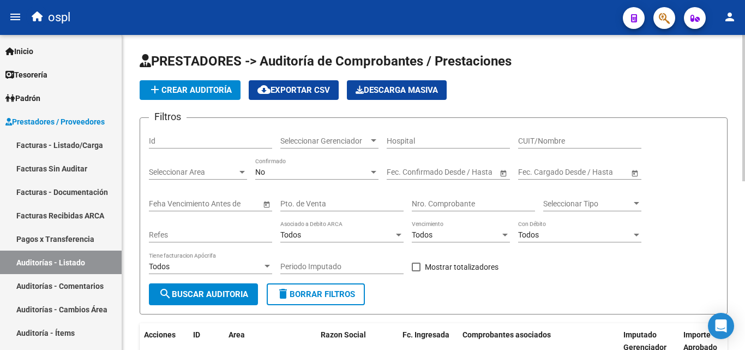
click at [543, 141] on input "CUIT/Nombre" at bounding box center [579, 140] width 123 height 9
type input "AG"
click at [214, 296] on span "search Buscar Auditoria" at bounding box center [203, 294] width 89 height 10
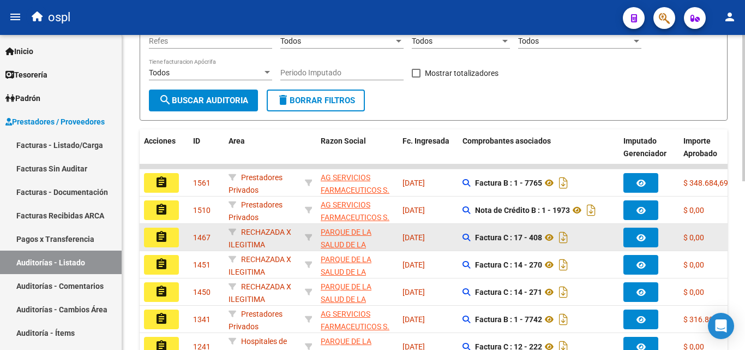
scroll to position [218, 0]
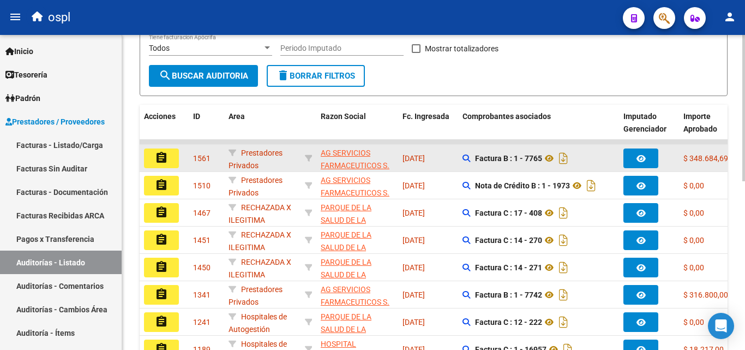
click at [175, 159] on button "assignment" at bounding box center [161, 158] width 35 height 20
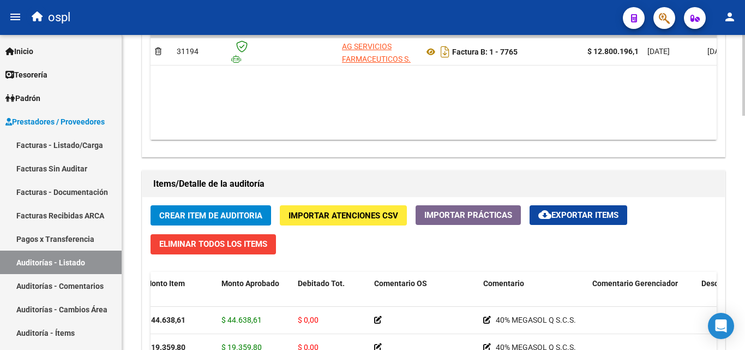
scroll to position [642, 0]
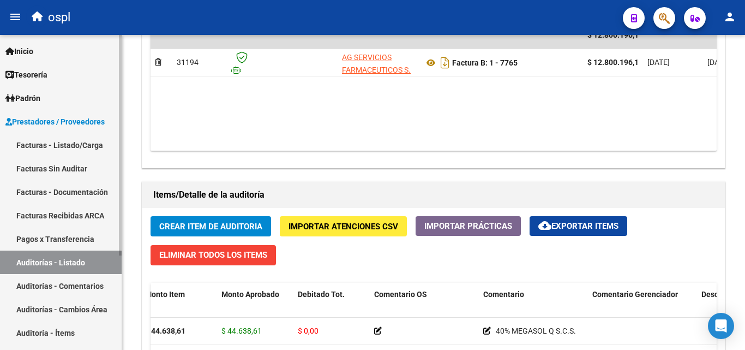
click at [105, 262] on link "Auditorías - Listado" at bounding box center [61, 261] width 122 height 23
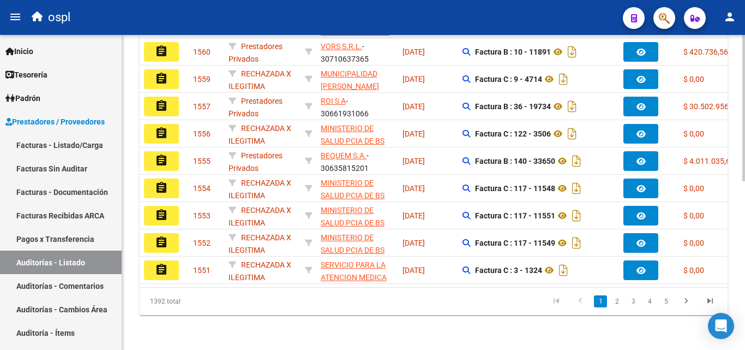
scroll to position [89, 0]
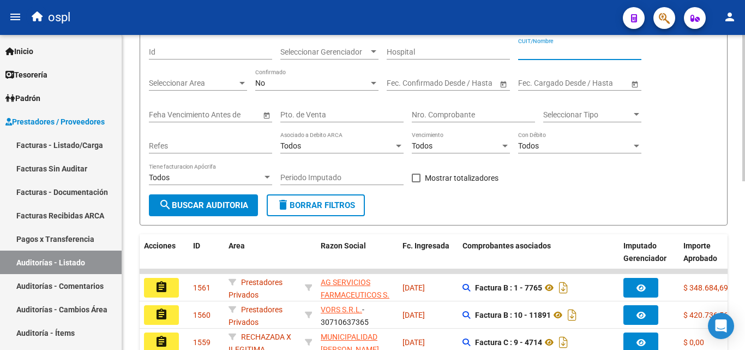
click at [540, 50] on input "CUIT/Nombre" at bounding box center [579, 51] width 123 height 9
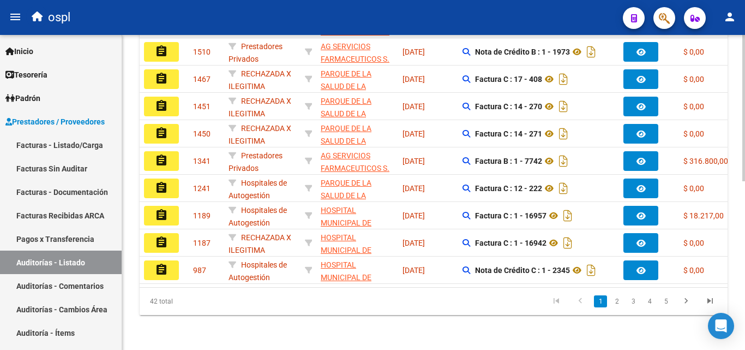
scroll to position [144, 0]
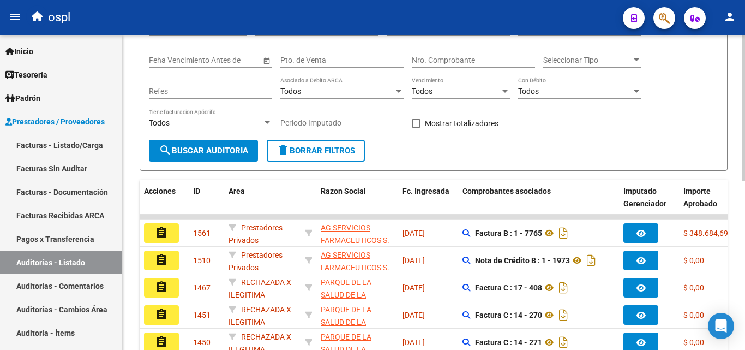
type input "AG"
click at [232, 148] on span "search Buscar Auditoria" at bounding box center [203, 151] width 89 height 10
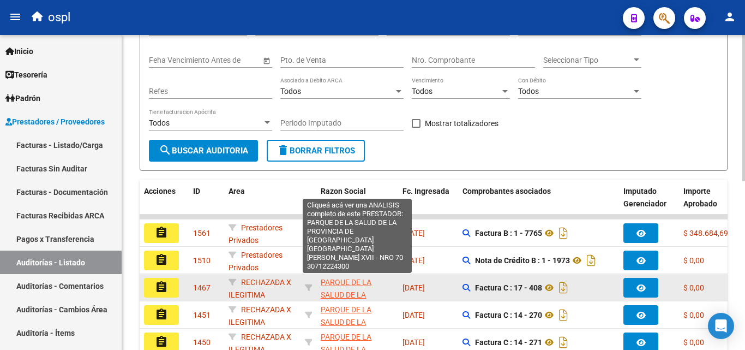
scroll to position [55, 0]
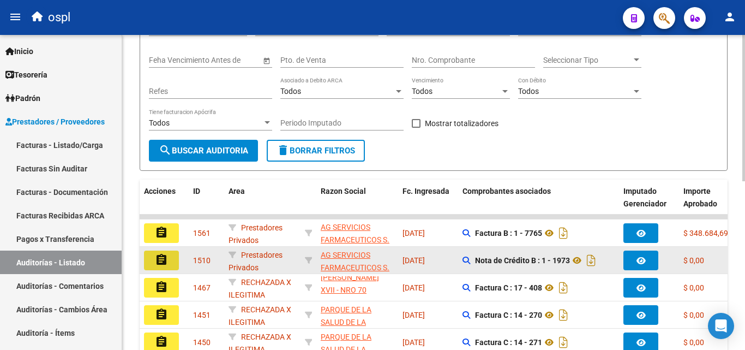
click at [176, 260] on button "assignment" at bounding box center [161, 260] width 35 height 20
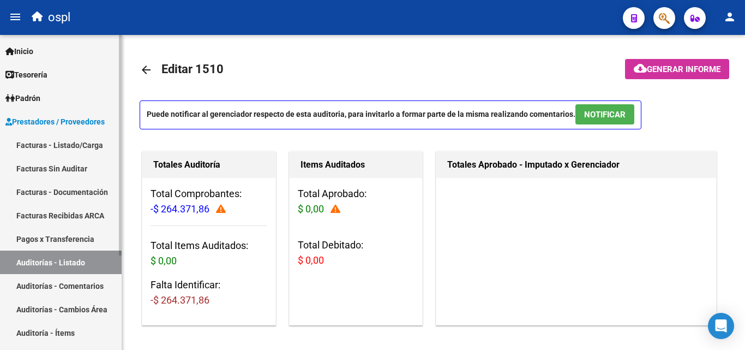
click at [61, 147] on link "Facturas - Listado/Carga" at bounding box center [61, 144] width 122 height 23
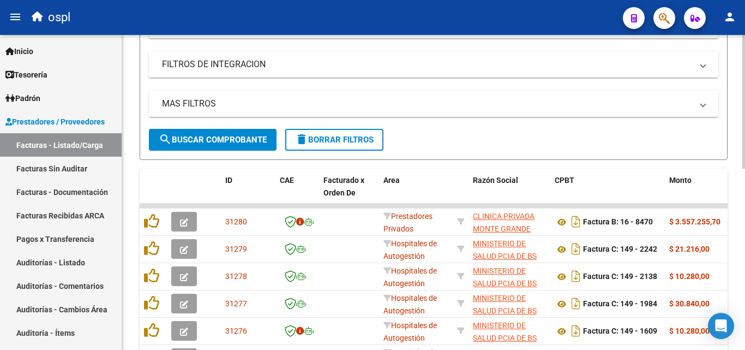
scroll to position [55, 0]
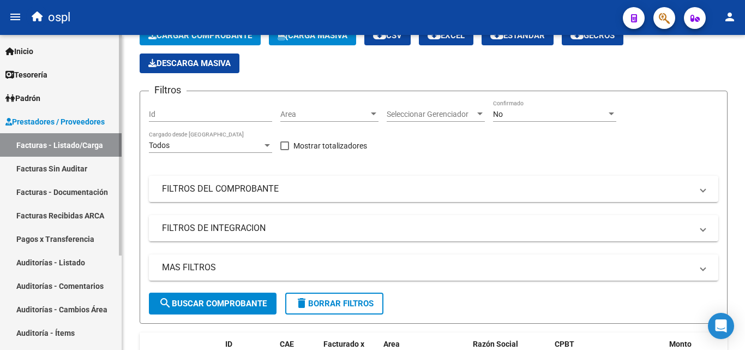
click at [65, 256] on link "Auditorías - Listado" at bounding box center [61, 261] width 122 height 23
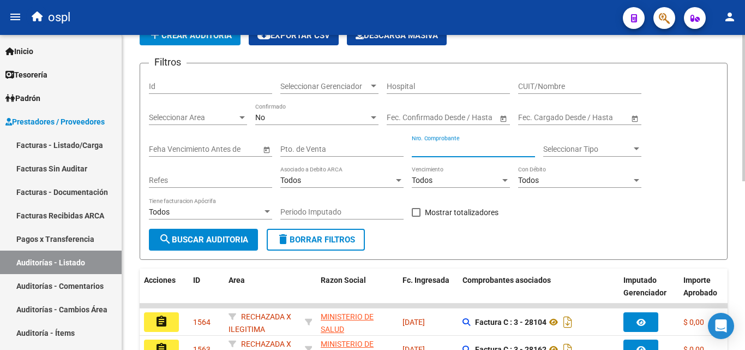
click at [445, 146] on input "Nro. Comprobante" at bounding box center [473, 149] width 123 height 9
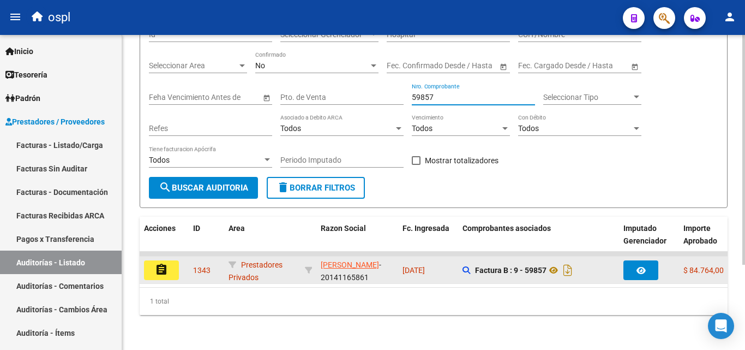
type input "59857"
click at [172, 260] on button "assignment" at bounding box center [161, 270] width 35 height 20
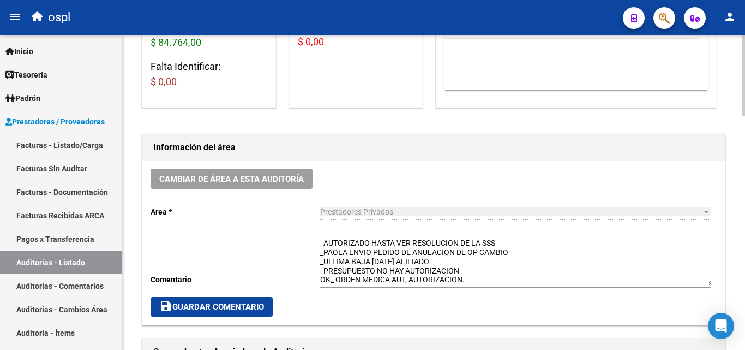
scroll to position [273, 0]
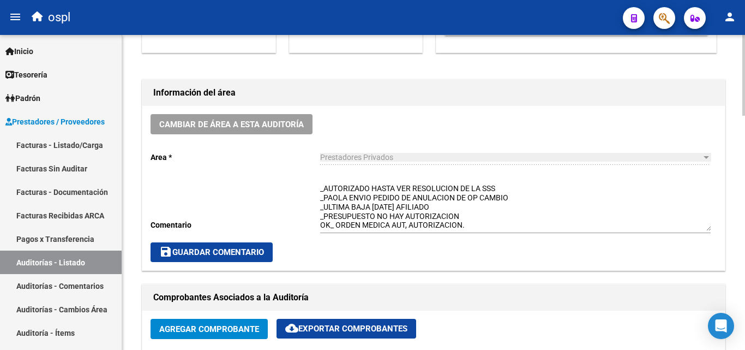
click at [376, 201] on textarea "_AUTORIZADO HASTA VER RESOLUCION DE LA SSS _PAOLA ENVIO PEDIDO DE ANULACION DE …" at bounding box center [515, 207] width 391 height 48
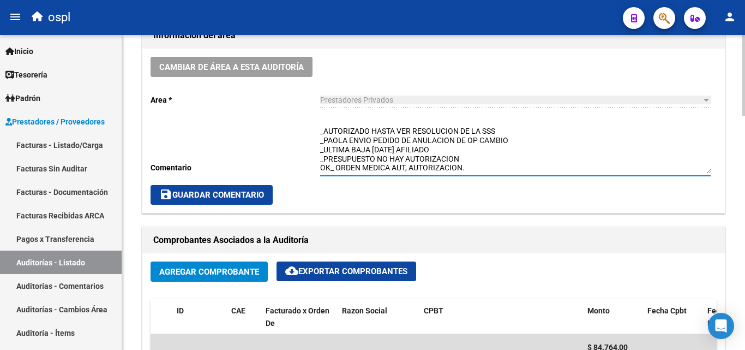
scroll to position [327, 0]
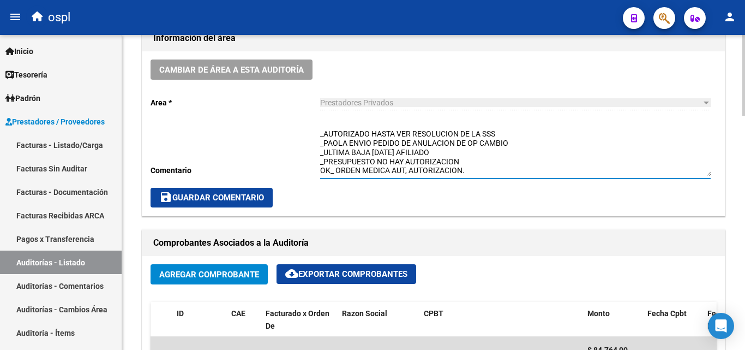
click at [469, 171] on textarea "_AUTORIZADO HASTA VER RESOLUCION DE LA SSS _PAOLA ENVIO PEDIDO DE ANULACION DE …" at bounding box center [515, 152] width 391 height 48
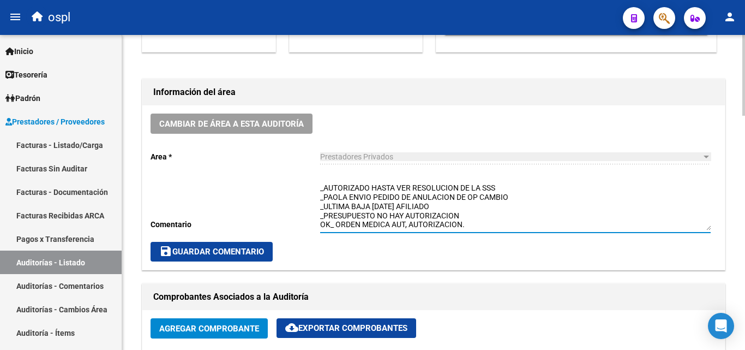
scroll to position [273, 0]
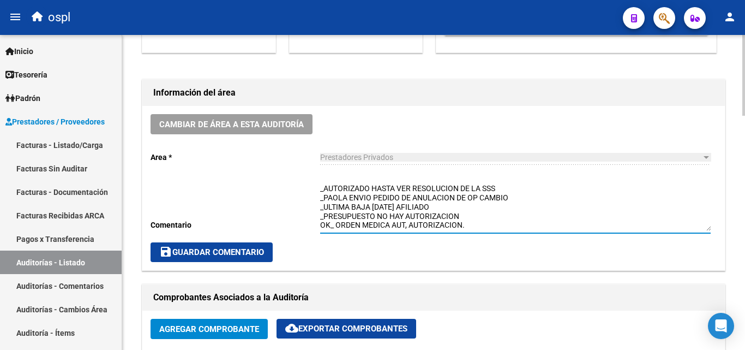
click at [321, 188] on textarea "_AUTORIZADO HASTA VER RESOLUCION DE LA SSS _PAOLA ENVIO PEDIDO DE ANULACION DE …" at bounding box center [515, 207] width 391 height 48
click at [324, 190] on textarea "_AUTORIZADO HASTA VER RESOLUCION DE LA SSS _PAOLA ENVIO PEDIDO DE ANULACION DE …" at bounding box center [515, 207] width 391 height 48
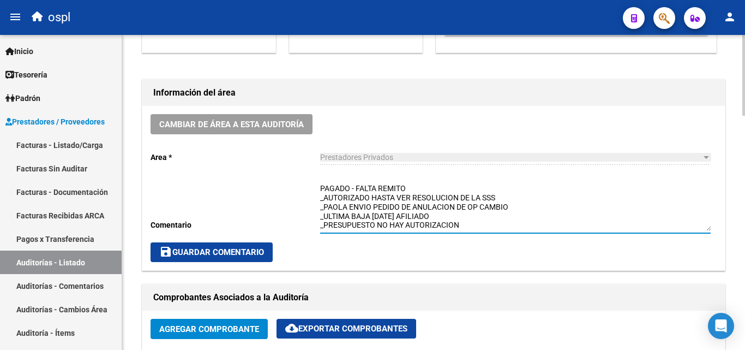
type textarea "PAGADO - FALTA REMITO _AUTORIZADO HASTA VER RESOLUCION DE LA SSS _PAOLA ENVIO P…"
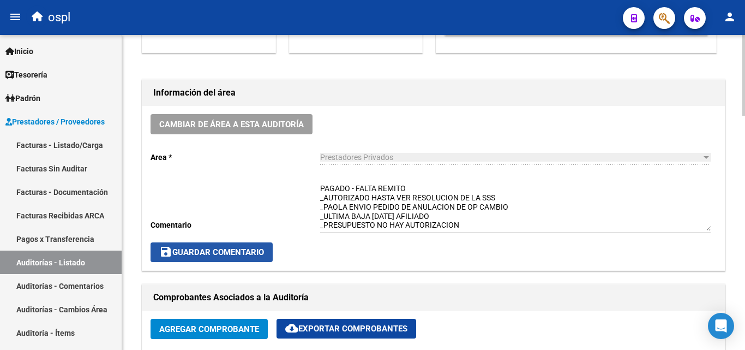
click at [251, 248] on span "save Guardar Comentario" at bounding box center [211, 252] width 105 height 10
click at [247, 247] on button "save Guardar Comentario" at bounding box center [212, 252] width 122 height 20
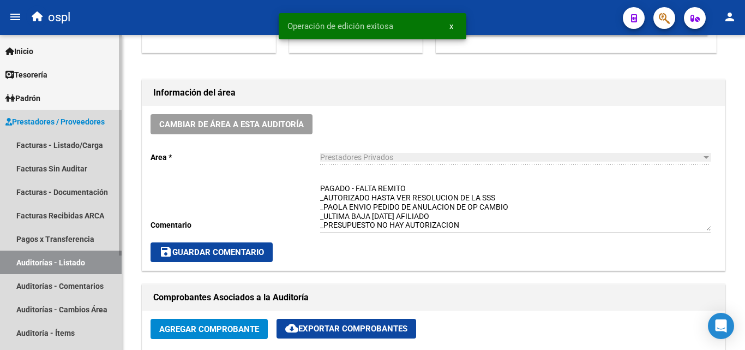
click at [44, 260] on link "Auditorías - Listado" at bounding box center [61, 261] width 122 height 23
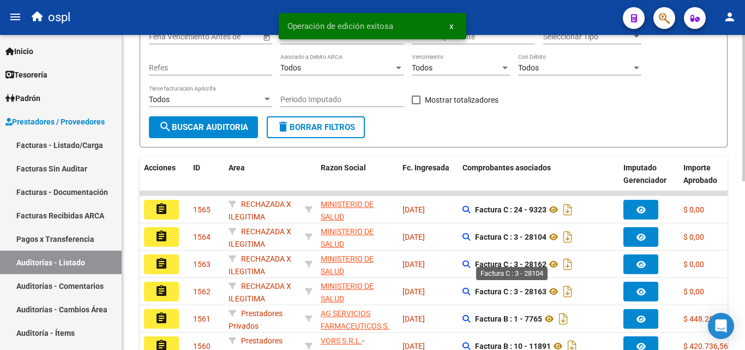
scroll to position [55, 0]
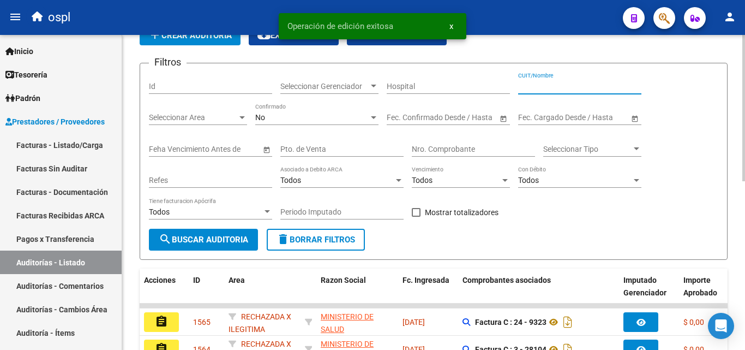
click at [545, 89] on input "CUIT/Nombre" at bounding box center [579, 86] width 123 height 9
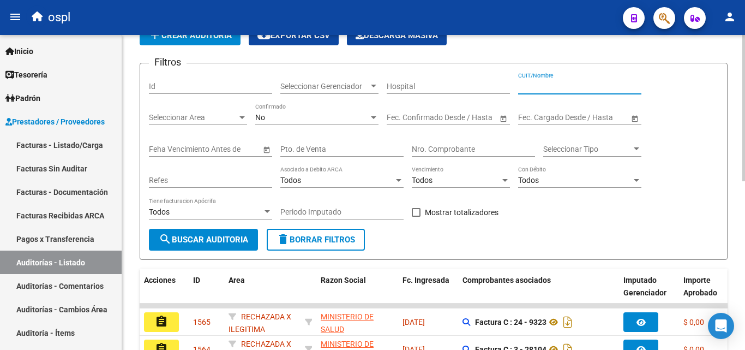
click at [443, 148] on input "Nro. Comprobante" at bounding box center [473, 149] width 123 height 9
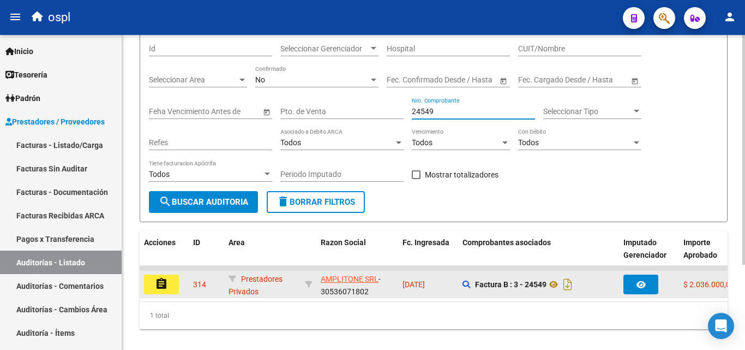
scroll to position [116, 0]
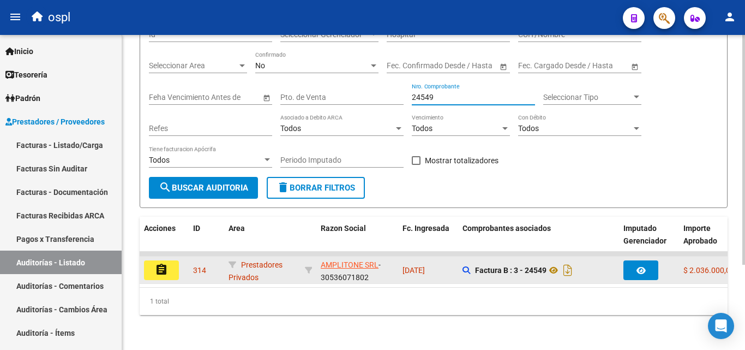
type input "24549"
click at [170, 264] on button "assignment" at bounding box center [161, 270] width 35 height 20
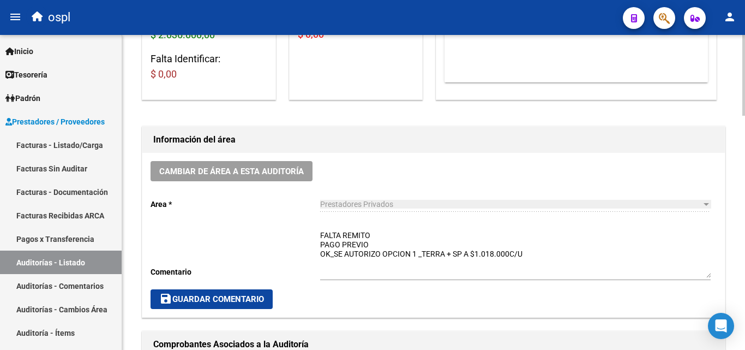
scroll to position [273, 0]
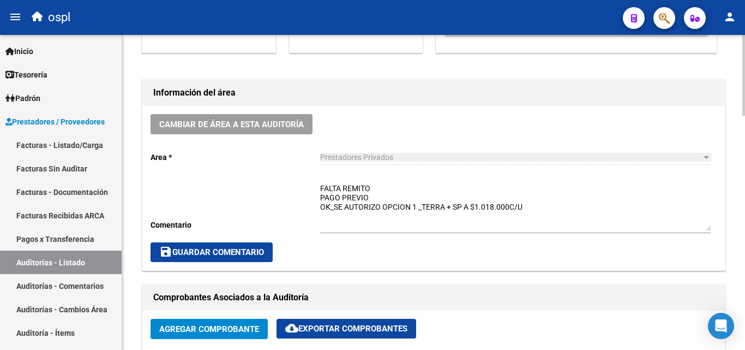
click at [379, 193] on textarea "FALTA REMITO PAGO PREVIO OK_SE AUTORIZO OPCION 1 _TERRA + SP A $1.018.000C/U" at bounding box center [515, 207] width 391 height 48
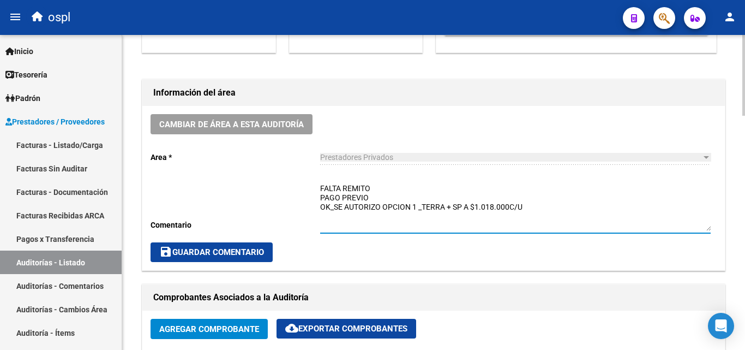
click at [382, 185] on textarea "FALTA REMITO PAGO PREVIO OK_SE AUTORIZO OPCION 1 _TERRA + SP A $1.018.000C/U" at bounding box center [515, 207] width 391 height 48
drag, startPoint x: 389, startPoint y: 188, endPoint x: 298, endPoint y: 183, distance: 90.1
click at [298, 183] on div "Cambiar de área a esta auditoría Area * Prestadores Privados Seleccionar area C…" at bounding box center [433, 188] width 583 height 164
type textarea "REMITO RECIBIDO 11-08-2025 PAGO PREVIO OK_SE AUTORIZO OPCION 1 _TERRA + SP A $1…"
click at [240, 255] on span "save Guardar Comentario" at bounding box center [211, 252] width 105 height 10
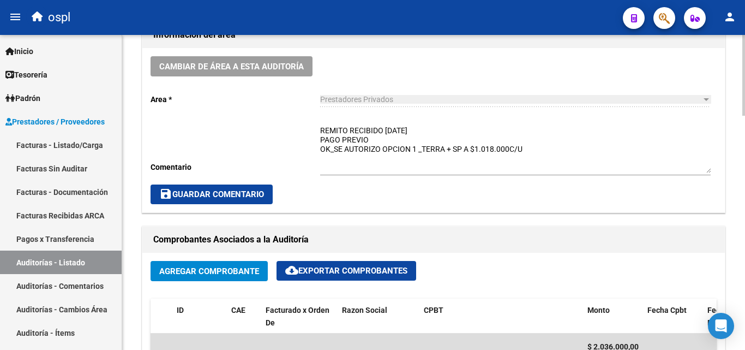
scroll to position [327, 0]
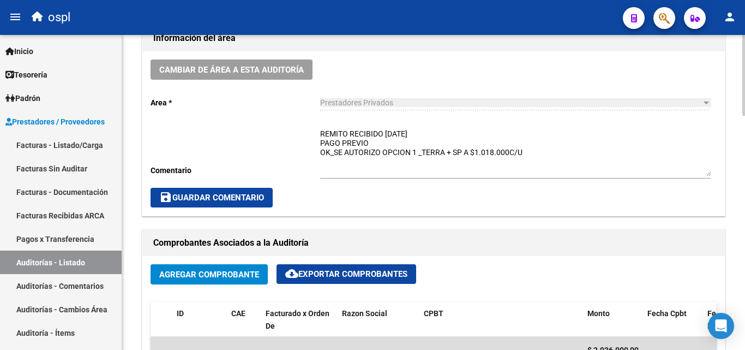
click at [247, 199] on span "save Guardar Comentario" at bounding box center [211, 198] width 105 height 10
click at [513, 159] on textarea "REMITO RECIBIDO 11-08-2025 PAGO PREVIO OK_SE AUTORIZO OPCION 1 _TERRA + SP A $1…" at bounding box center [515, 152] width 391 height 48
click at [222, 196] on span "save Guardar Comentario" at bounding box center [211, 198] width 105 height 10
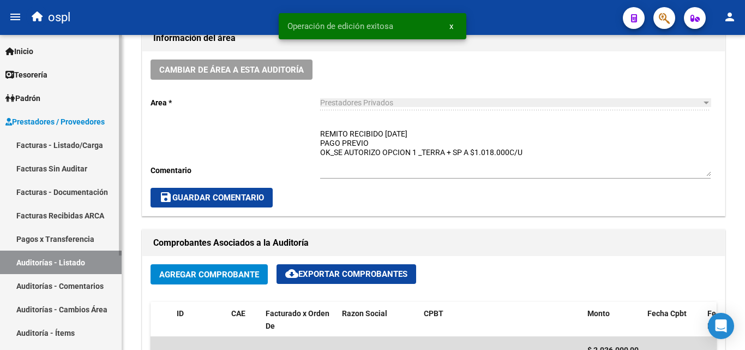
click at [79, 264] on link "Auditorías - Listado" at bounding box center [61, 261] width 122 height 23
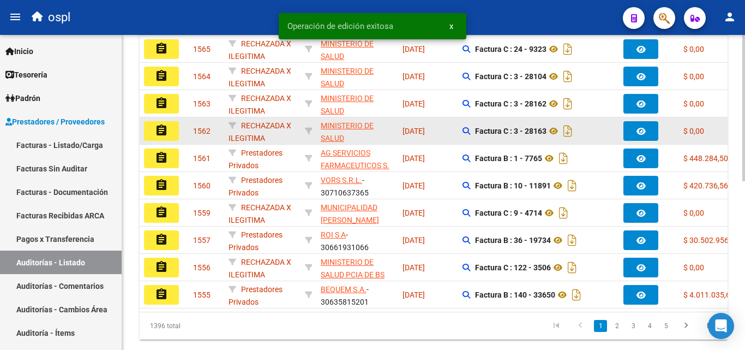
click at [451, 128] on div "09/12/2024" at bounding box center [428, 131] width 51 height 13
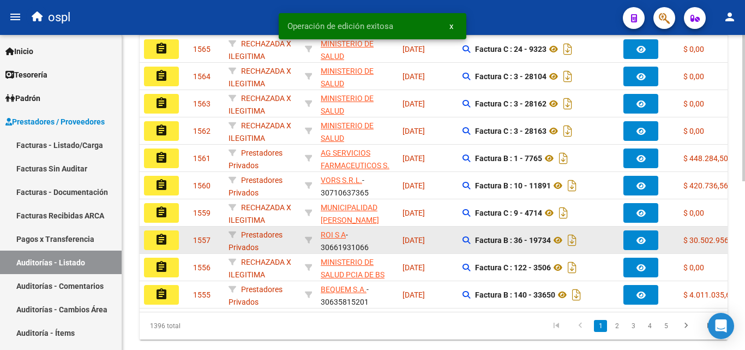
scroll to position [55, 0]
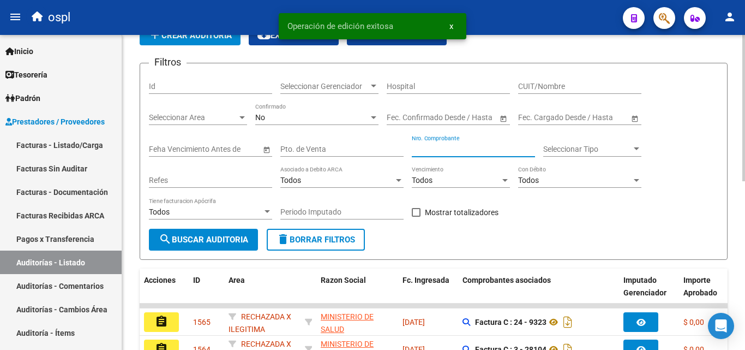
click at [429, 147] on input "Nro. Comprobante" at bounding box center [473, 149] width 123 height 9
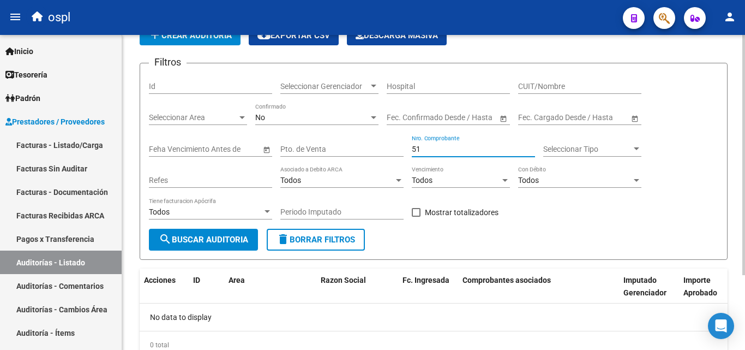
type input "5"
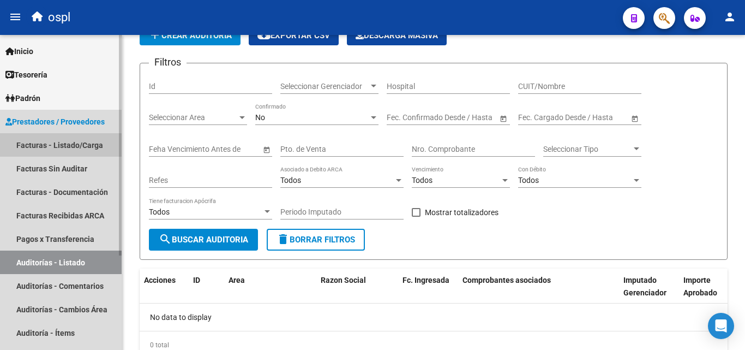
click at [103, 146] on link "Facturas - Listado/Carga" at bounding box center [61, 144] width 122 height 23
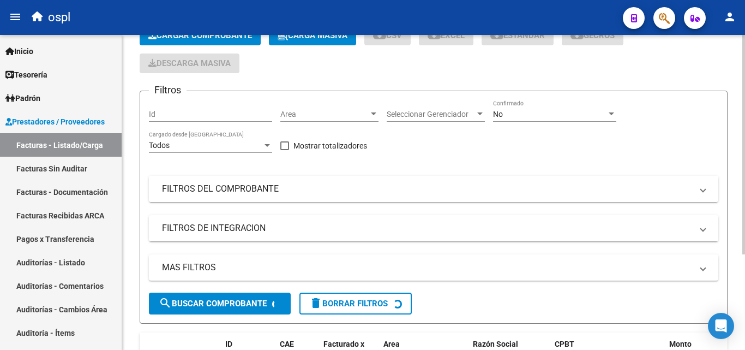
click at [239, 187] on mat-panel-title "FILTROS DEL COMPROBANTE" at bounding box center [427, 189] width 530 height 12
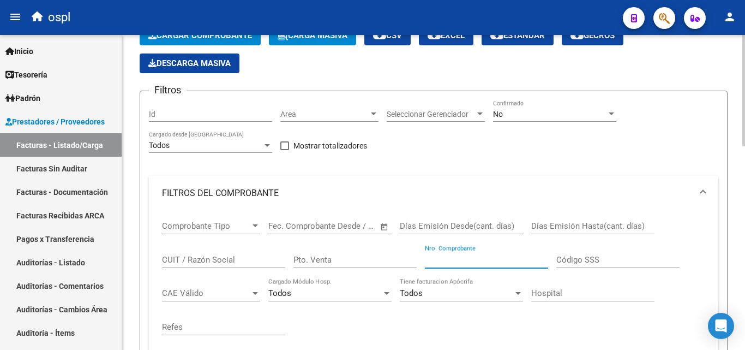
click at [441, 255] on input "Nro. Comprobante" at bounding box center [486, 260] width 123 height 10
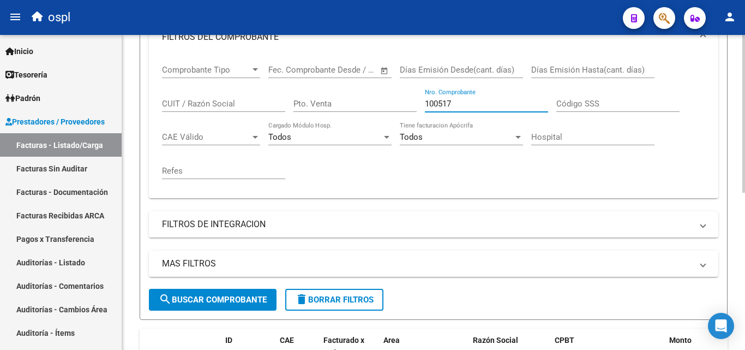
scroll to position [314, 0]
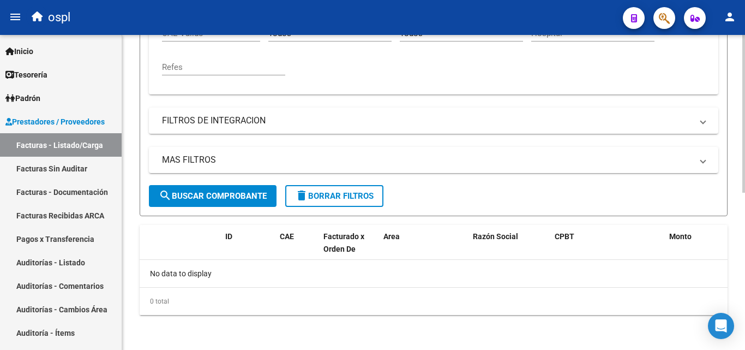
type input "100517"
click at [255, 195] on span "search Buscar Comprobante" at bounding box center [213, 196] width 108 height 10
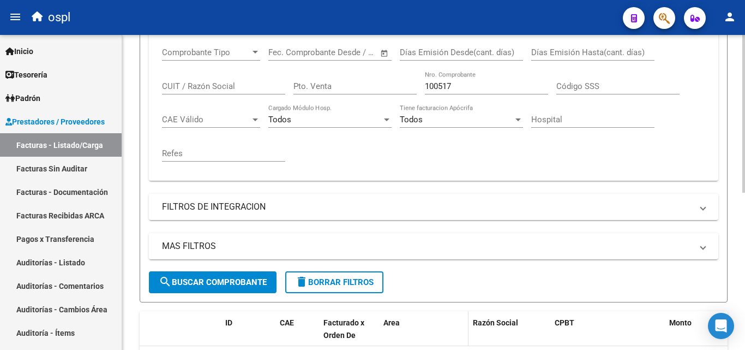
scroll to position [205, 0]
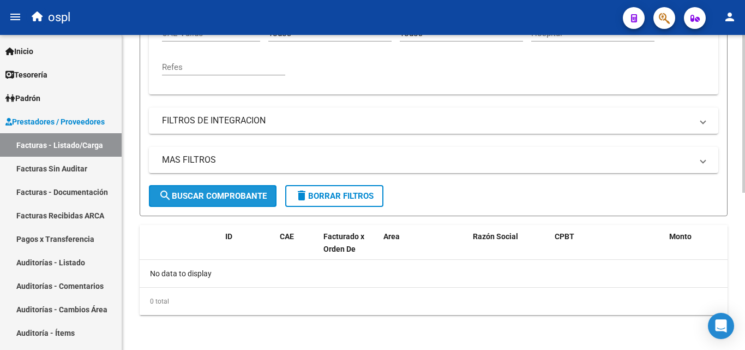
click at [244, 205] on button "search Buscar Comprobante" at bounding box center [213, 196] width 128 height 22
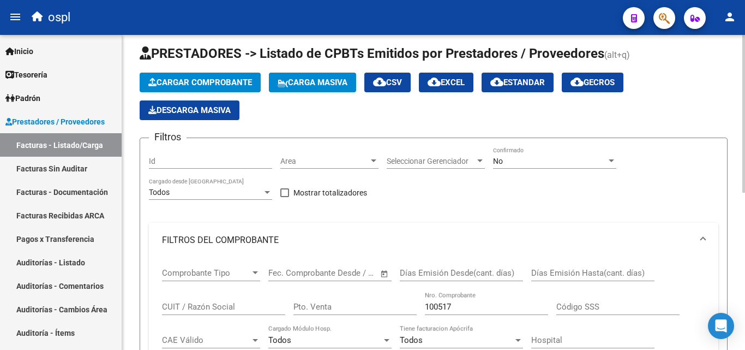
scroll to position [0, 0]
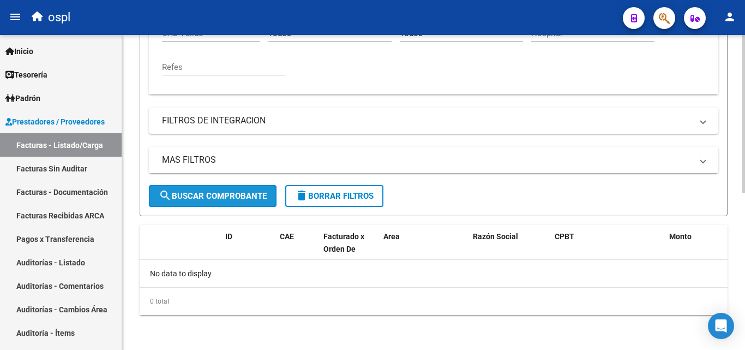
click at [248, 191] on span "search Buscar Comprobante" at bounding box center [213, 196] width 108 height 10
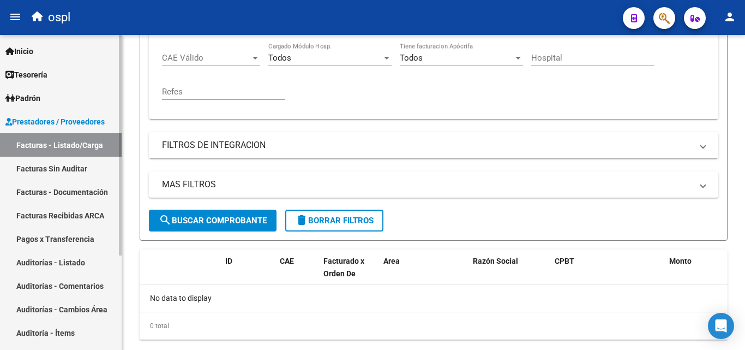
scroll to position [314, 0]
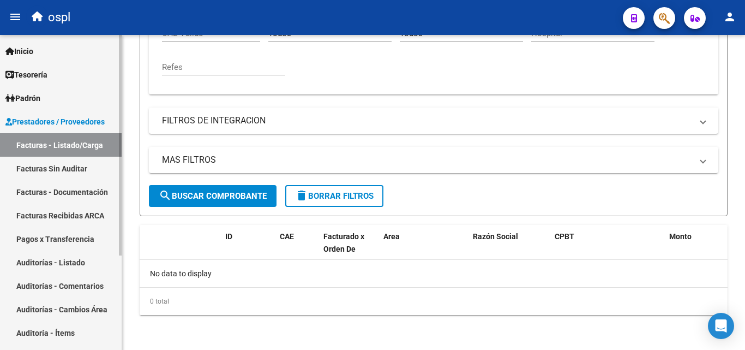
click at [63, 262] on link "Auditorías - Listado" at bounding box center [61, 261] width 122 height 23
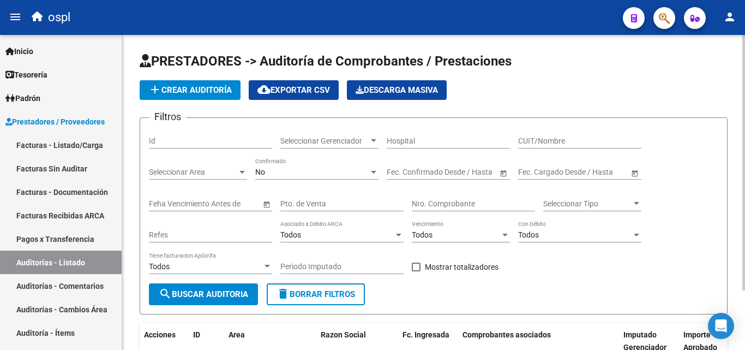
click at [438, 201] on input "Nro. Comprobante" at bounding box center [473, 203] width 123 height 9
type input "100517"
click at [179, 292] on span "search Buscar Auditoria" at bounding box center [203, 294] width 89 height 10
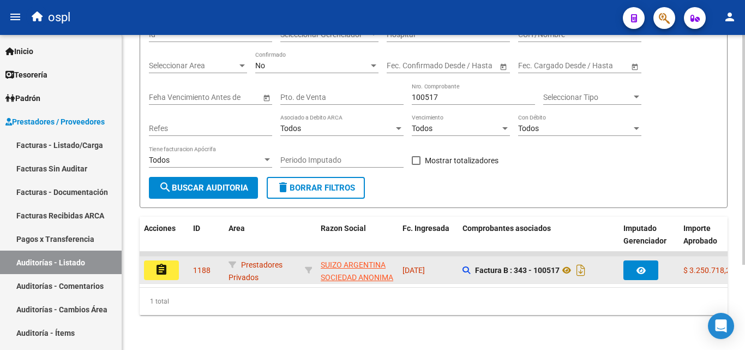
click at [170, 262] on button "assignment" at bounding box center [161, 270] width 35 height 20
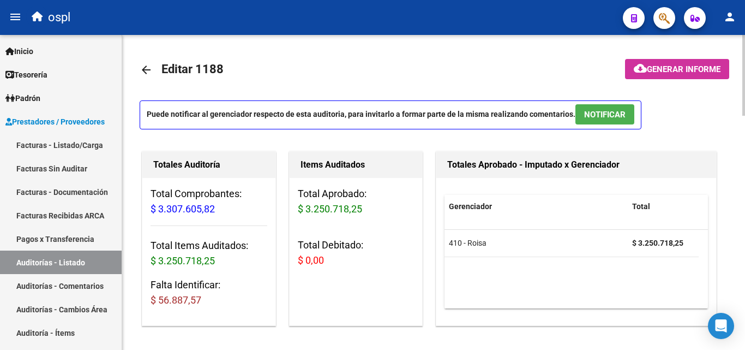
scroll to position [327, 0]
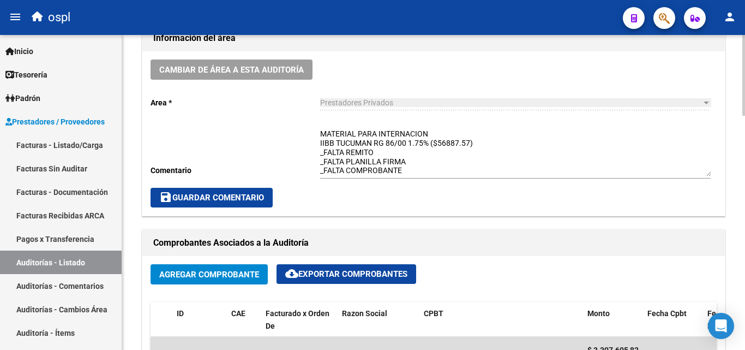
click at [444, 138] on textarea "MATERIAL PARA INTERNACION IIBB TUCUMAN RG 86/00 1.75% ($56887.57) _FALTA REMITO…" at bounding box center [515, 152] width 391 height 48
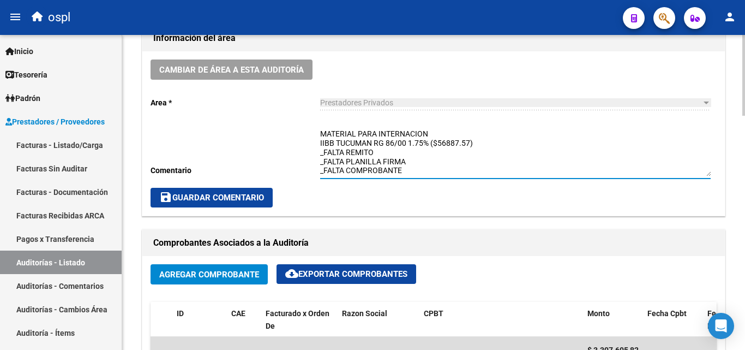
click at [413, 163] on textarea "MATERIAL PARA INTERNACION IIBB TUCUMAN RG 86/00 1.75% ($56887.57) _FALTA REMITO…" at bounding box center [515, 152] width 391 height 48
click at [434, 167] on textarea "MATERIAL PARA INTERNACION IIBB TUCUMAN RG 86/00 1.75% ($56887.57) _FALTA REMITO…" at bounding box center [515, 152] width 391 height 48
click at [444, 168] on textarea "MATERIAL PARA INTERNACION IIBB TUCUMAN RG 86/00 1.75% ($56887.57) _FALTA REMITO…" at bounding box center [515, 152] width 391 height 48
click at [387, 153] on textarea "MATERIAL PARA INTERNACION IIBB TUCUMAN RG 86/00 1.75% ($56887.57) _FALTA REMITO…" at bounding box center [515, 152] width 391 height 48
click at [405, 162] on textarea "MATERIAL PARA INTERNACION IIBB TUCUMAN RG 86/00 1.75% ($56887.57) _FALTA REMITO…" at bounding box center [515, 152] width 391 height 48
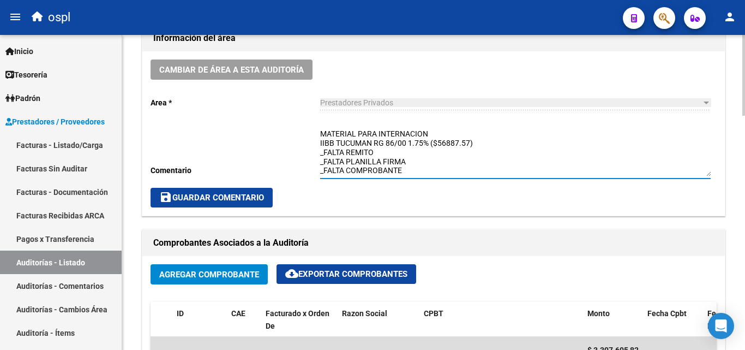
click at [394, 154] on textarea "MATERIAL PARA INTERNACION IIBB TUCUMAN RG 86/00 1.75% ($56887.57) _FALTA REMITO…" at bounding box center [515, 152] width 391 height 48
click at [450, 131] on textarea "MATERIAL PARA INTERNACION IIBB TUCUMAN RG 86/00 1.75% ($56887.57) _FALTA REMITO…" at bounding box center [515, 152] width 391 height 48
type textarea "MATERIAL PARA INTERNACION/ SE RECIBIO NC Nº 46648 IIBB TUCUMAN RG 86/00 1.75% (…"
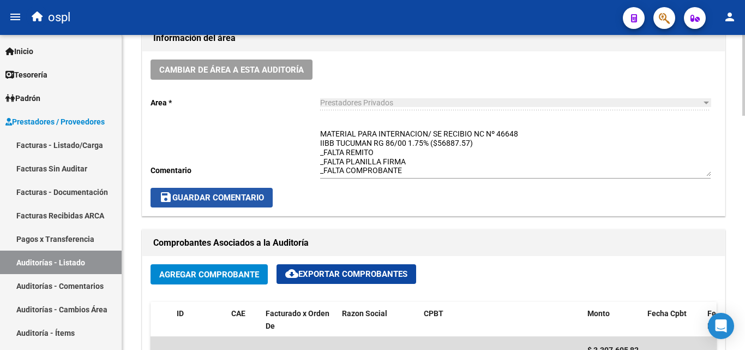
click at [262, 193] on span "save Guardar Comentario" at bounding box center [211, 198] width 105 height 10
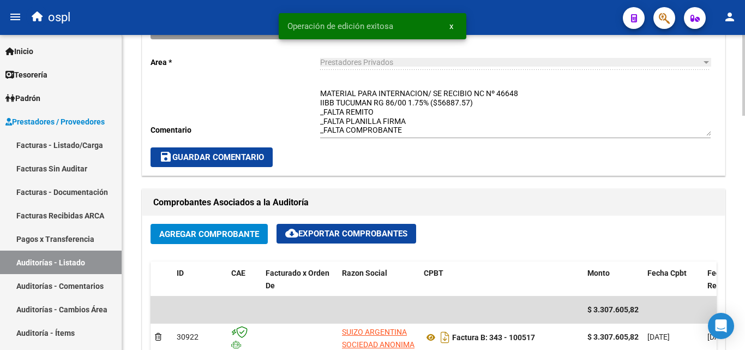
scroll to position [437, 0]
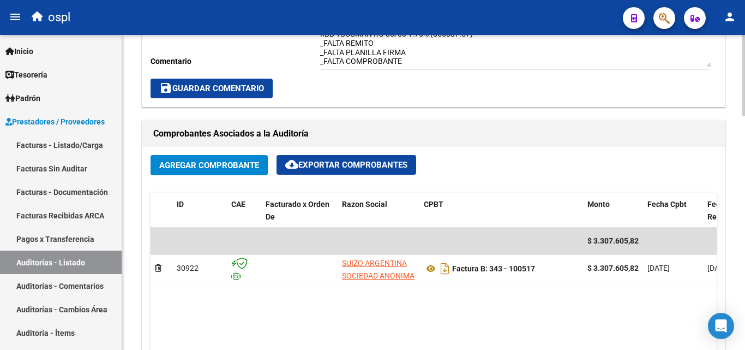
click at [248, 85] on span "save Guardar Comentario" at bounding box center [211, 88] width 105 height 10
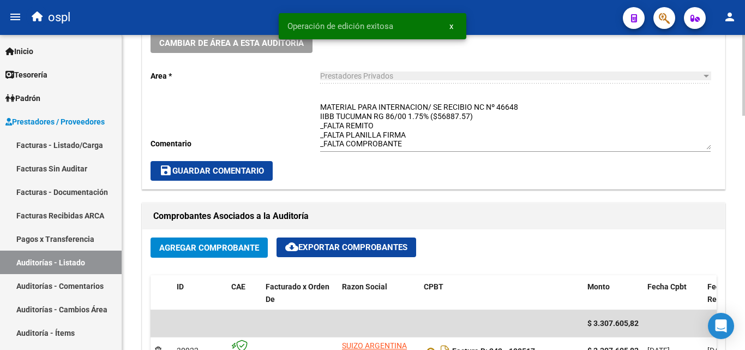
scroll to position [327, 0]
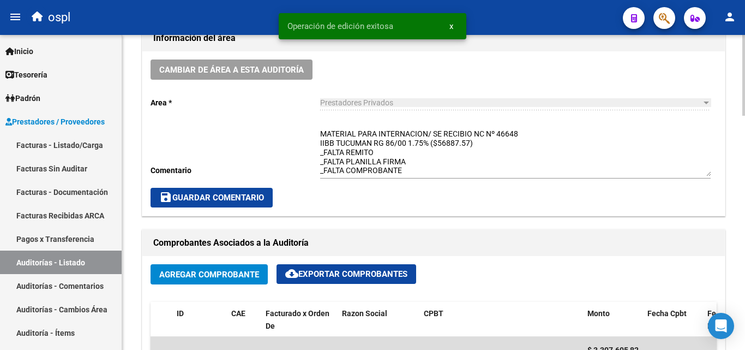
click at [419, 169] on textarea "MATERIAL PARA INTERNACION/ SE RECIBIO NC Nº 46648 IIBB TUCUMAN RG 86/00 1.75% (…" at bounding box center [515, 152] width 391 height 48
click at [262, 189] on button "save Guardar Comentario" at bounding box center [212, 198] width 122 height 20
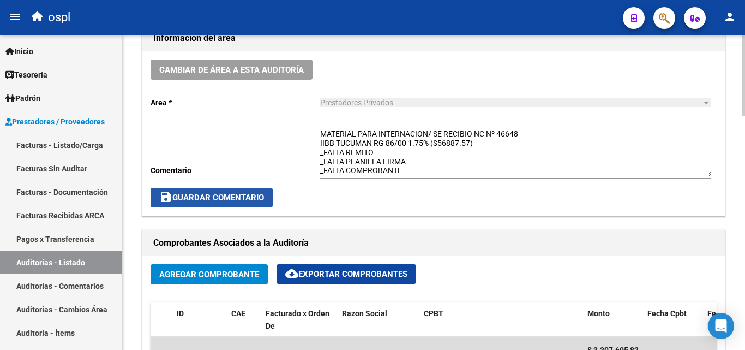
click at [263, 189] on button "save Guardar Comentario" at bounding box center [212, 198] width 122 height 20
